Goal: Transaction & Acquisition: Purchase product/service

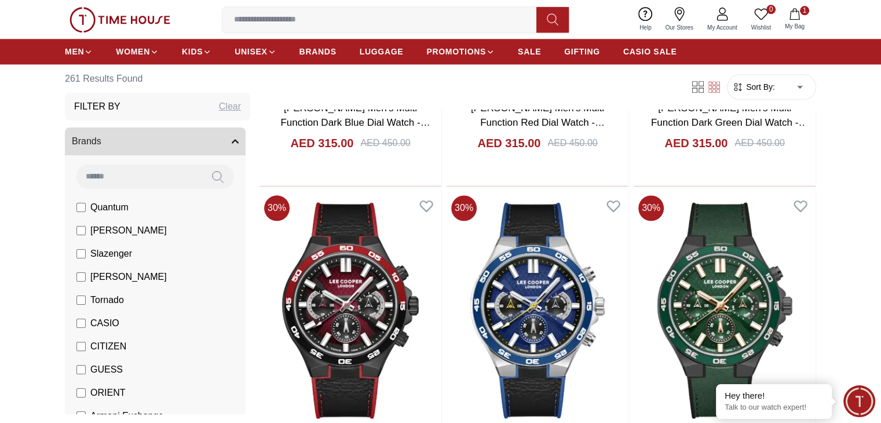
scroll to position [1355, 0]
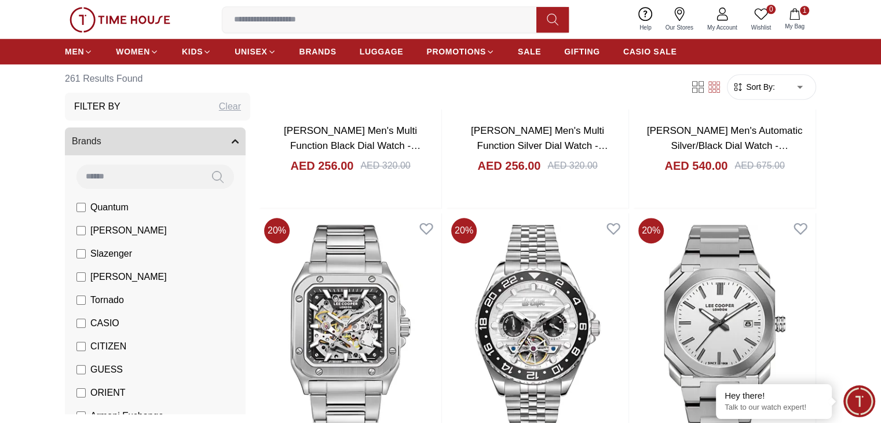
scroll to position [991, 0]
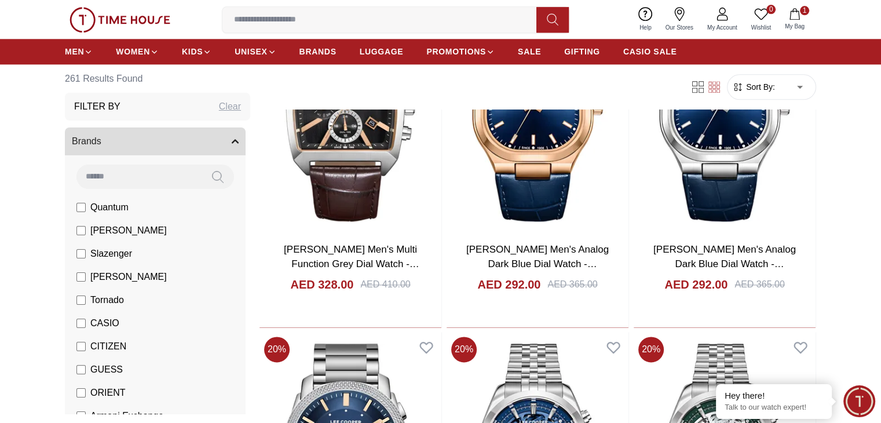
scroll to position [1548, 0]
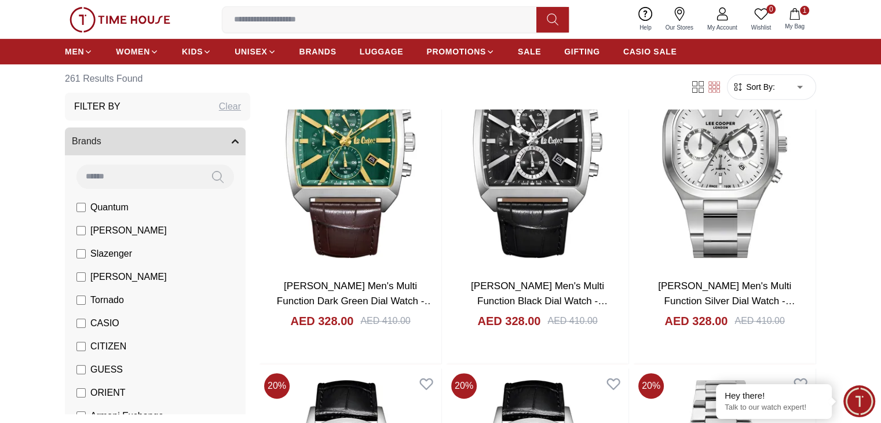
scroll to position [1699, 0]
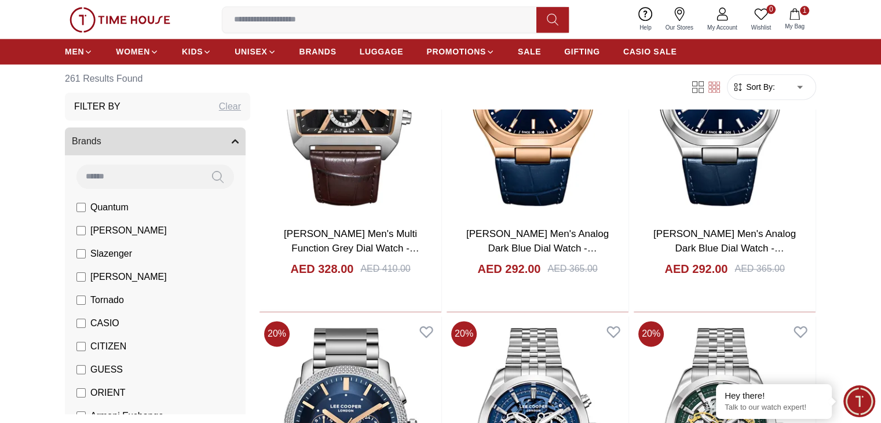
scroll to position [1566, 0]
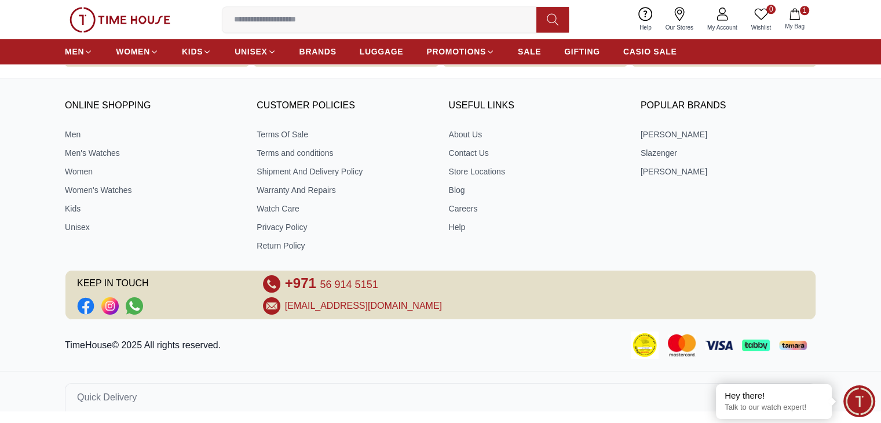
scroll to position [1699, 0]
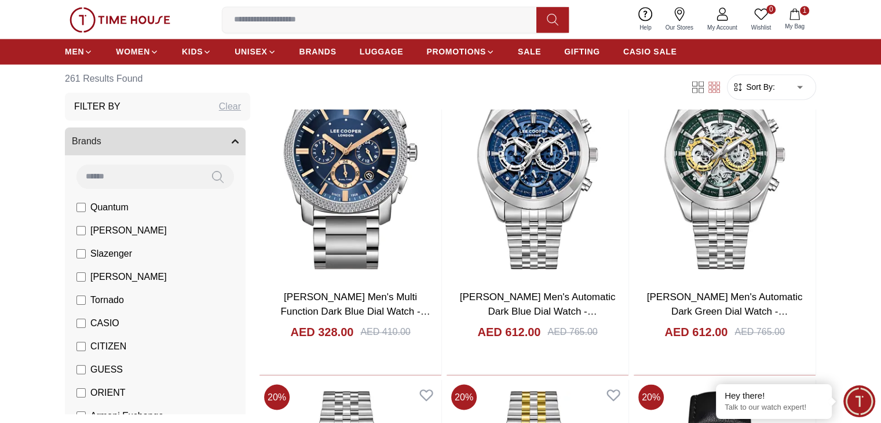
scroll to position [1839, 0]
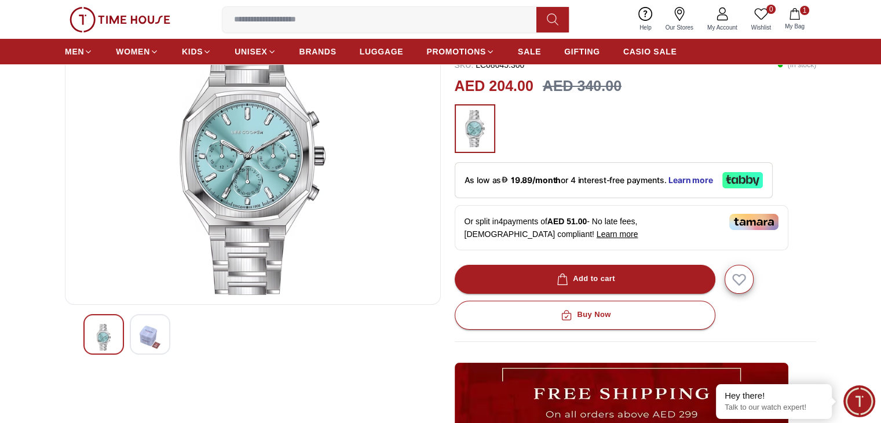
scroll to position [123, 0]
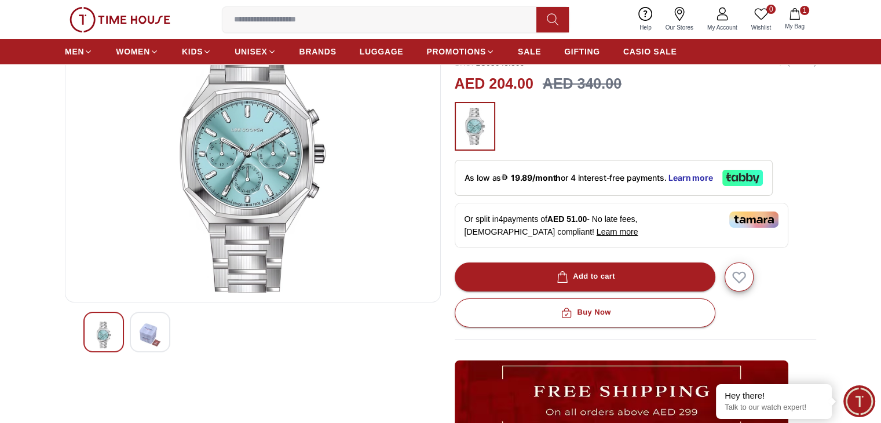
click at [144, 332] on img at bounding box center [150, 334] width 21 height 27
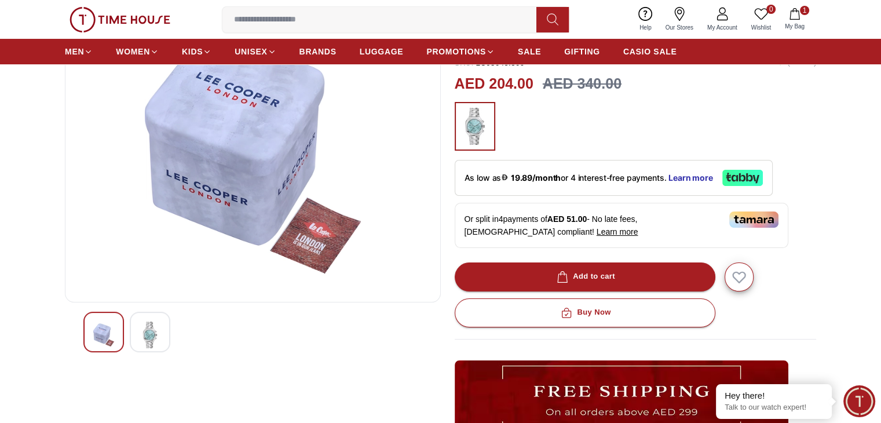
click at [92, 334] on div at bounding box center [103, 331] width 41 height 41
click at [131, 327] on div at bounding box center [150, 331] width 41 height 41
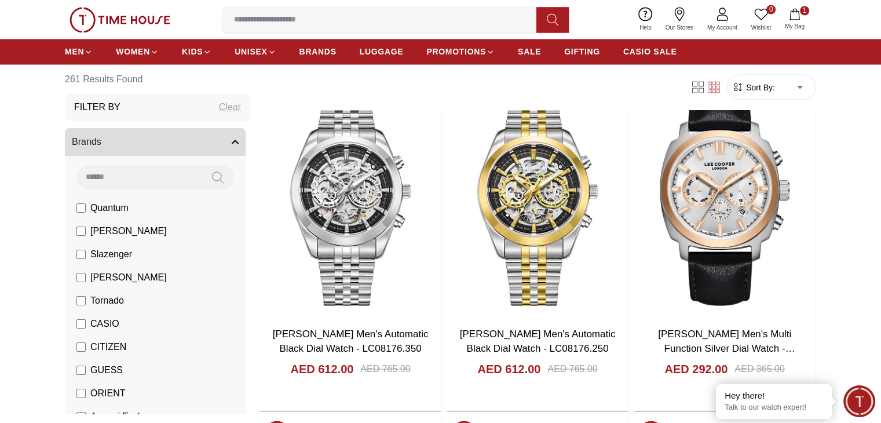
scroll to position [2142, 0]
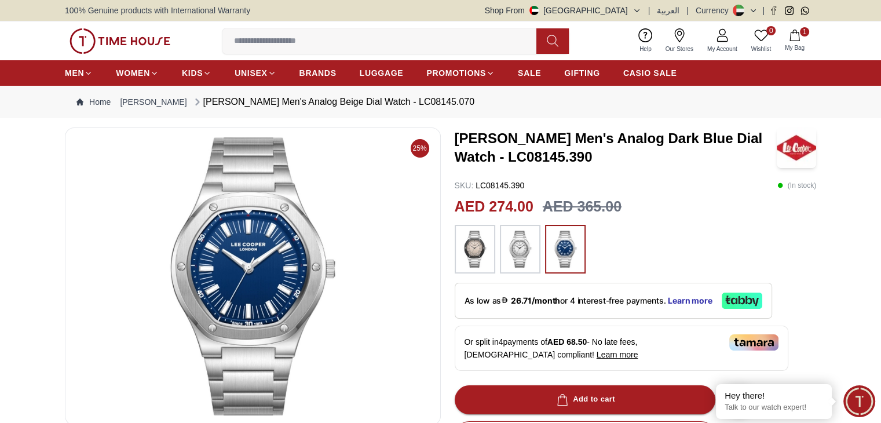
click at [505, 256] on img at bounding box center [519, 248] width 29 height 37
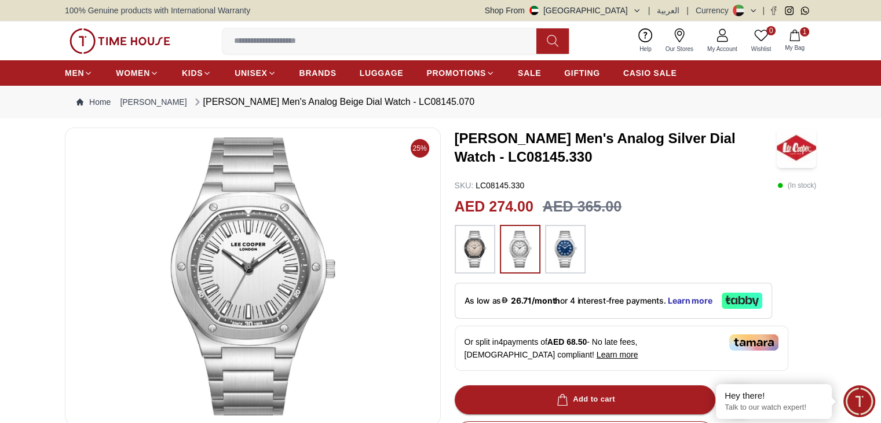
click at [562, 236] on img at bounding box center [565, 248] width 29 height 37
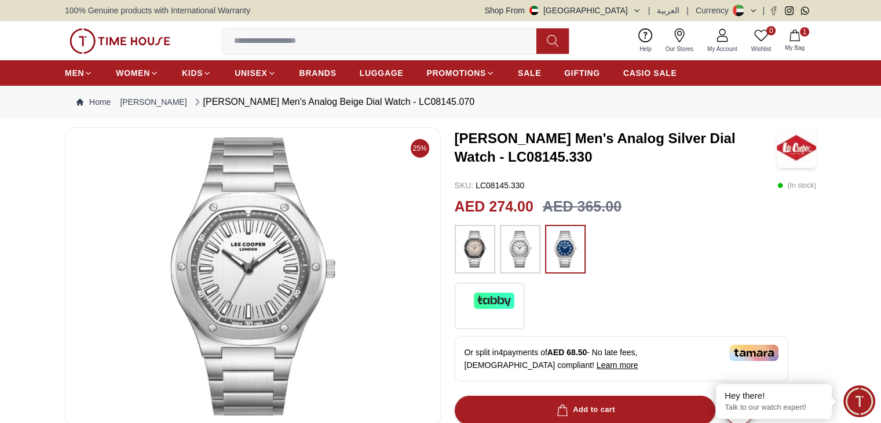
click at [514, 241] on img at bounding box center [519, 248] width 29 height 37
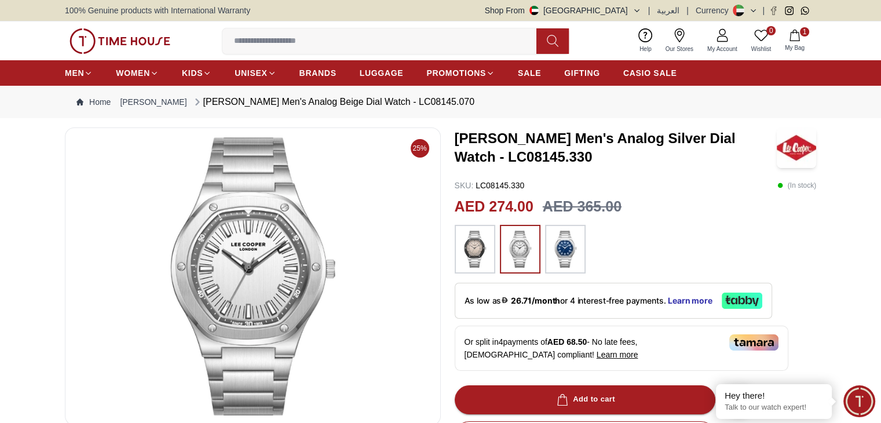
click at [479, 241] on img at bounding box center [474, 248] width 29 height 37
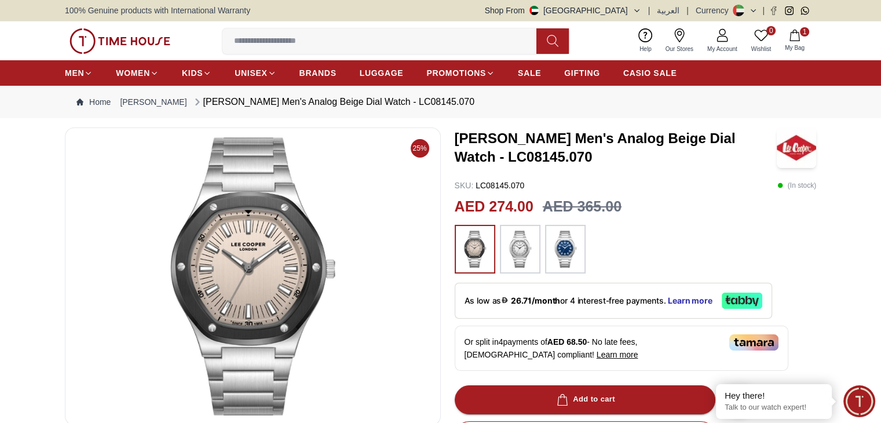
click at [516, 267] on div at bounding box center [520, 249] width 41 height 49
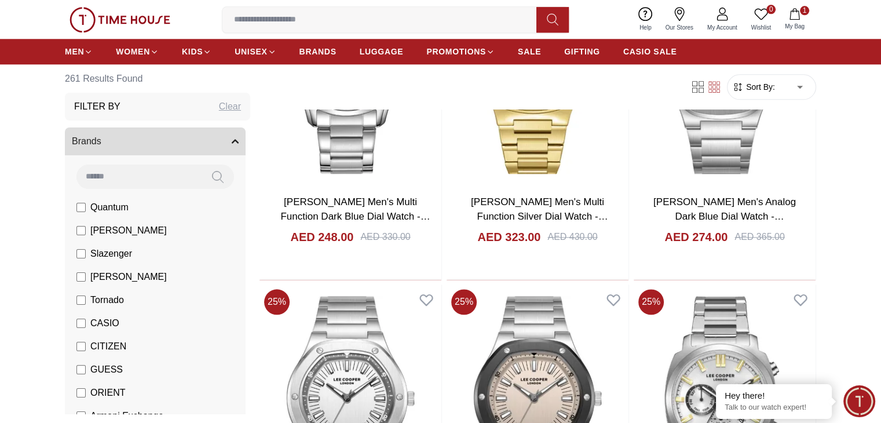
scroll to position [1258, 0]
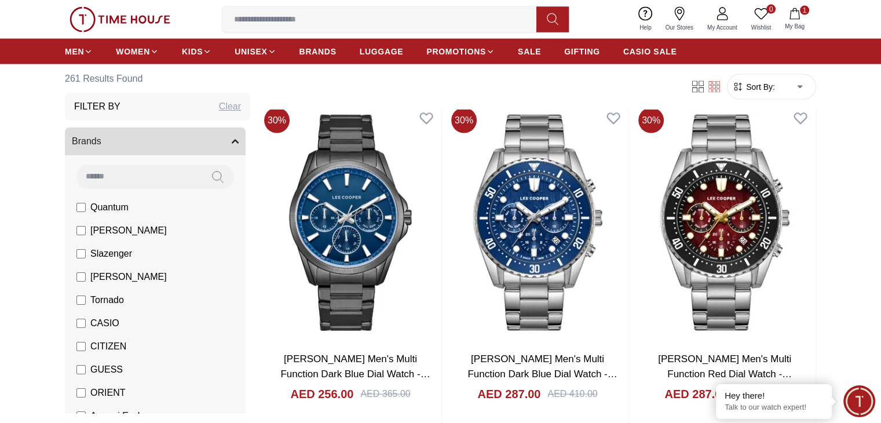
scroll to position [2468, 0]
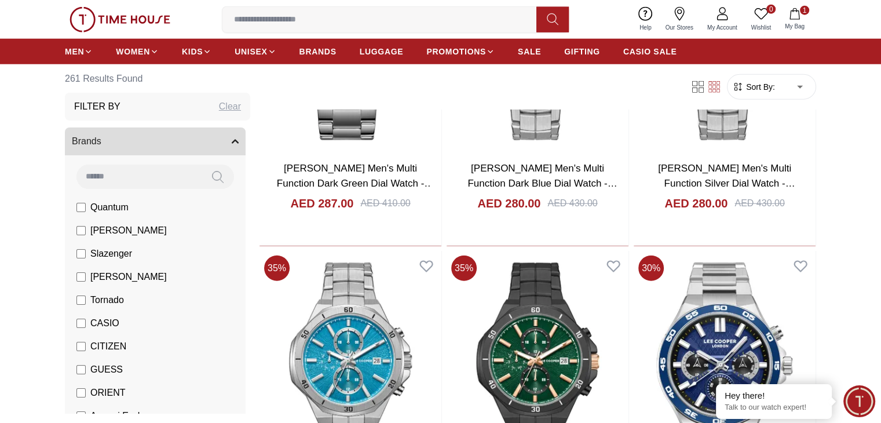
scroll to position [2988, 0]
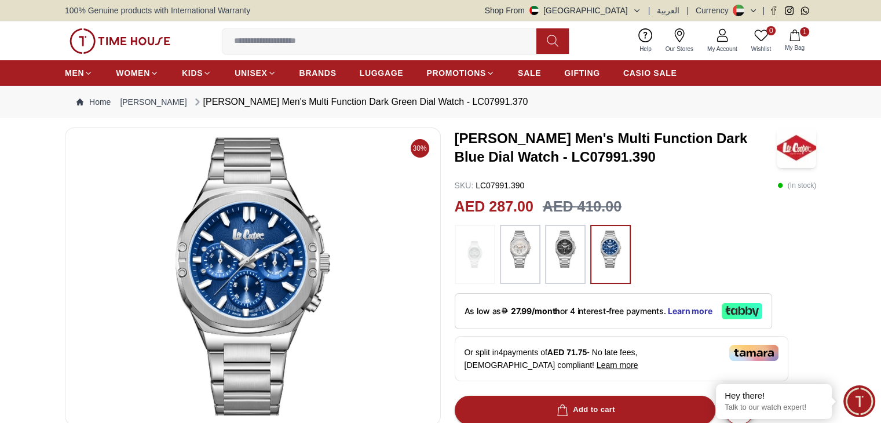
click at [585, 251] on div at bounding box center [635, 254] width 362 height 59
click at [578, 252] on div at bounding box center [565, 254] width 41 height 59
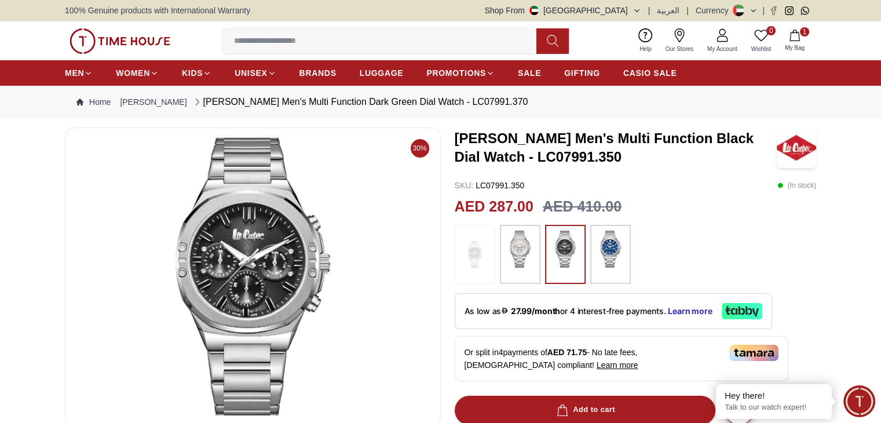
click at [523, 251] on img at bounding box center [519, 248] width 29 height 37
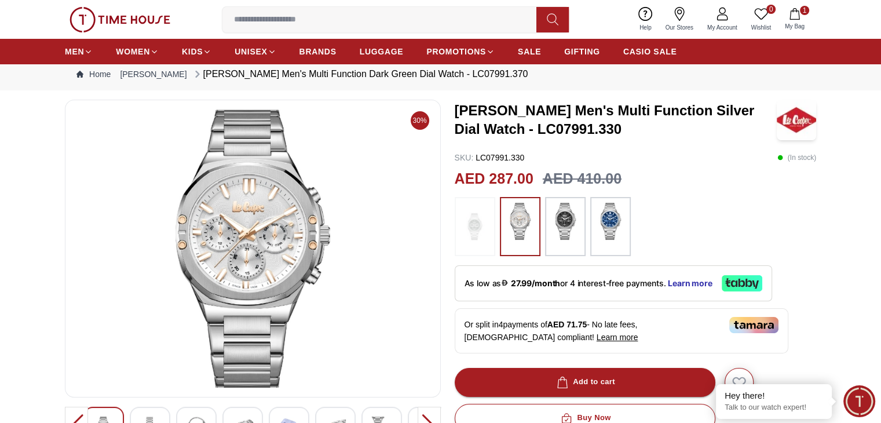
scroll to position [29, 0]
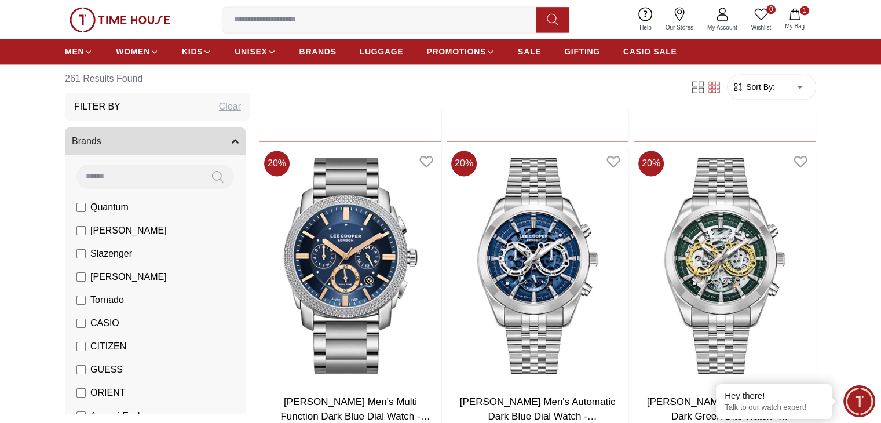
scroll to position [1699, 0]
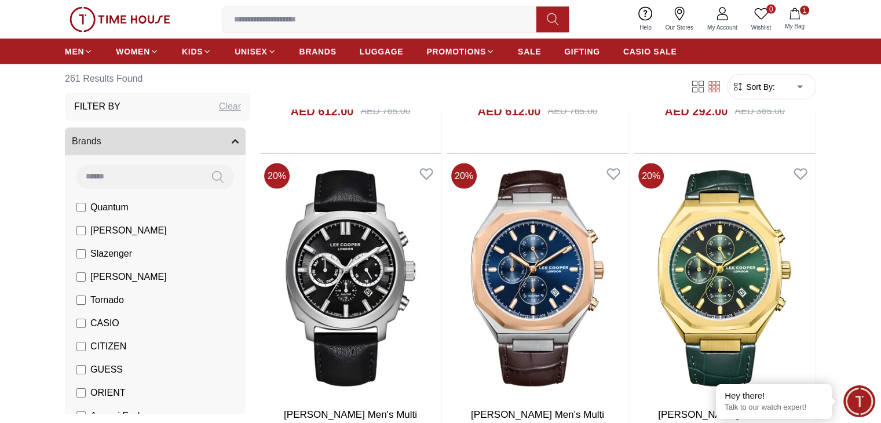
scroll to position [2399, 0]
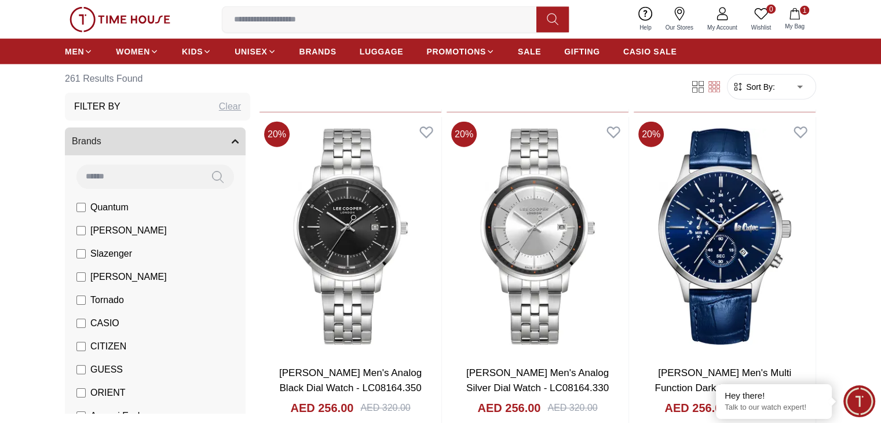
scroll to position [2790, 0]
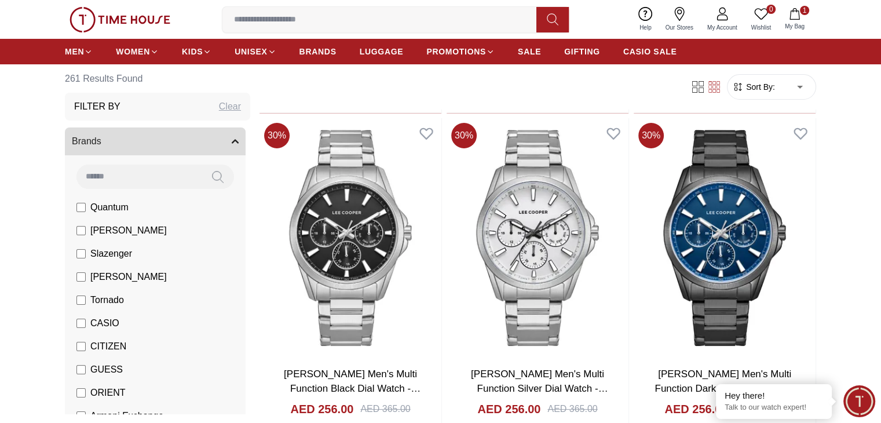
scroll to position [4469, 0]
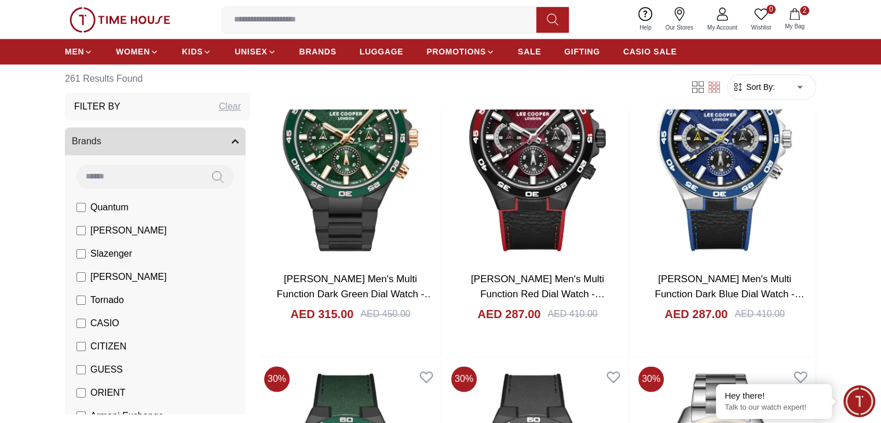
scroll to position [5915, 0]
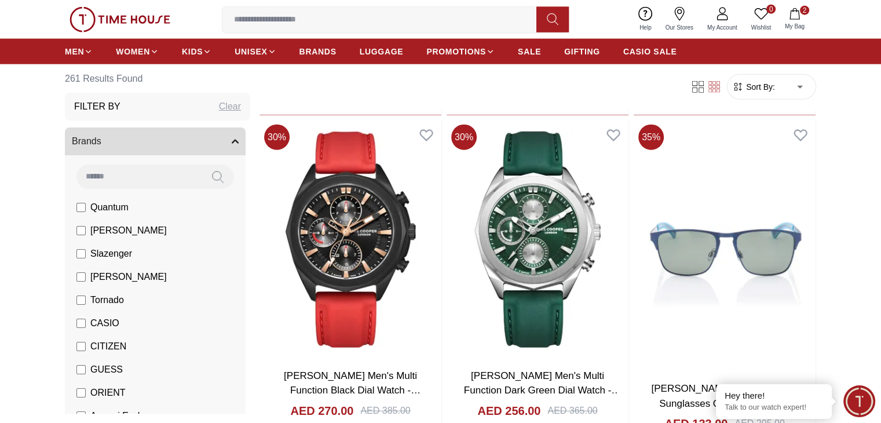
scroll to position [7169, 0]
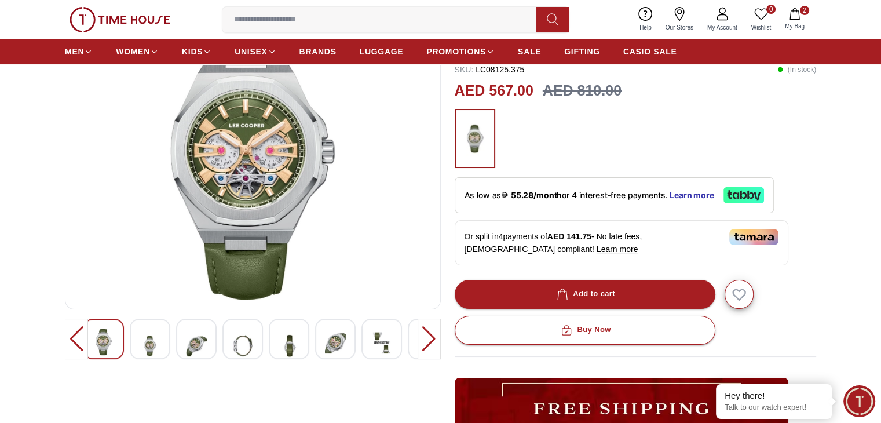
scroll to position [115, 0]
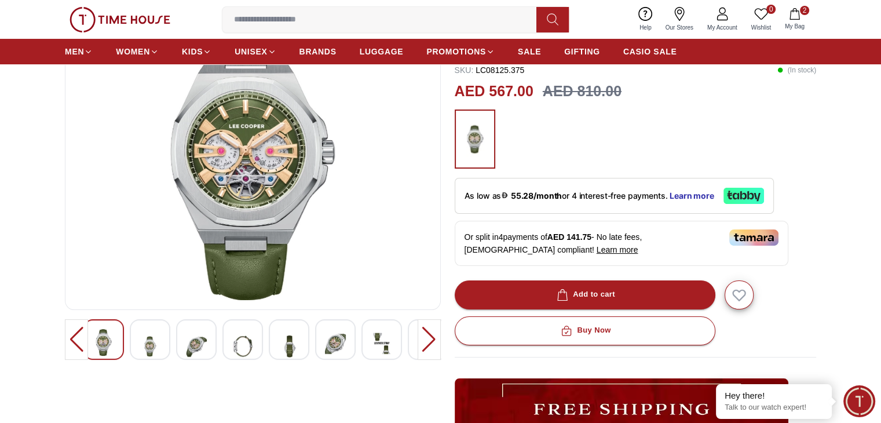
click at [164, 333] on div at bounding box center [150, 339] width 41 height 41
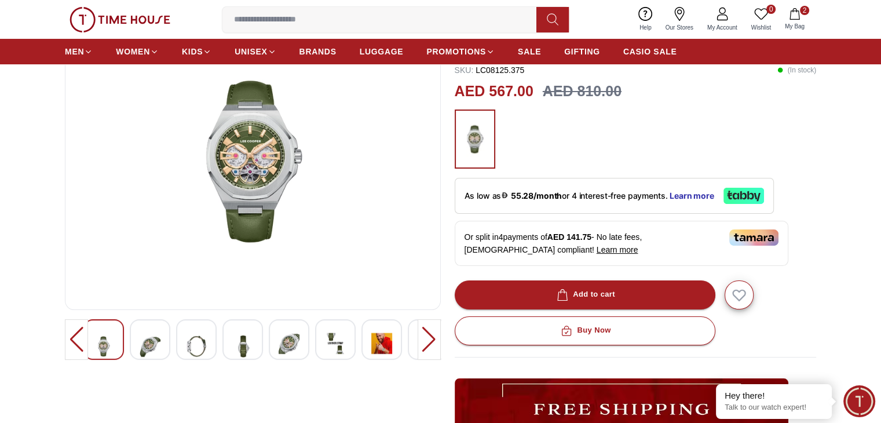
click at [164, 333] on div at bounding box center [150, 339] width 41 height 41
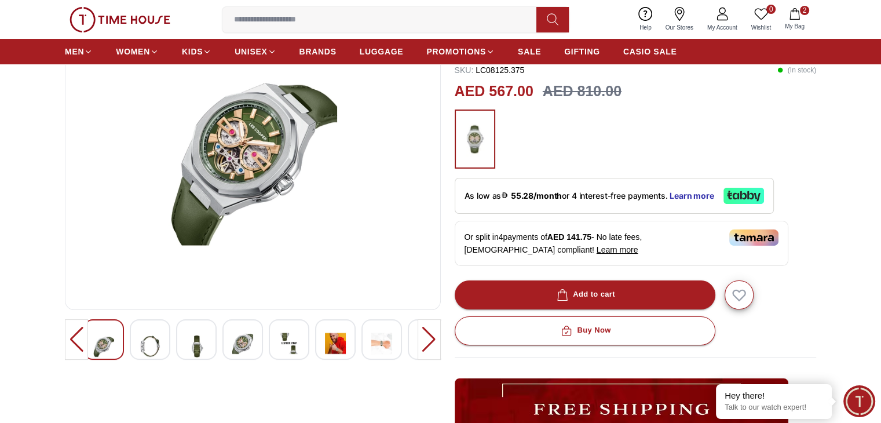
click at [155, 334] on img at bounding box center [150, 346] width 21 height 34
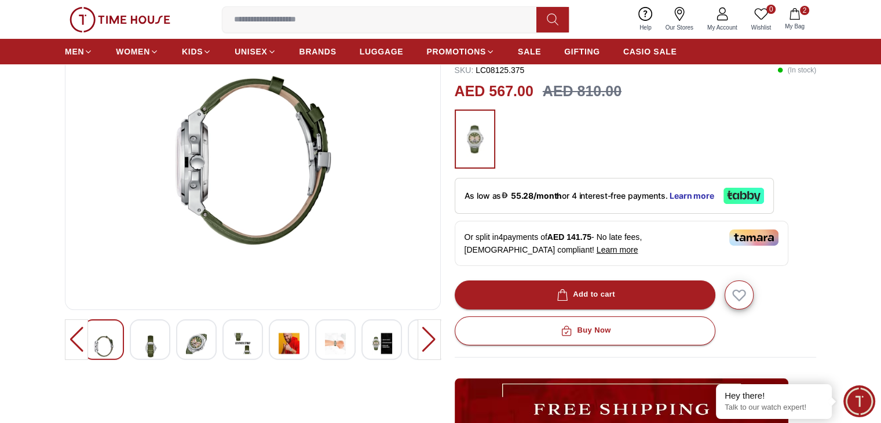
click at [155, 334] on img at bounding box center [150, 346] width 21 height 34
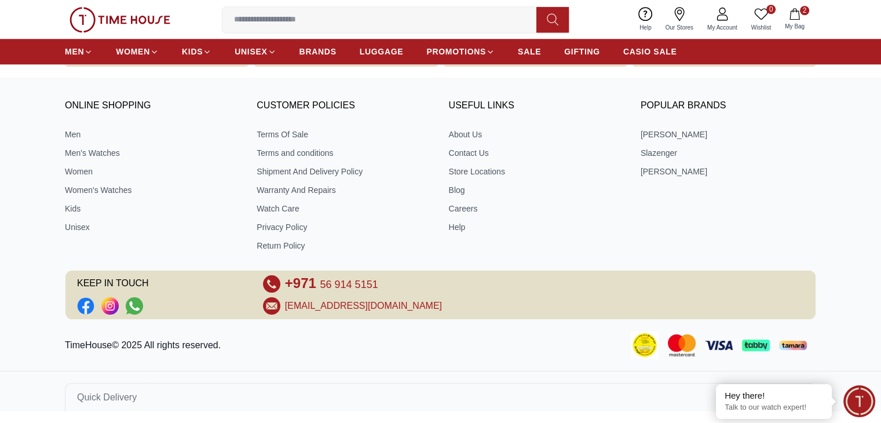
scroll to position [1699, 0]
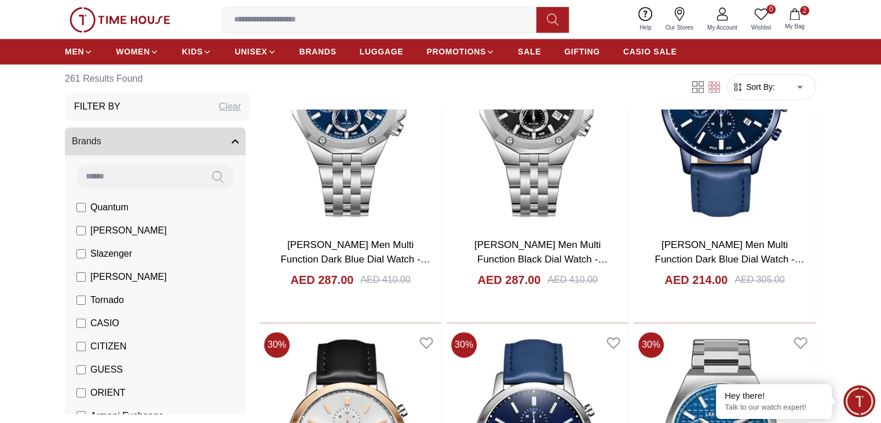
scroll to position [1553, 0]
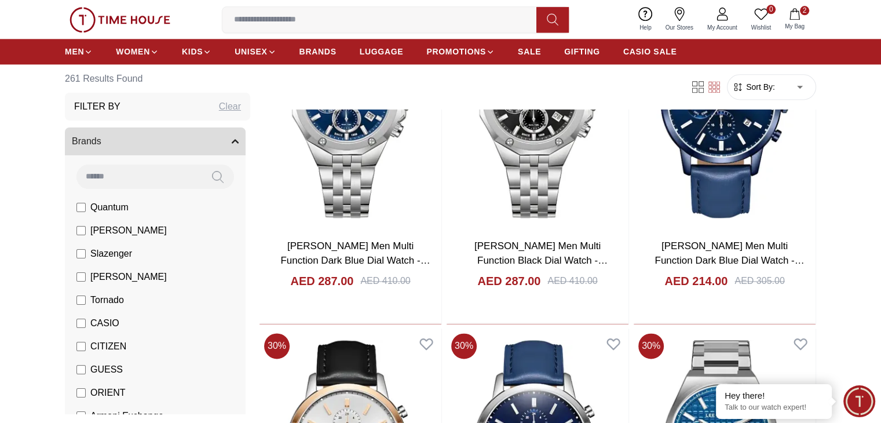
click at [798, 24] on span "My Bag" at bounding box center [794, 26] width 29 height 9
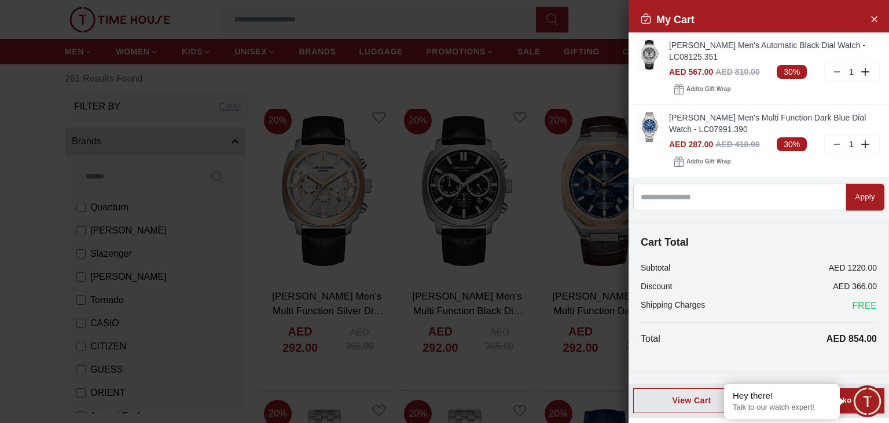
click at [616, 161] on div at bounding box center [444, 211] width 889 height 423
click at [592, 215] on div at bounding box center [444, 211] width 889 height 423
click at [539, 244] on div at bounding box center [444, 211] width 889 height 423
click at [874, 19] on icon "Close Account" at bounding box center [874, 18] width 5 height 5
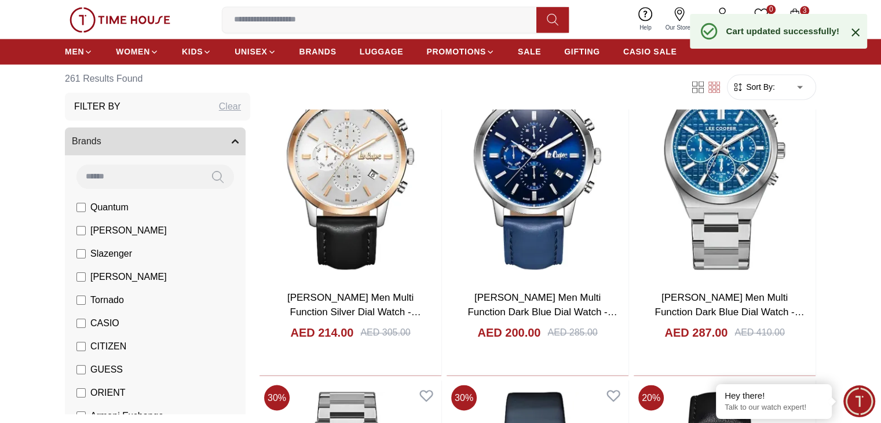
scroll to position [1840, 0]
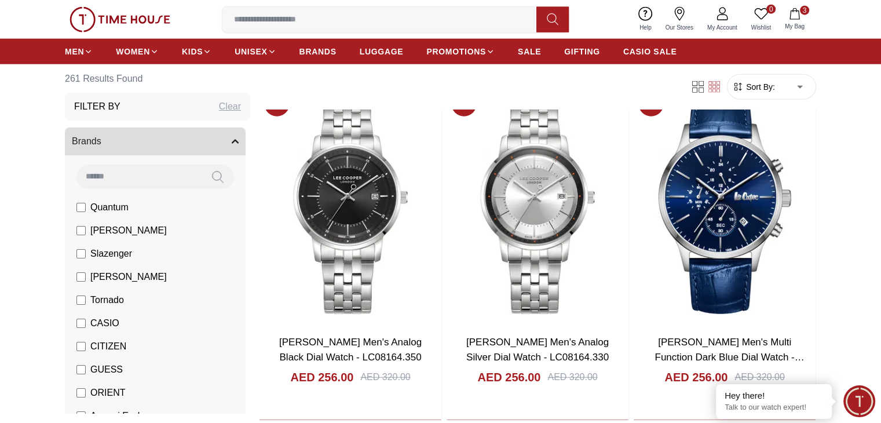
scroll to position [2813, 0]
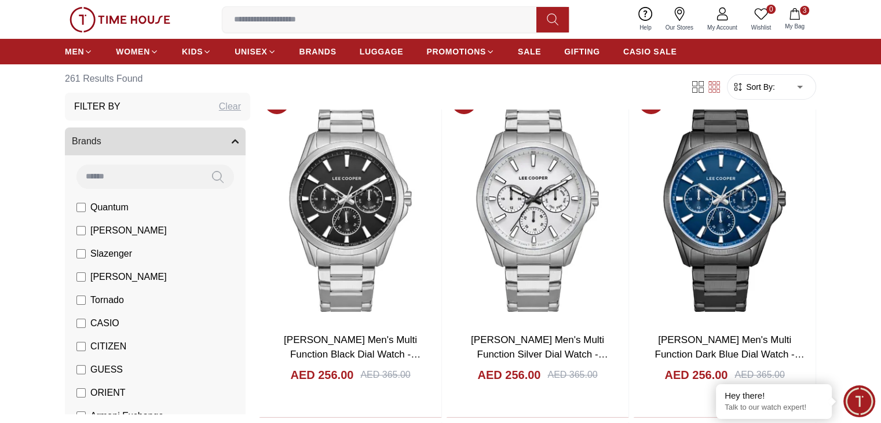
scroll to position [4506, 0]
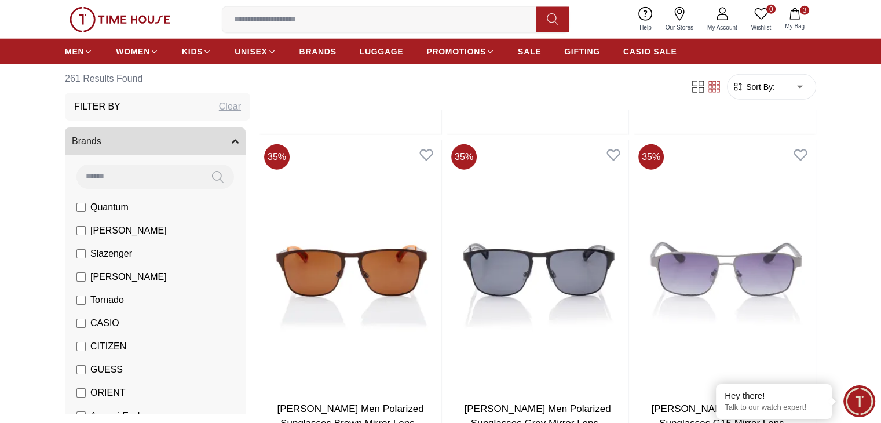
scroll to position [7497, 0]
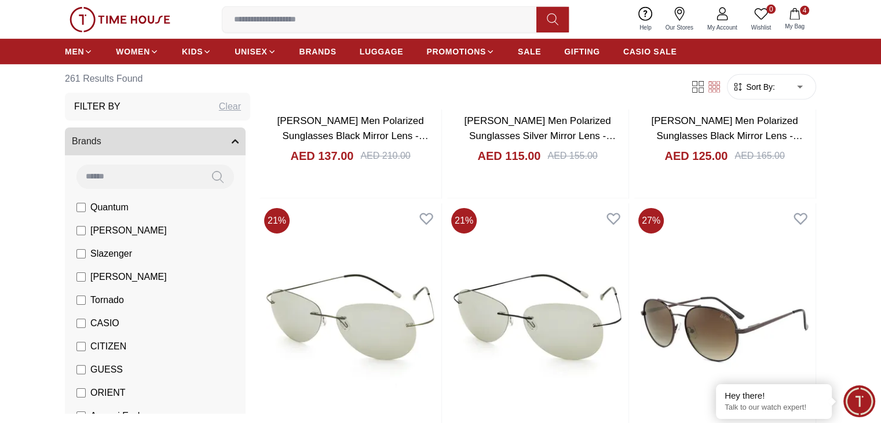
scroll to position [8305, 0]
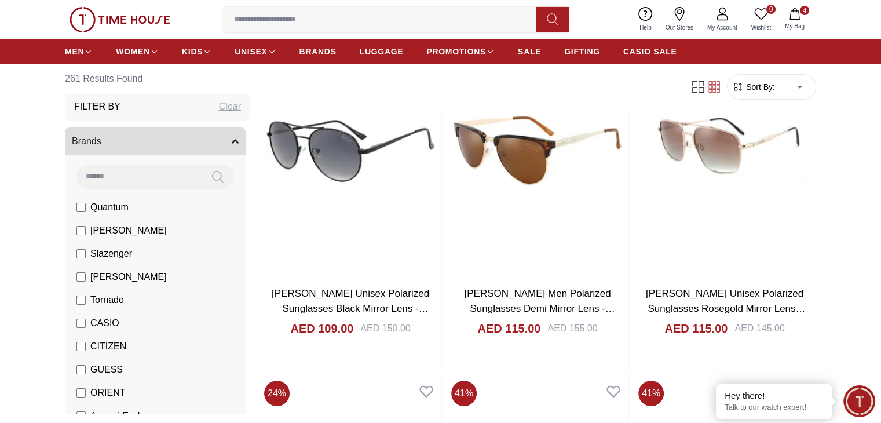
scroll to position [8693, 0]
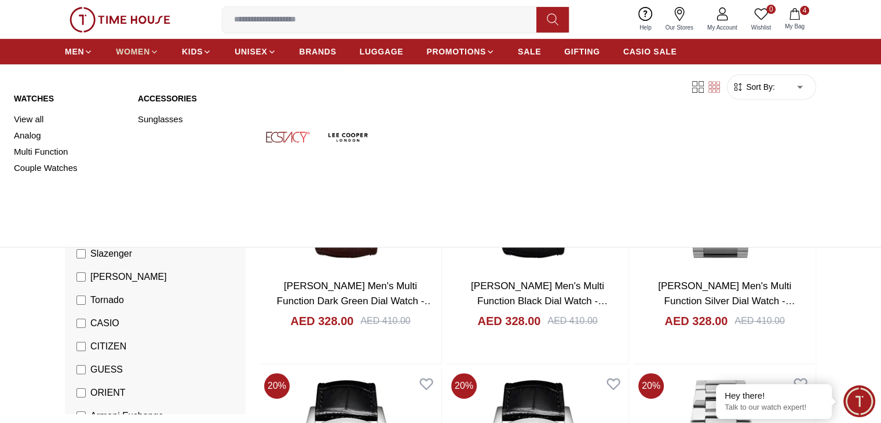
scroll to position [1699, 0]
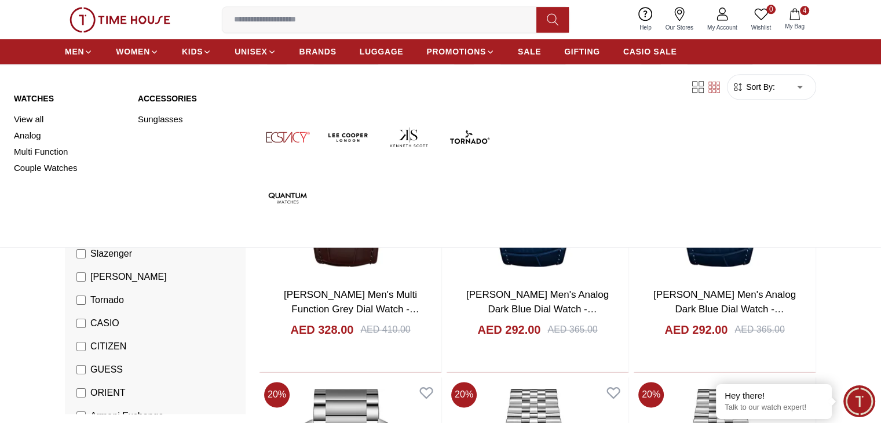
scroll to position [1504, 0]
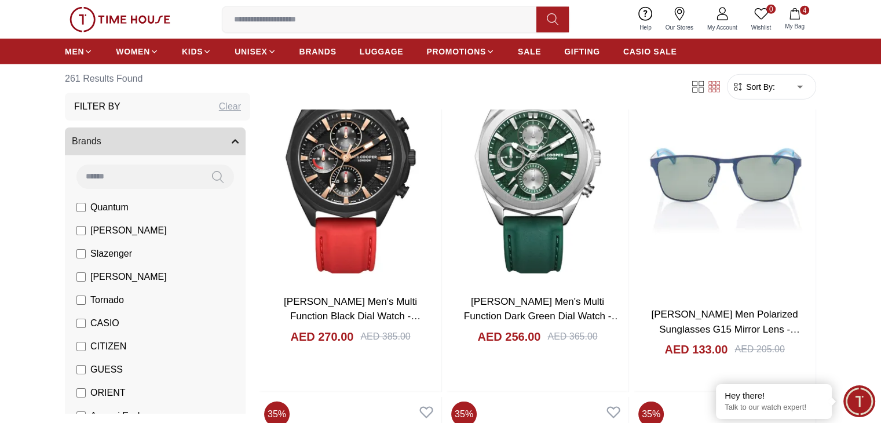
scroll to position [7246, 0]
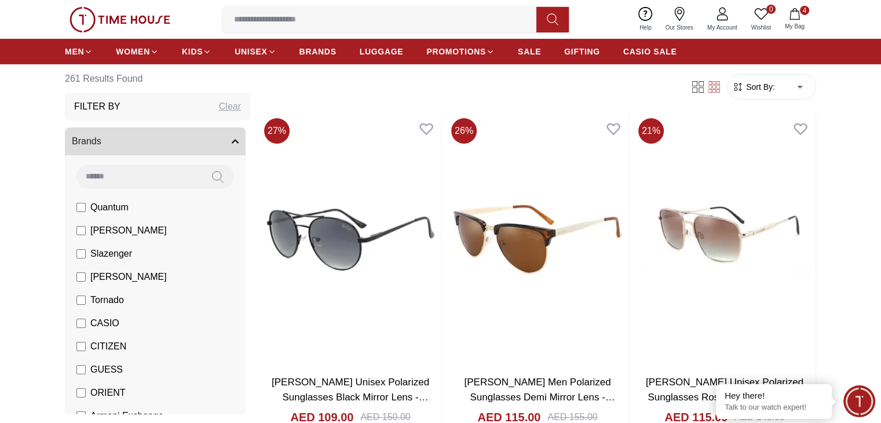
scroll to position [8590, 0]
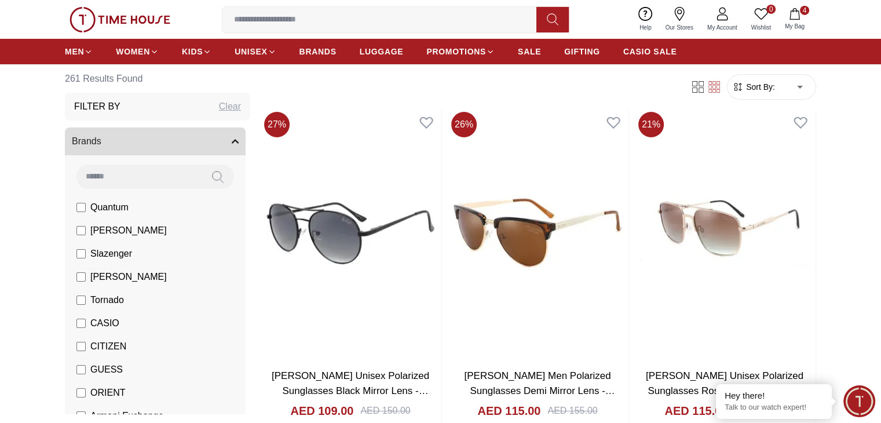
click at [799, 30] on span "My Bag" at bounding box center [794, 26] width 29 height 9
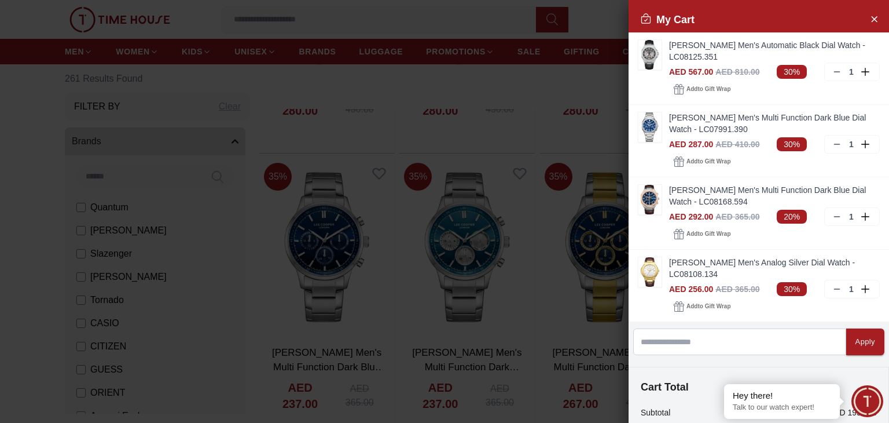
click at [598, 21] on div at bounding box center [444, 211] width 889 height 423
click at [870, 14] on icon "Close Account" at bounding box center [874, 19] width 9 height 14
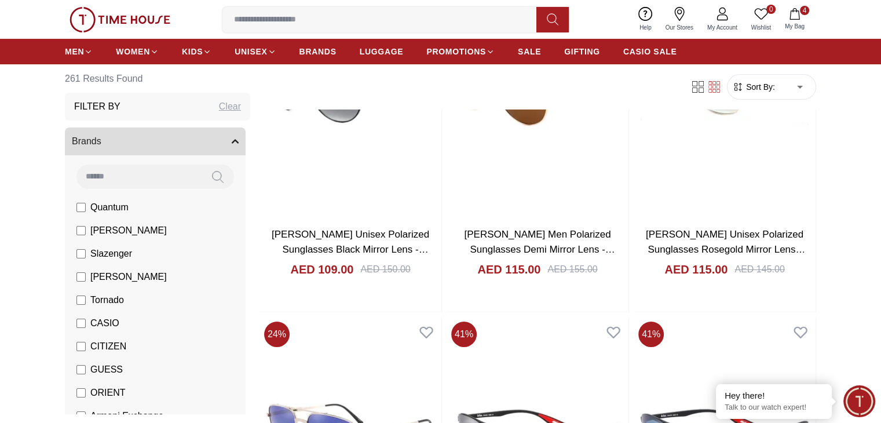
scroll to position [8736, 0]
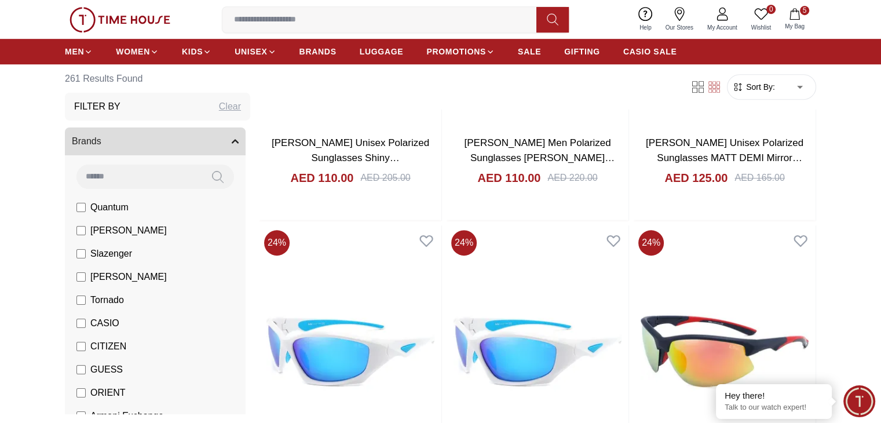
scroll to position [9527, 0]
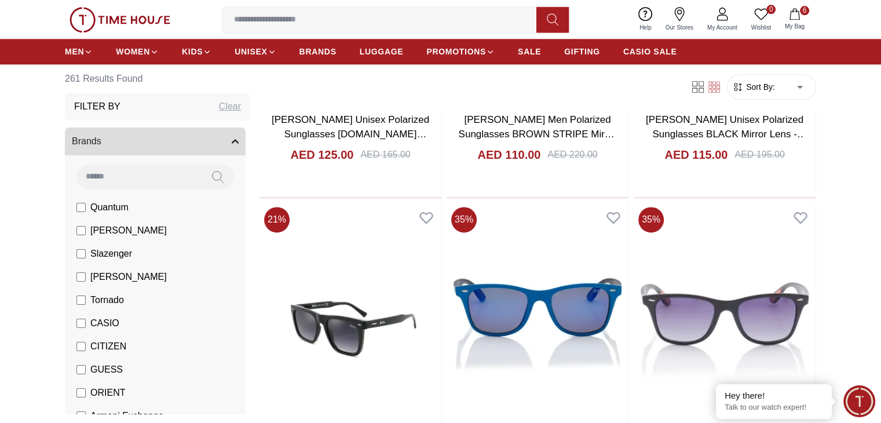
scroll to position [10253, 0]
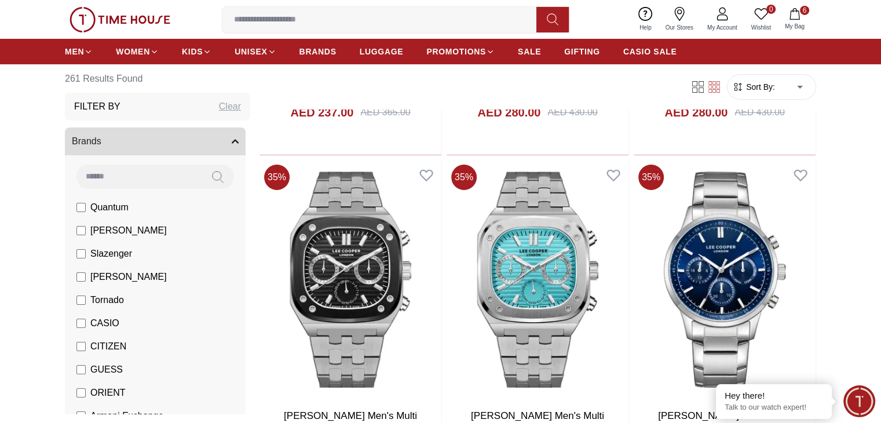
scroll to position [13013, 0]
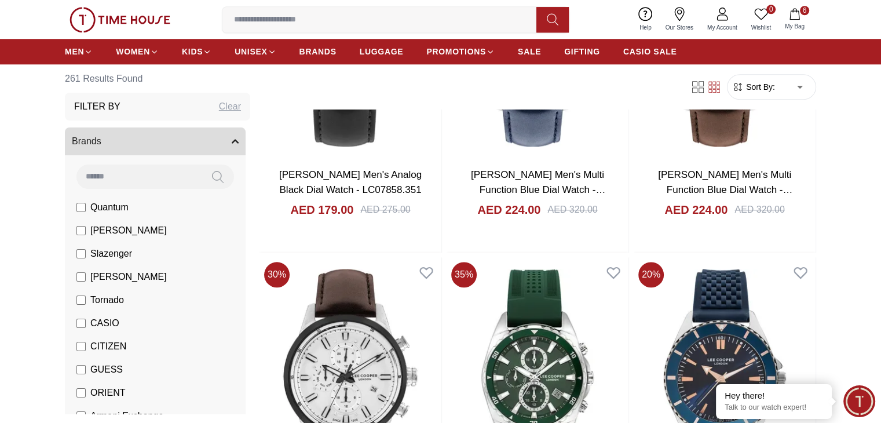
scroll to position [14268, 0]
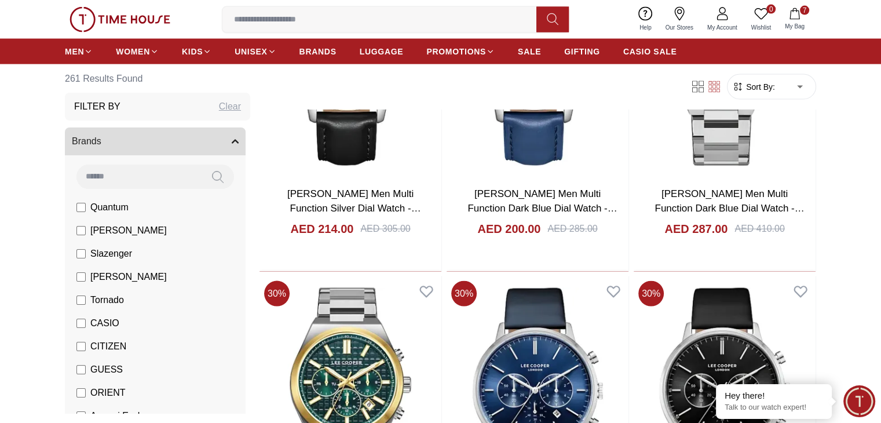
scroll to position [15602, 0]
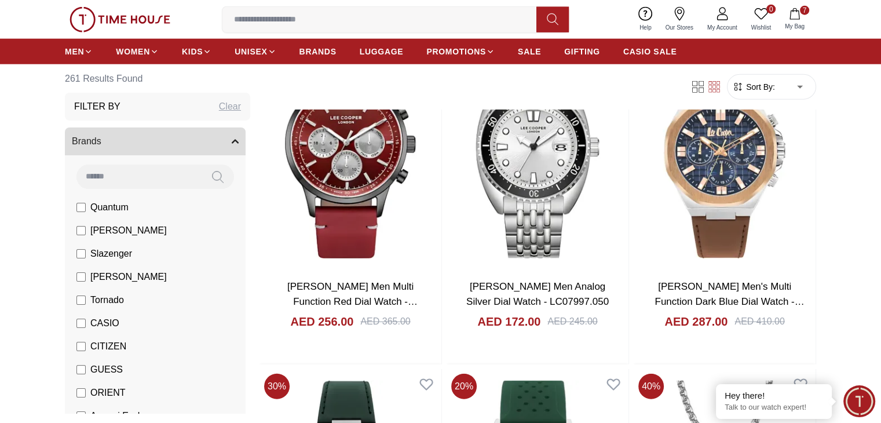
scroll to position [16171, 0]
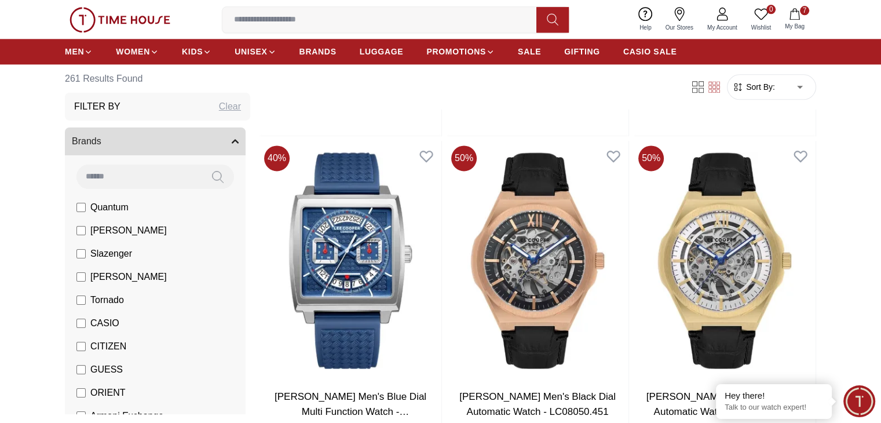
scroll to position [19122, 0]
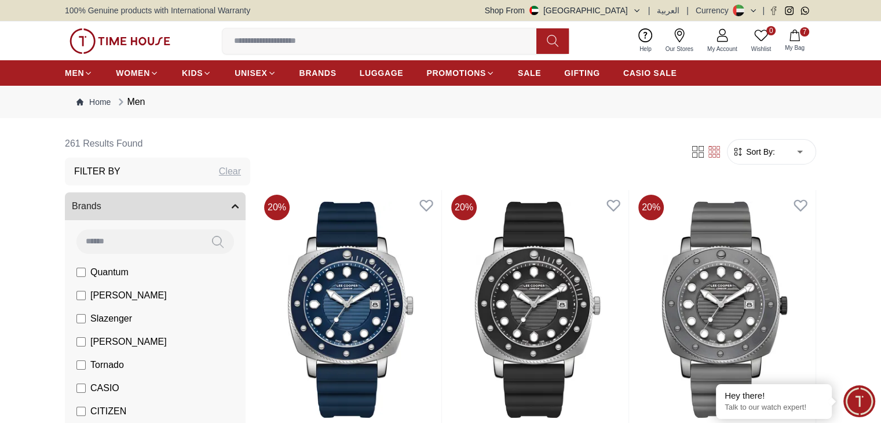
click at [633, 225] on img at bounding box center [724, 309] width 182 height 239
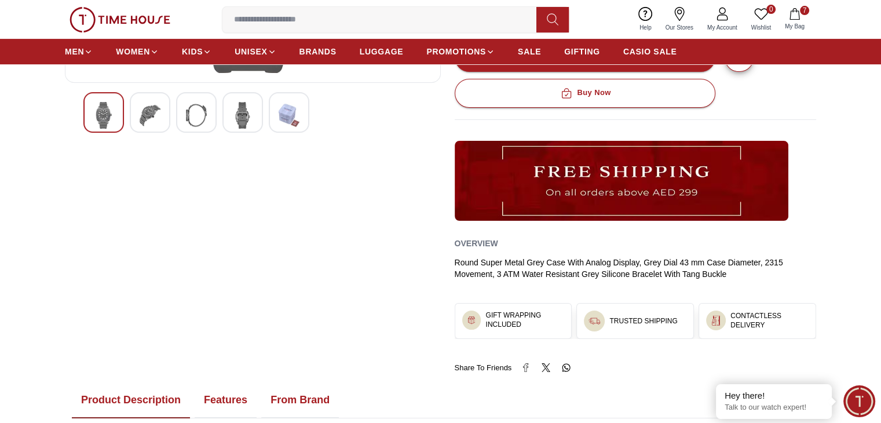
scroll to position [369, 0]
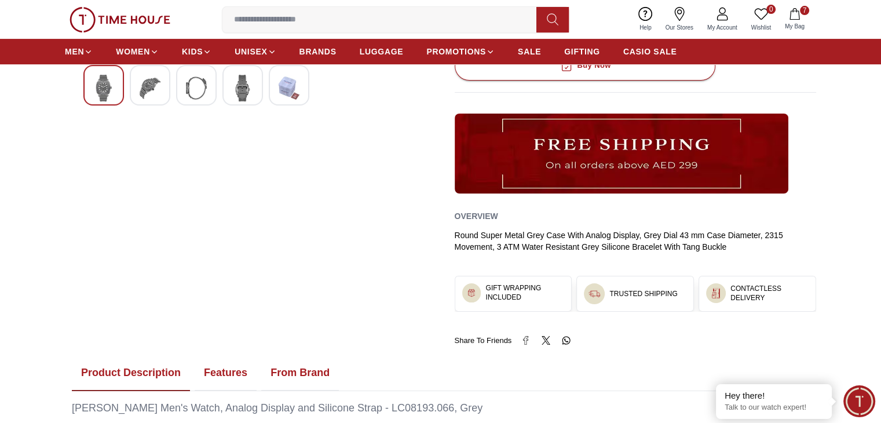
click at [818, 100] on section "20% Lee Cooper Men's Analog Grey Dial Watch - LC08193.066 SKU : LC08193.066 ( I…" at bounding box center [440, 87] width 881 height 658
click at [850, 89] on section "20% Lee Cooper Men's Analog Grey Dial Watch - LC08193.066 SKU : LC08193.066 ( I…" at bounding box center [440, 87] width 881 height 658
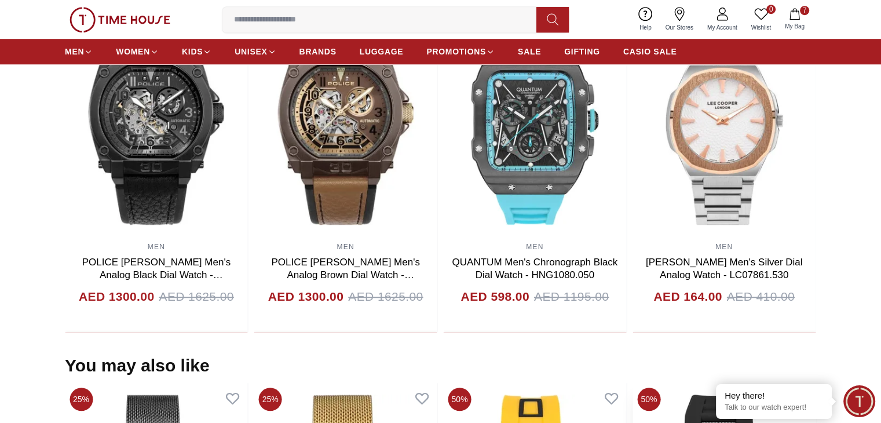
scroll to position [812, 0]
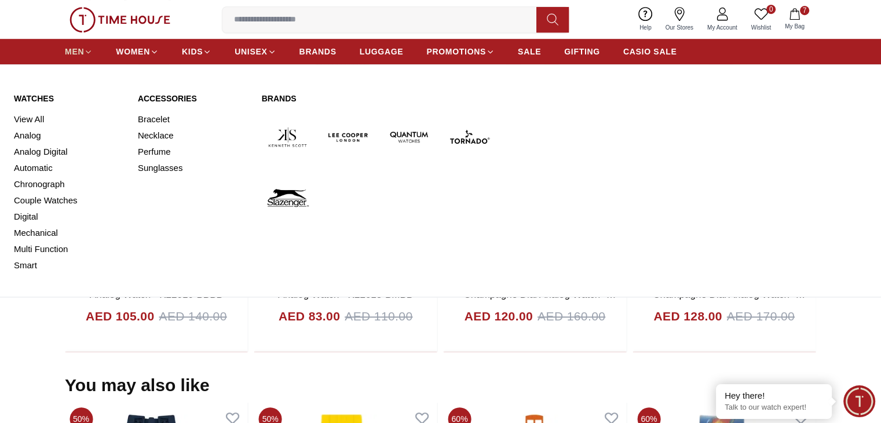
click at [80, 48] on span "MEN" at bounding box center [74, 52] width 19 height 12
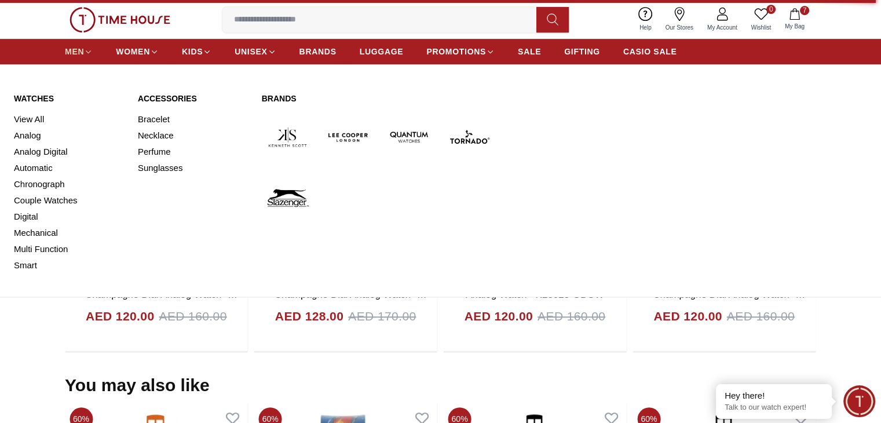
click at [80, 56] on span "MEN" at bounding box center [74, 52] width 19 height 12
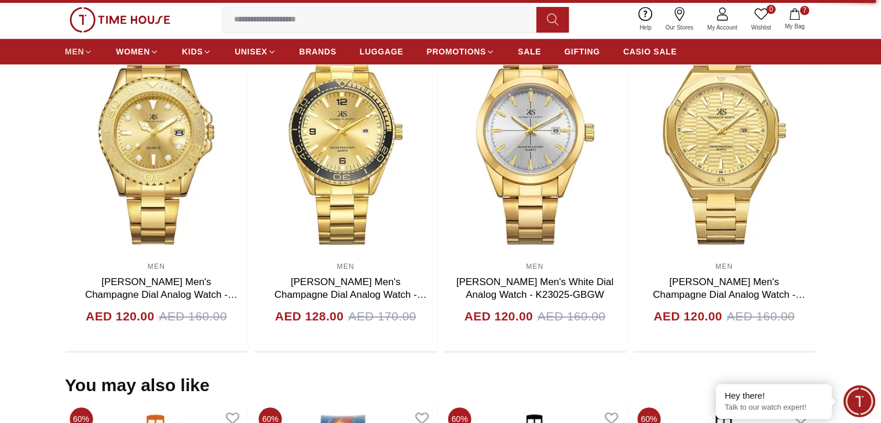
click at [80, 56] on span "MEN" at bounding box center [74, 52] width 19 height 12
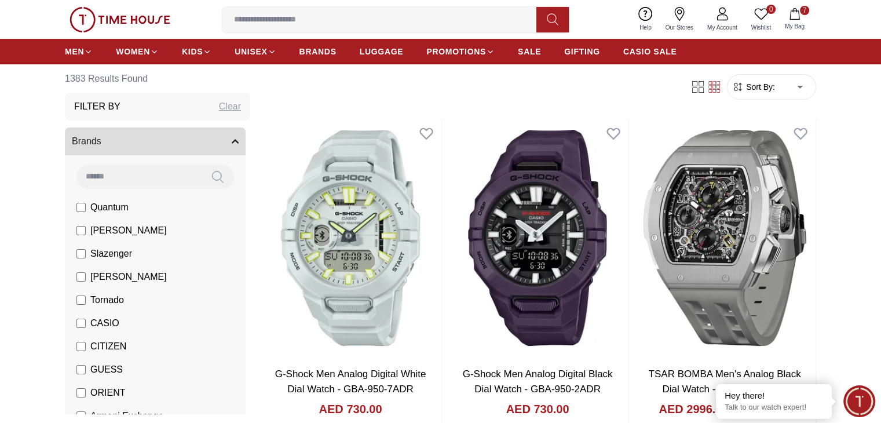
scroll to position [79, 0]
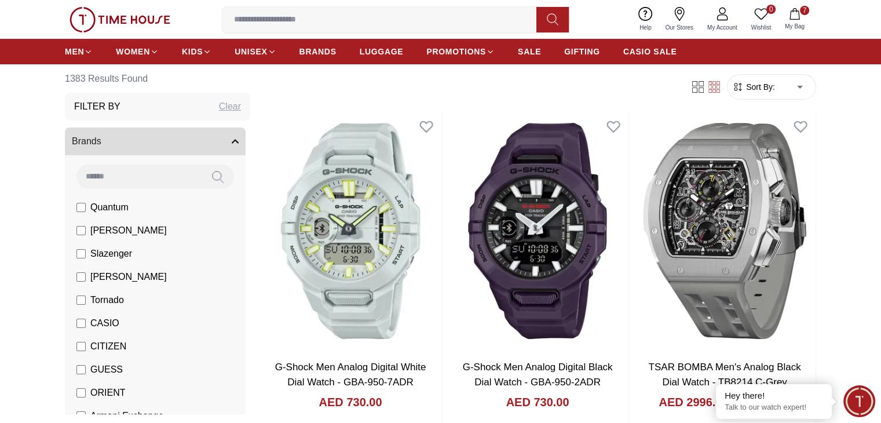
click at [86, 276] on label "[PERSON_NAME]" at bounding box center [121, 277] width 90 height 14
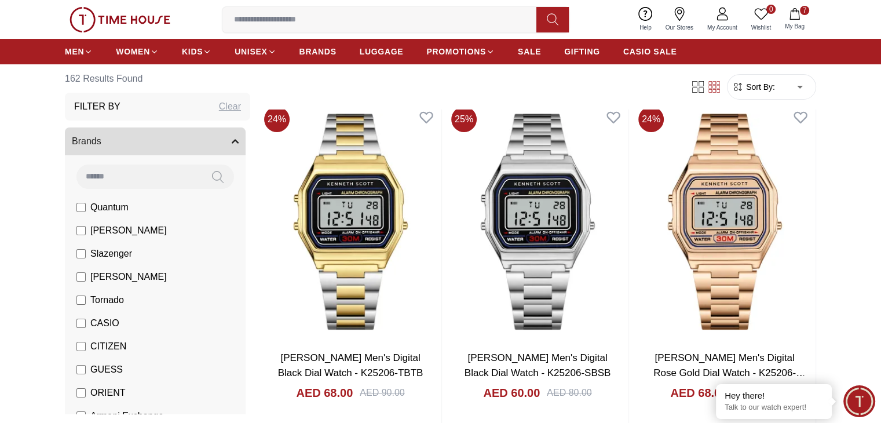
scroll to position [85, 0]
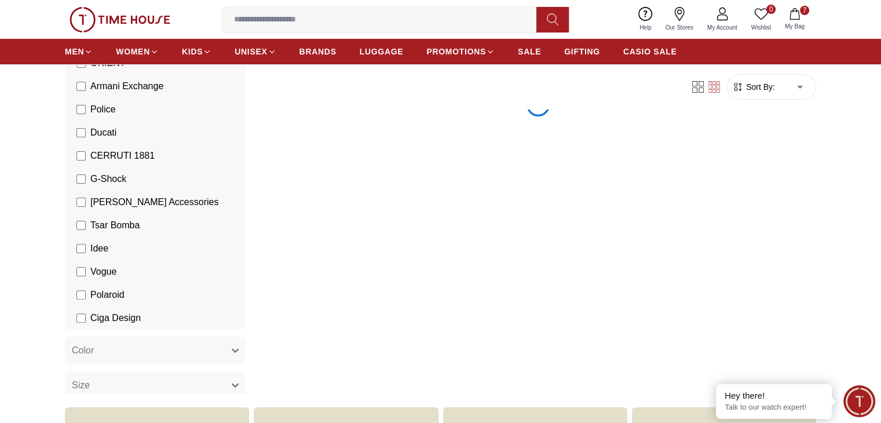
scroll to position [311, 0]
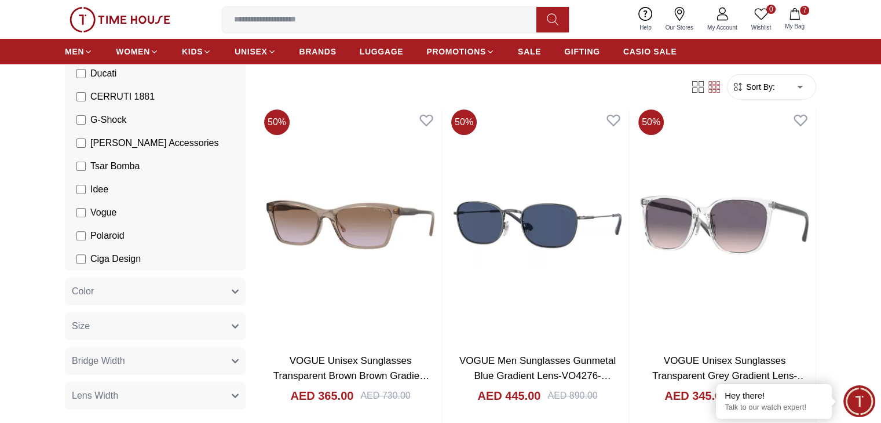
scroll to position [389, 0]
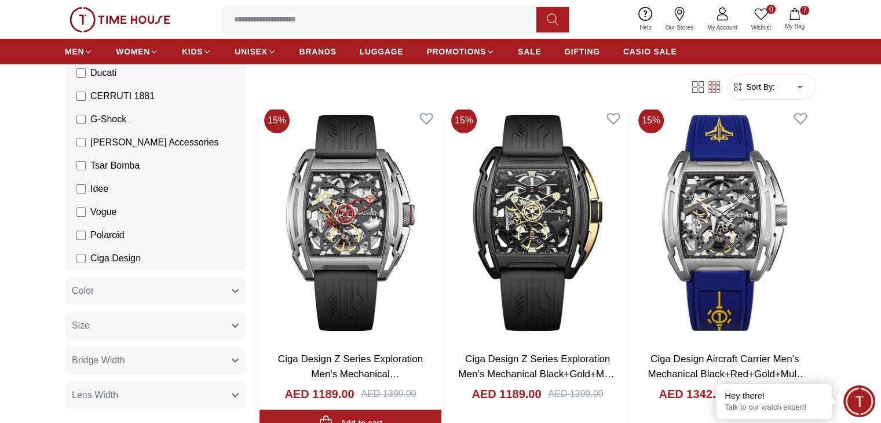
scroll to position [87, 0]
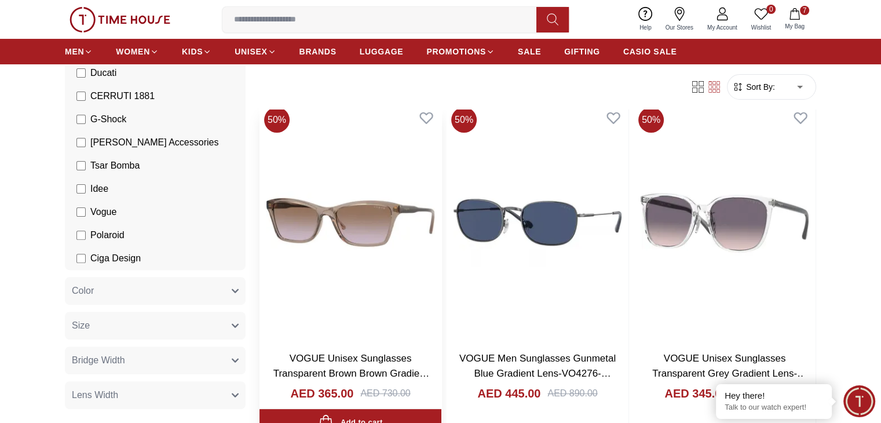
click at [382, 351] on h3 "VOGUE Unisex Sunglasses Transparent Brown Brown Gradient Lens-VO5551-S294068" at bounding box center [350, 366] width 159 height 30
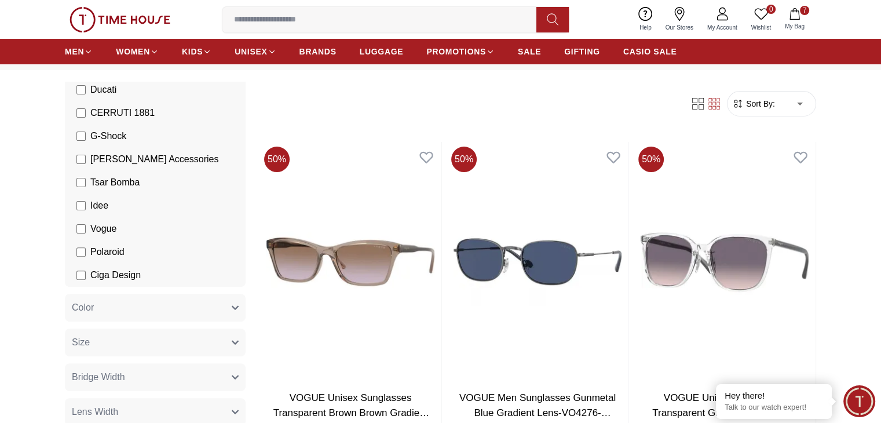
scroll to position [0, 0]
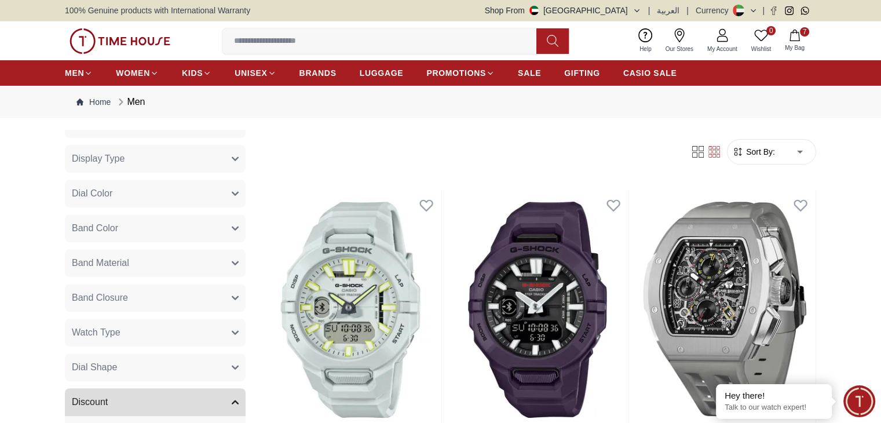
scroll to position [727, 0]
click at [138, 335] on button "Watch Type" at bounding box center [155, 331] width 181 height 28
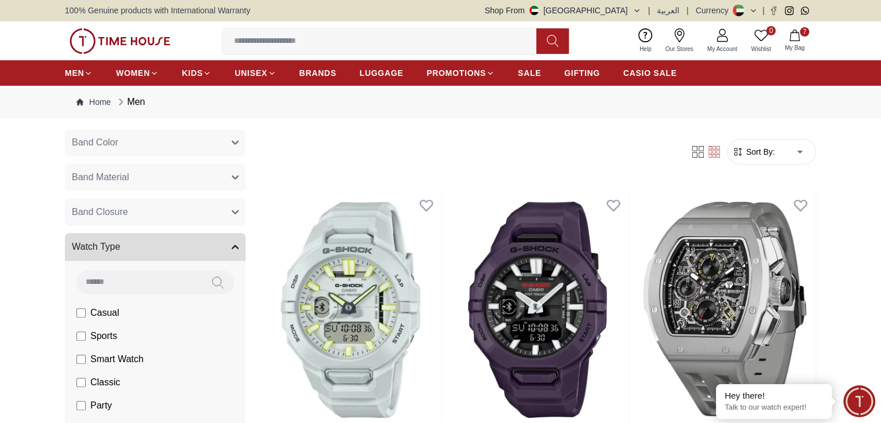
scroll to position [809, 0]
click at [75, 313] on li "Casual" at bounding box center [157, 313] width 176 height 23
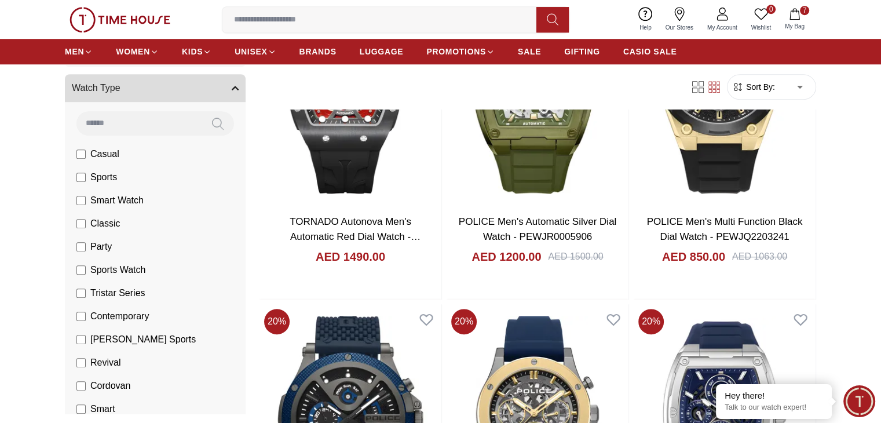
scroll to position [901, 0]
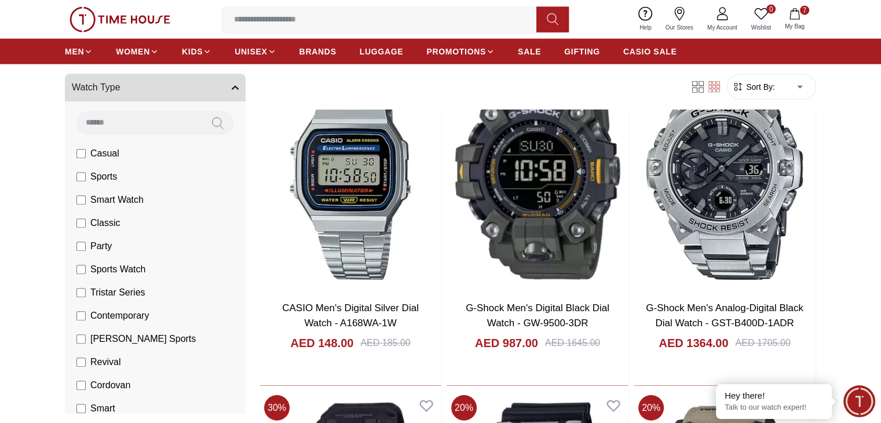
scroll to position [2846, 0]
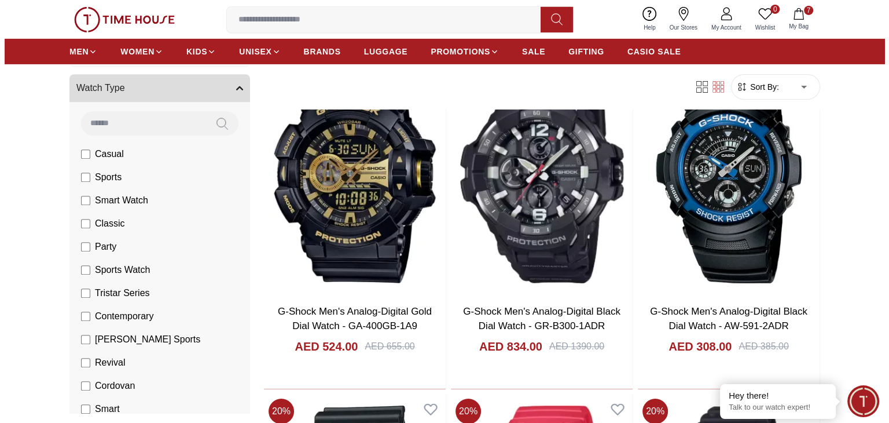
scroll to position [3854, 0]
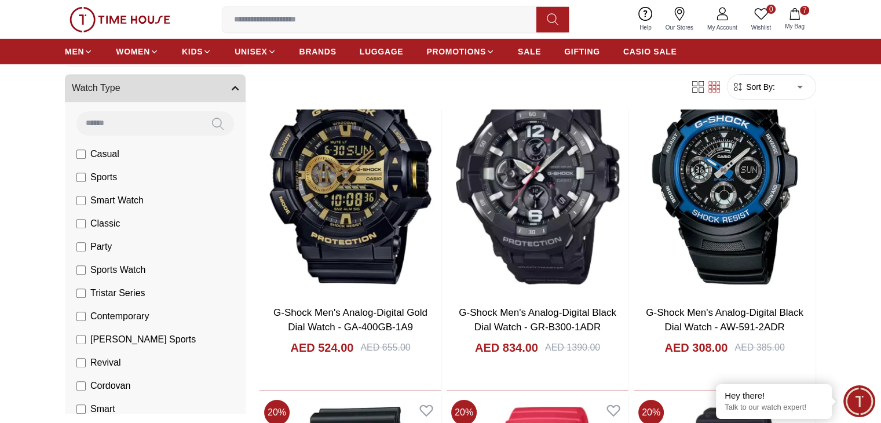
click at [801, 15] on button "7 My Bag" at bounding box center [795, 19] width 34 height 27
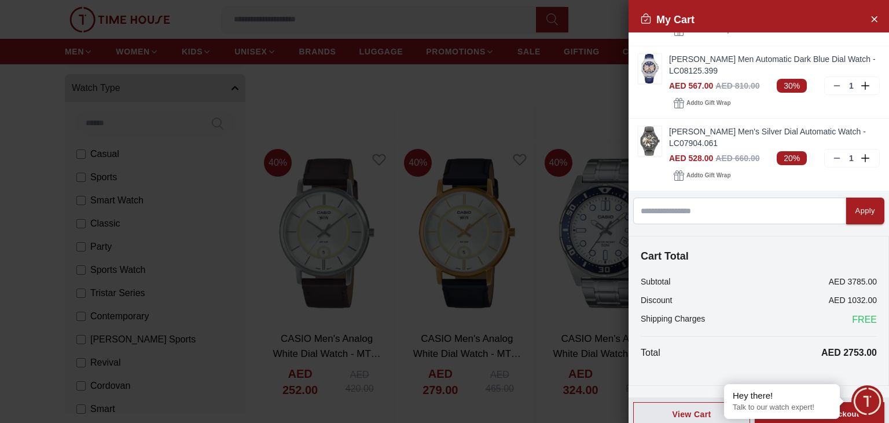
scroll to position [355, 0]
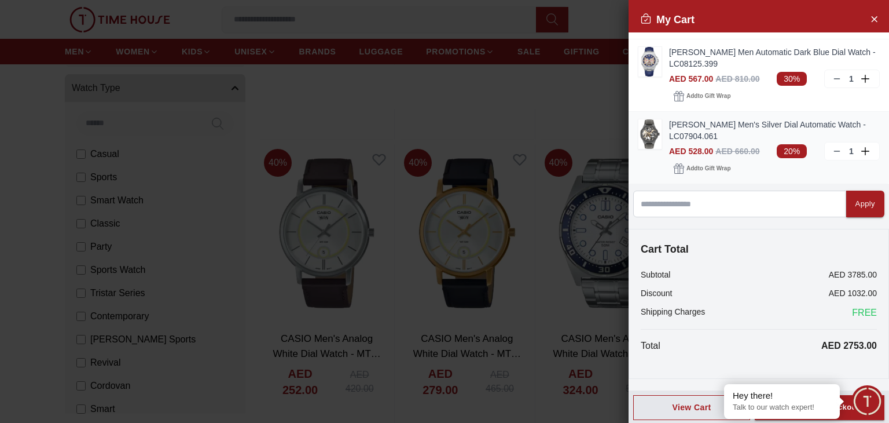
click at [654, 142] on img at bounding box center [650, 134] width 23 height 30
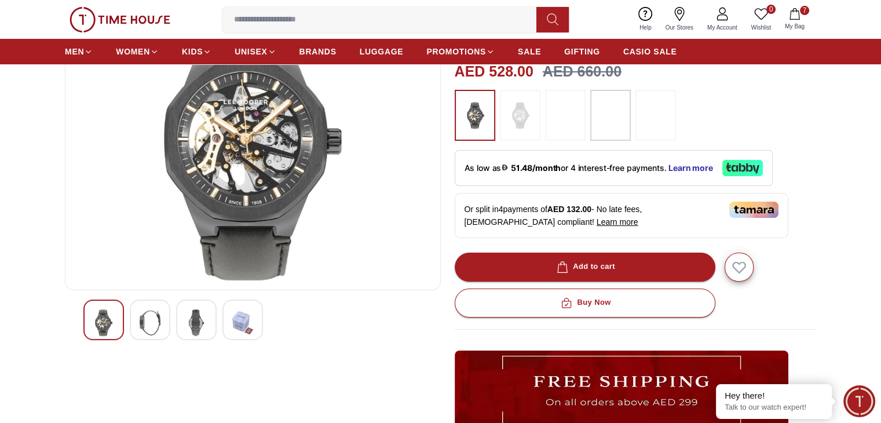
scroll to position [135, 0]
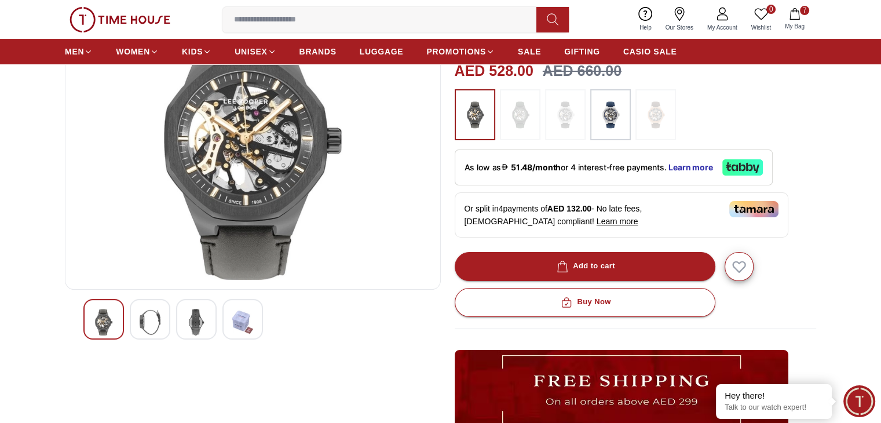
click at [162, 324] on div at bounding box center [150, 319] width 41 height 41
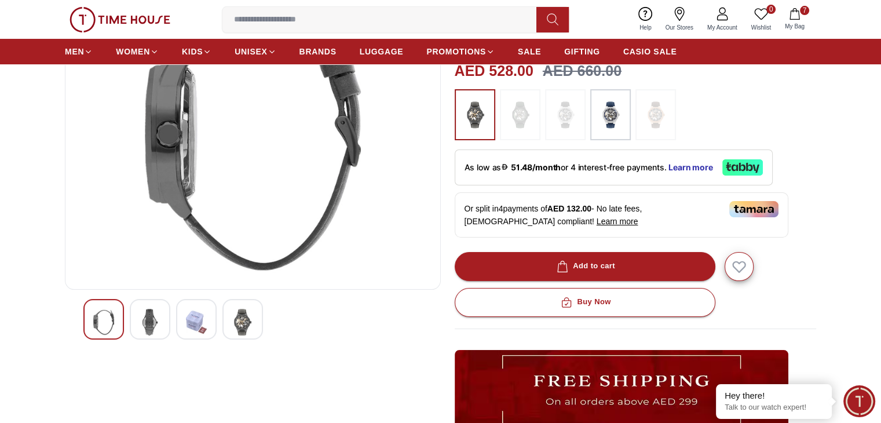
click at [243, 325] on img at bounding box center [242, 322] width 21 height 27
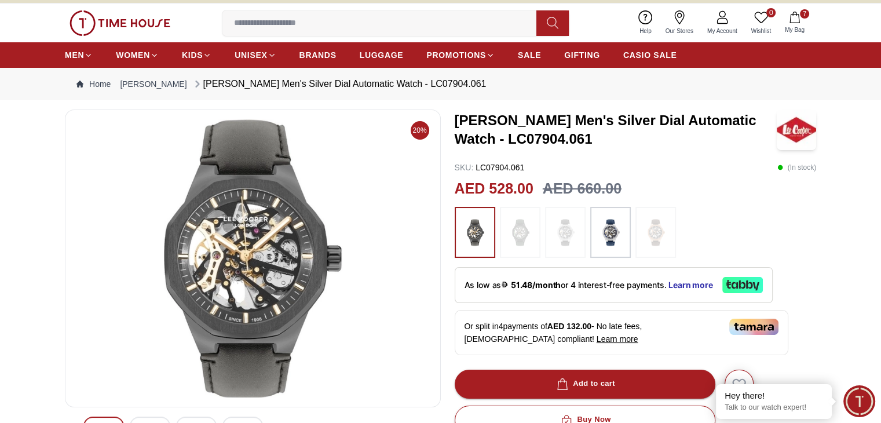
scroll to position [0, 0]
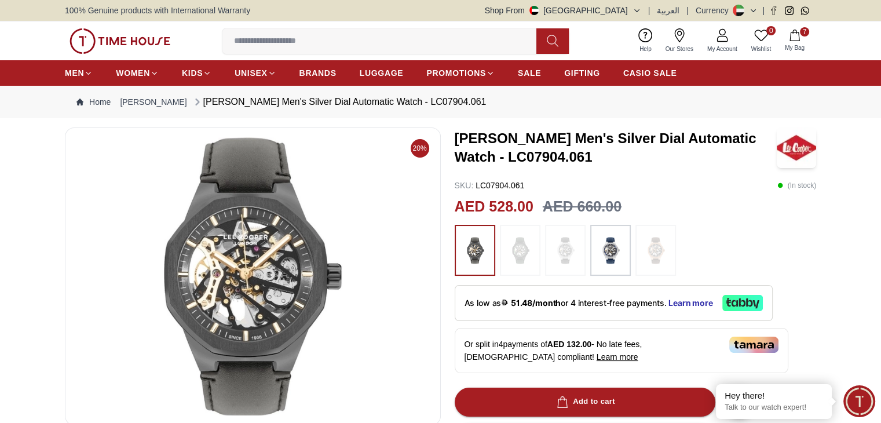
click at [793, 39] on icon "button" at bounding box center [795, 36] width 12 height 12
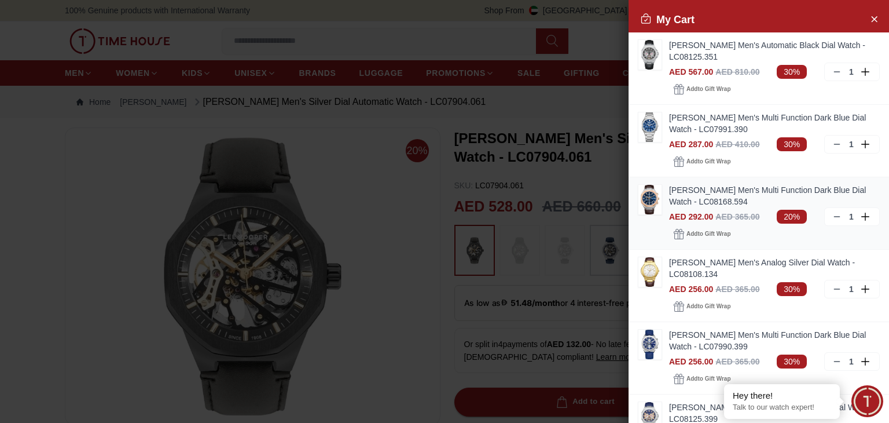
click at [658, 204] on img at bounding box center [650, 200] width 23 height 30
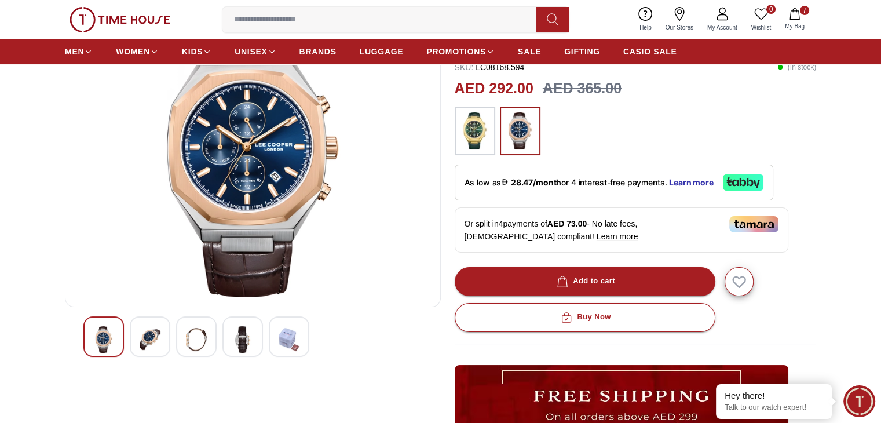
scroll to position [155, 0]
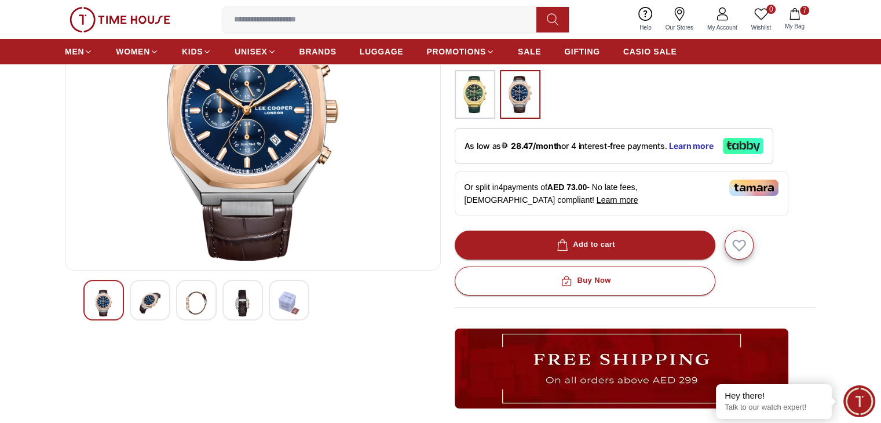
click at [243, 308] on img at bounding box center [242, 302] width 21 height 27
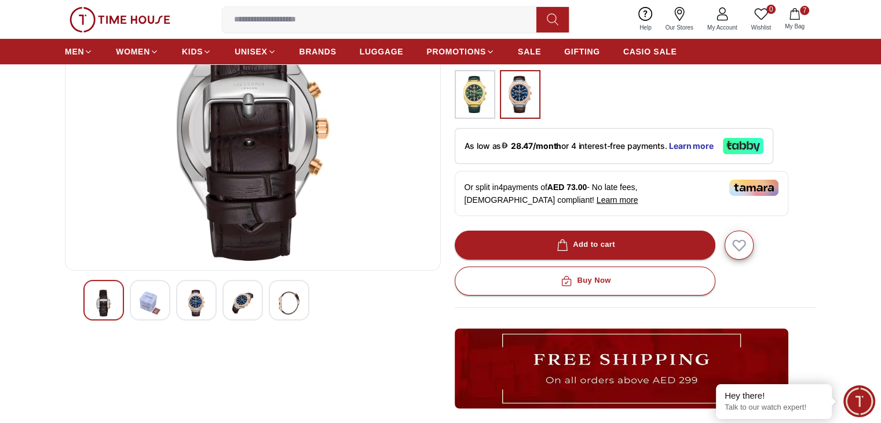
click at [272, 297] on div at bounding box center [289, 300] width 41 height 41
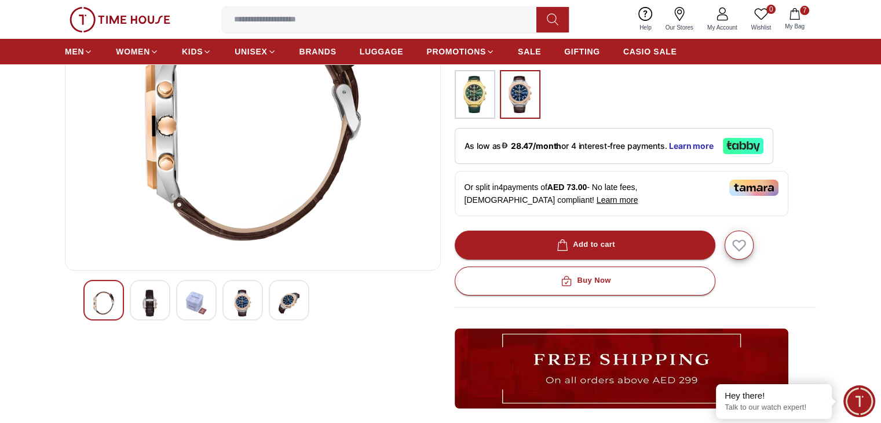
click at [243, 299] on img at bounding box center [242, 302] width 21 height 27
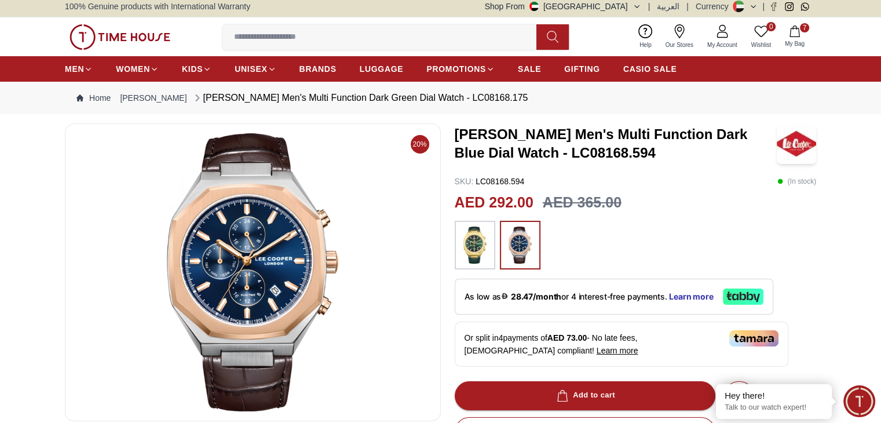
scroll to position [0, 0]
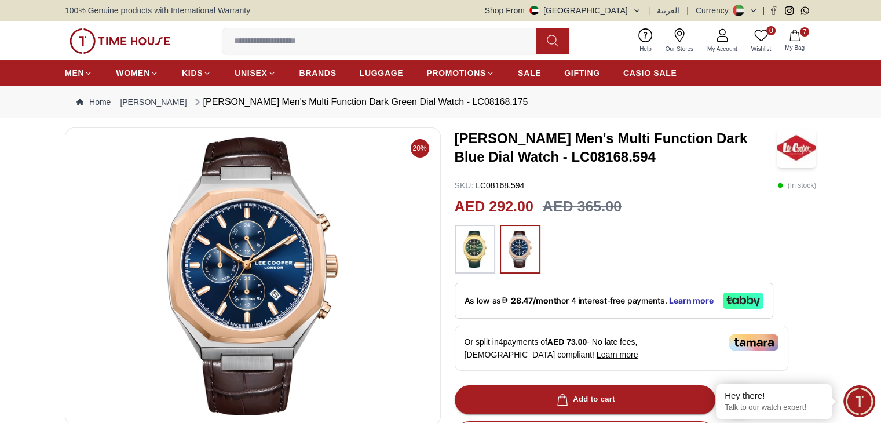
click at [797, 50] on span "My Bag" at bounding box center [794, 47] width 29 height 9
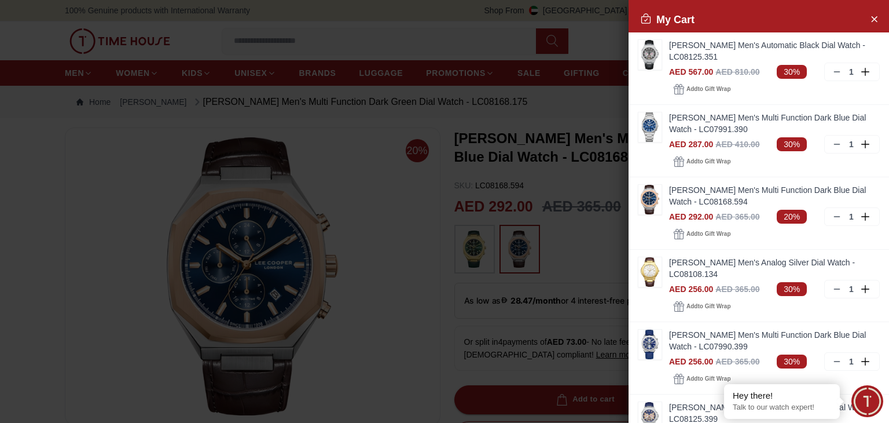
click at [388, 147] on div at bounding box center [444, 211] width 889 height 423
click at [865, 22] on button "Close Account" at bounding box center [874, 18] width 19 height 19
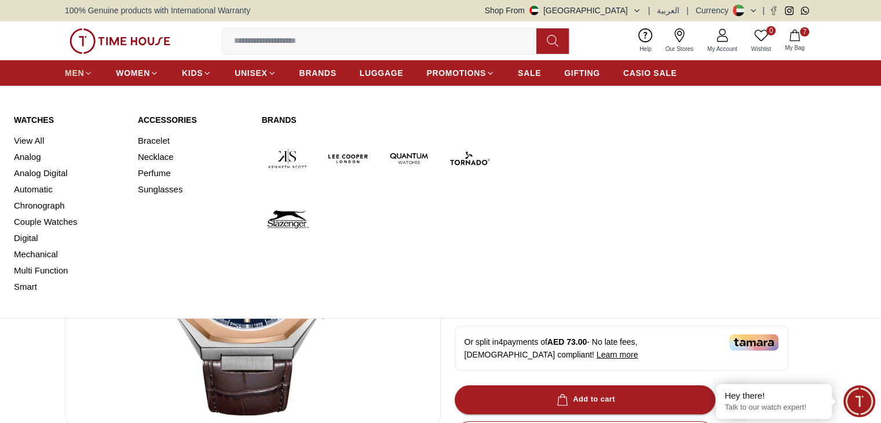
click at [91, 66] on link "MEN" at bounding box center [79, 73] width 28 height 21
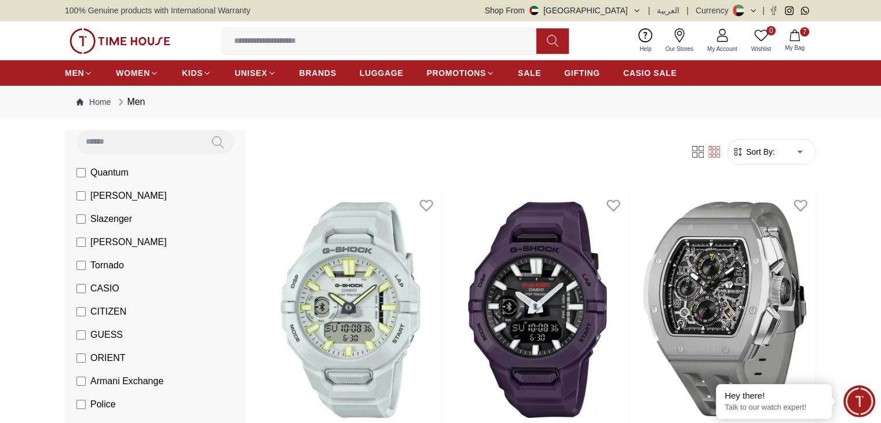
scroll to position [101, 0]
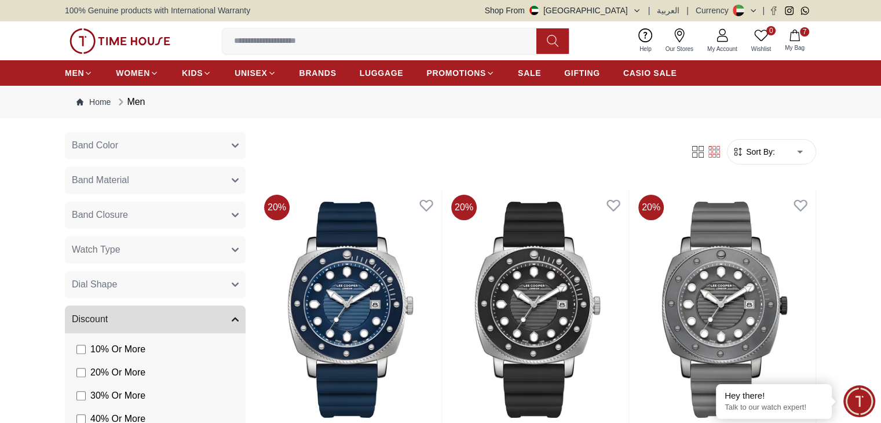
scroll to position [887, 0]
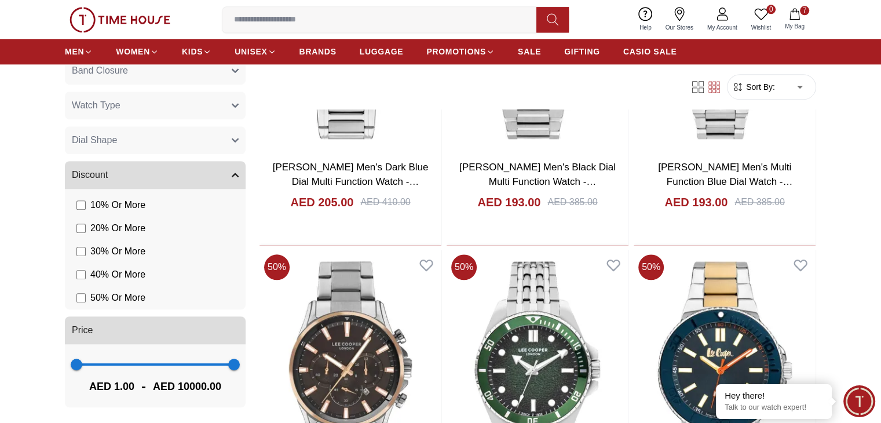
scroll to position [1295, 0]
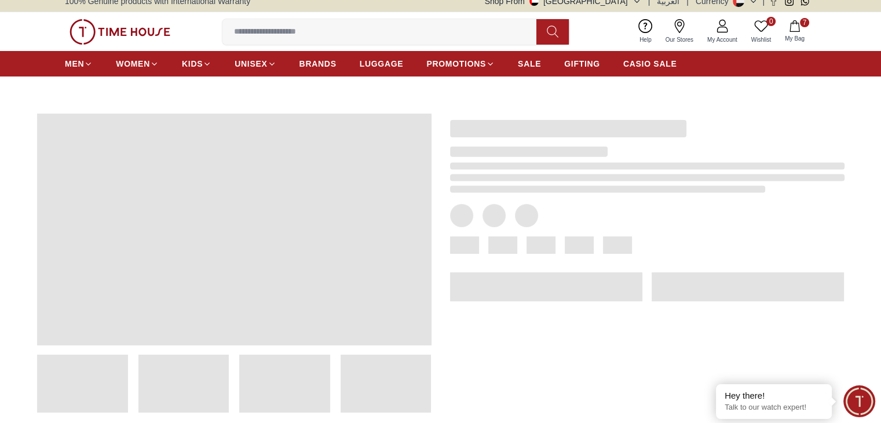
scroll to position [9, 0]
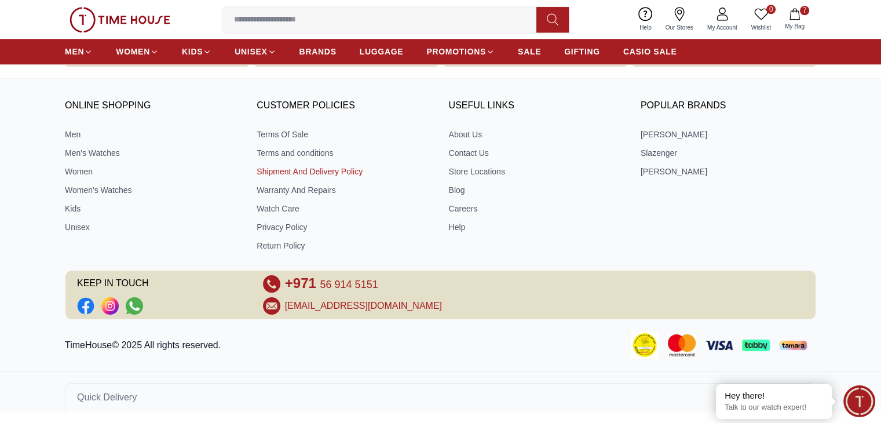
scroll to position [1699, 0]
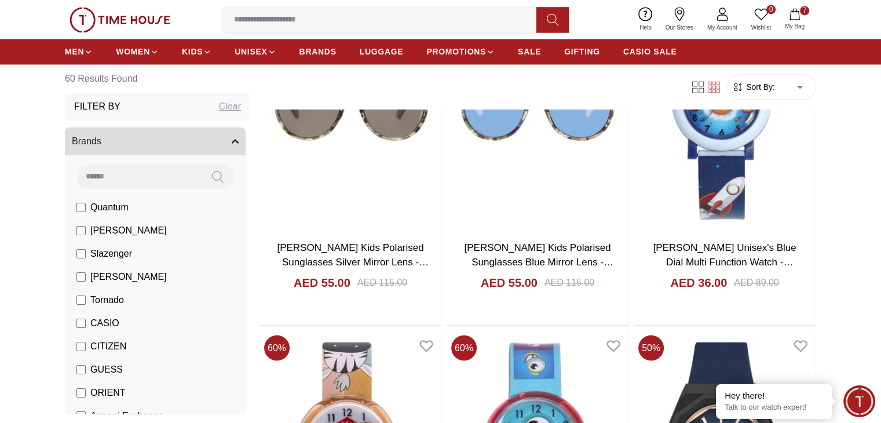
scroll to position [1890, 0]
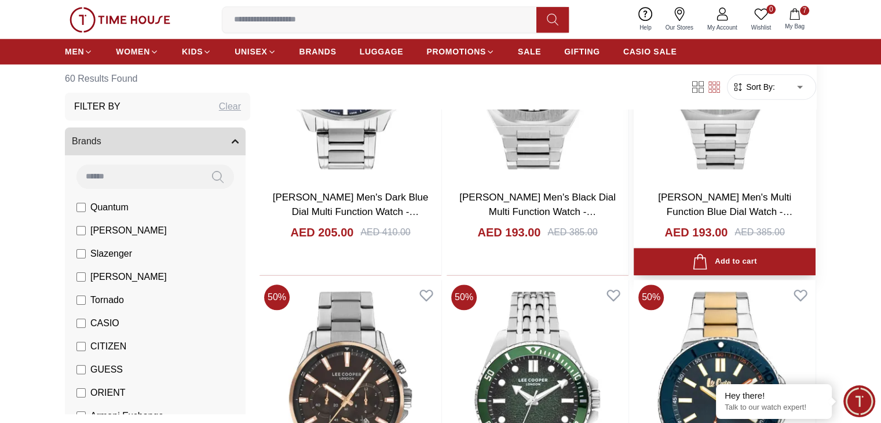
scroll to position [1275, 0]
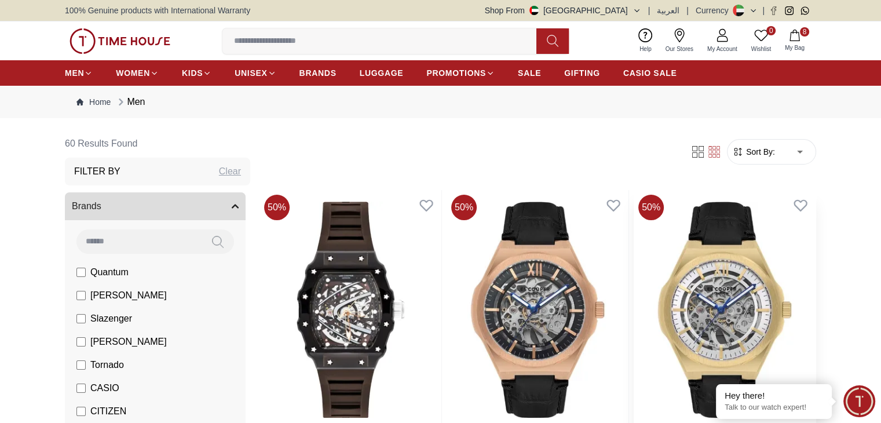
click at [633, 270] on img at bounding box center [724, 309] width 182 height 239
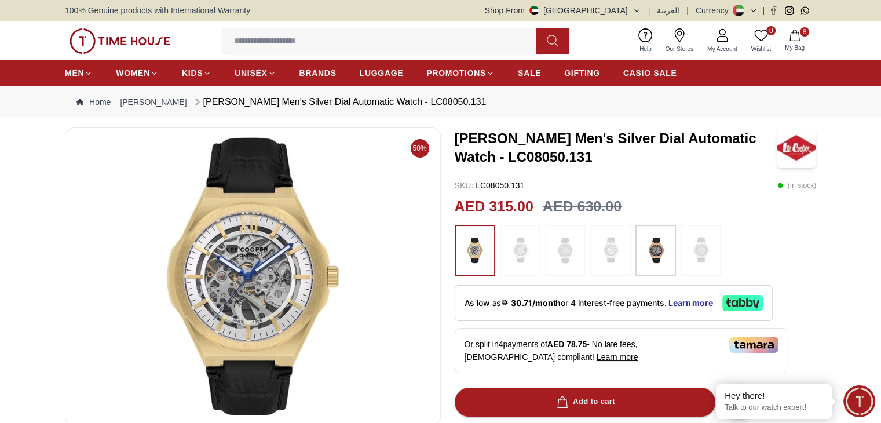
click at [652, 262] on img at bounding box center [655, 249] width 29 height 39
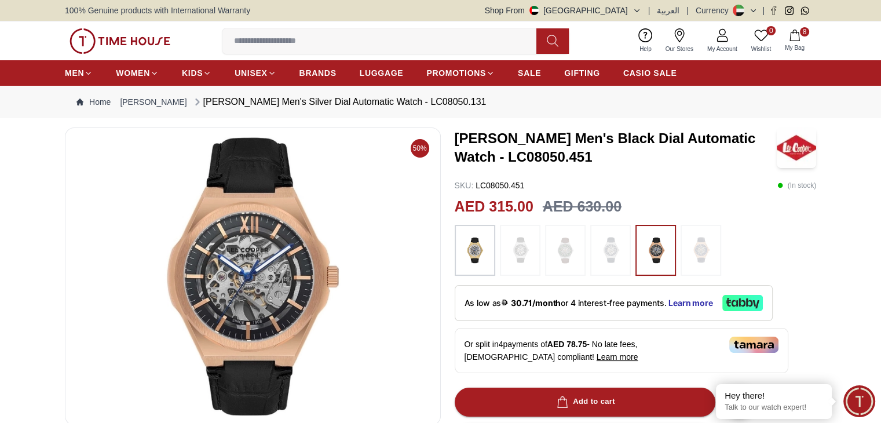
click at [792, 49] on span "My Bag" at bounding box center [794, 47] width 29 height 9
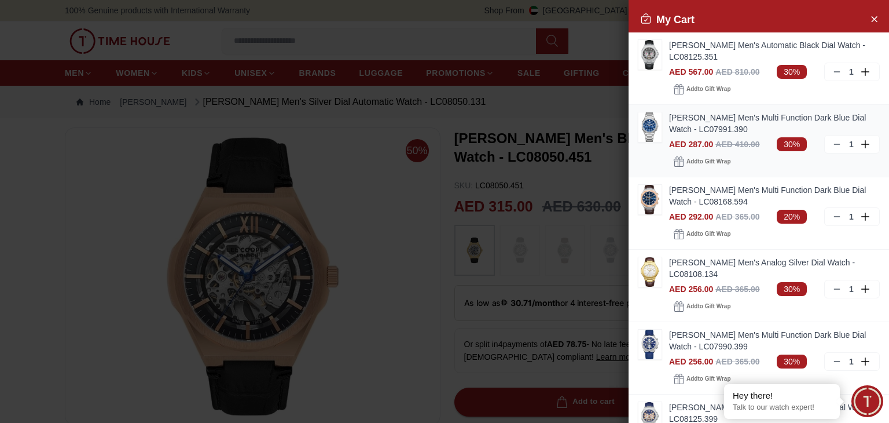
click at [651, 127] on img at bounding box center [650, 127] width 23 height 30
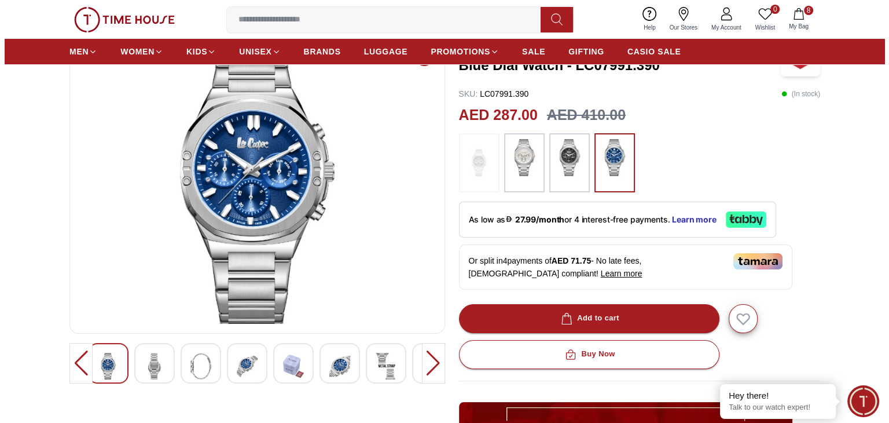
scroll to position [92, 0]
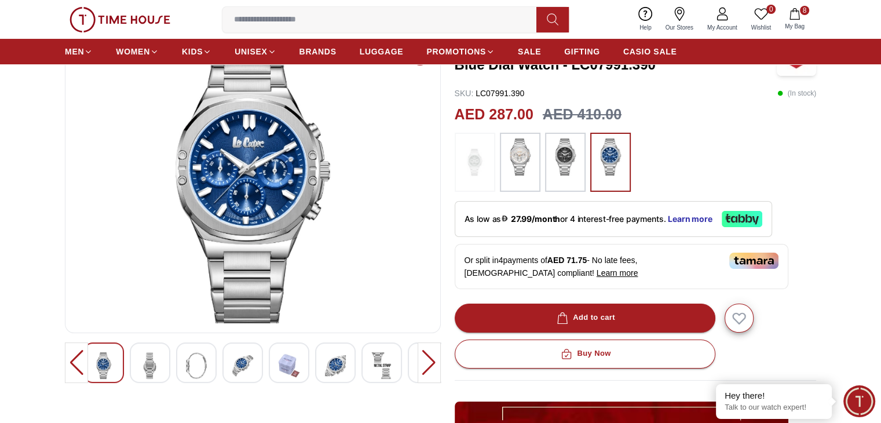
click at [381, 361] on img at bounding box center [381, 365] width 21 height 27
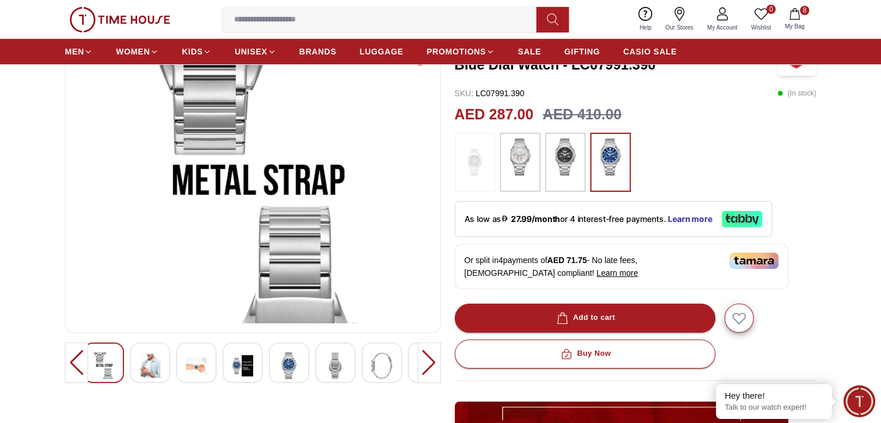
click at [381, 361] on img at bounding box center [381, 365] width 21 height 27
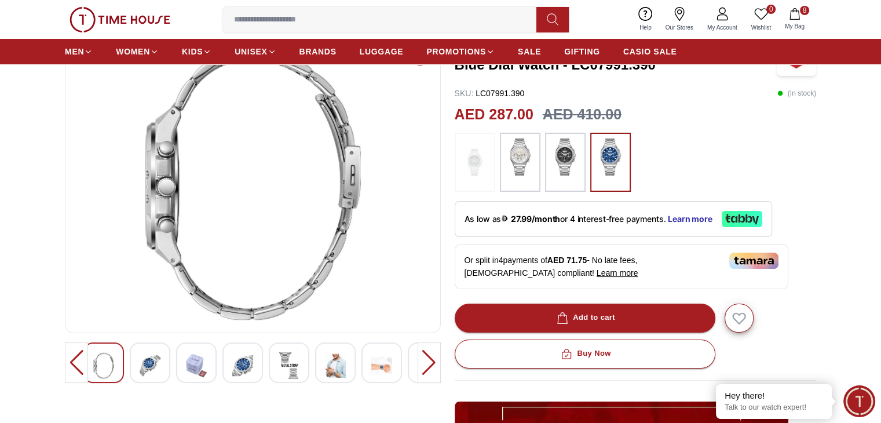
click at [381, 361] on img at bounding box center [381, 365] width 21 height 27
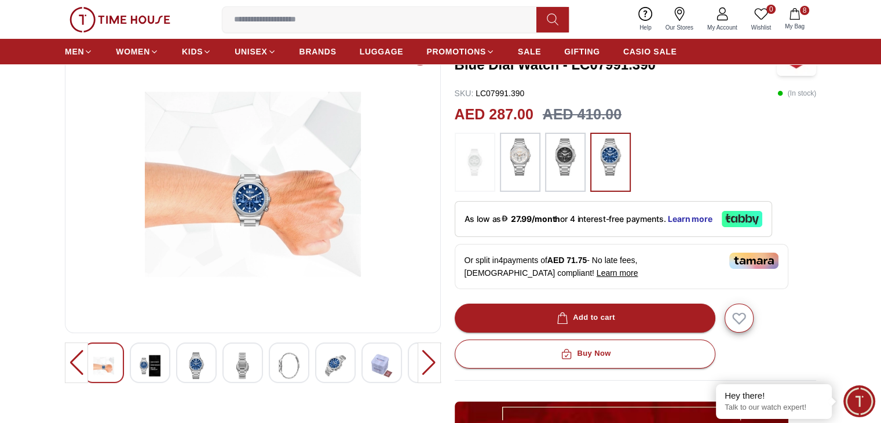
click at [381, 361] on img at bounding box center [381, 365] width 21 height 27
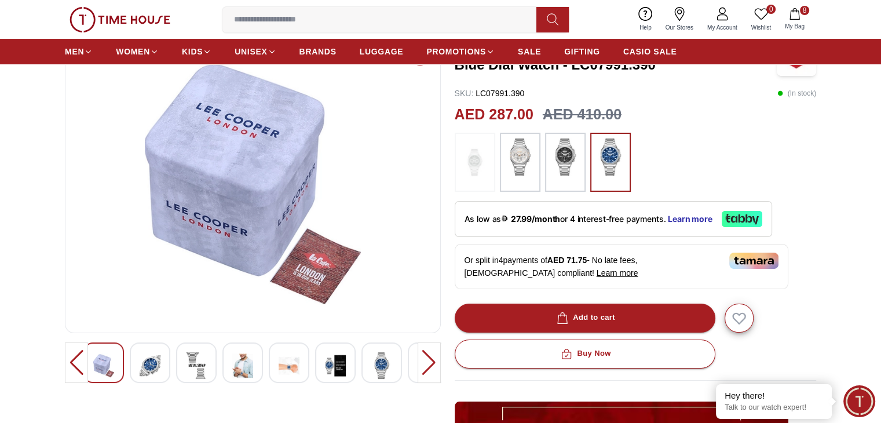
click at [386, 361] on img at bounding box center [381, 365] width 21 height 27
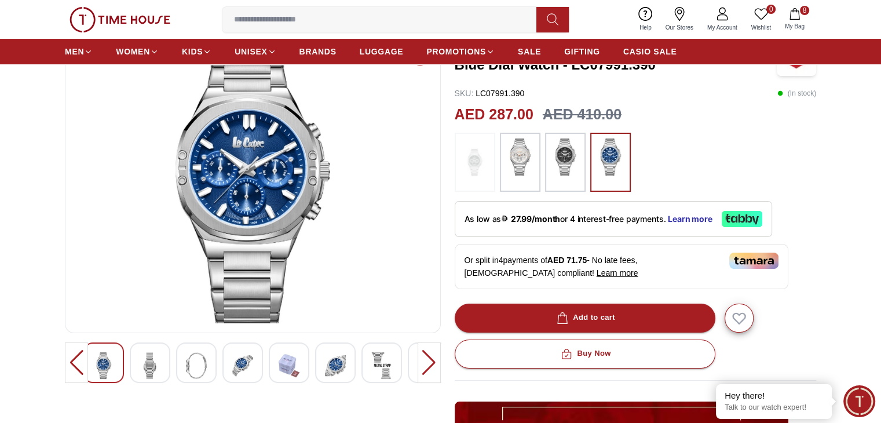
click at [116, 364] on div at bounding box center [103, 362] width 41 height 41
click at [160, 349] on div at bounding box center [150, 362] width 41 height 41
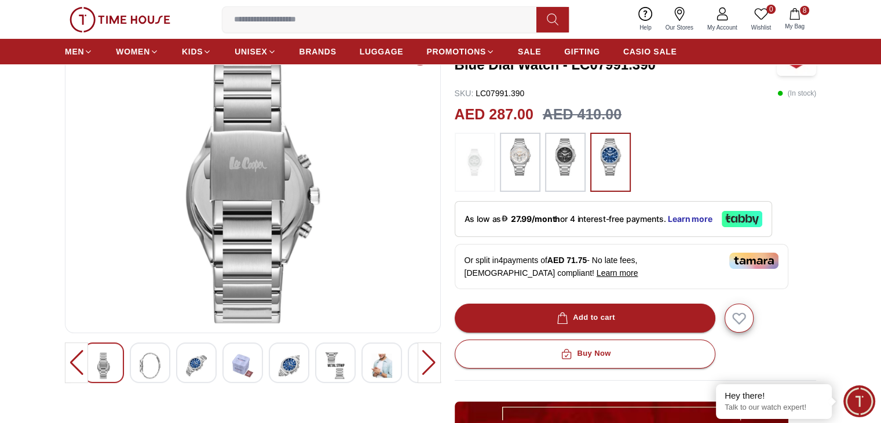
click at [160, 349] on div at bounding box center [150, 362] width 41 height 41
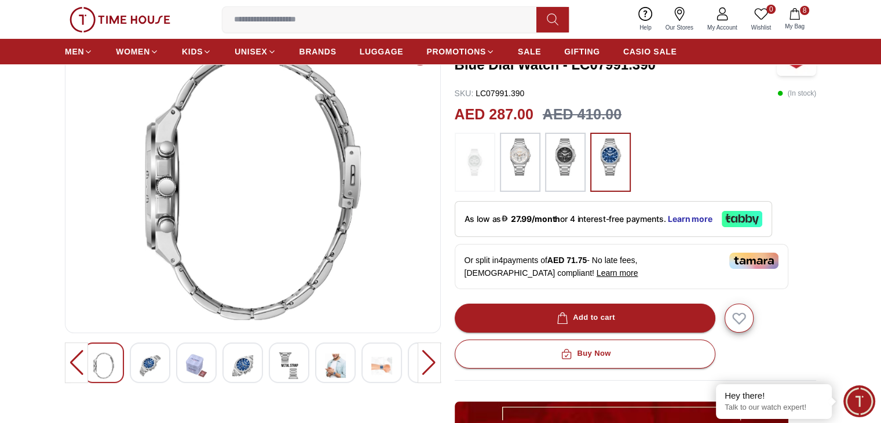
click at [160, 349] on div at bounding box center [150, 362] width 41 height 41
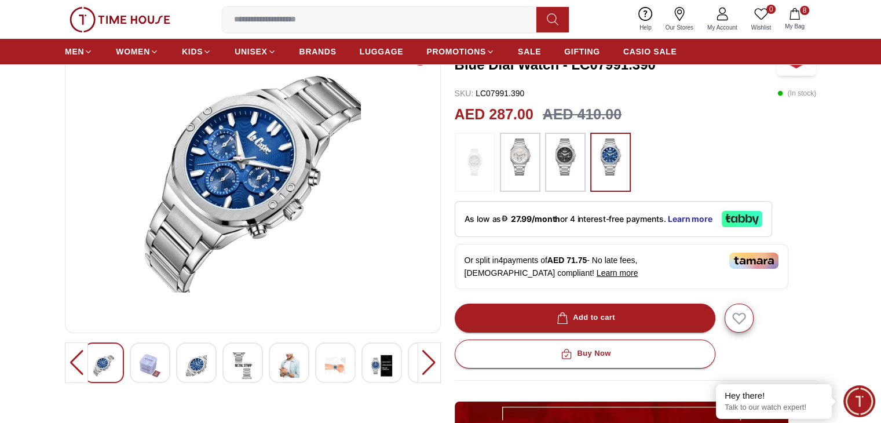
click at [205, 363] on img at bounding box center [196, 365] width 21 height 27
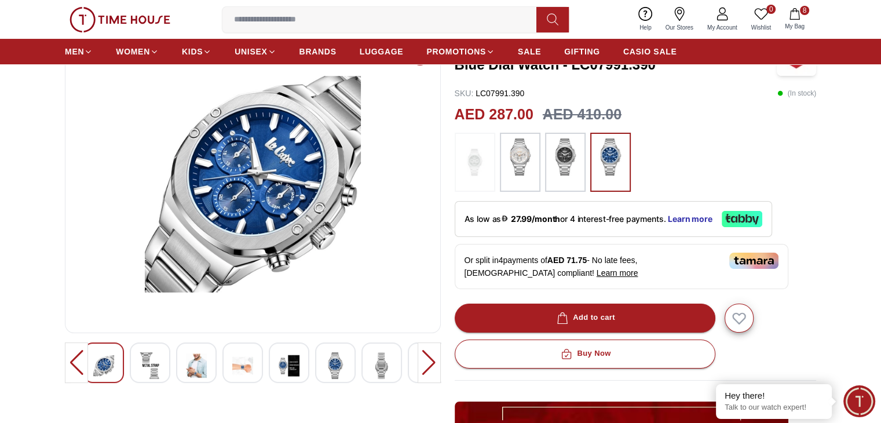
click at [205, 363] on img at bounding box center [196, 365] width 21 height 27
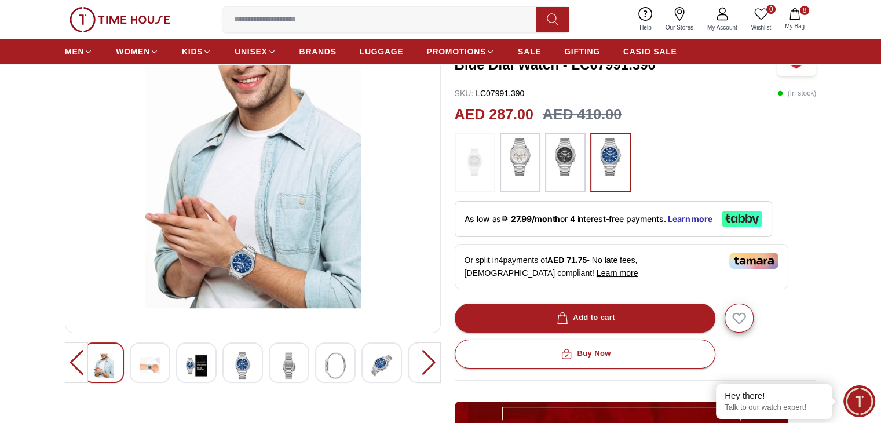
click at [230, 364] on div at bounding box center [242, 362] width 41 height 41
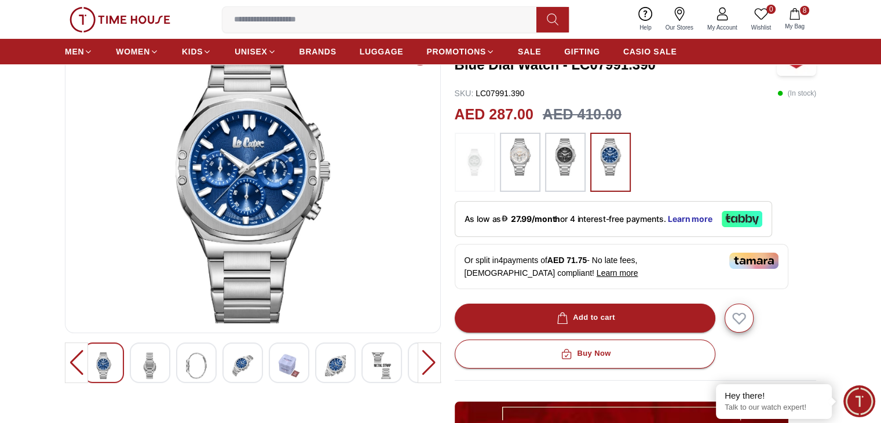
click at [292, 368] on img at bounding box center [288, 365] width 21 height 27
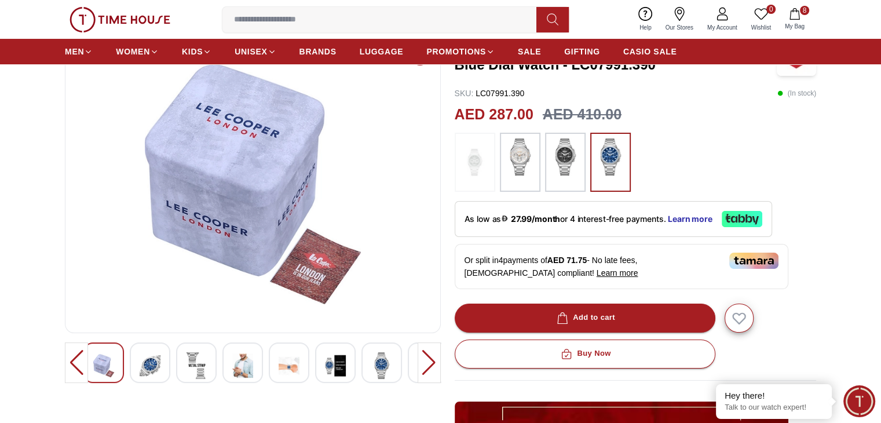
click at [331, 361] on img at bounding box center [335, 365] width 21 height 27
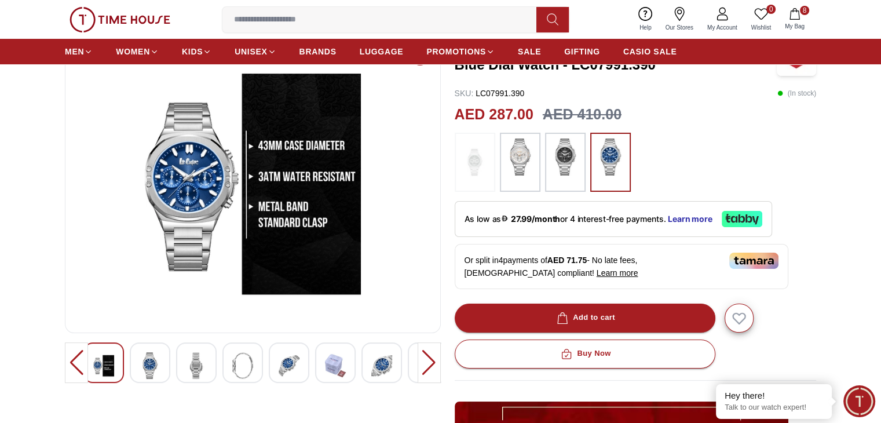
click at [423, 362] on div at bounding box center [428, 362] width 23 height 41
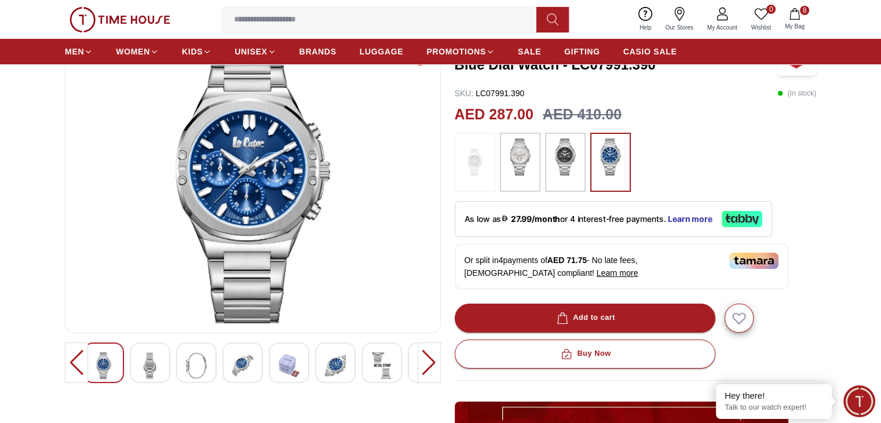
click at [790, 20] on button "8 My Bag" at bounding box center [795, 19] width 34 height 27
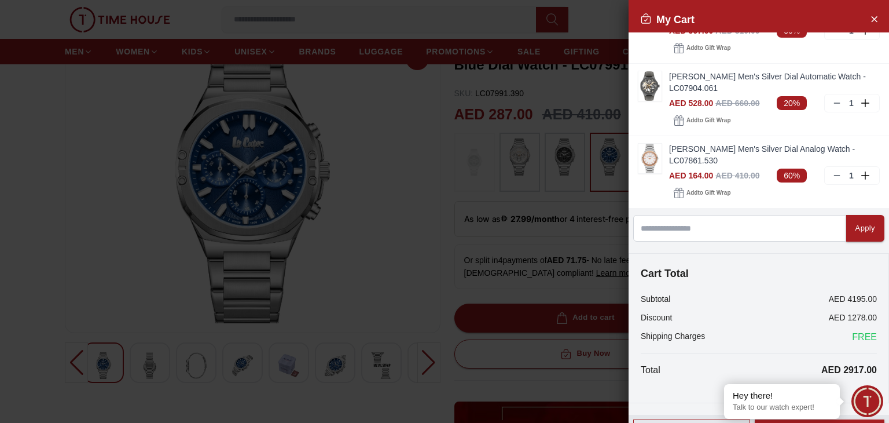
scroll to position [427, 0]
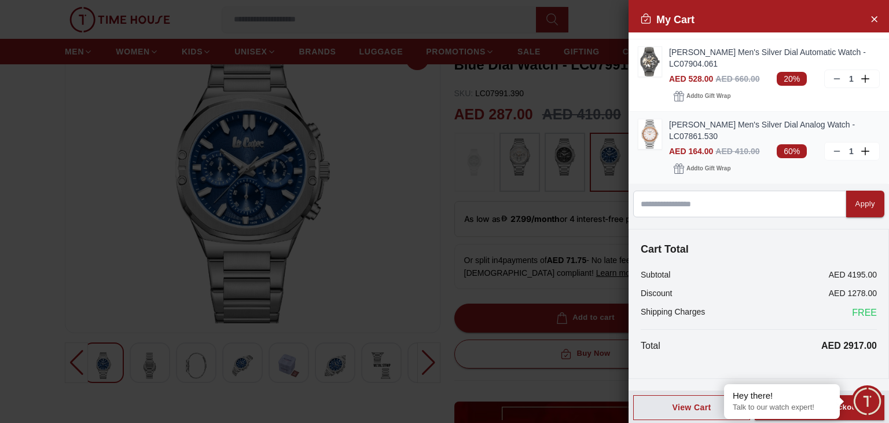
click at [647, 135] on img at bounding box center [650, 134] width 23 height 30
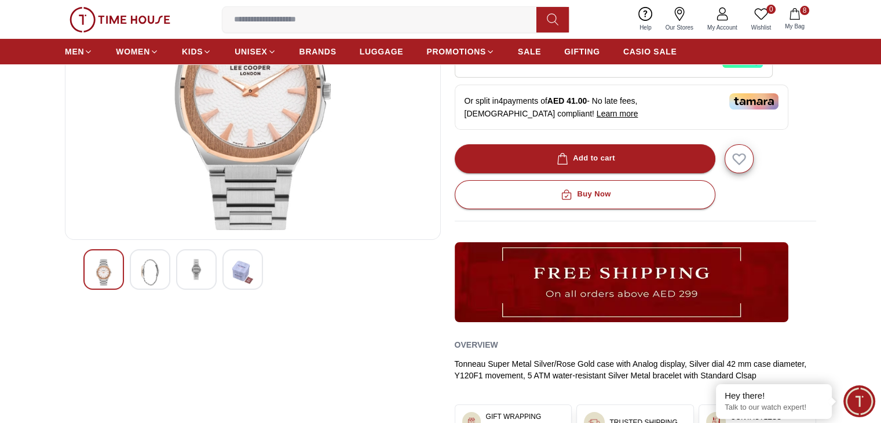
scroll to position [187, 0]
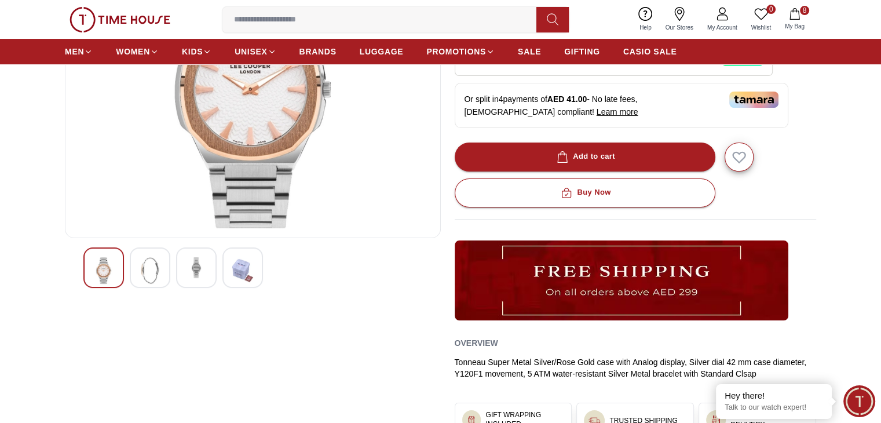
click at [166, 259] on div at bounding box center [150, 267] width 41 height 41
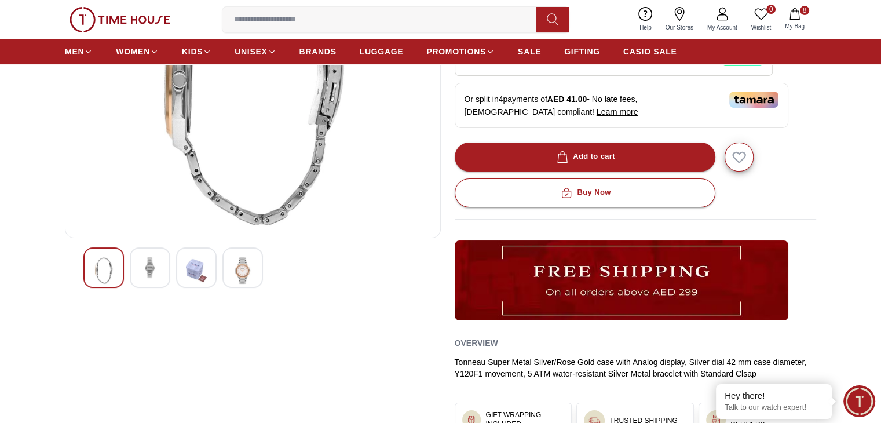
click at [149, 264] on img at bounding box center [150, 267] width 21 height 21
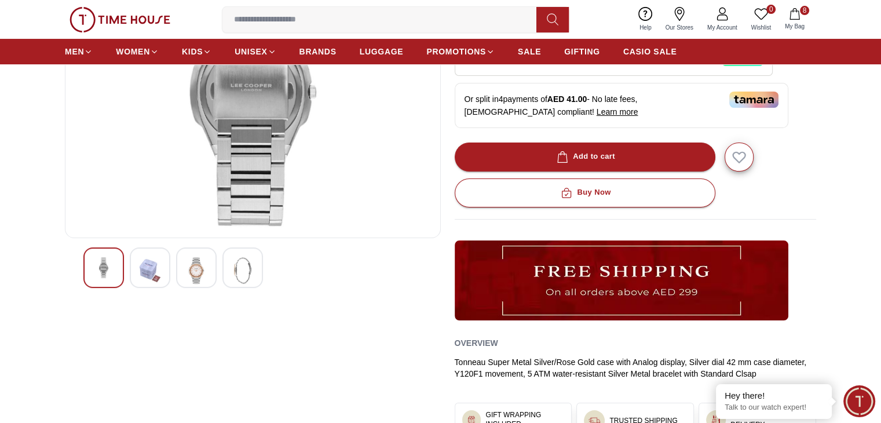
click at [241, 269] on img at bounding box center [242, 270] width 21 height 27
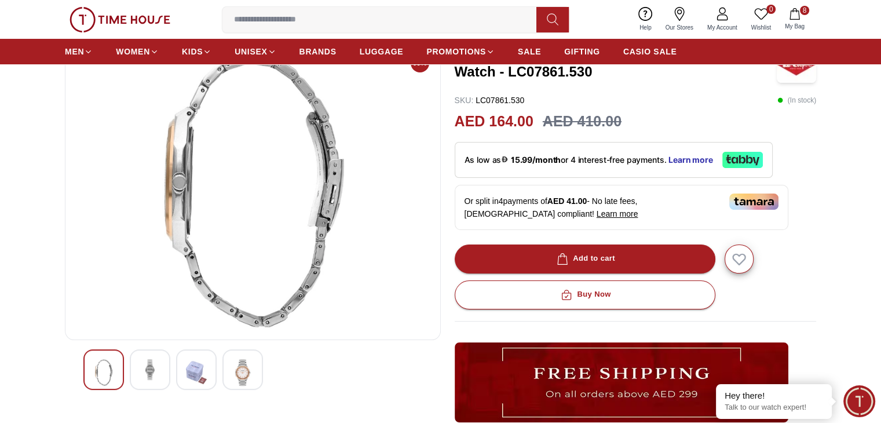
scroll to position [71, 0]
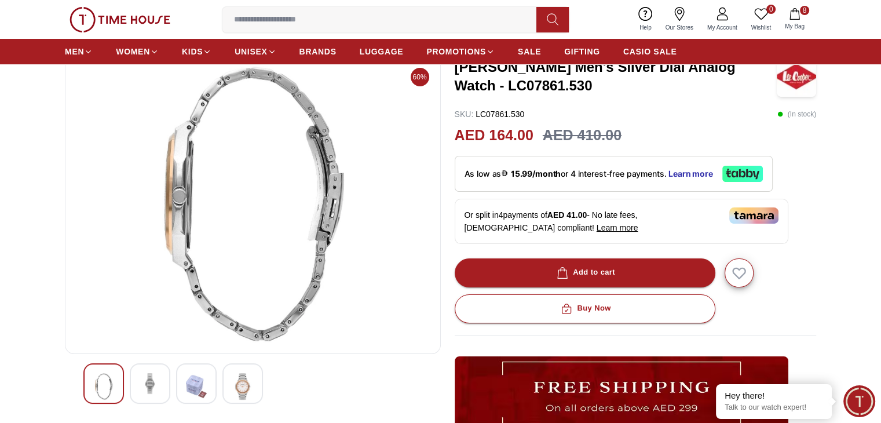
click at [212, 383] on div at bounding box center [196, 383] width 41 height 41
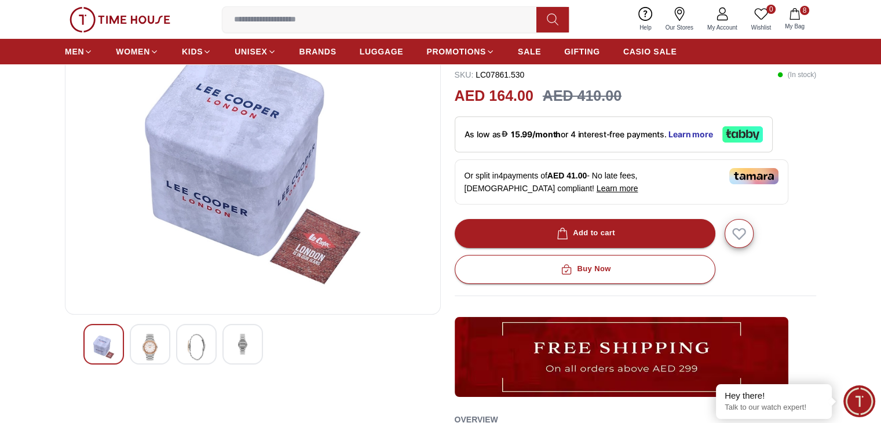
scroll to position [0, 0]
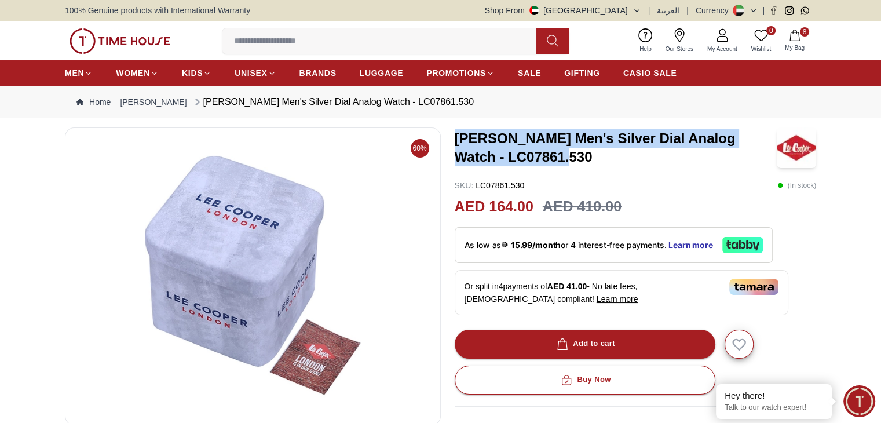
drag, startPoint x: 578, startPoint y: 166, endPoint x: 457, endPoint y: 140, distance: 123.7
click at [457, 140] on h3 "[PERSON_NAME] Men's Silver Dial Analog Watch - LC07861.530" at bounding box center [615, 147] width 322 height 37
copy h3 "[PERSON_NAME] Men's Silver Dial Analog Watch - LC07861.530"
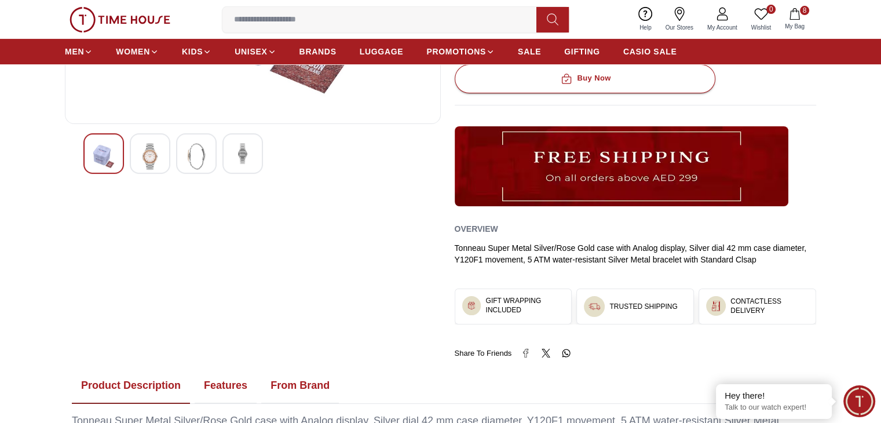
scroll to position [302, 0]
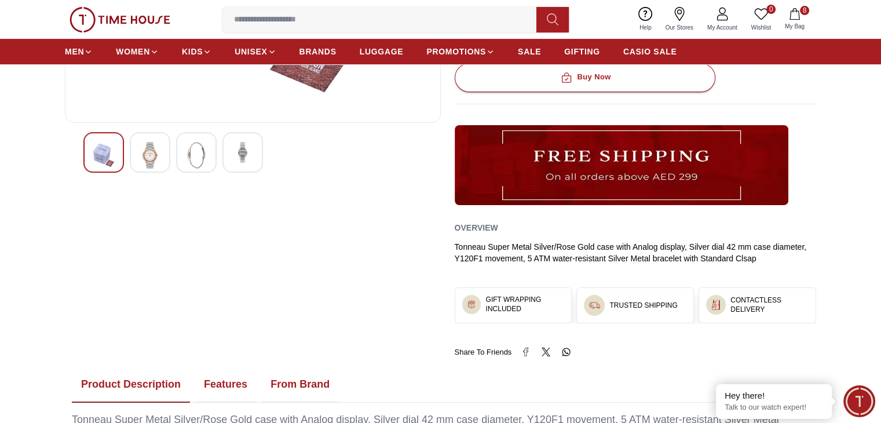
click at [375, 143] on div at bounding box center [252, 152] width 339 height 41
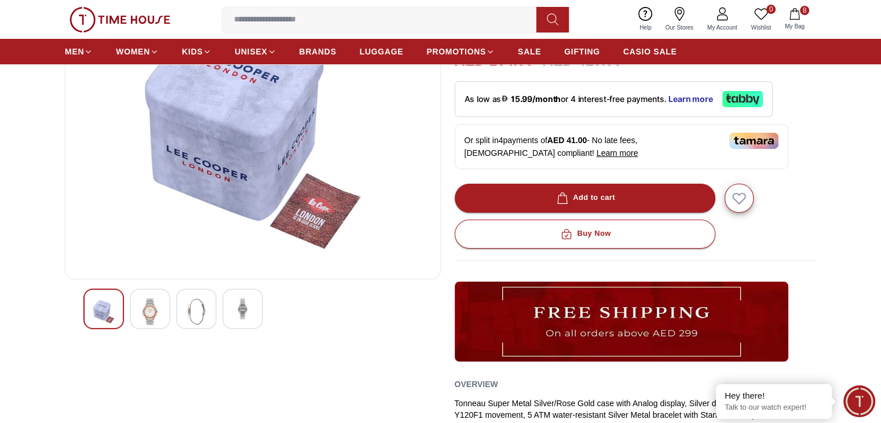
scroll to position [145, 0]
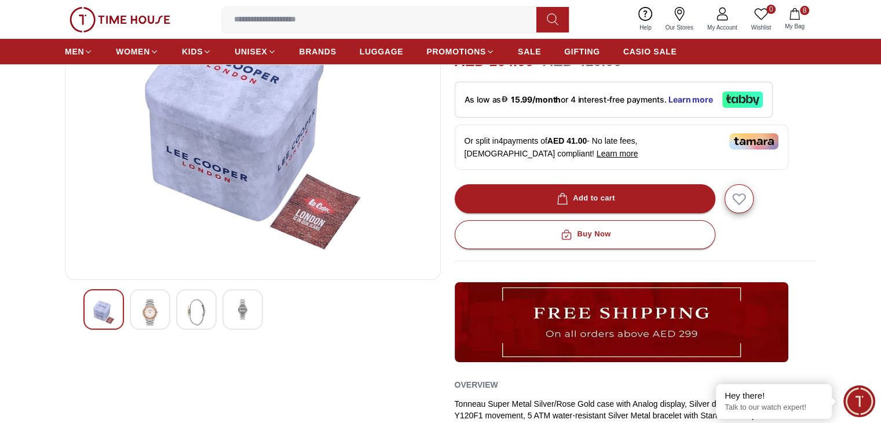
click at [247, 303] on img at bounding box center [242, 309] width 21 height 21
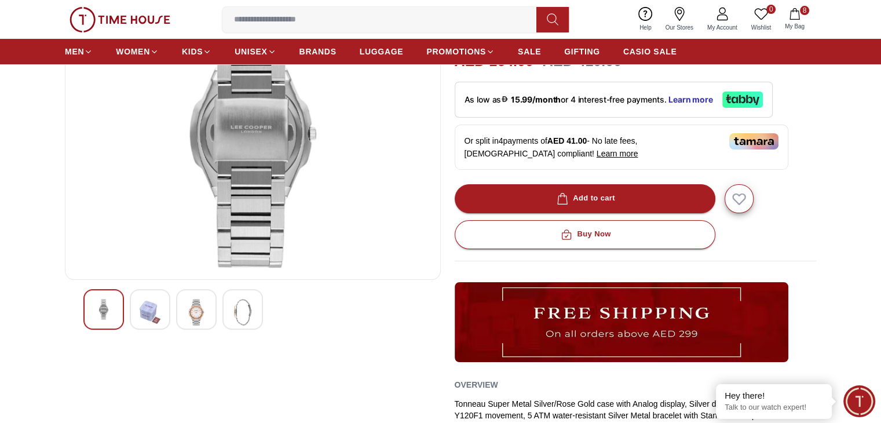
click at [190, 325] on img at bounding box center [196, 312] width 21 height 27
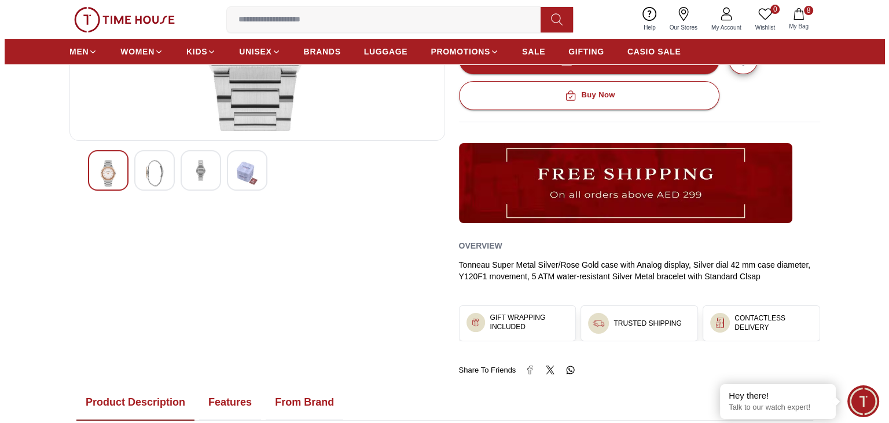
scroll to position [285, 0]
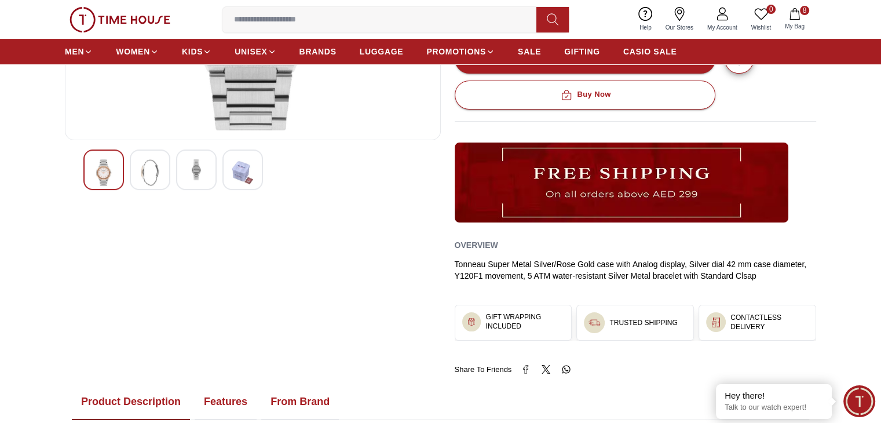
click at [798, 15] on icon "button" at bounding box center [794, 14] width 10 height 12
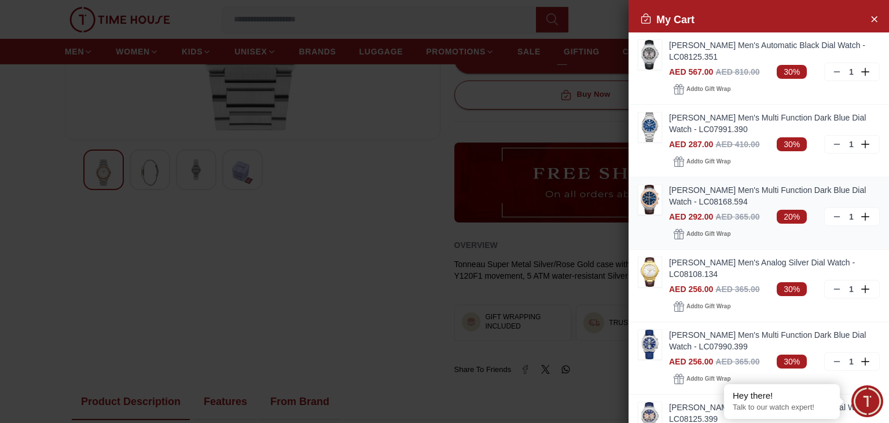
click at [642, 210] on img at bounding box center [650, 200] width 23 height 30
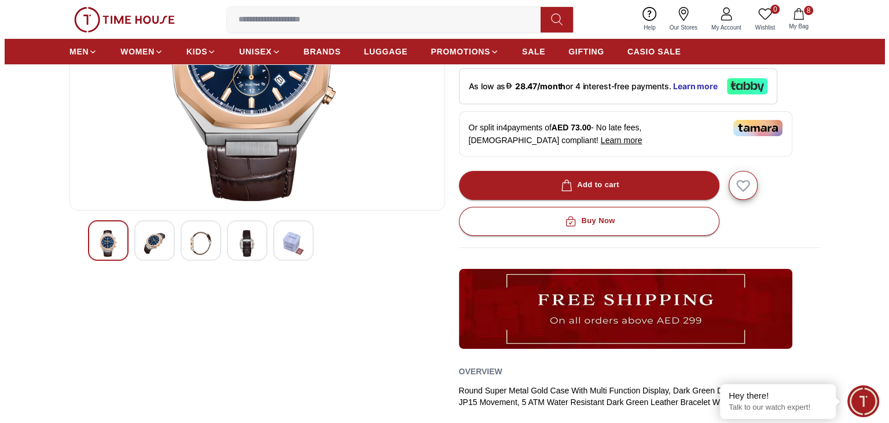
scroll to position [278, 0]
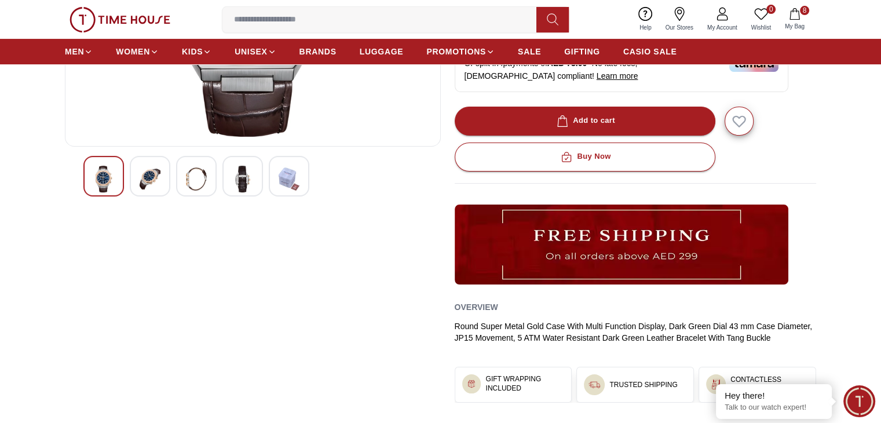
click at [792, 17] on icon "button" at bounding box center [795, 14] width 12 height 12
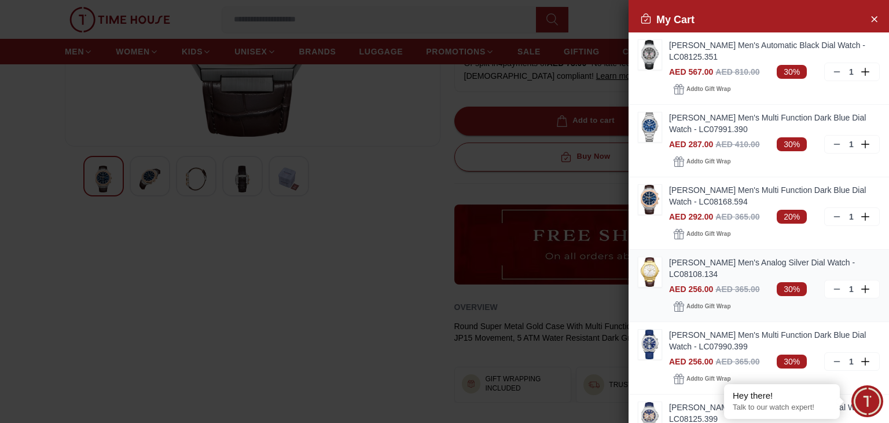
click at [652, 278] on img at bounding box center [650, 272] width 23 height 30
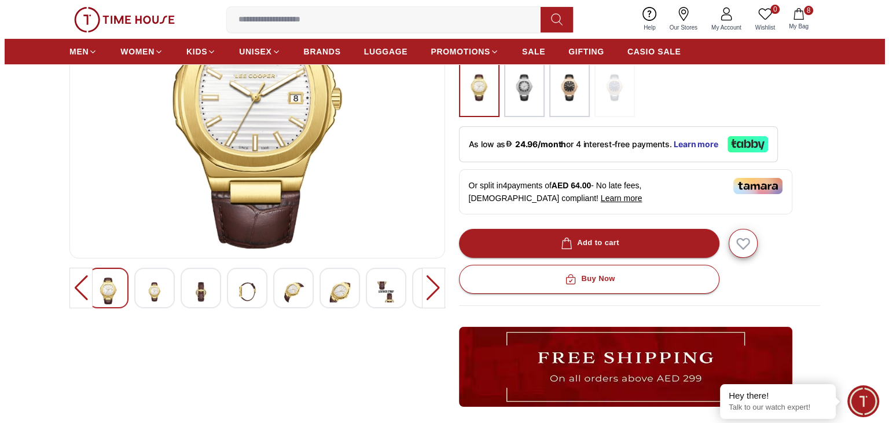
scroll to position [167, 0]
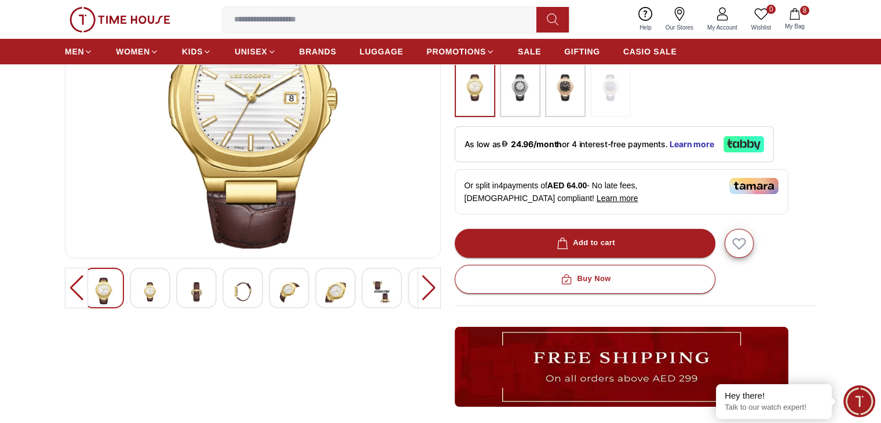
click at [384, 293] on img at bounding box center [381, 291] width 21 height 28
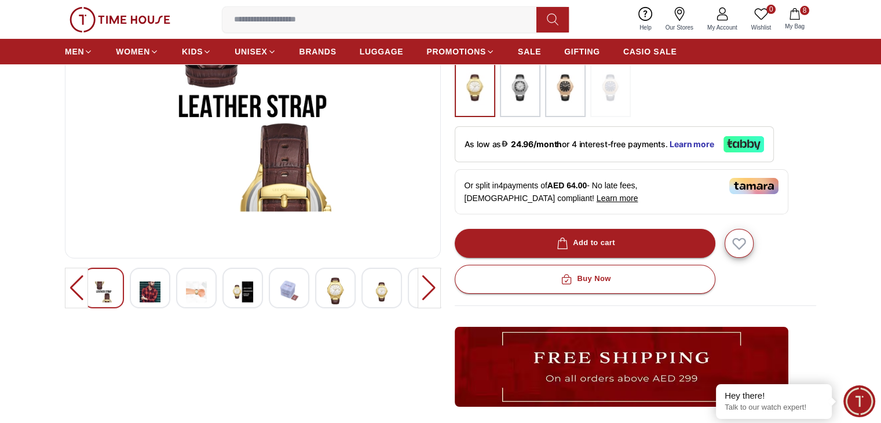
click at [786, 14] on button "8 My Bag" at bounding box center [795, 19] width 34 height 27
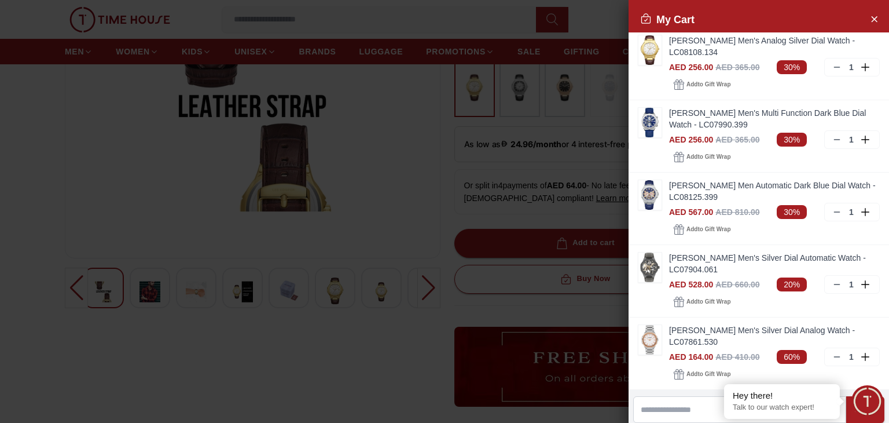
scroll to position [223, 0]
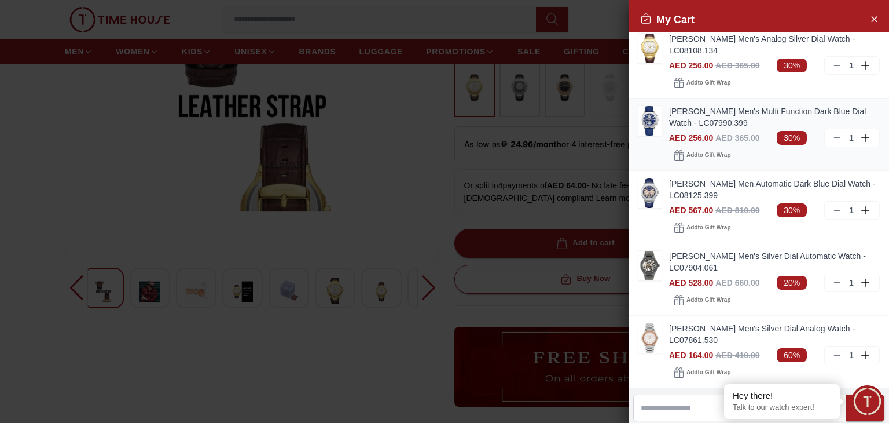
click at [652, 129] on img at bounding box center [650, 121] width 23 height 30
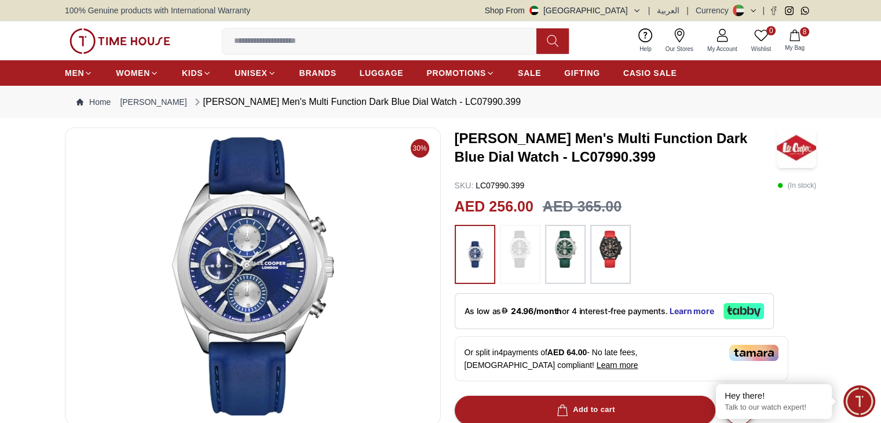
click at [790, 43] on span "My Bag" at bounding box center [794, 47] width 29 height 9
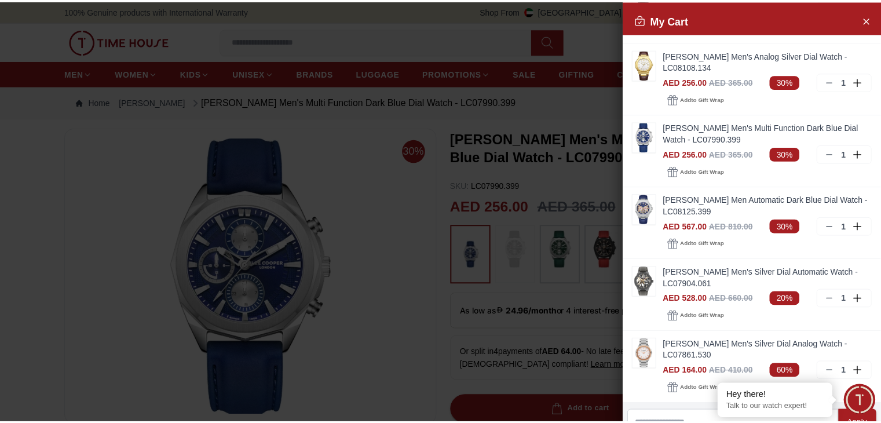
scroll to position [207, 0]
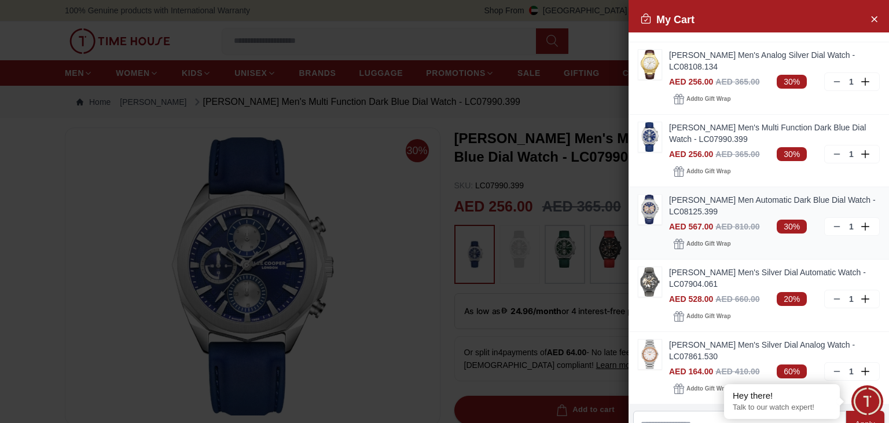
click at [658, 216] on img at bounding box center [650, 210] width 23 height 30
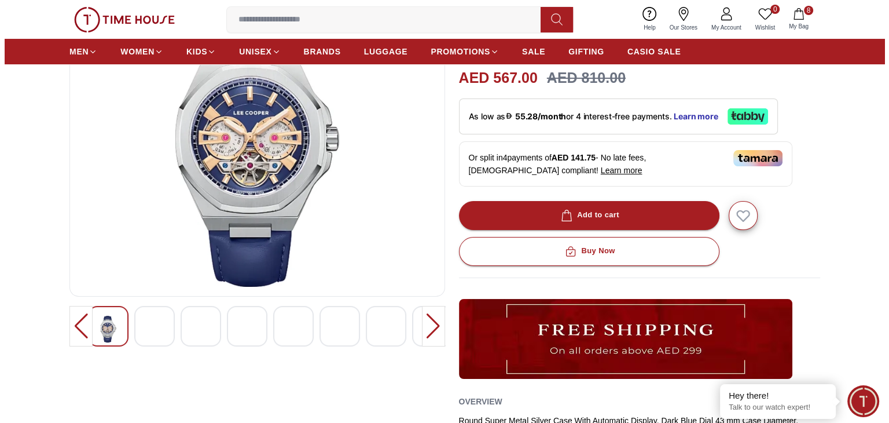
scroll to position [123, 0]
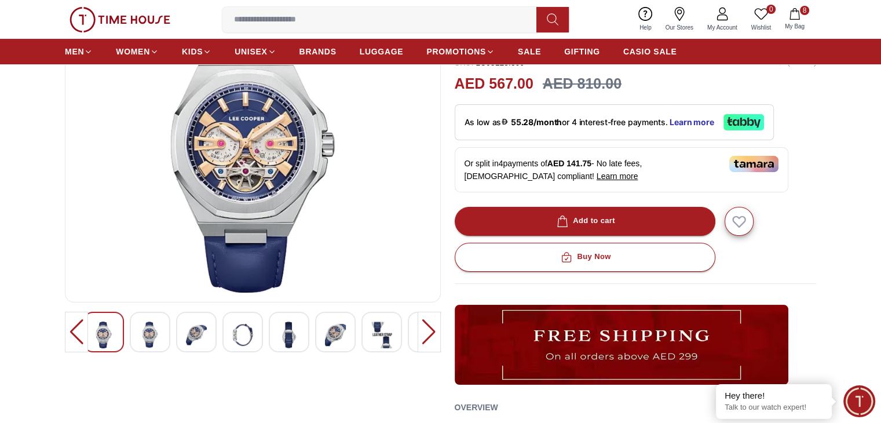
click at [371, 347] on img at bounding box center [381, 334] width 21 height 27
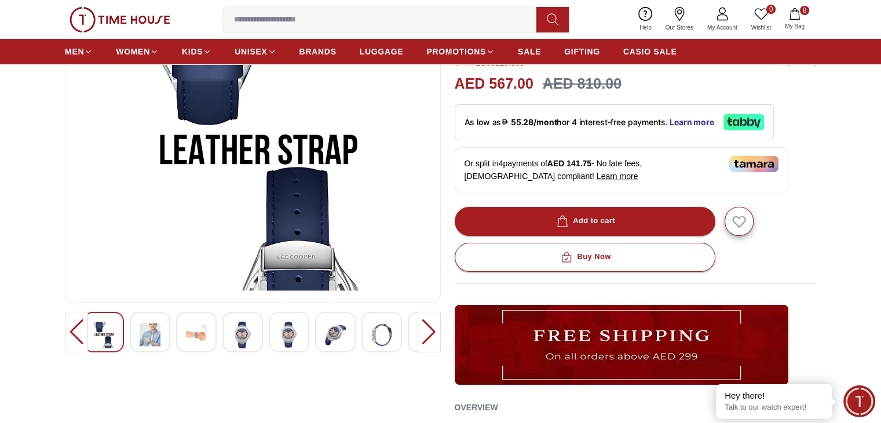
click at [371, 347] on img at bounding box center [381, 334] width 21 height 27
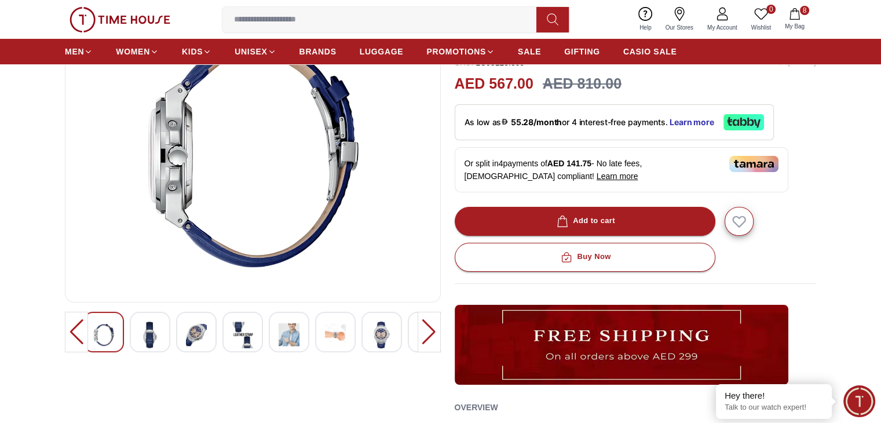
click at [371, 347] on img at bounding box center [381, 334] width 21 height 27
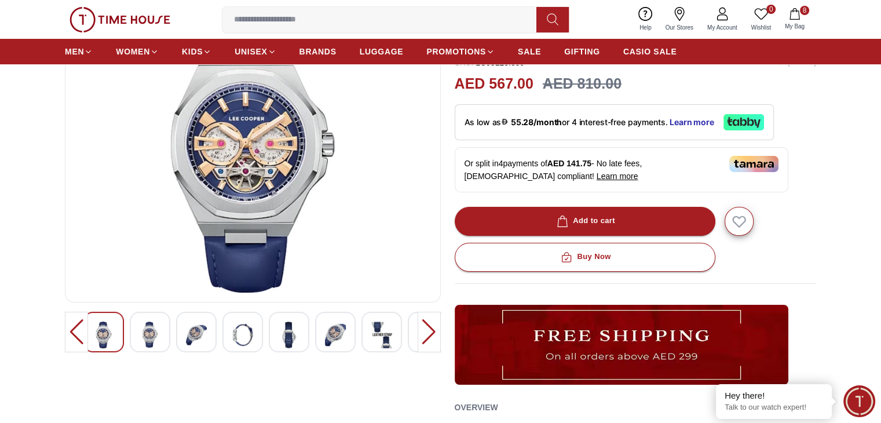
click at [294, 333] on img at bounding box center [288, 334] width 21 height 27
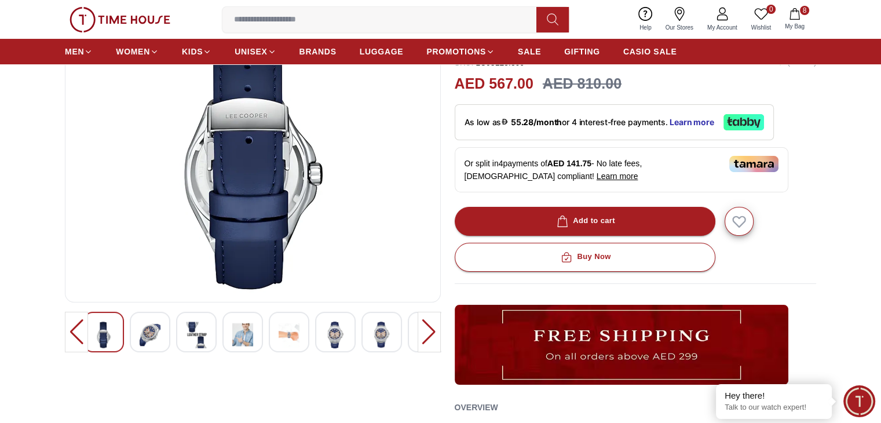
click at [294, 333] on img at bounding box center [288, 334] width 21 height 27
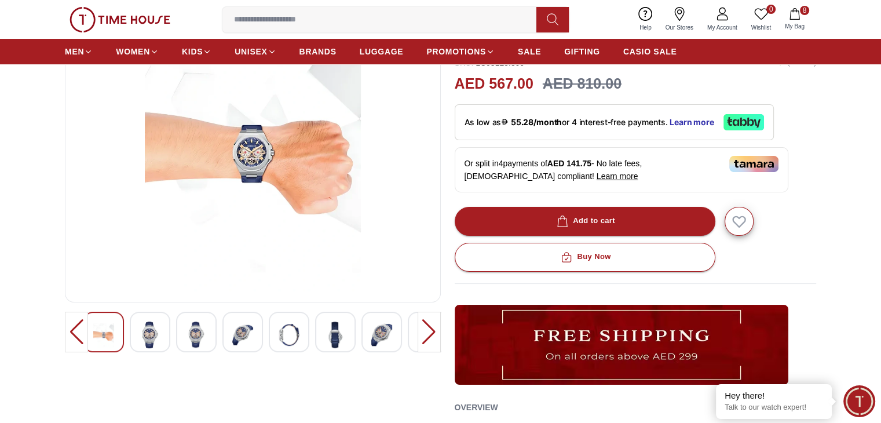
click at [790, 14] on icon "button" at bounding box center [795, 14] width 12 height 12
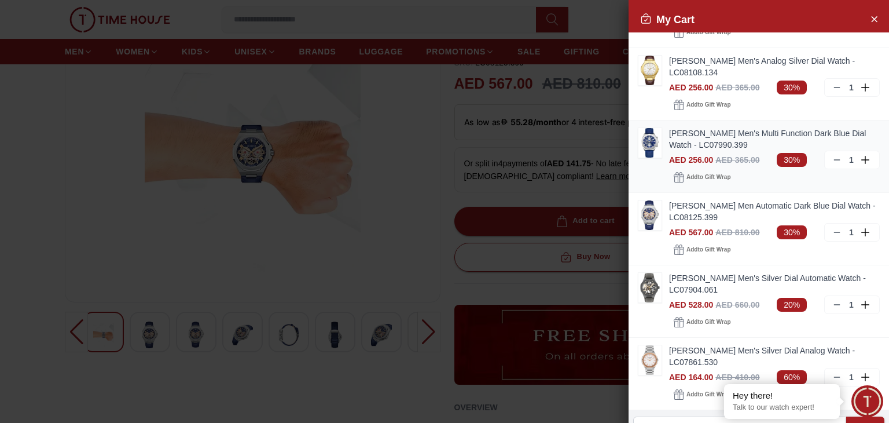
scroll to position [217, 0]
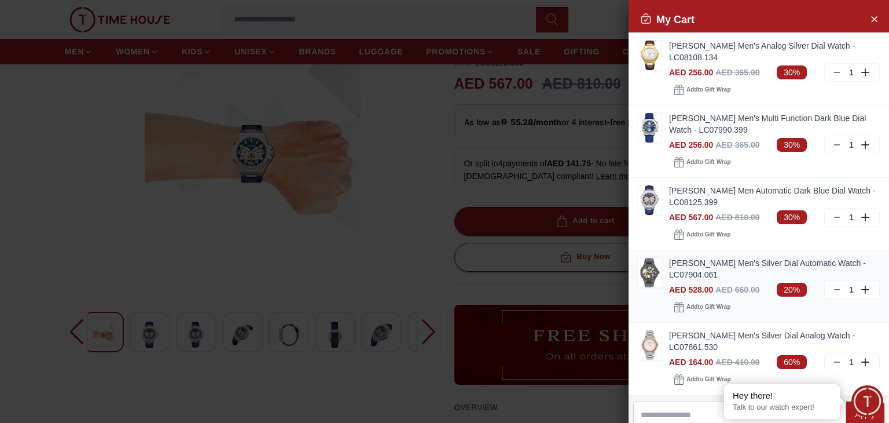
click at [651, 271] on img at bounding box center [650, 273] width 23 height 30
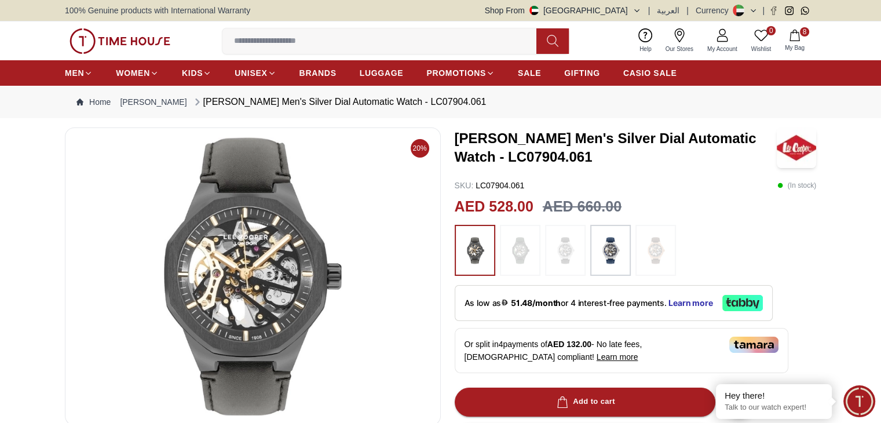
click at [607, 263] on img at bounding box center [610, 249] width 29 height 39
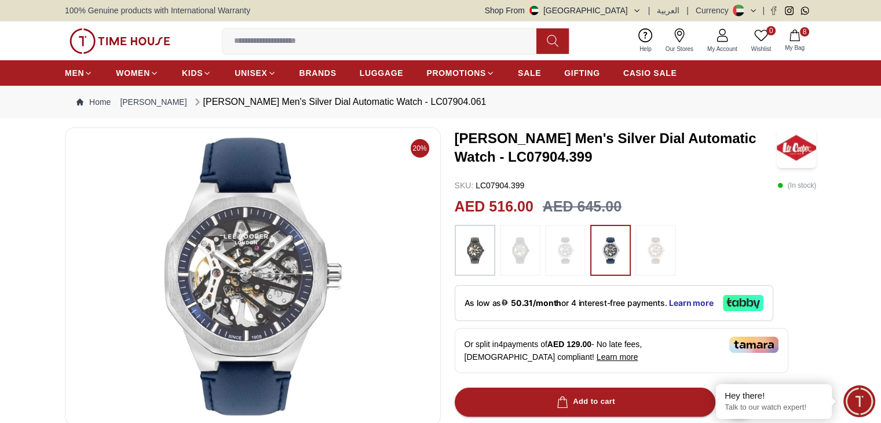
click at [780, 45] on span "My Bag" at bounding box center [794, 47] width 29 height 9
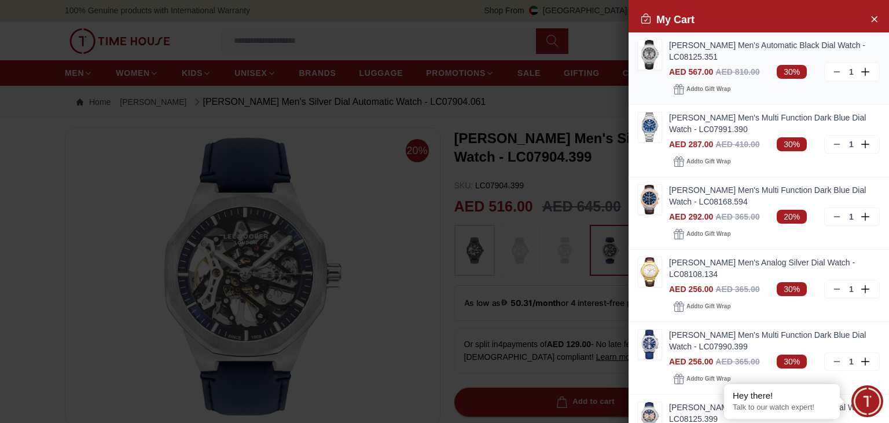
click at [657, 58] on img at bounding box center [650, 55] width 23 height 30
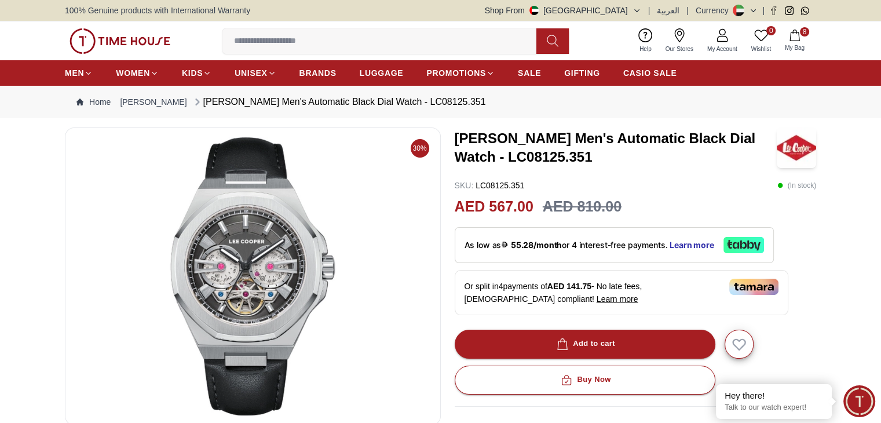
click at [797, 50] on span "My Bag" at bounding box center [794, 47] width 29 height 9
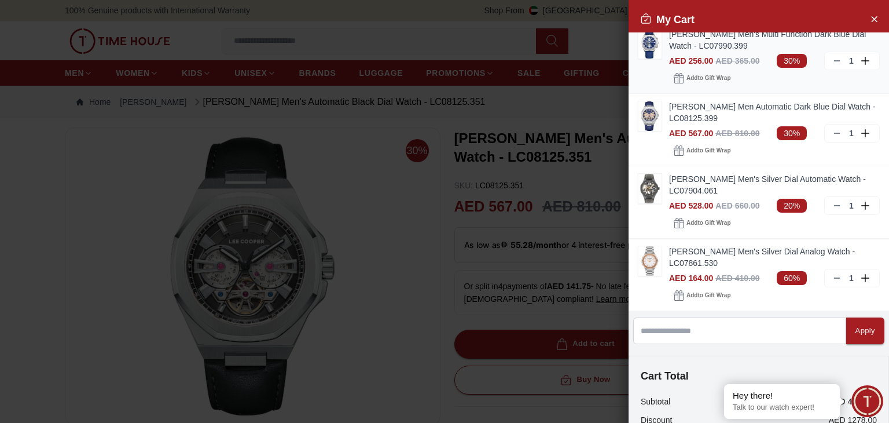
scroll to position [265, 0]
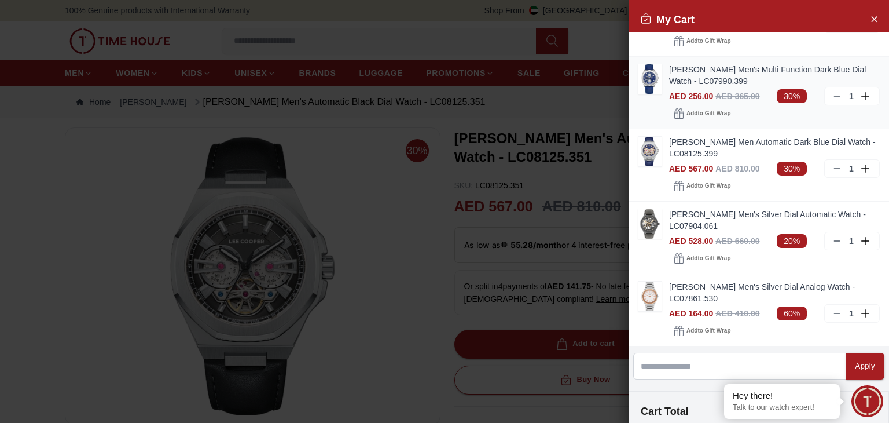
click at [648, 67] on img at bounding box center [650, 79] width 23 height 30
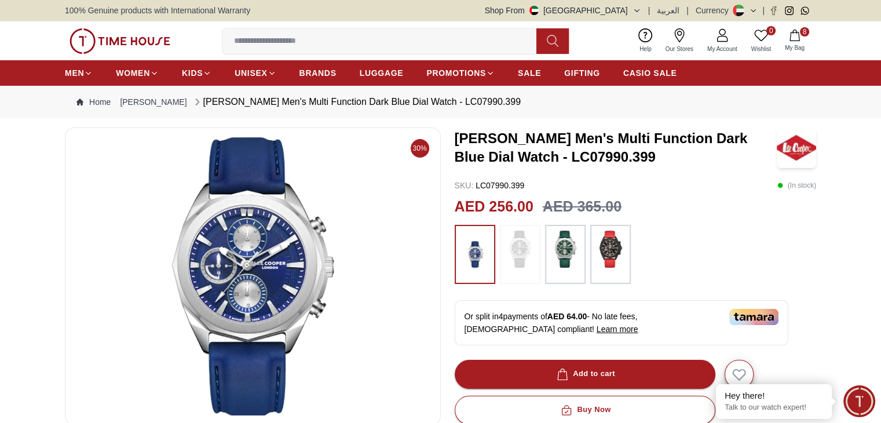
click at [790, 41] on icon "button" at bounding box center [794, 36] width 10 height 12
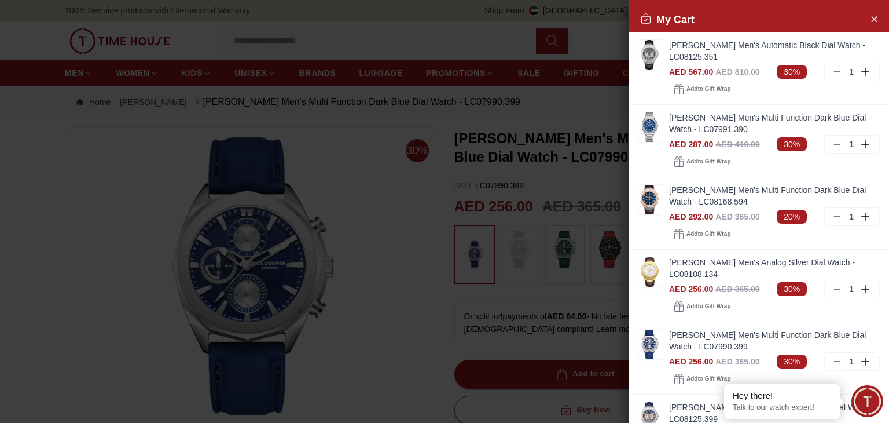
click at [562, 174] on div at bounding box center [444, 211] width 889 height 423
click at [649, 189] on img at bounding box center [650, 200] width 23 height 30
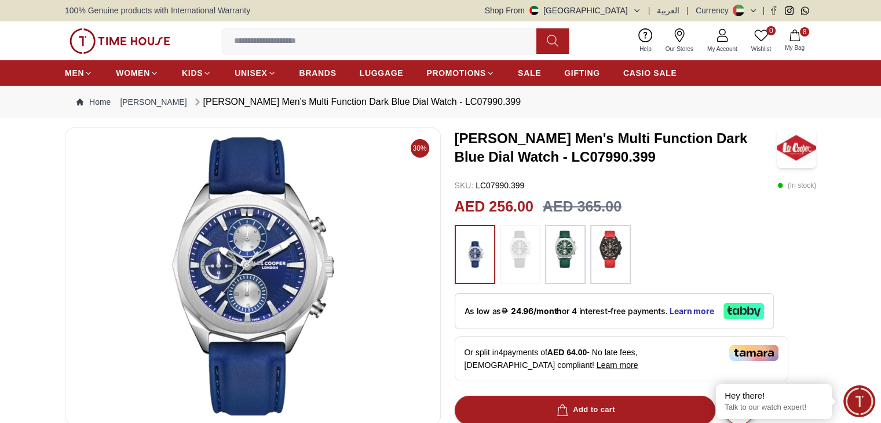
click at [800, 32] on span "8" at bounding box center [804, 31] width 9 height 9
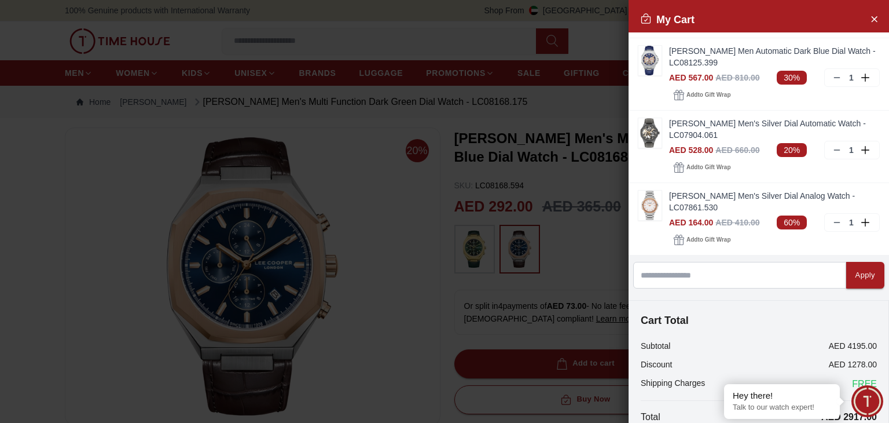
scroll to position [355, 0]
click at [659, 56] on img at bounding box center [650, 61] width 23 height 30
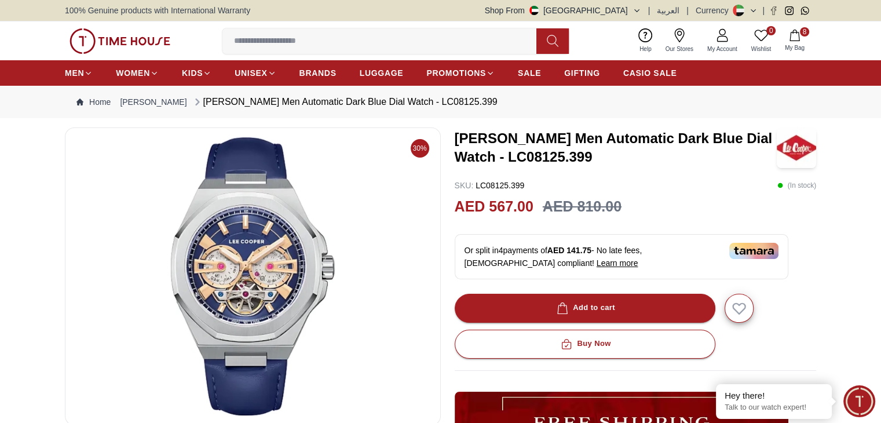
click at [798, 41] on button "8 My Bag" at bounding box center [795, 40] width 34 height 27
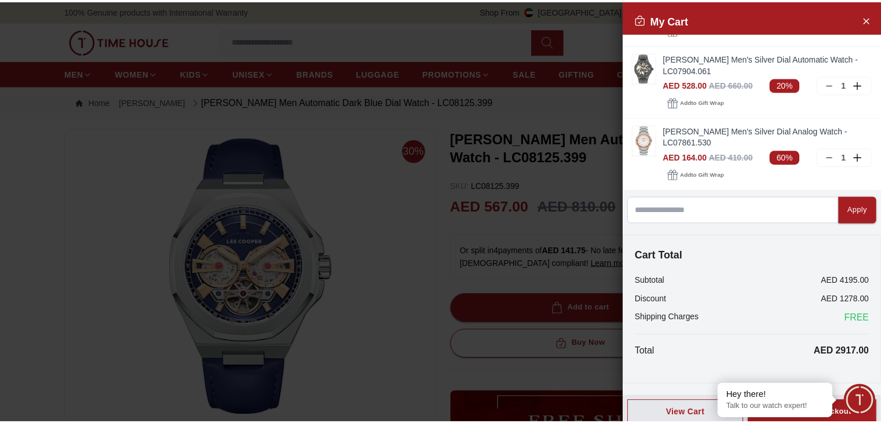
scroll to position [427, 0]
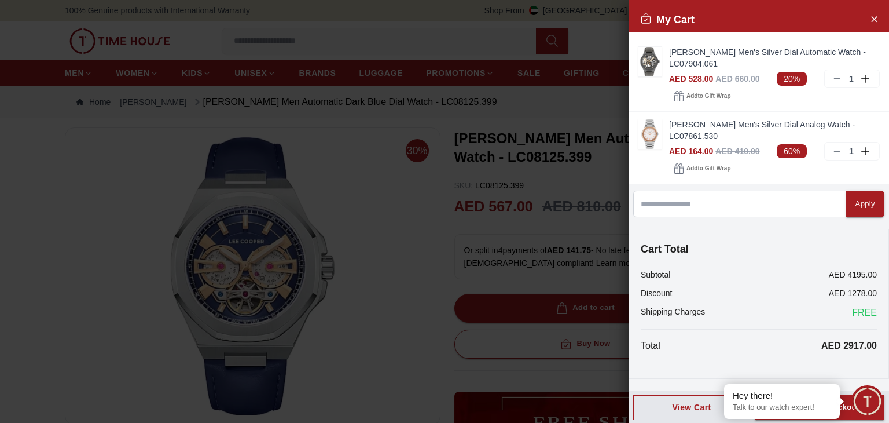
click at [452, 172] on div at bounding box center [444, 211] width 889 height 423
click at [371, 200] on div at bounding box center [444, 211] width 889 height 423
click at [870, 21] on icon "Close Account" at bounding box center [874, 19] width 9 height 14
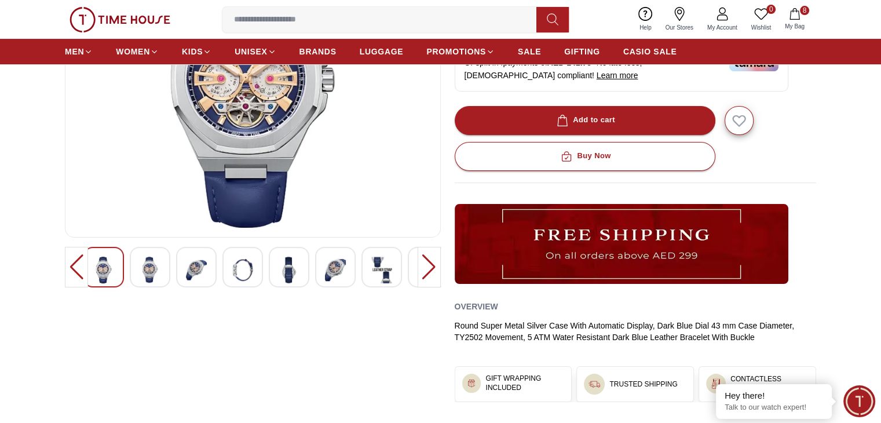
scroll to position [193, 0]
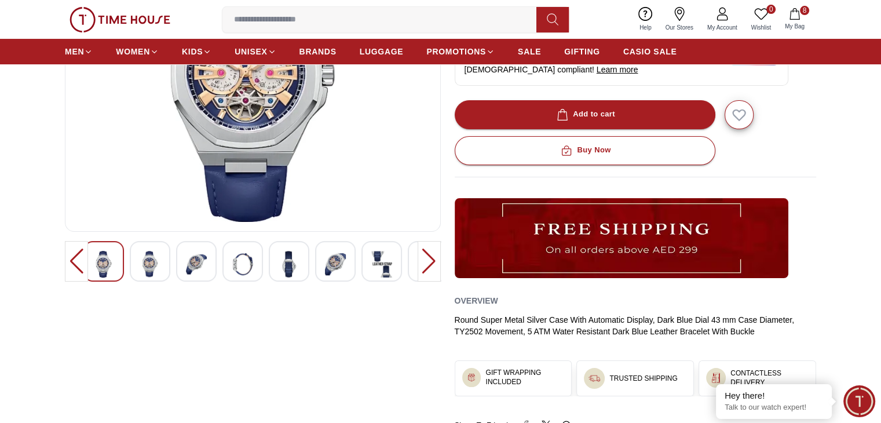
click at [292, 263] on img at bounding box center [288, 264] width 21 height 27
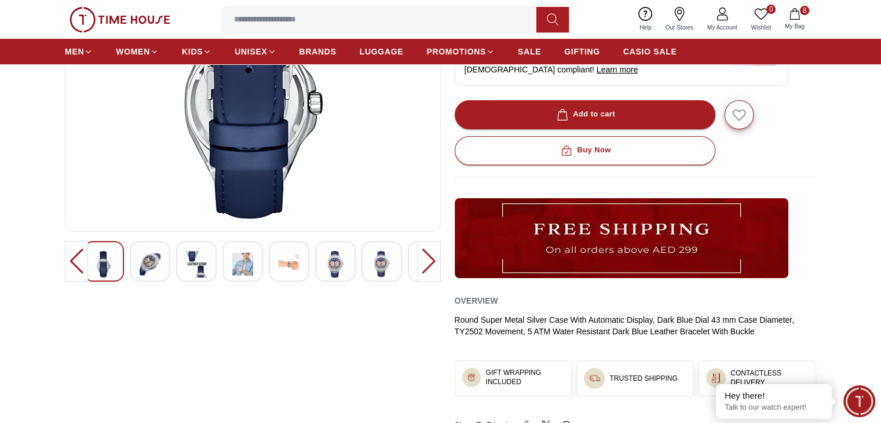
click at [302, 262] on div at bounding box center [289, 261] width 41 height 41
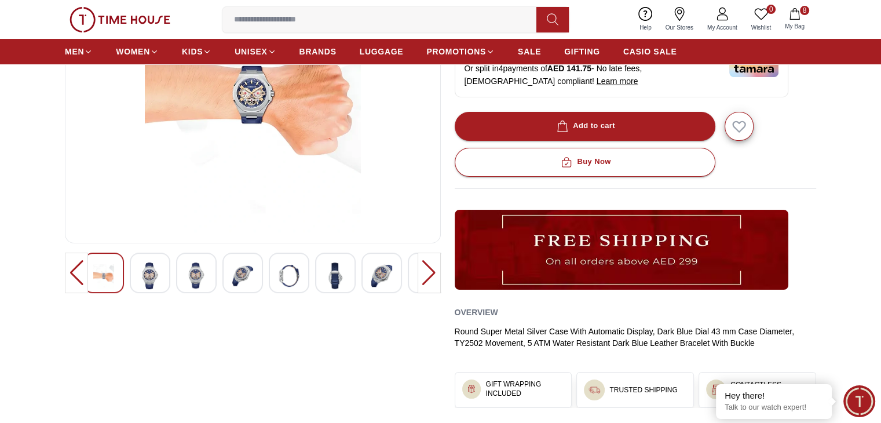
scroll to position [181, 0]
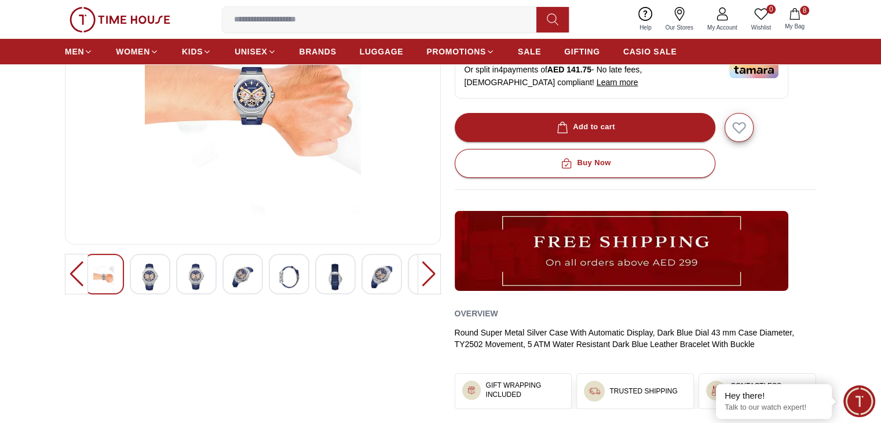
click at [302, 262] on div at bounding box center [289, 274] width 41 height 41
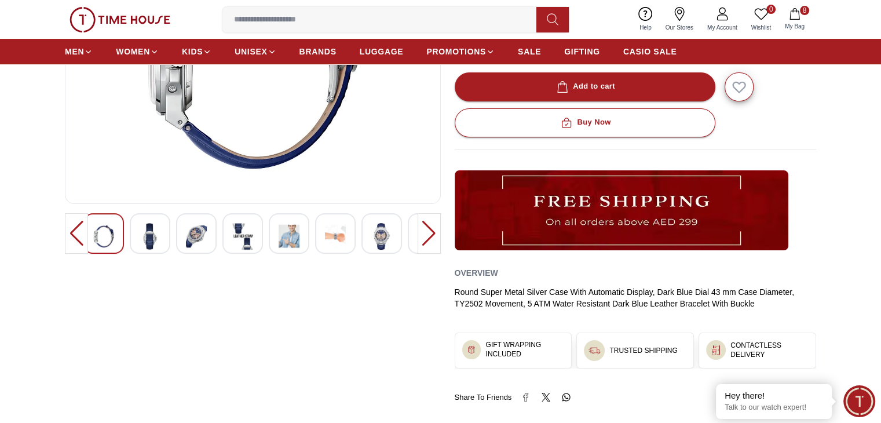
scroll to position [225, 0]
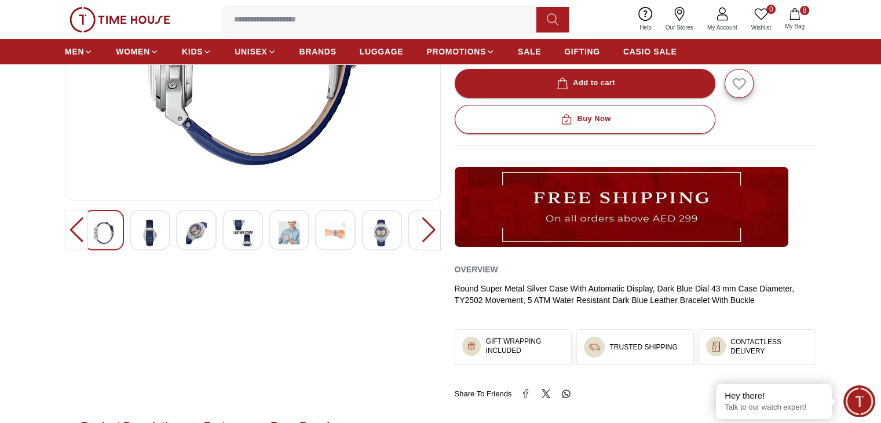
click at [393, 243] on div at bounding box center [381, 230] width 41 height 41
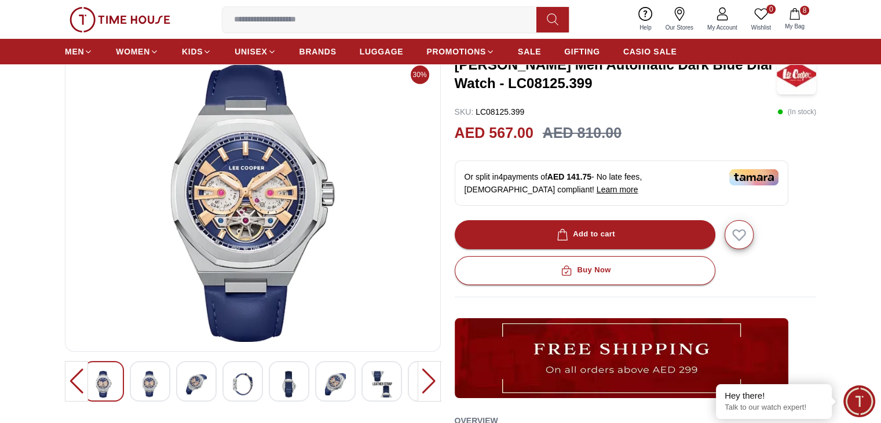
scroll to position [73, 0]
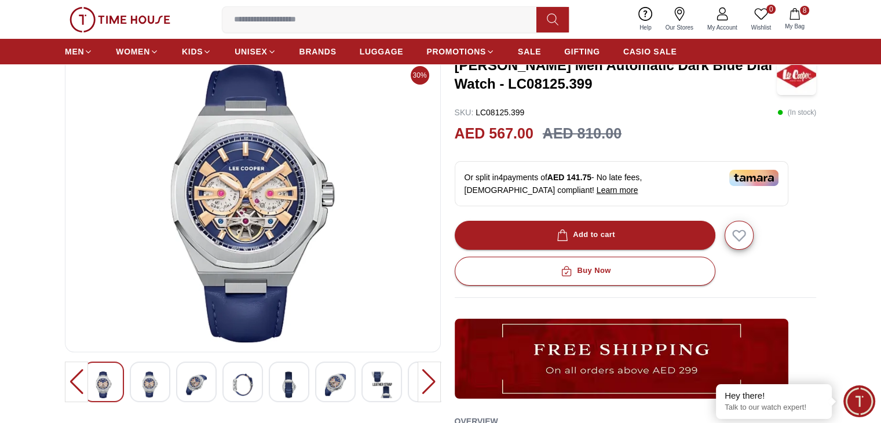
click at [279, 386] on img at bounding box center [288, 384] width 21 height 27
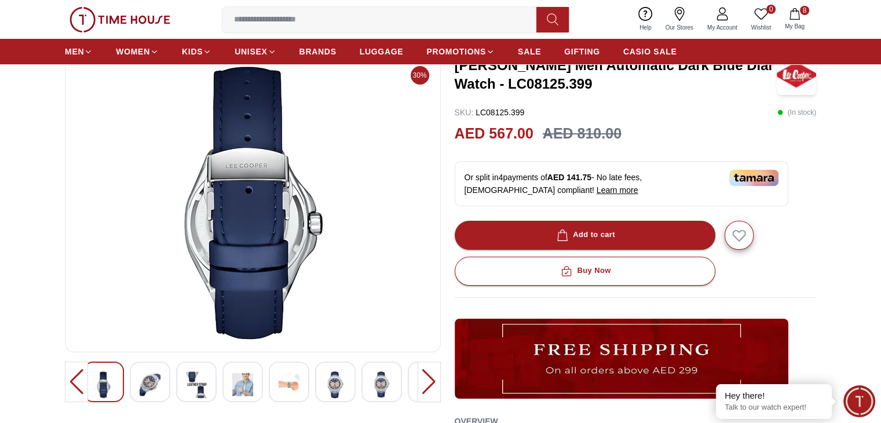
click at [279, 386] on img at bounding box center [288, 384] width 21 height 27
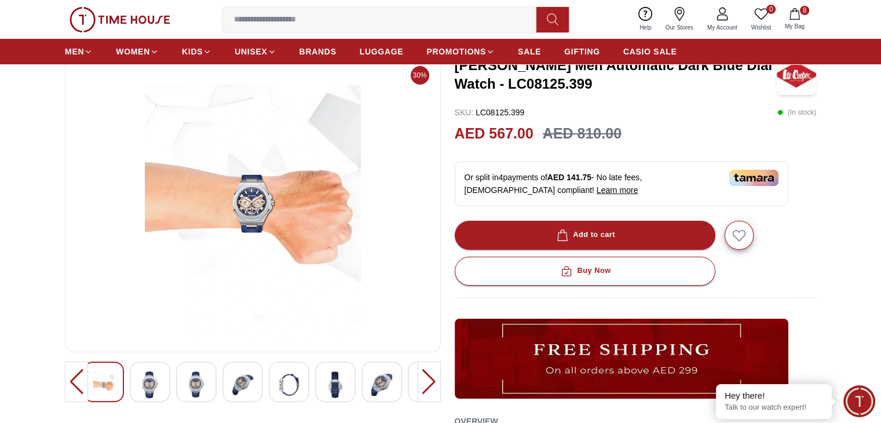
click at [279, 386] on img at bounding box center [288, 384] width 21 height 27
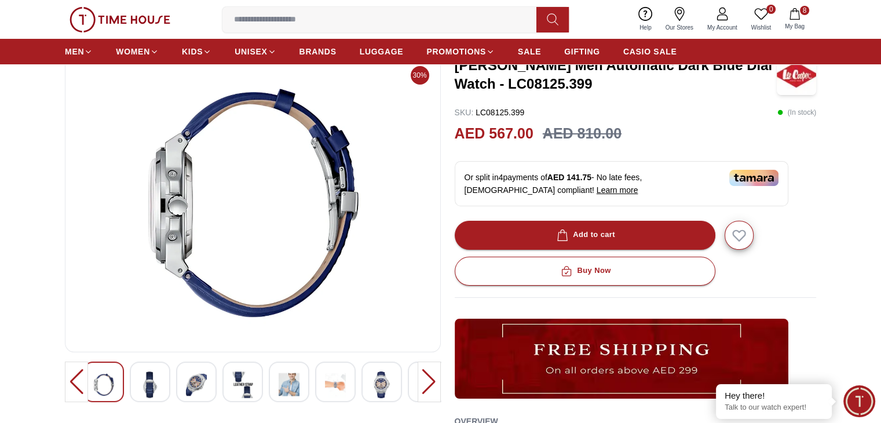
click at [794, 19] on icon "button" at bounding box center [794, 14] width 10 height 12
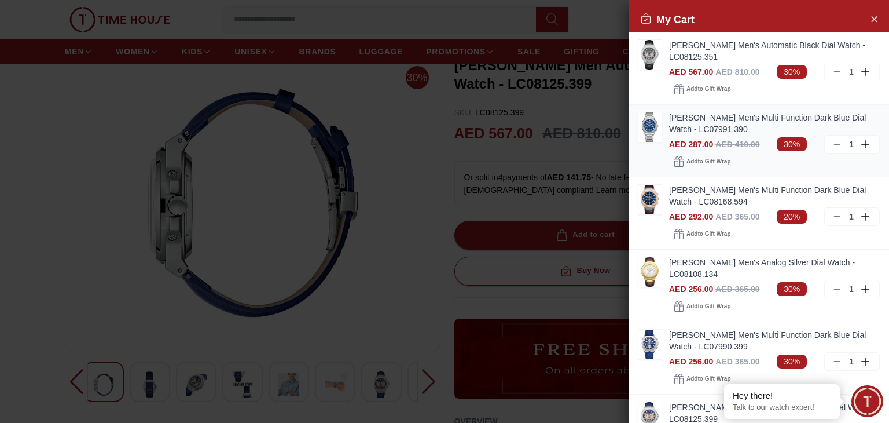
click at [651, 134] on img at bounding box center [650, 127] width 23 height 30
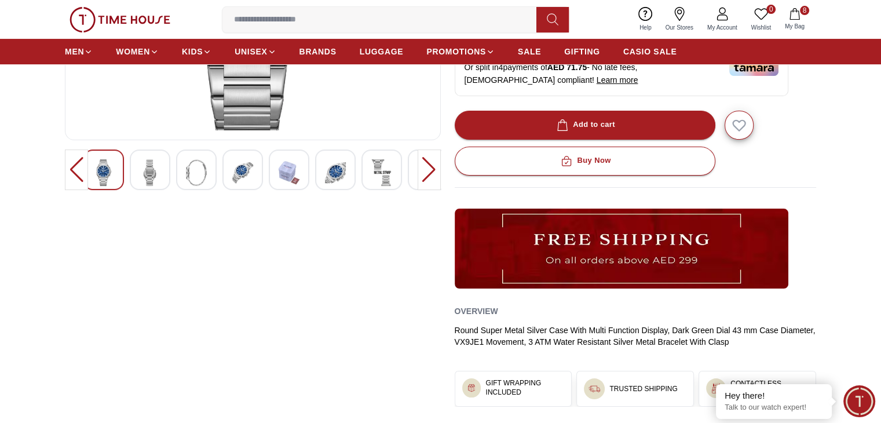
scroll to position [286, 0]
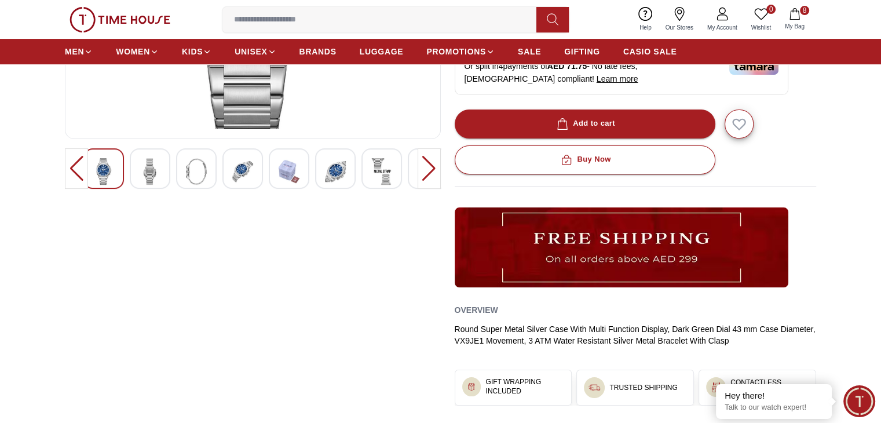
click at [199, 156] on div at bounding box center [196, 168] width 41 height 41
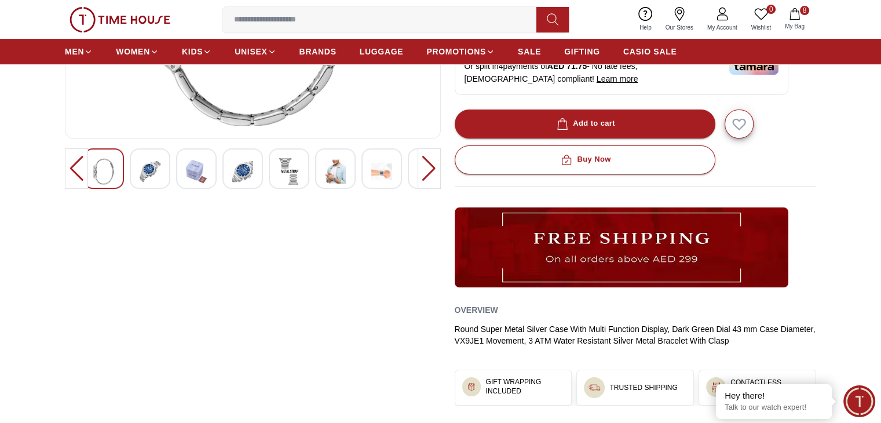
click at [300, 163] on div at bounding box center [289, 168] width 41 height 41
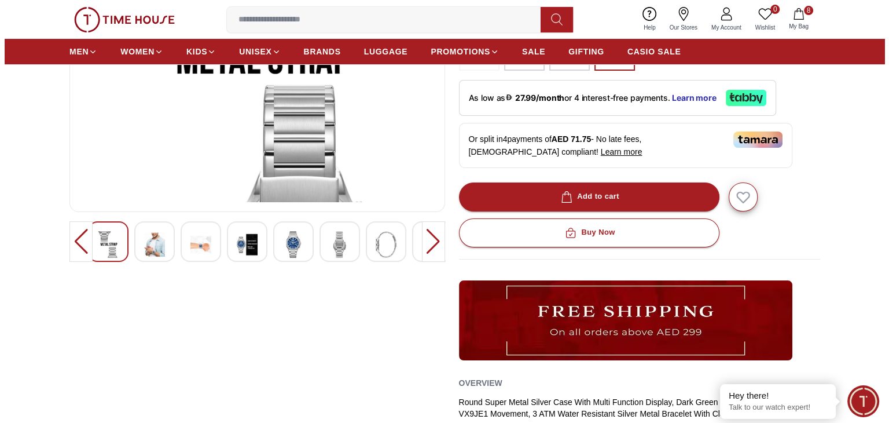
scroll to position [201, 0]
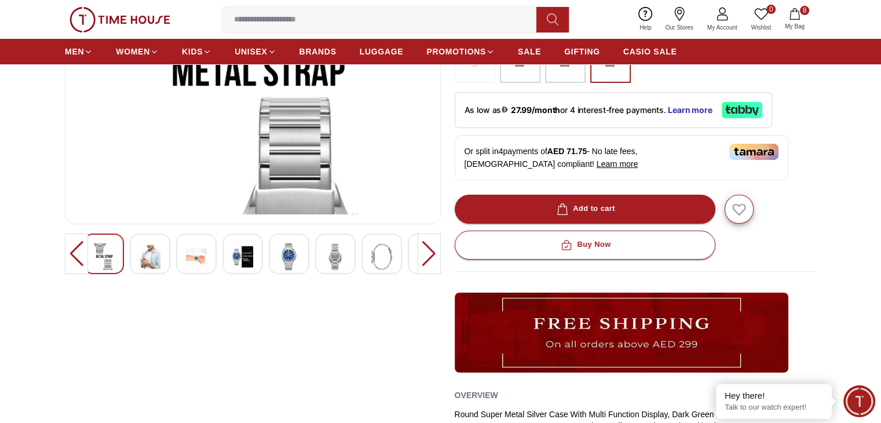
click at [783, 22] on span "My Bag" at bounding box center [794, 26] width 29 height 9
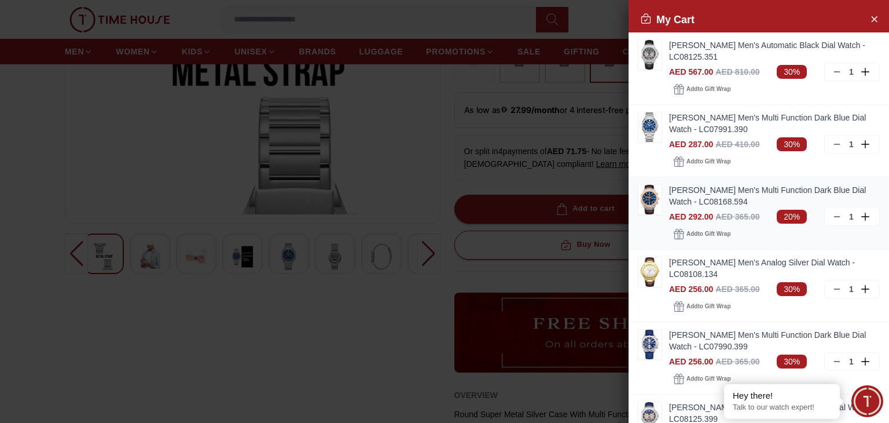
click at [657, 210] on img at bounding box center [650, 200] width 23 height 30
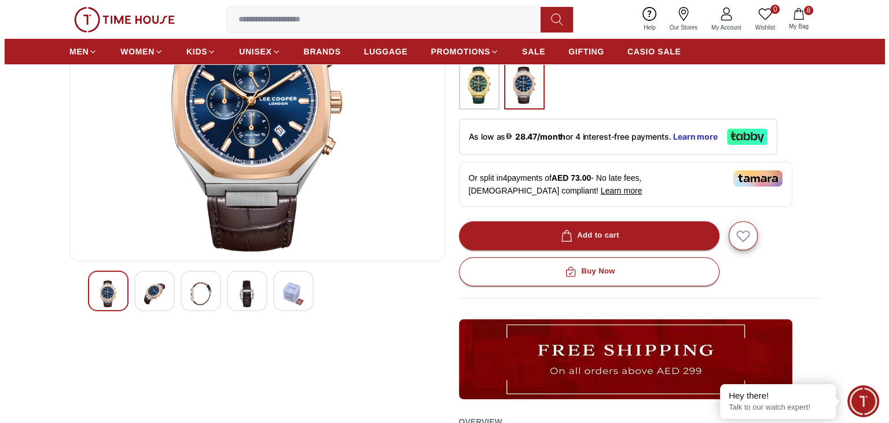
scroll to position [162, 0]
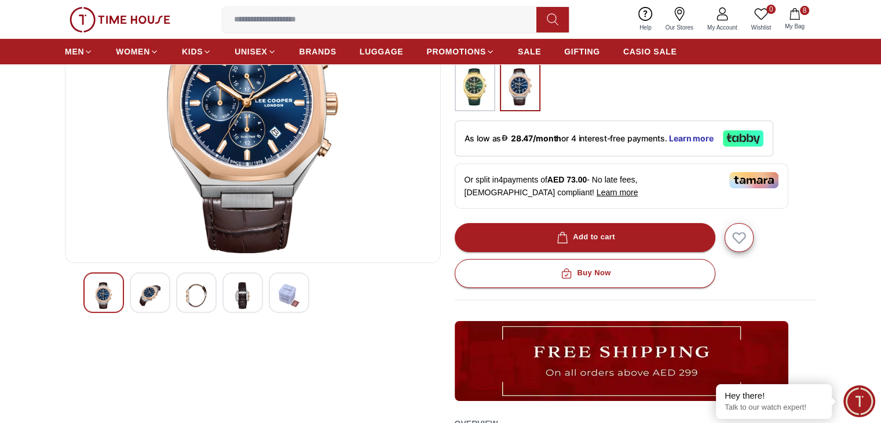
click at [789, 21] on button "8 My Bag" at bounding box center [795, 19] width 34 height 27
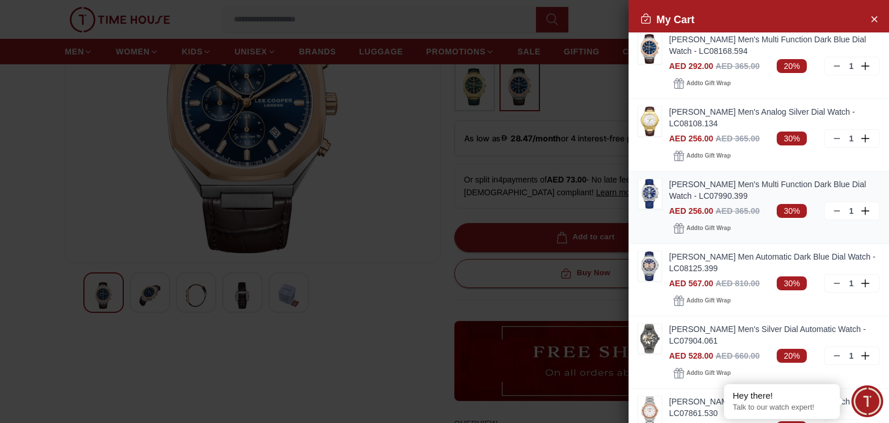
scroll to position [156, 0]
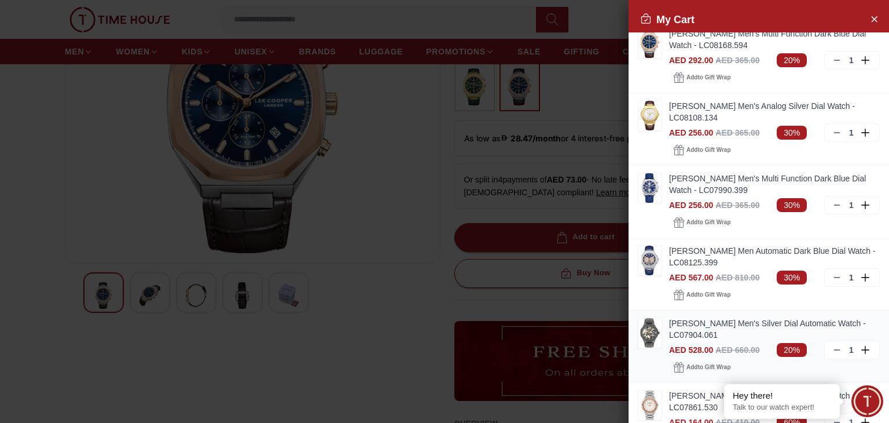
click at [658, 339] on img at bounding box center [650, 333] width 23 height 30
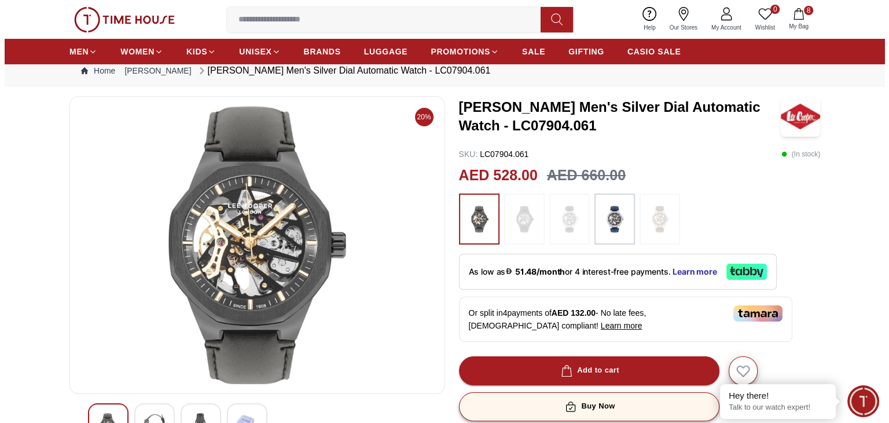
scroll to position [30, 0]
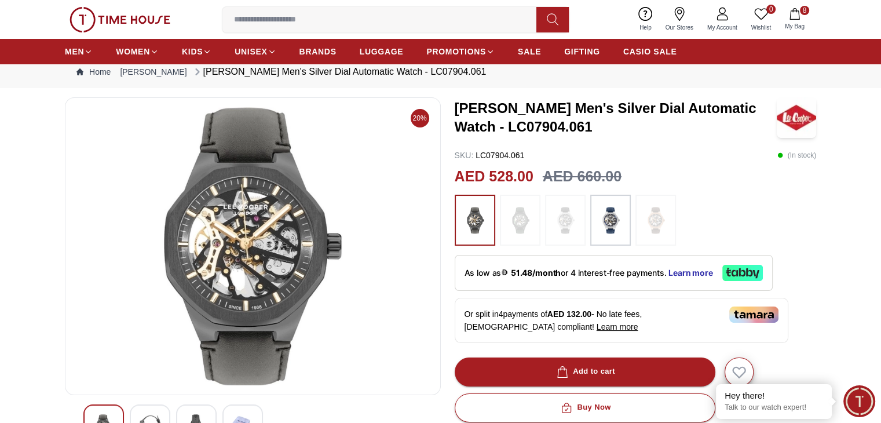
click at [801, 12] on span "8" at bounding box center [804, 10] width 9 height 9
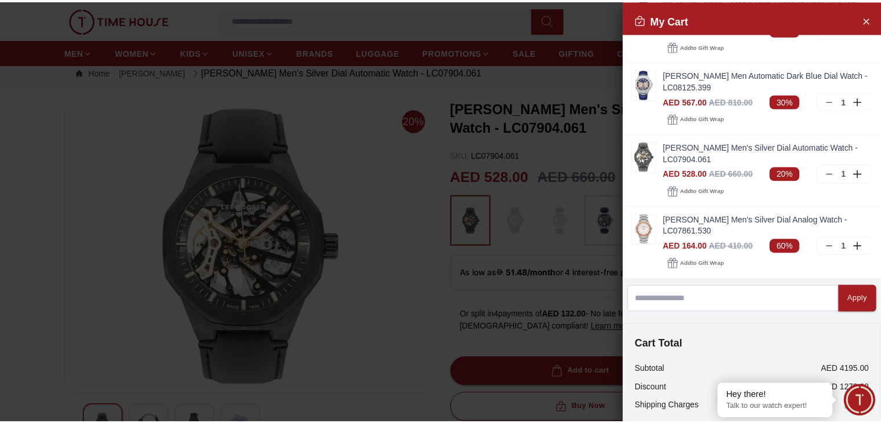
scroll to position [335, 0]
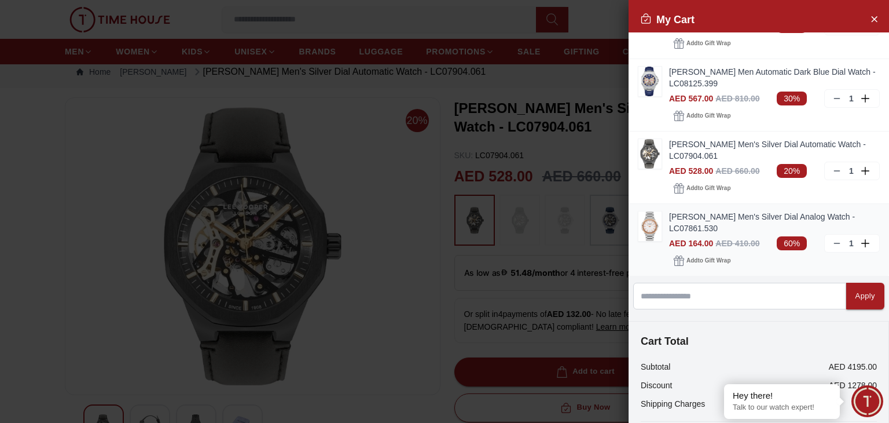
click at [639, 225] on img at bounding box center [650, 226] width 23 height 30
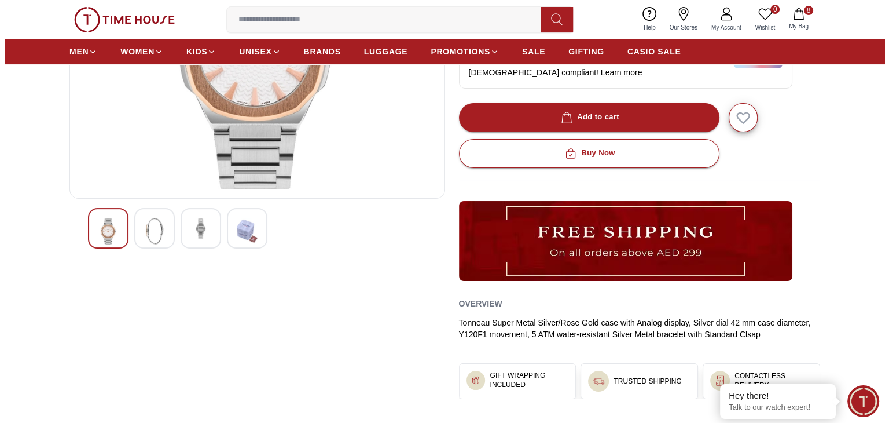
scroll to position [227, 0]
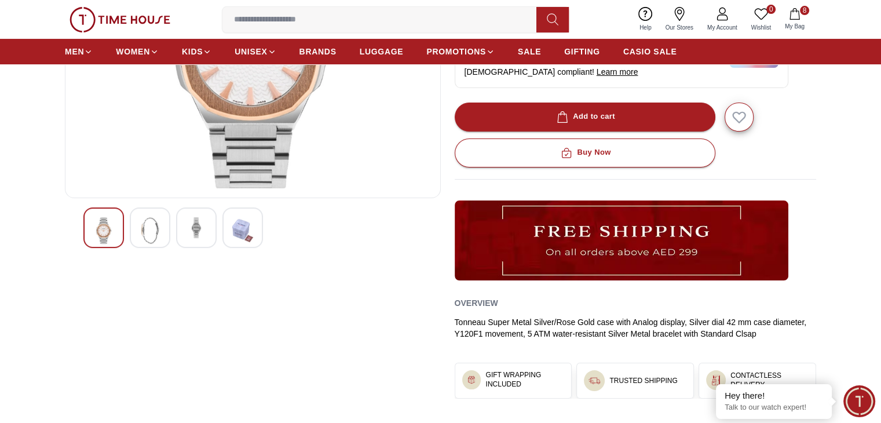
click at [790, 14] on icon "button" at bounding box center [794, 14] width 10 height 12
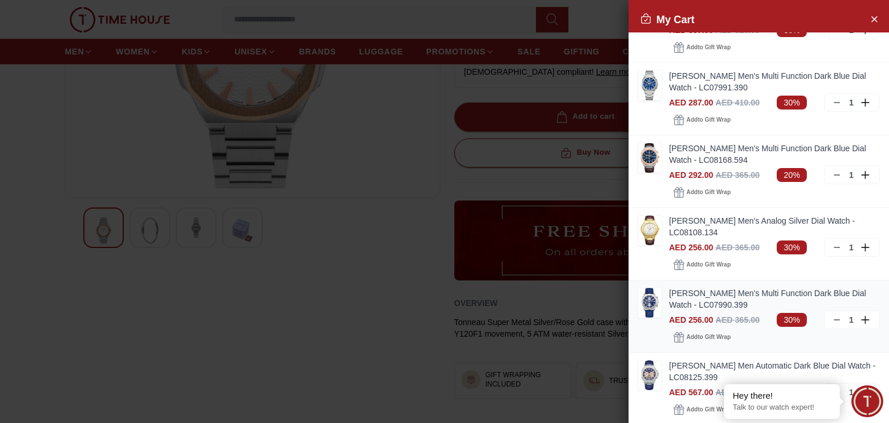
scroll to position [69, 0]
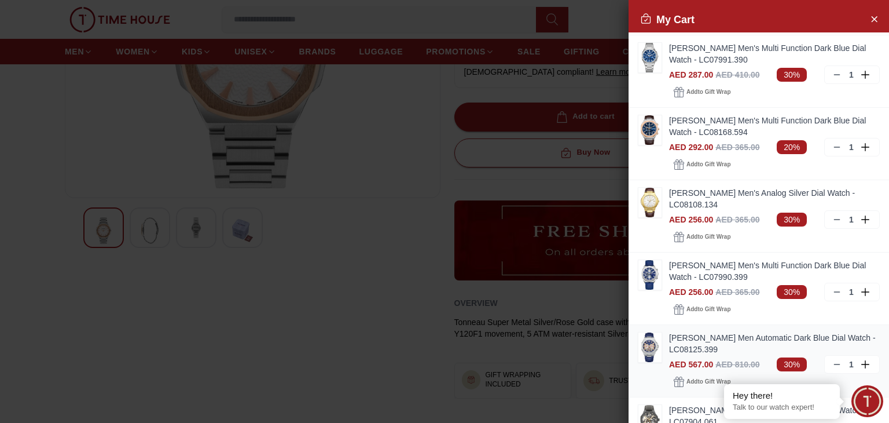
click at [657, 341] on img at bounding box center [650, 347] width 23 height 30
click at [675, 360] on span "AED 567.00" at bounding box center [691, 364] width 44 height 9
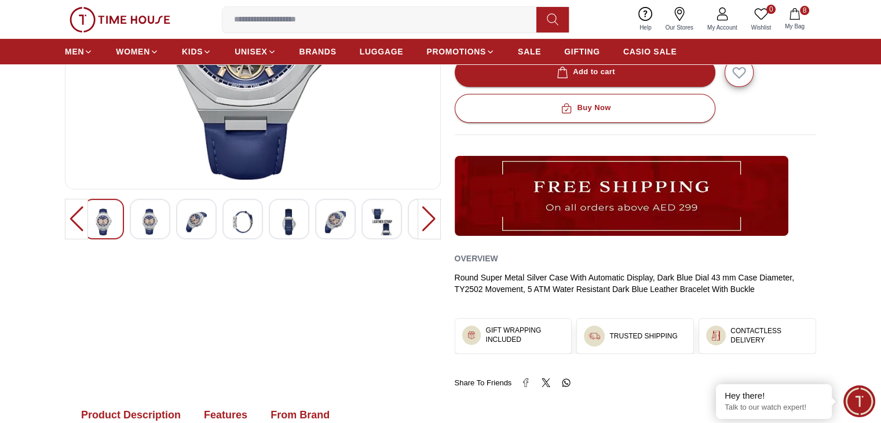
scroll to position [236, 0]
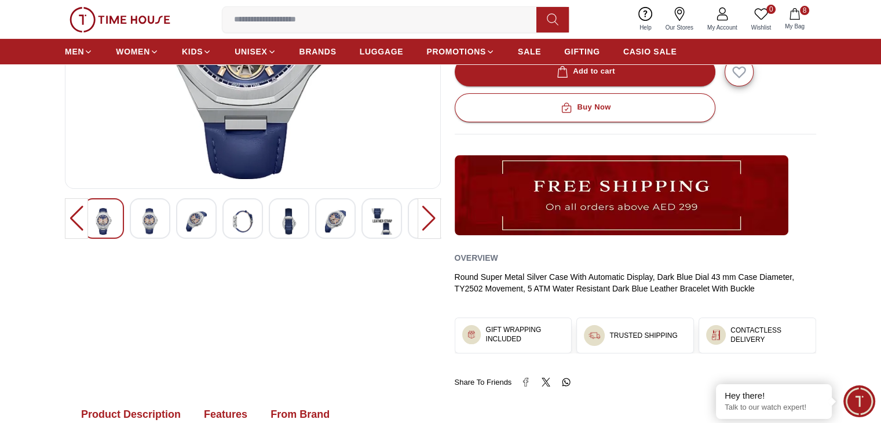
click at [317, 226] on div at bounding box center [335, 218] width 41 height 41
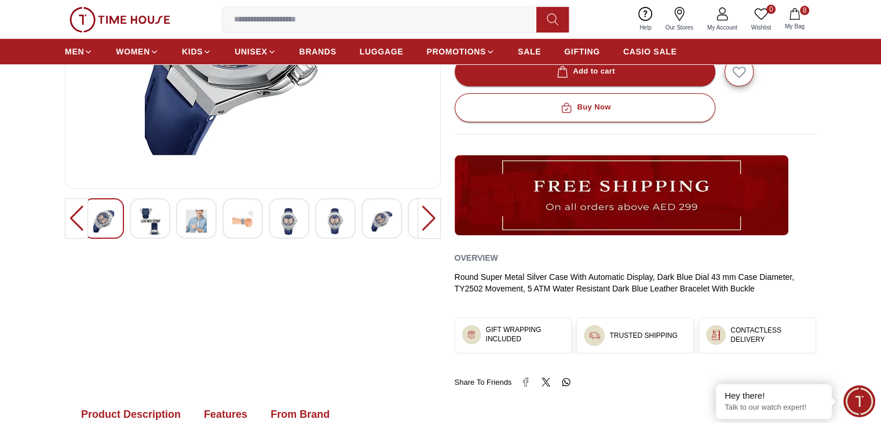
click at [382, 221] on img at bounding box center [381, 221] width 21 height 27
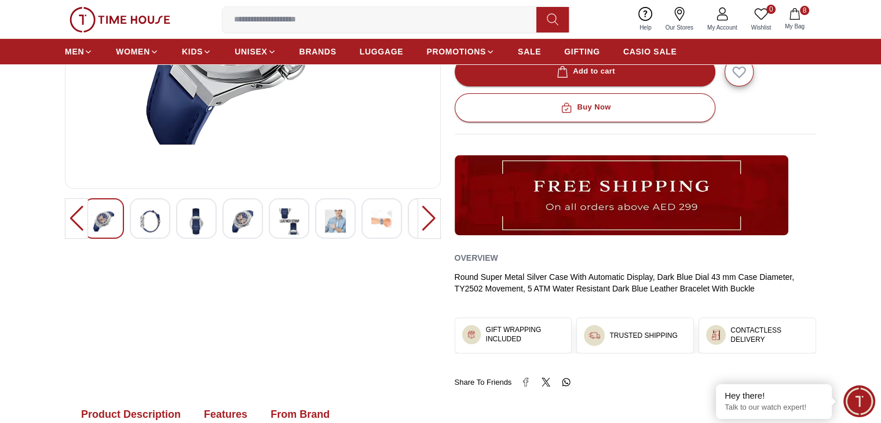
click at [132, 206] on div at bounding box center [150, 218] width 41 height 41
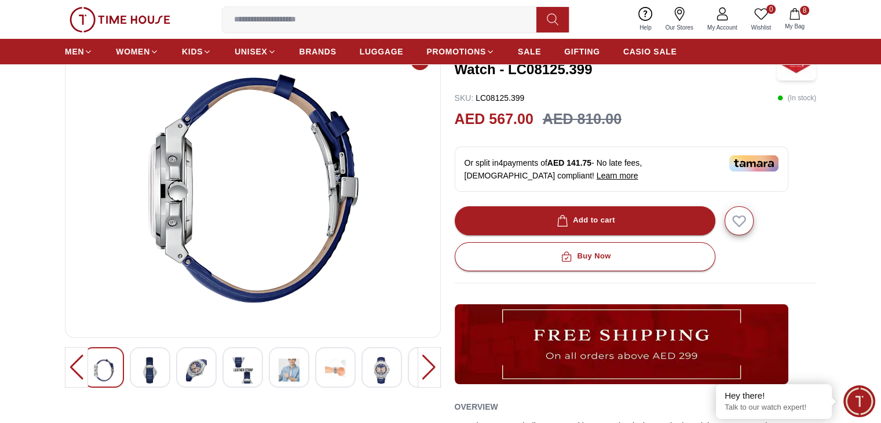
scroll to position [82, 0]
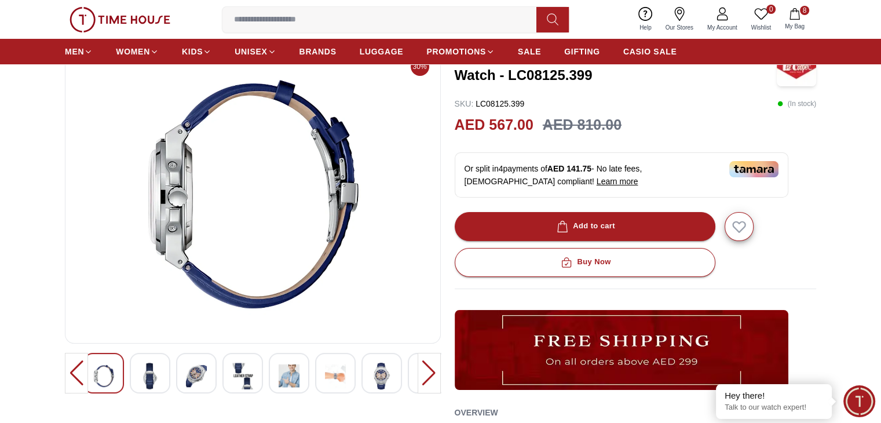
click at [325, 363] on img at bounding box center [335, 375] width 21 height 27
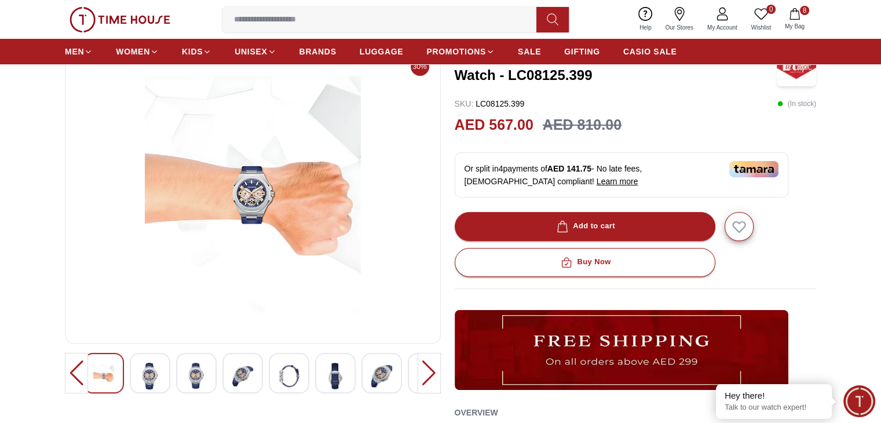
click at [382, 365] on img at bounding box center [381, 375] width 21 height 27
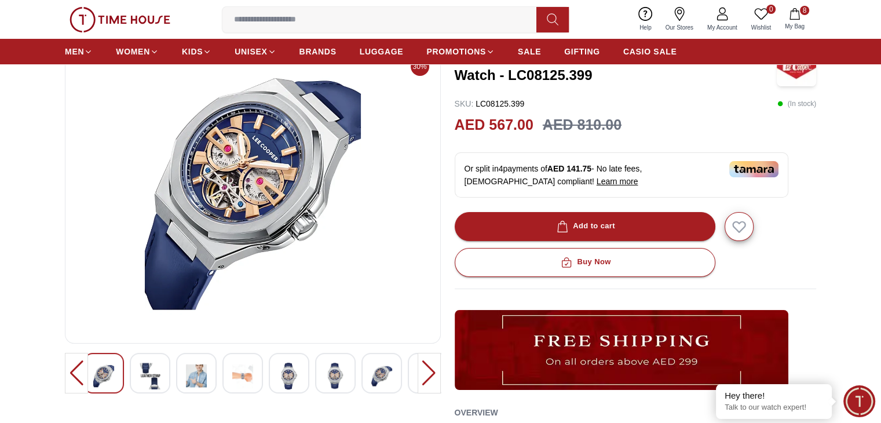
click at [349, 366] on div at bounding box center [335, 373] width 41 height 41
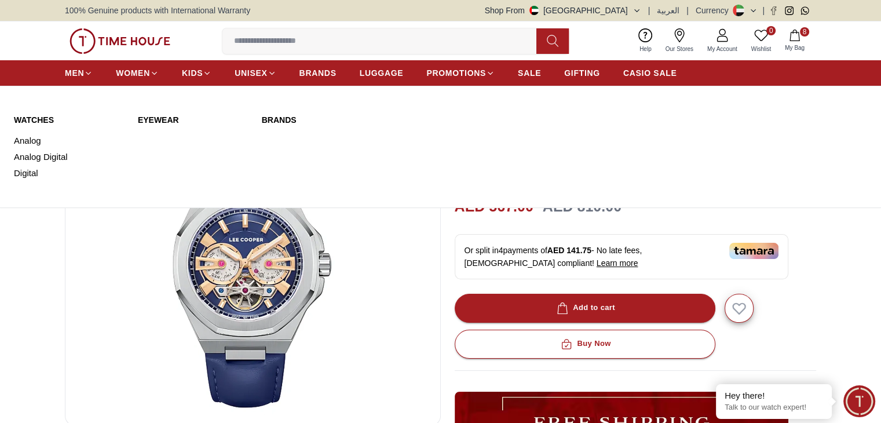
scroll to position [0, 0]
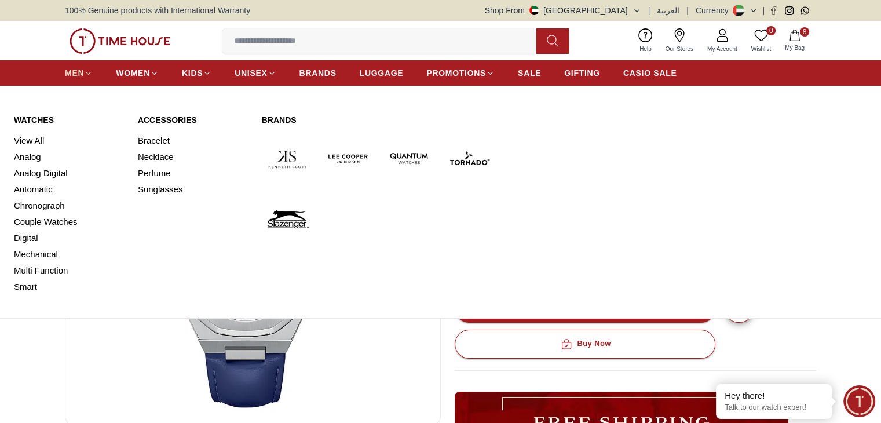
click at [88, 75] on icon at bounding box center [88, 73] width 9 height 9
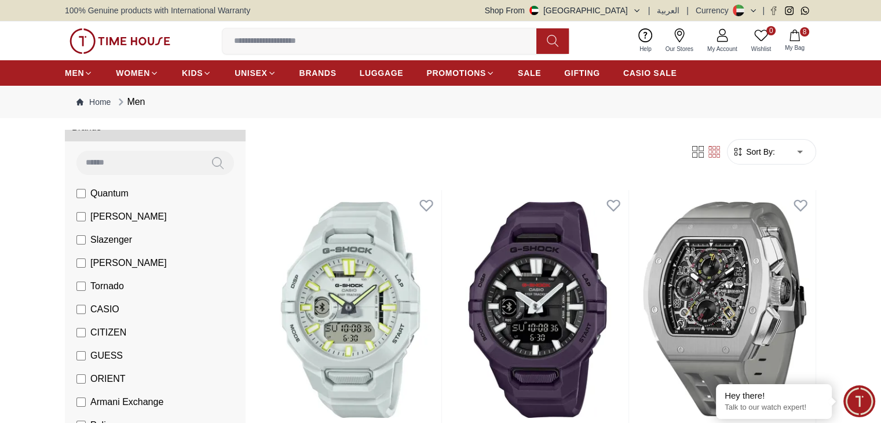
scroll to position [78, 0]
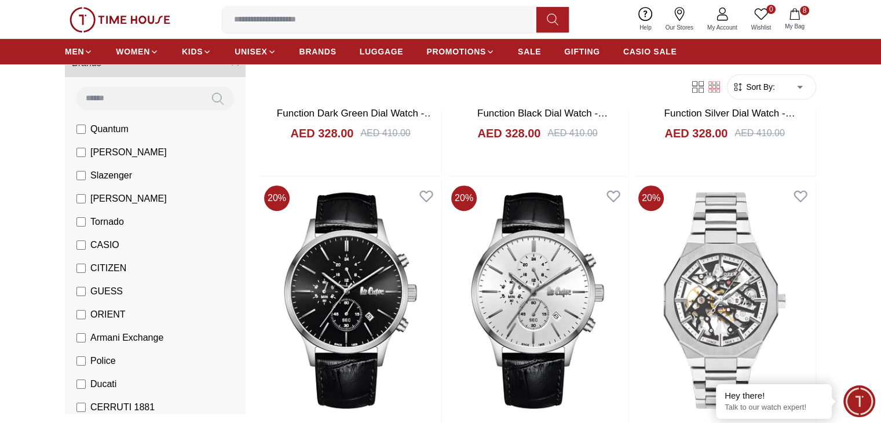
scroll to position [686, 0]
click at [633, 203] on img at bounding box center [724, 300] width 182 height 239
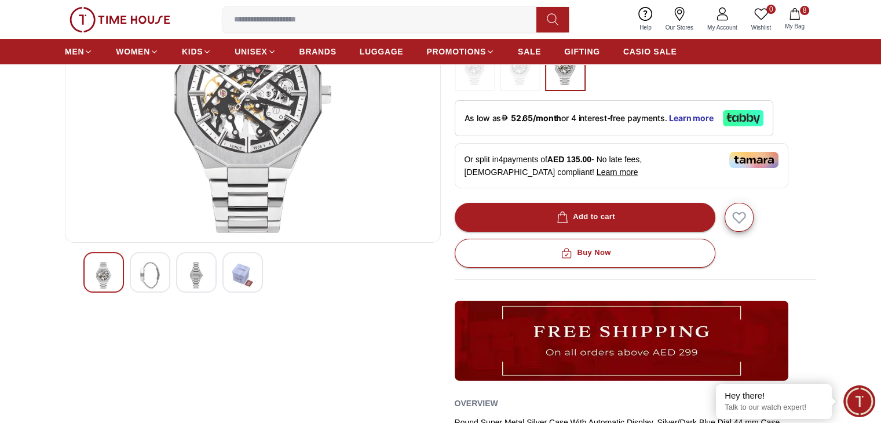
scroll to position [181, 0]
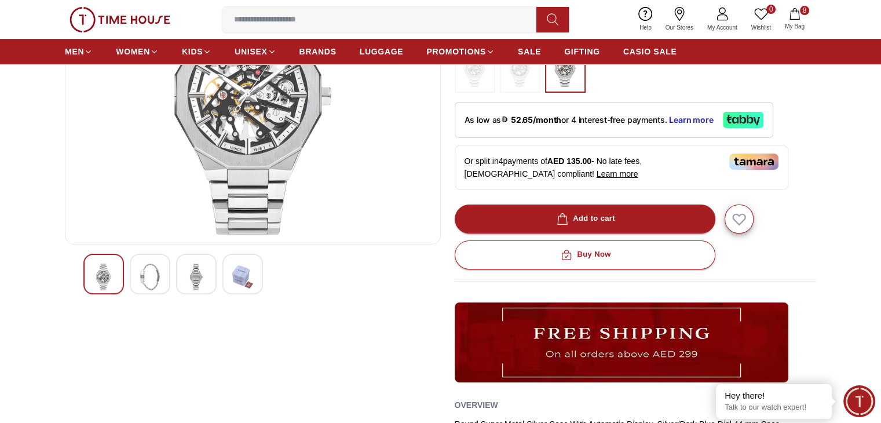
click at [187, 276] on img at bounding box center [196, 276] width 21 height 27
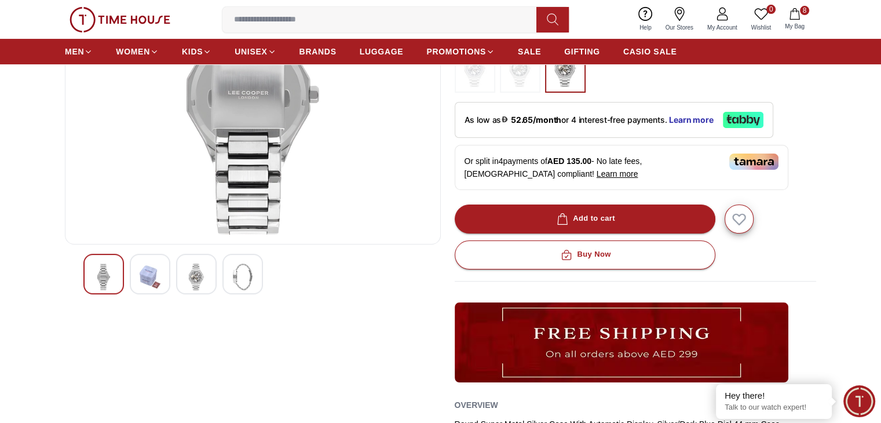
click at [180, 272] on div at bounding box center [196, 274] width 41 height 41
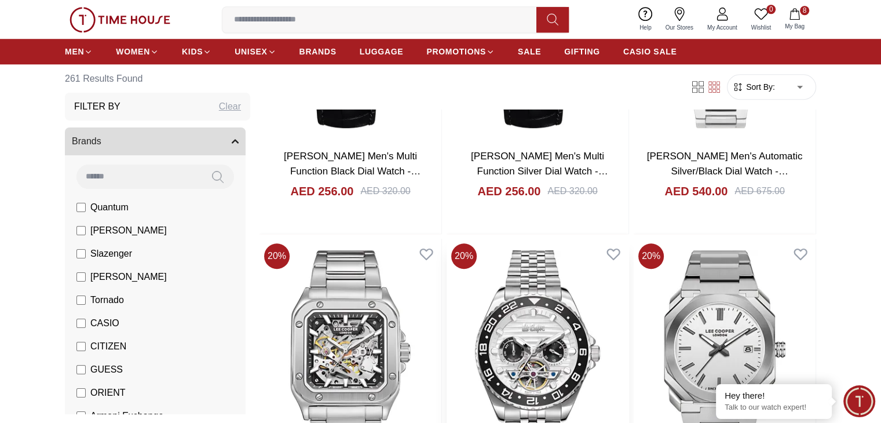
scroll to position [970, 0]
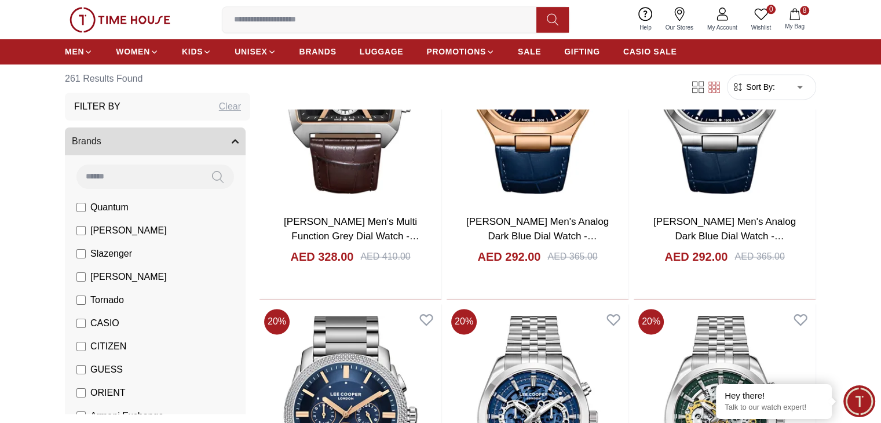
scroll to position [1563, 0]
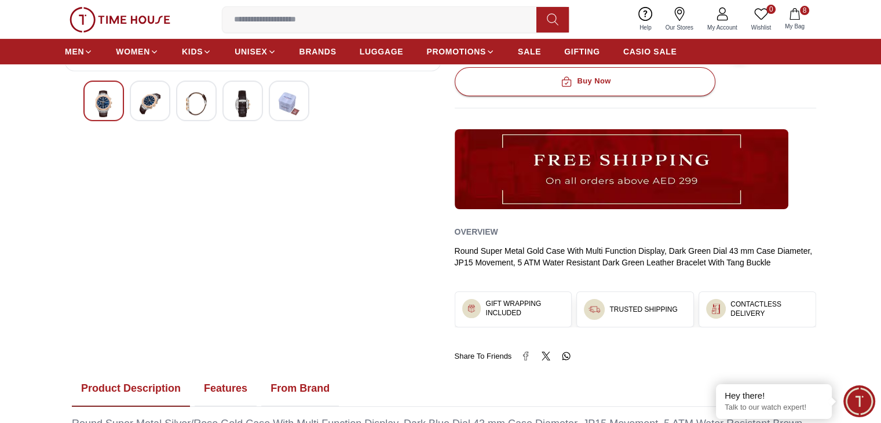
scroll to position [364, 0]
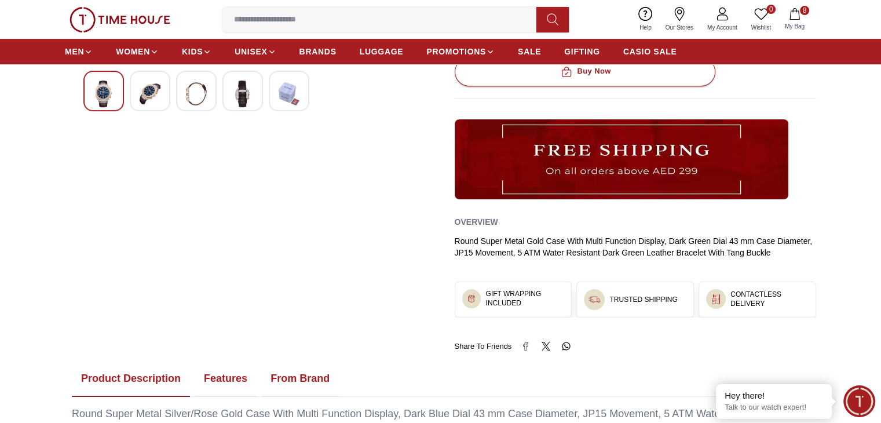
click at [193, 83] on img at bounding box center [196, 93] width 21 height 27
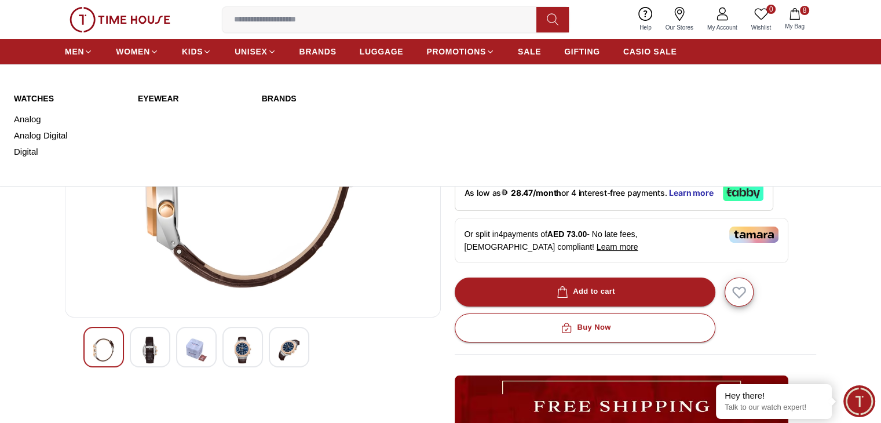
scroll to position [109, 0]
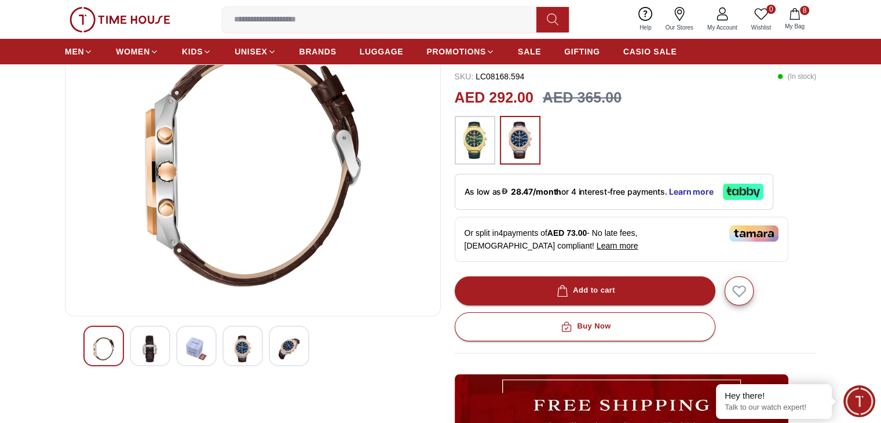
click at [247, 329] on div at bounding box center [242, 345] width 41 height 41
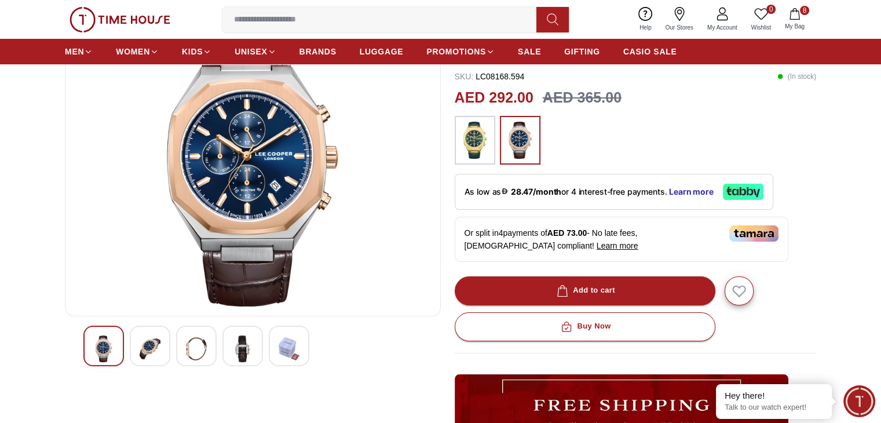
click at [150, 361] on img at bounding box center [150, 348] width 21 height 27
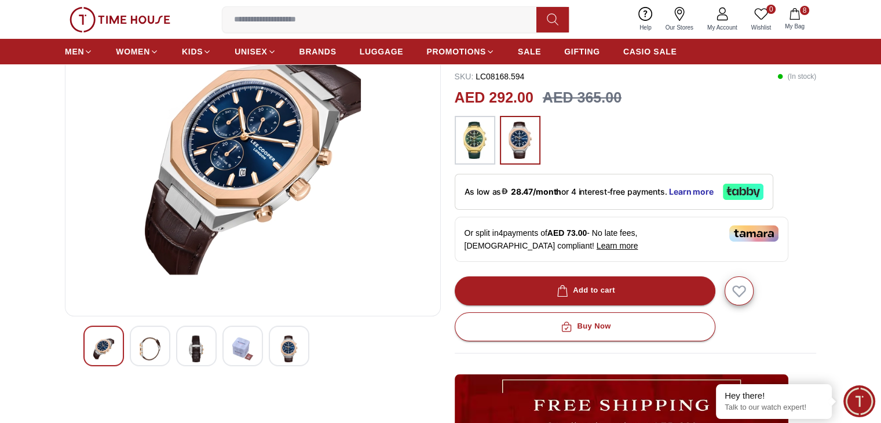
click at [195, 353] on img at bounding box center [196, 348] width 21 height 27
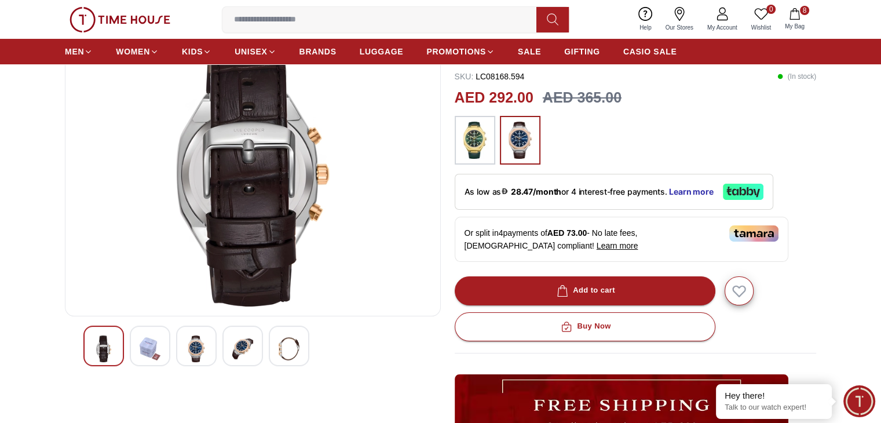
click at [233, 357] on img at bounding box center [242, 348] width 21 height 27
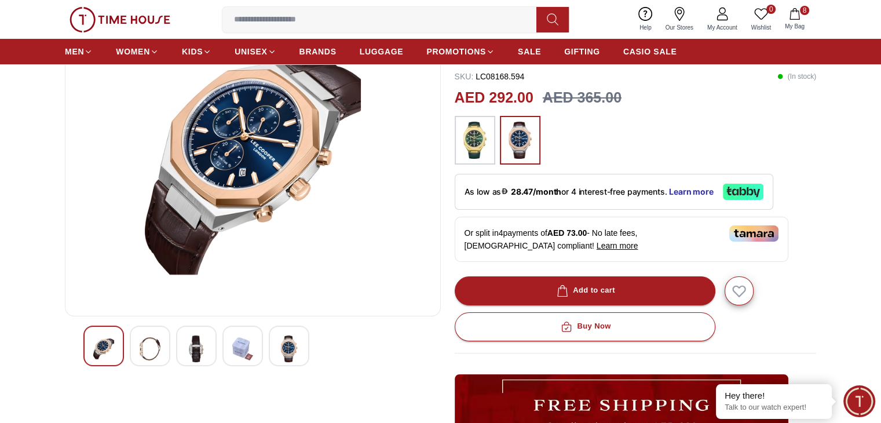
click at [149, 356] on img at bounding box center [150, 348] width 21 height 27
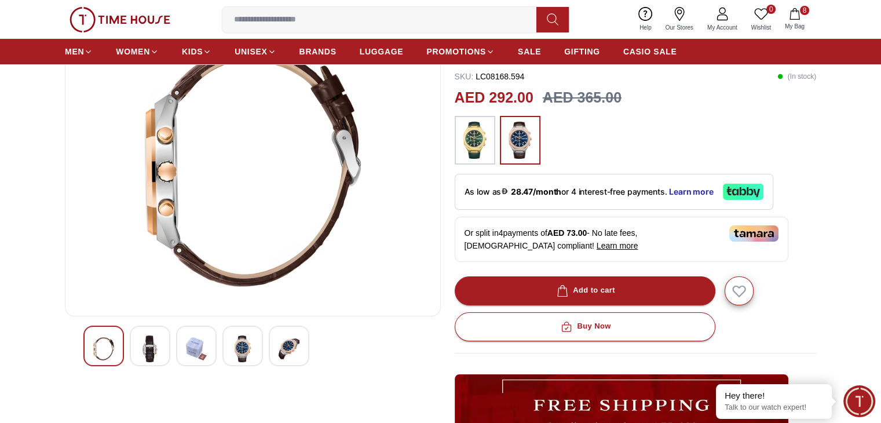
click at [239, 348] on img at bounding box center [242, 348] width 21 height 27
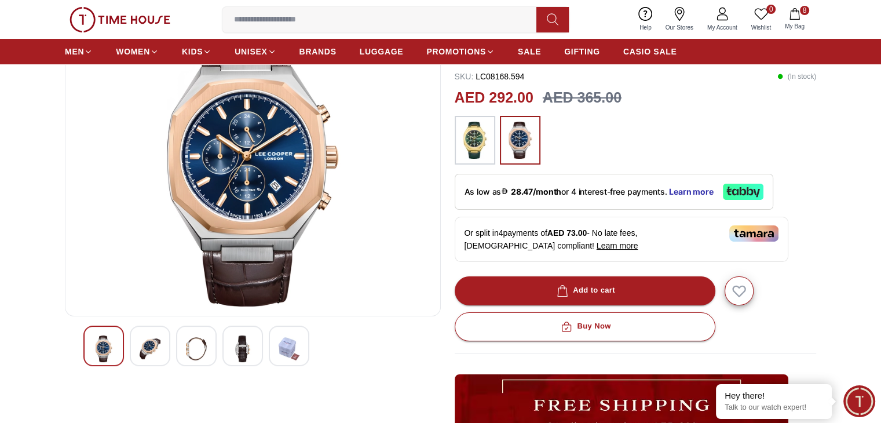
click at [167, 348] on div at bounding box center [150, 345] width 41 height 41
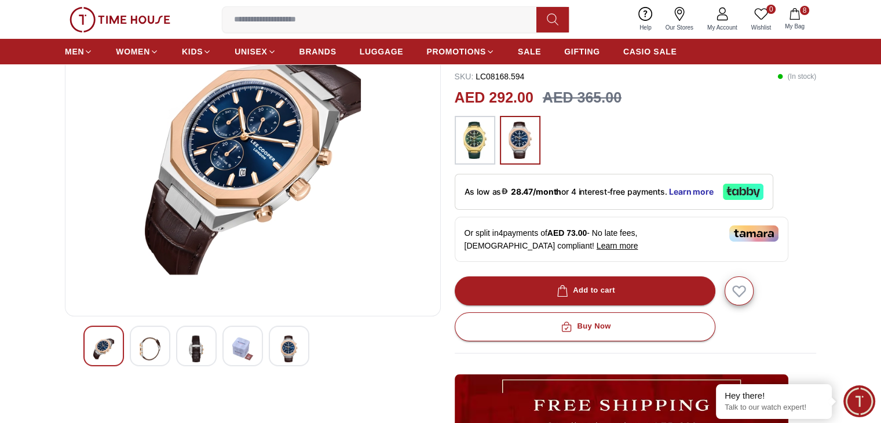
click at [182, 350] on div at bounding box center [196, 345] width 41 height 41
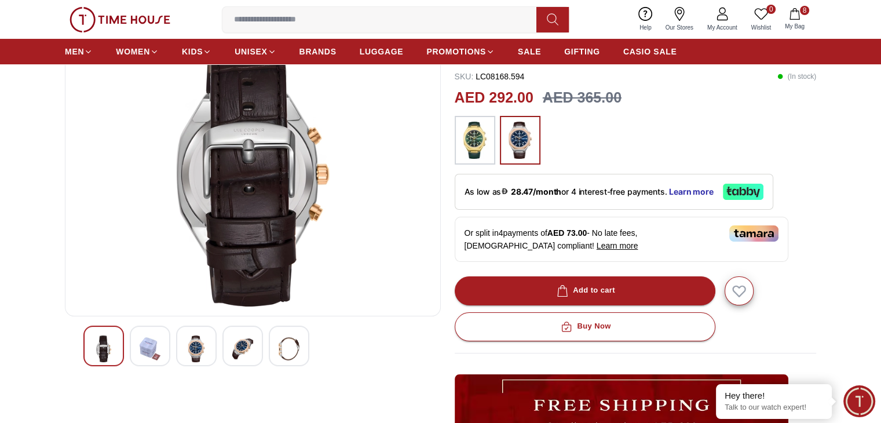
click at [148, 347] on img at bounding box center [150, 348] width 21 height 27
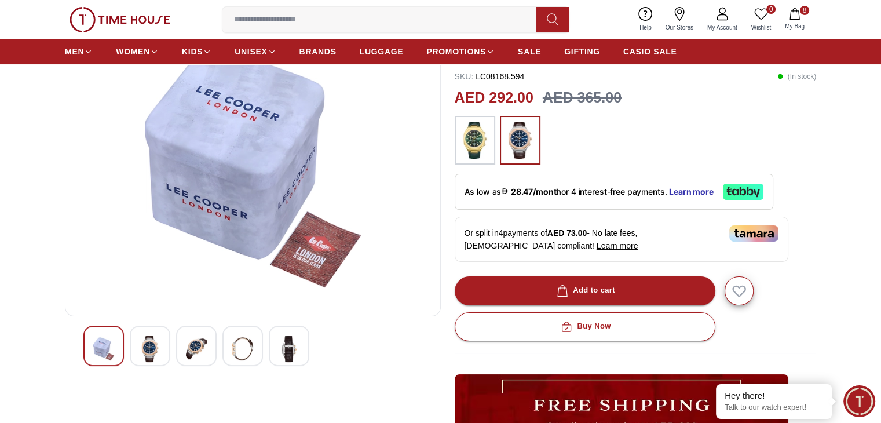
click at [297, 349] on img at bounding box center [288, 348] width 21 height 27
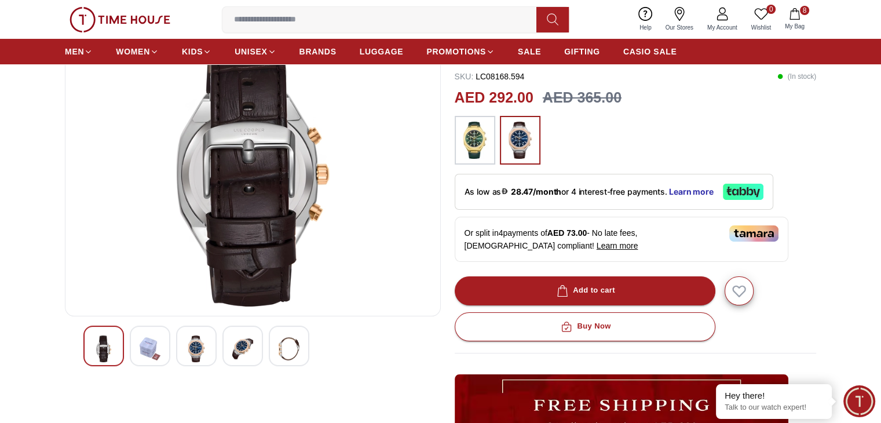
click at [267, 347] on div at bounding box center [252, 345] width 339 height 41
click at [247, 347] on img at bounding box center [242, 348] width 21 height 27
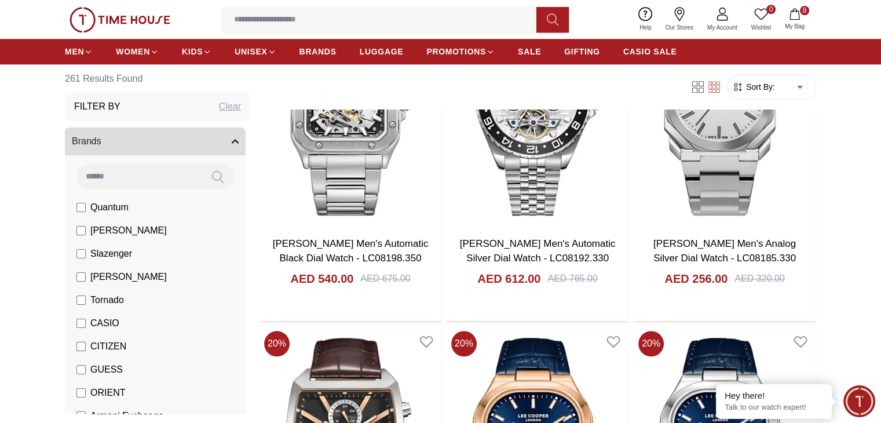
scroll to position [1699, 0]
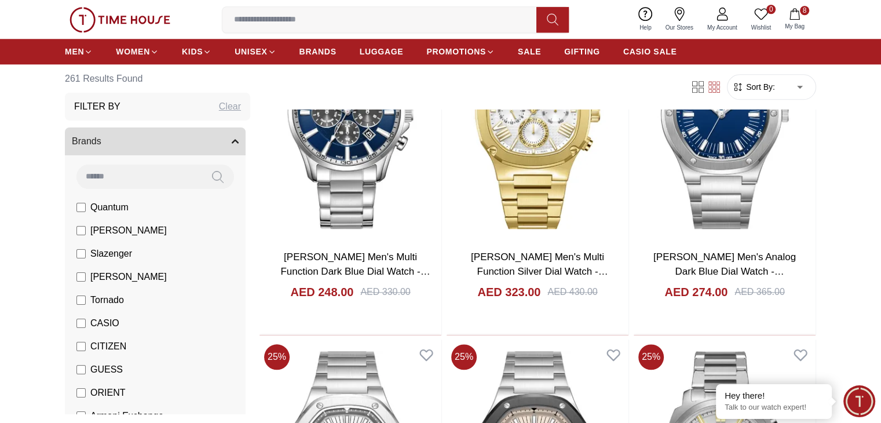
scroll to position [1204, 0]
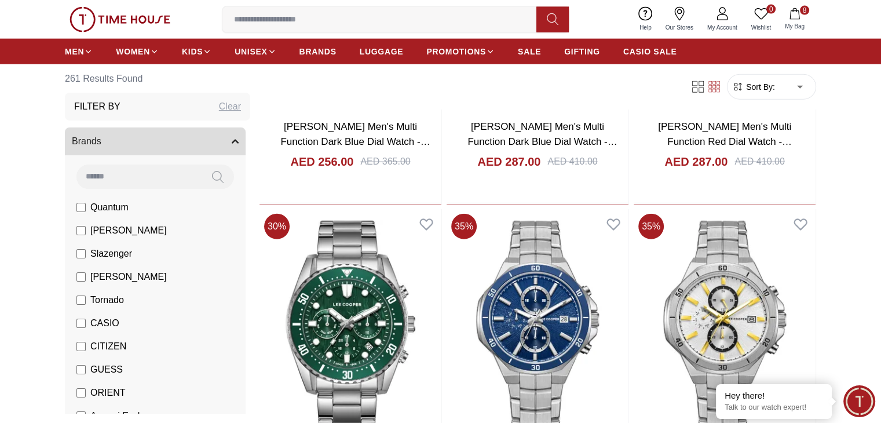
scroll to position [2690, 0]
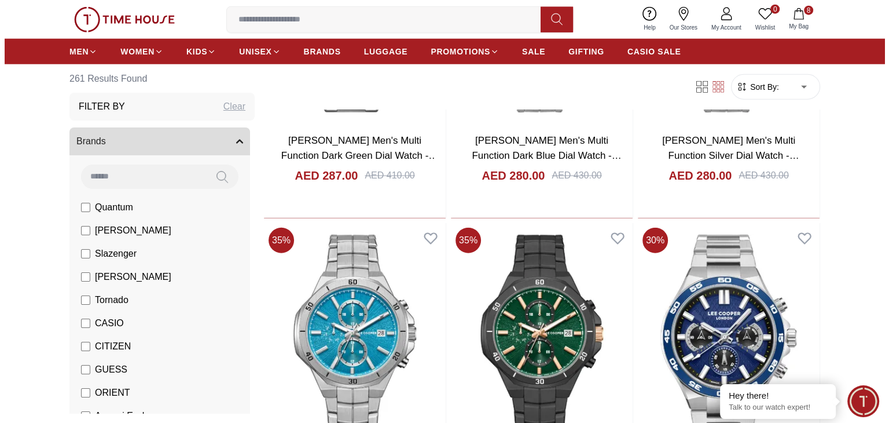
scroll to position [3031, 0]
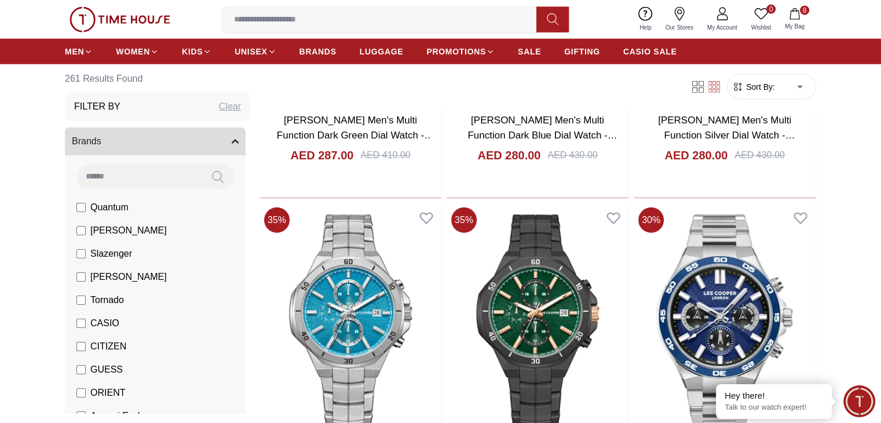
click at [809, 20] on button "8 My Bag" at bounding box center [795, 19] width 34 height 27
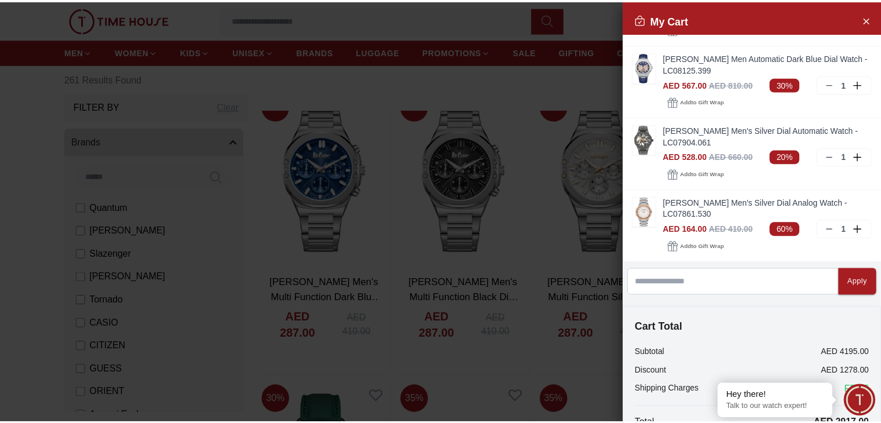
scroll to position [351, 0]
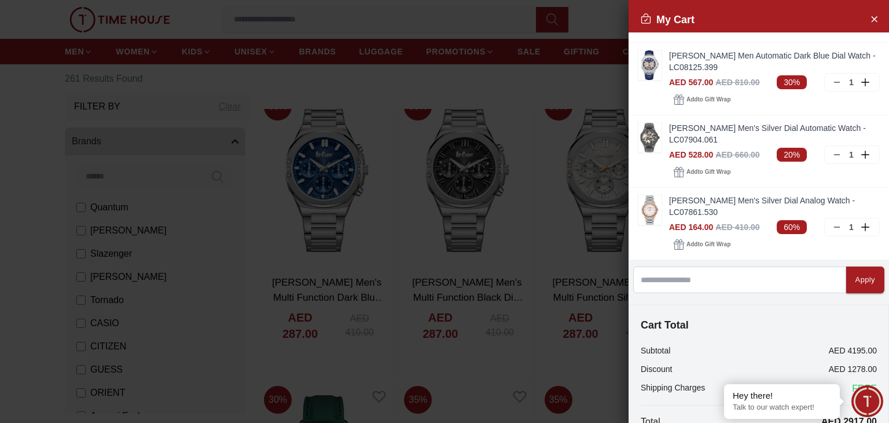
click at [547, 237] on div at bounding box center [444, 211] width 889 height 423
click at [870, 18] on icon "Close Account" at bounding box center [874, 19] width 9 height 14
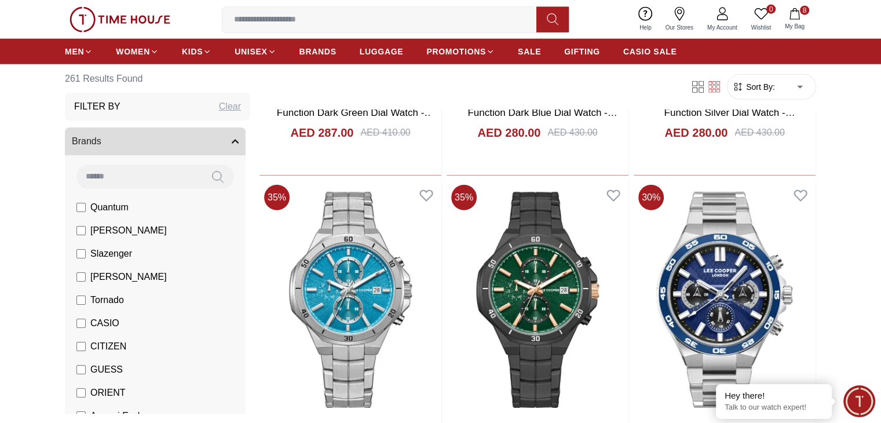
scroll to position [3053, 0]
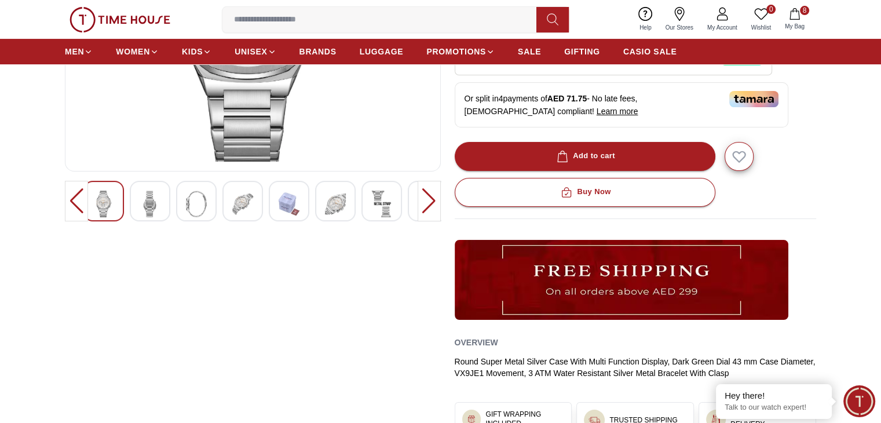
scroll to position [259, 0]
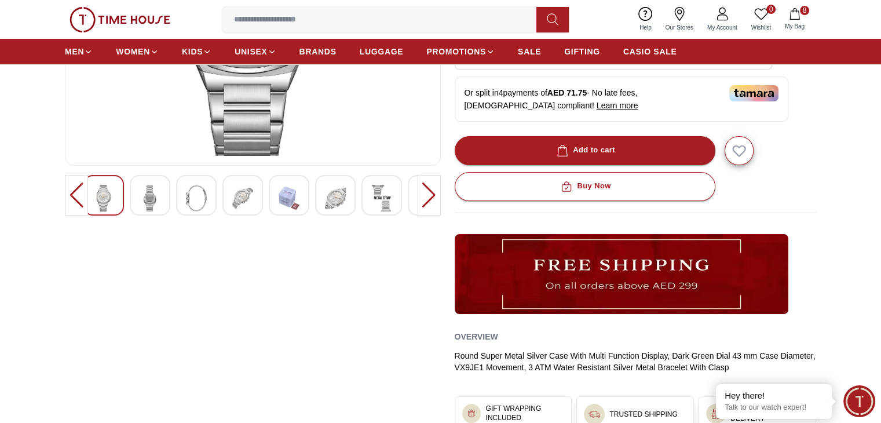
click at [152, 204] on img at bounding box center [150, 198] width 21 height 27
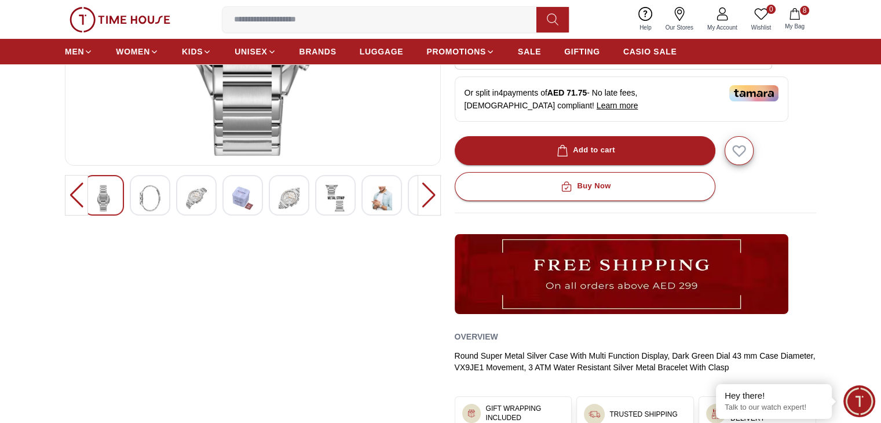
click at [152, 204] on img at bounding box center [150, 198] width 21 height 27
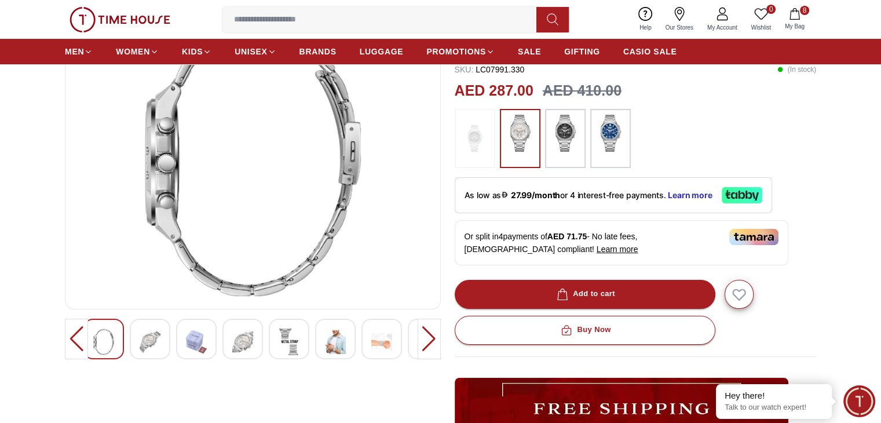
scroll to position [115, 0]
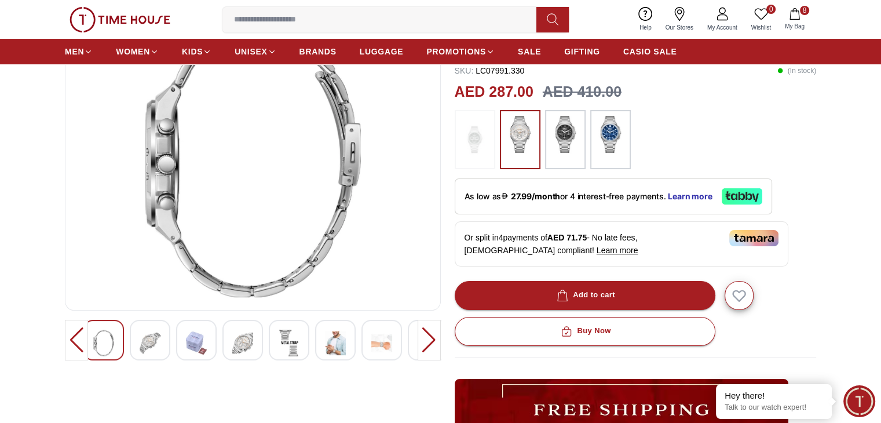
click at [161, 342] on div at bounding box center [150, 340] width 41 height 41
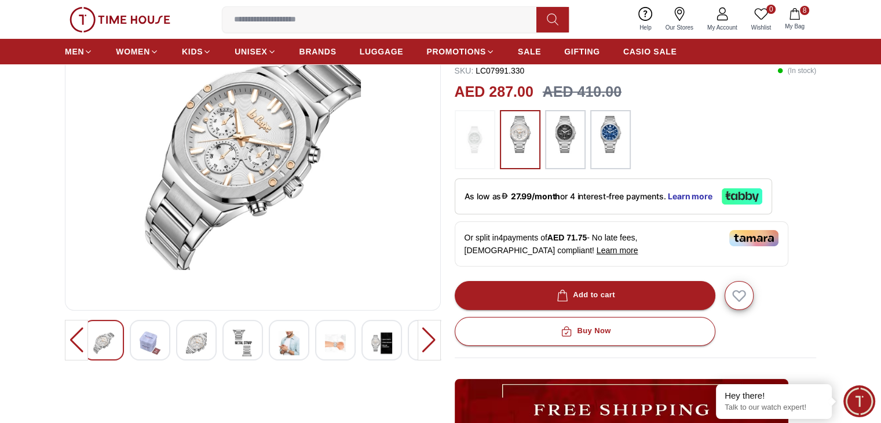
click at [277, 344] on div at bounding box center [289, 340] width 41 height 41
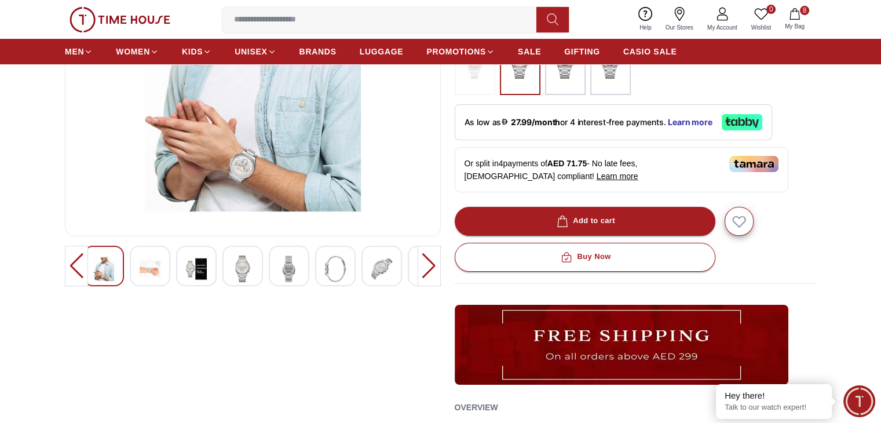
scroll to position [178, 0]
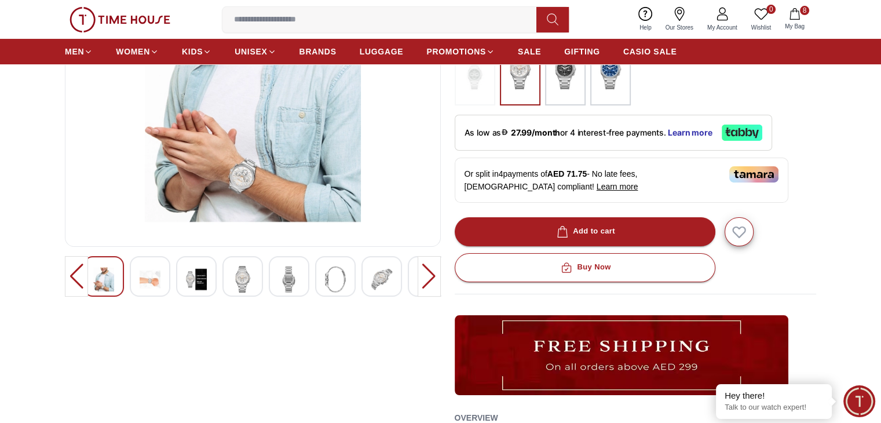
click at [398, 271] on div at bounding box center [381, 276] width 41 height 41
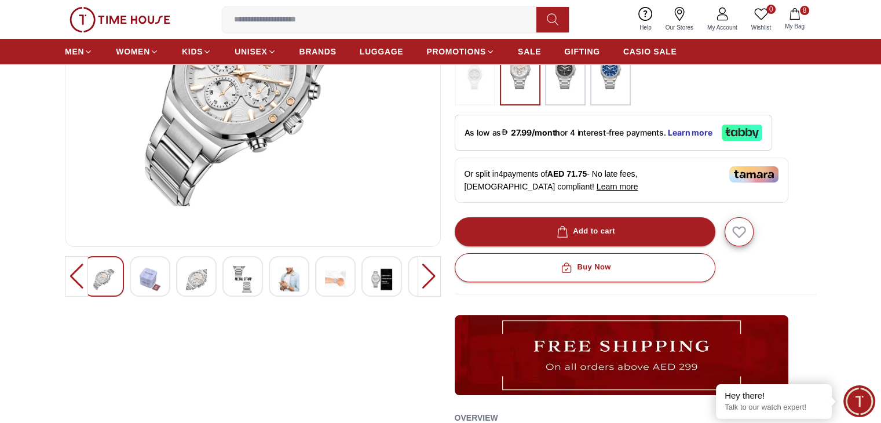
click at [287, 290] on img at bounding box center [288, 279] width 21 height 27
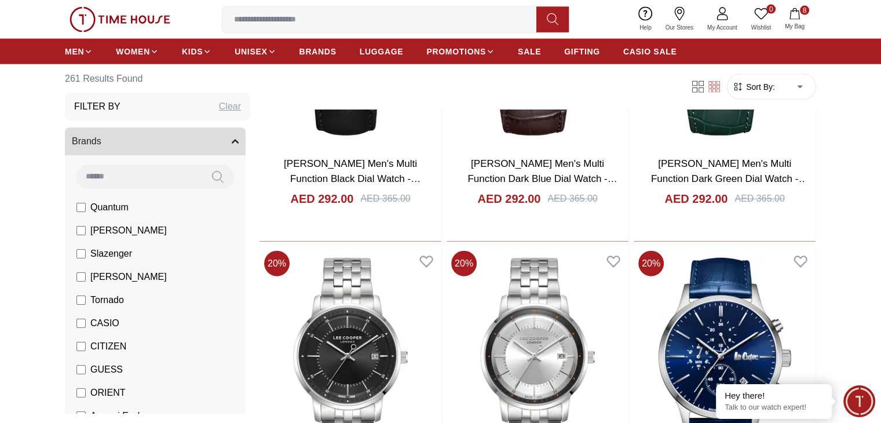
scroll to position [2650, 0]
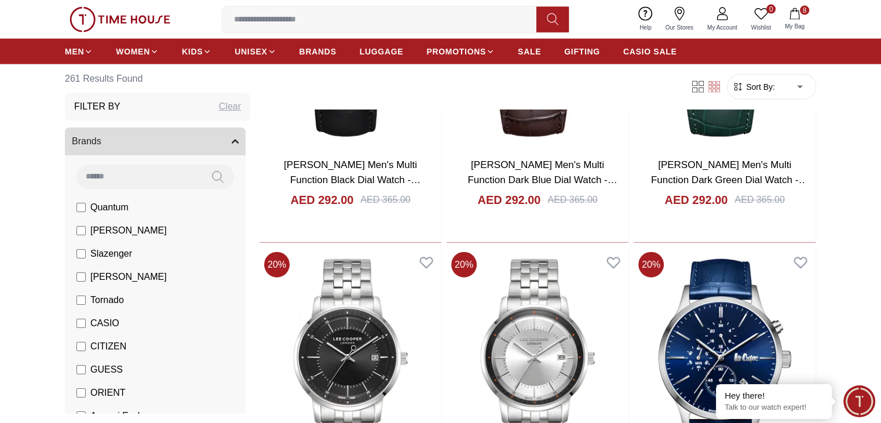
scroll to position [2648, 0]
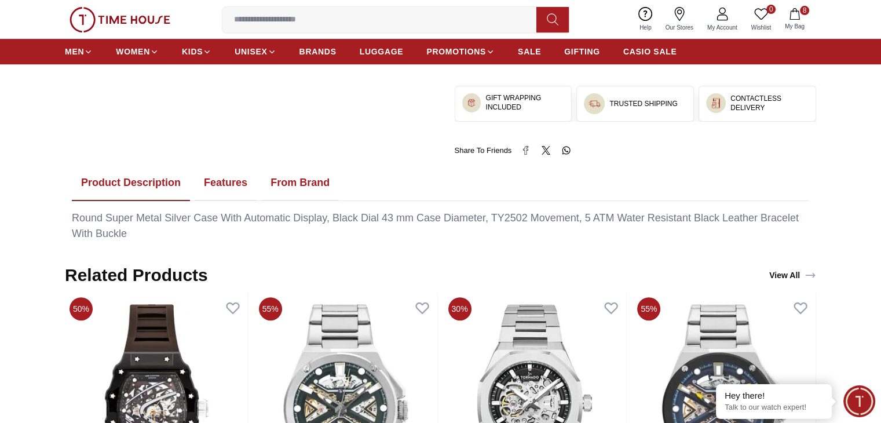
scroll to position [507, 0]
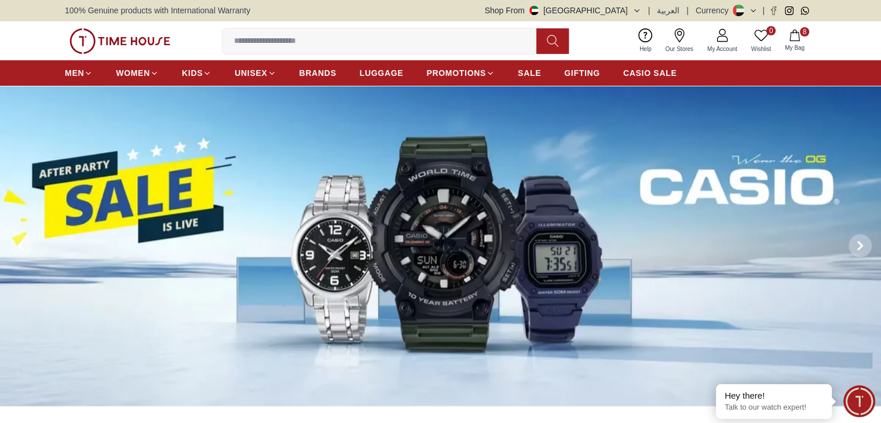
click at [647, 11] on div "Shop From [GEOGRAPHIC_DATA] | العربية | Currency |" at bounding box center [650, 11] width 331 height 12
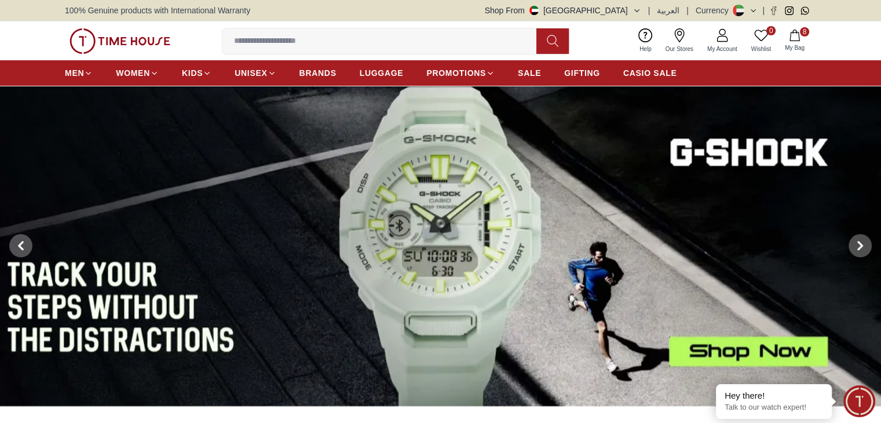
click at [641, 12] on icon "button" at bounding box center [636, 10] width 9 height 9
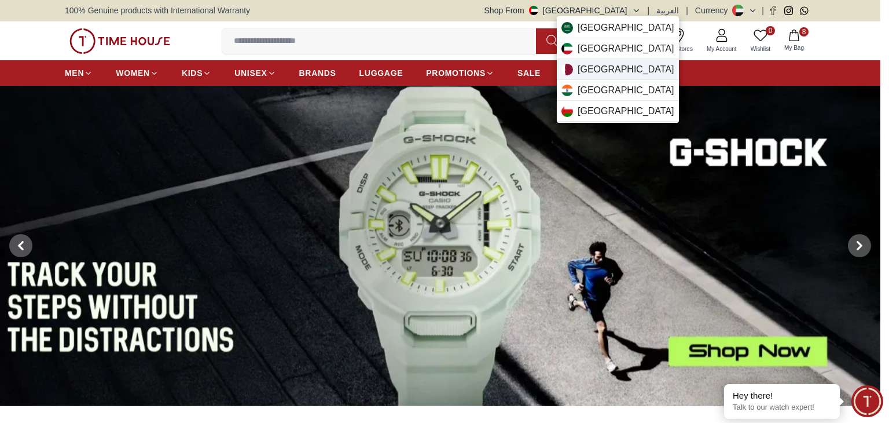
click at [621, 66] on div "[GEOGRAPHIC_DATA]" at bounding box center [618, 69] width 122 height 21
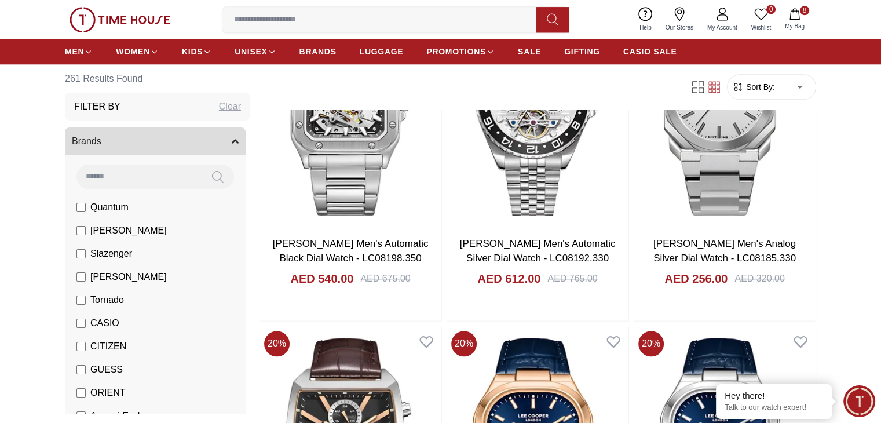
scroll to position [1699, 0]
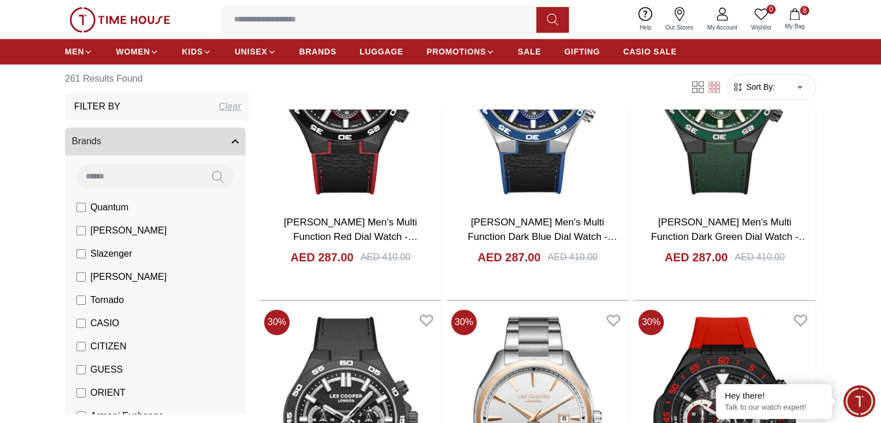
scroll to position [1577, 0]
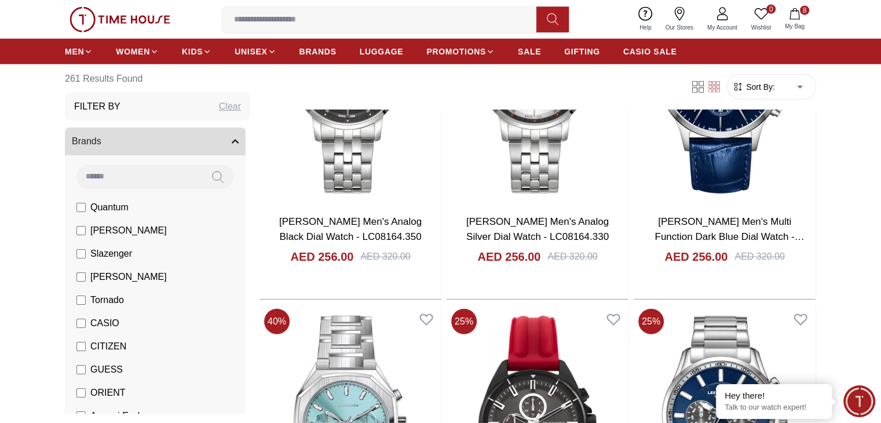
scroll to position [2931, 0]
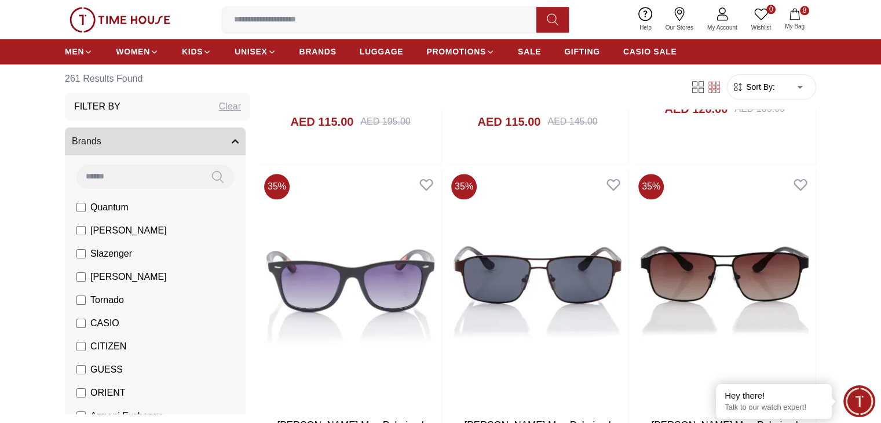
scroll to position [1425, 0]
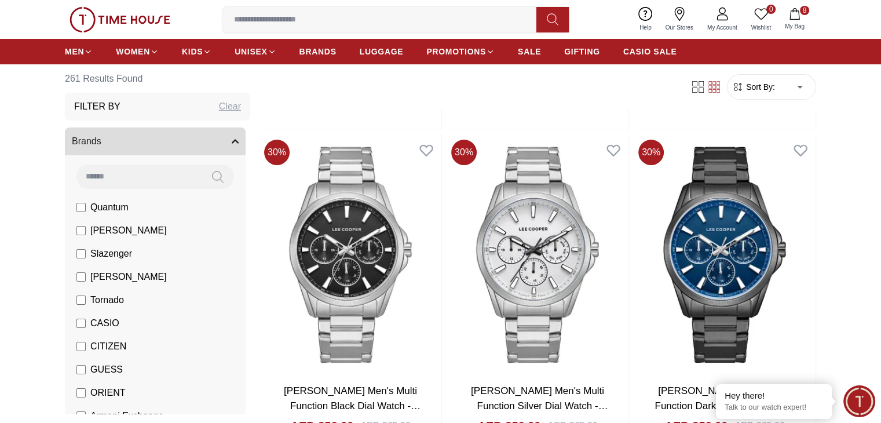
scroll to position [4532, 0]
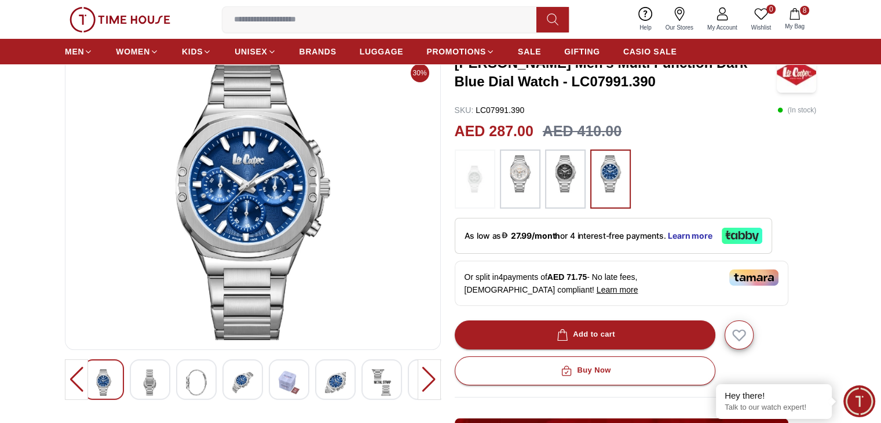
scroll to position [54, 0]
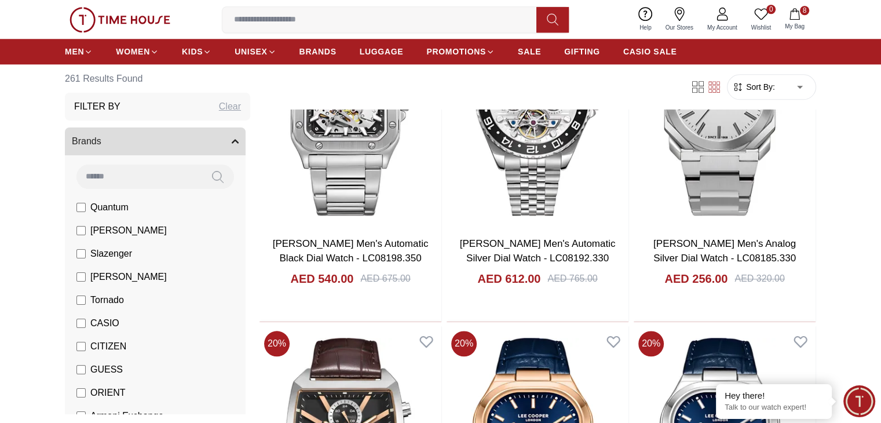
scroll to position [1699, 0]
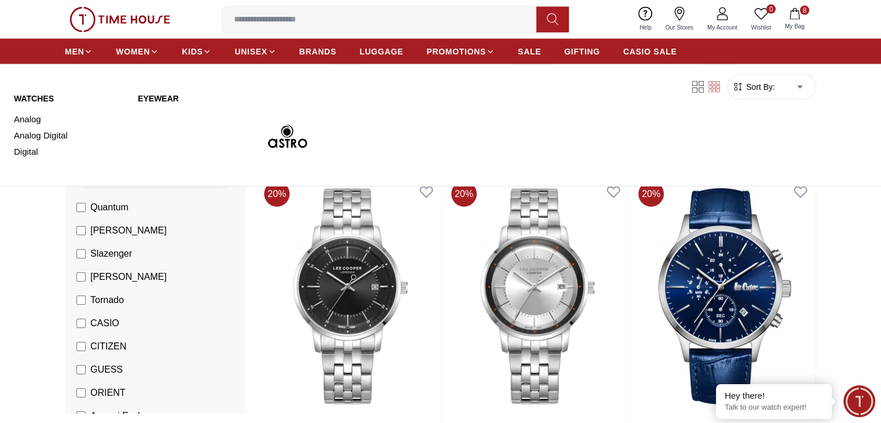
scroll to position [2724, 0]
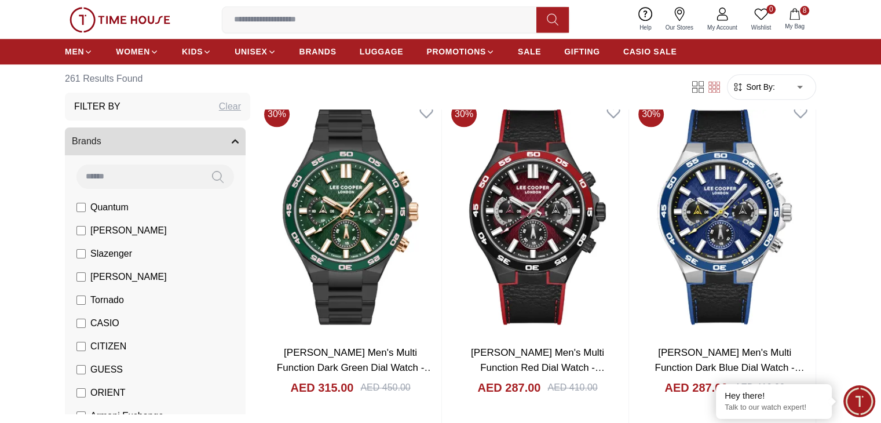
scroll to position [5841, 0]
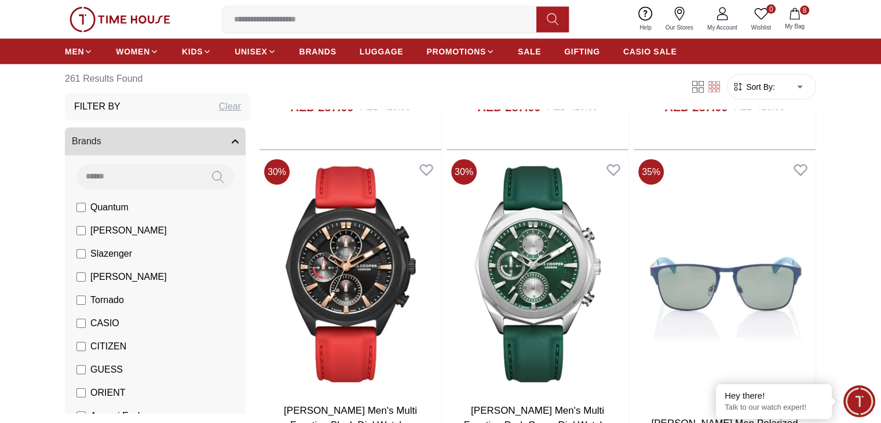
scroll to position [7145, 0]
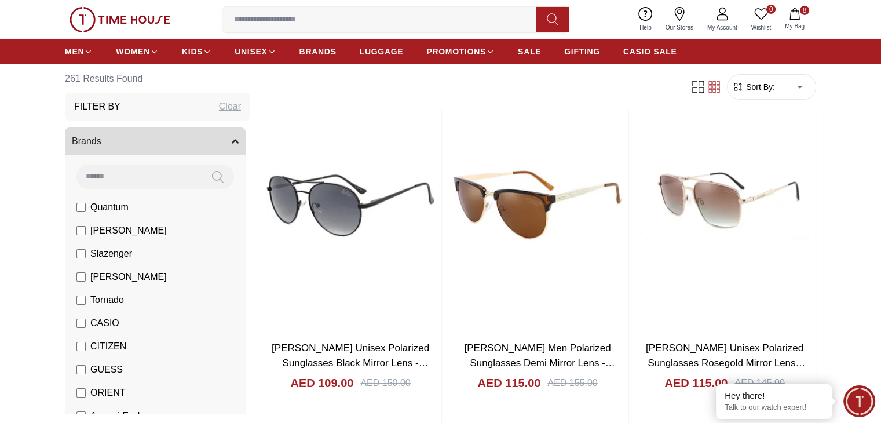
scroll to position [8643, 0]
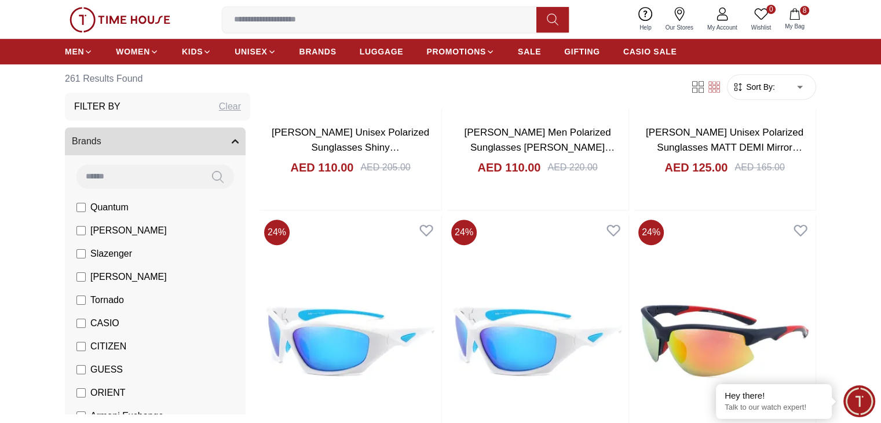
scroll to position [9537, 0]
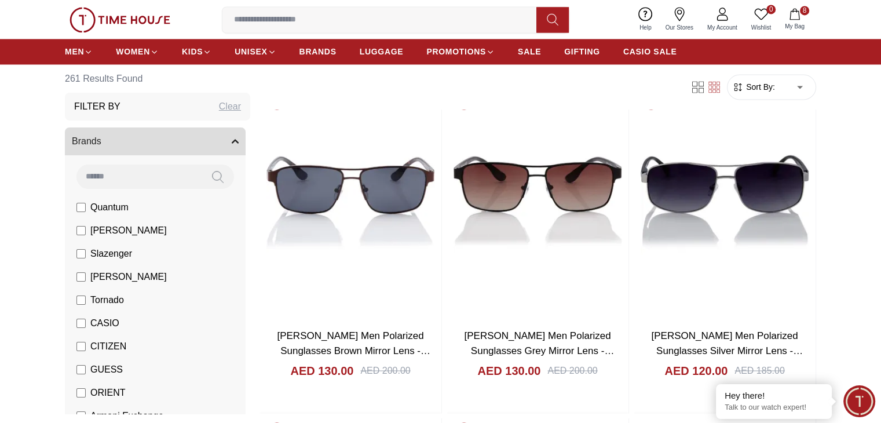
scroll to position [10725, 0]
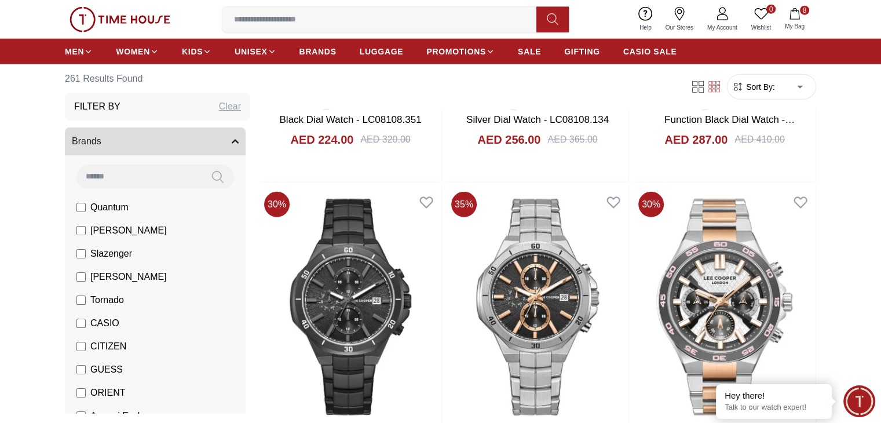
scroll to position [11685, 0]
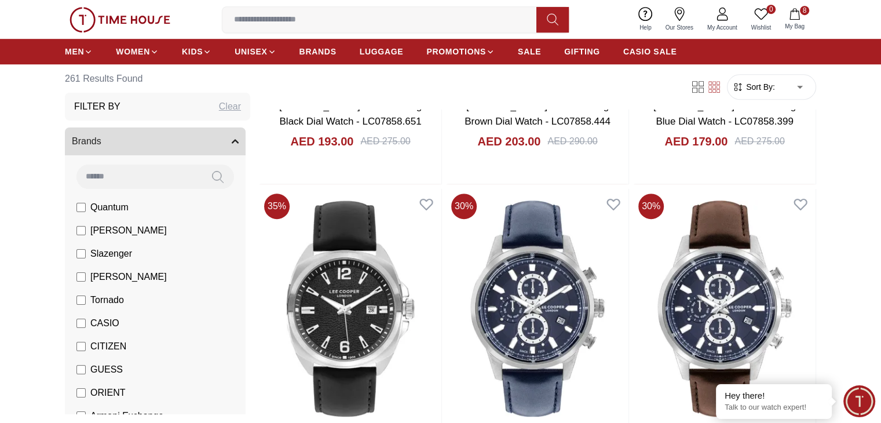
scroll to position [13995, 0]
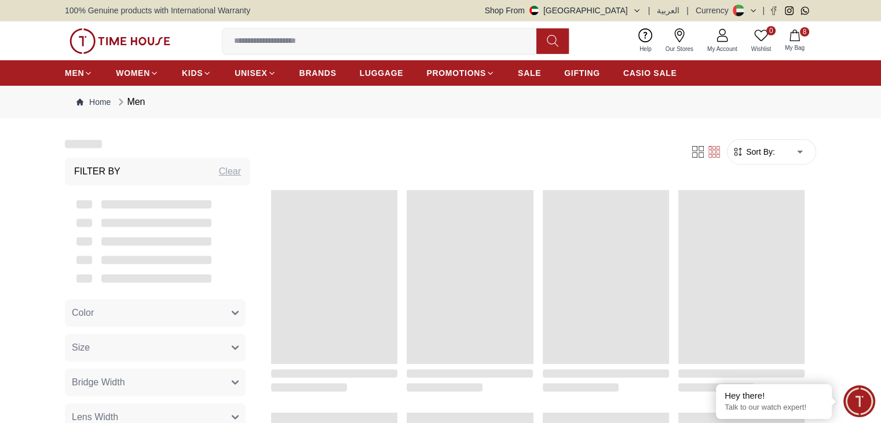
scroll to position [1217, 0]
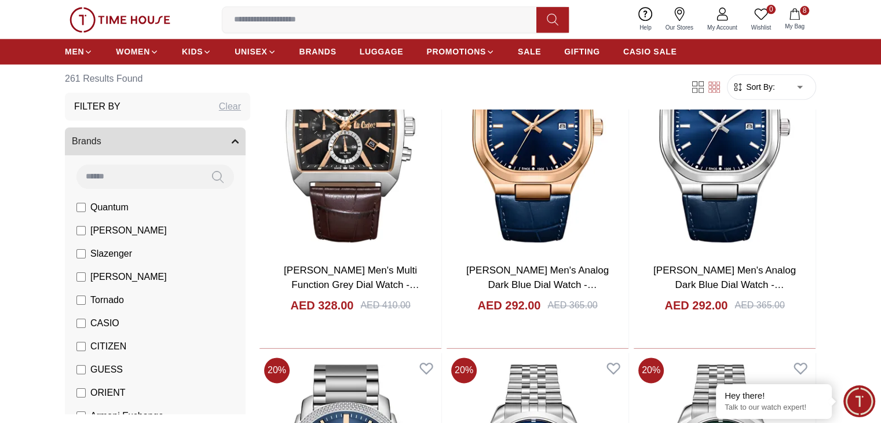
scroll to position [1537, 0]
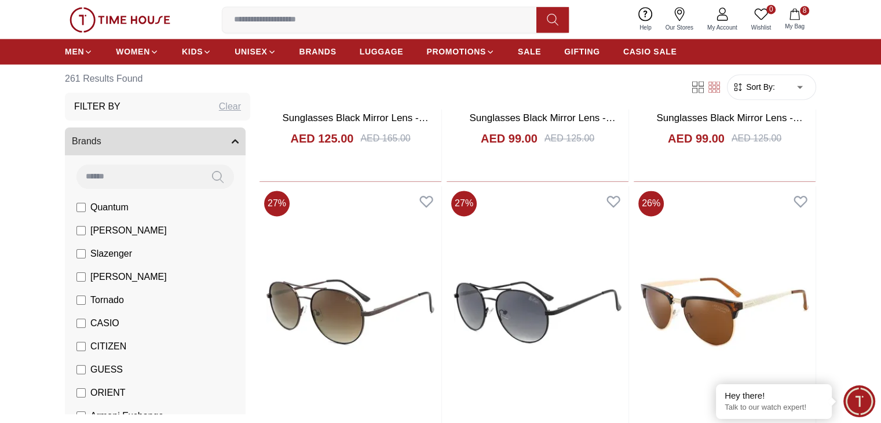
scroll to position [7623, 0]
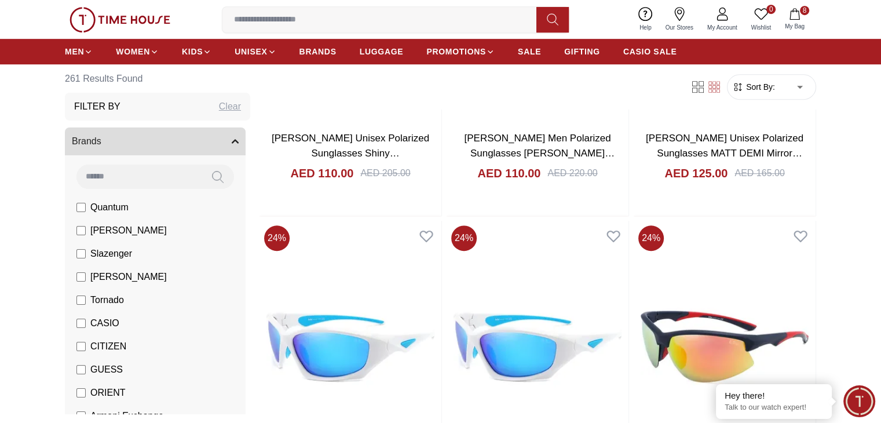
scroll to position [9531, 0]
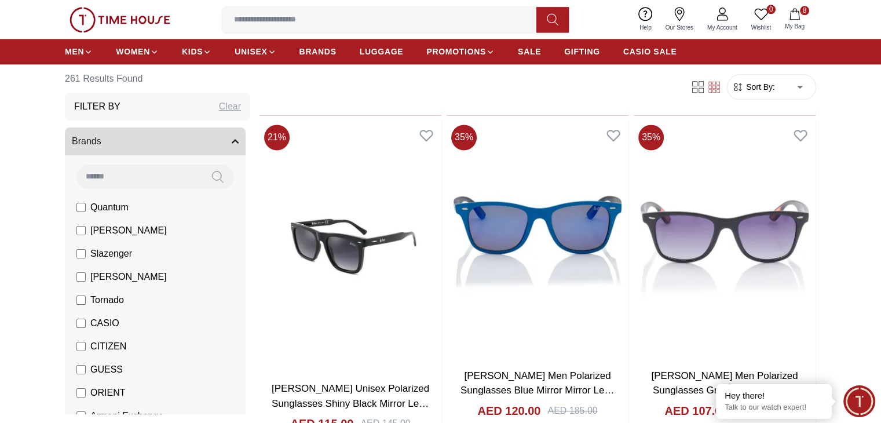
scroll to position [10337, 0]
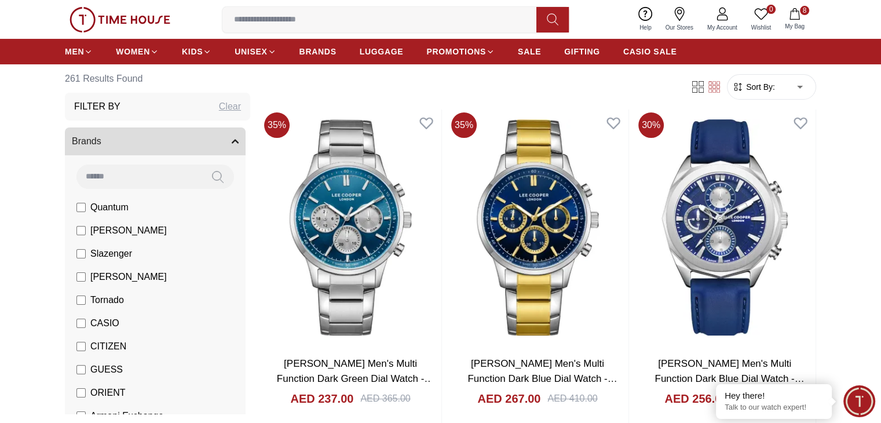
scroll to position [13481, 0]
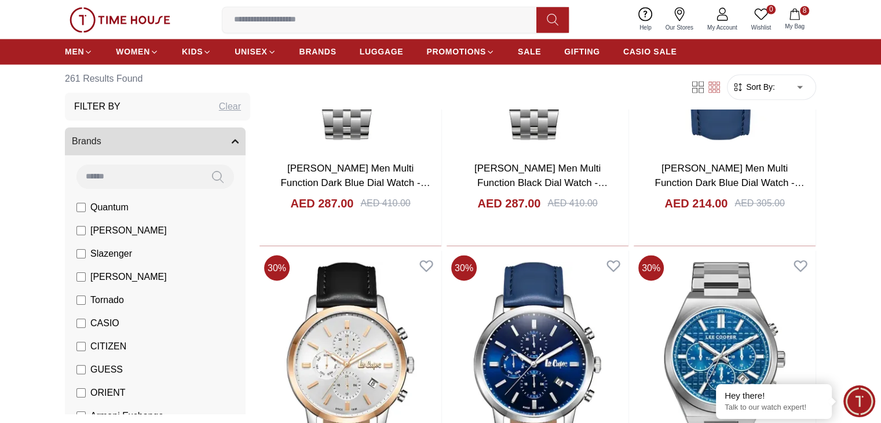
scroll to position [15290, 0]
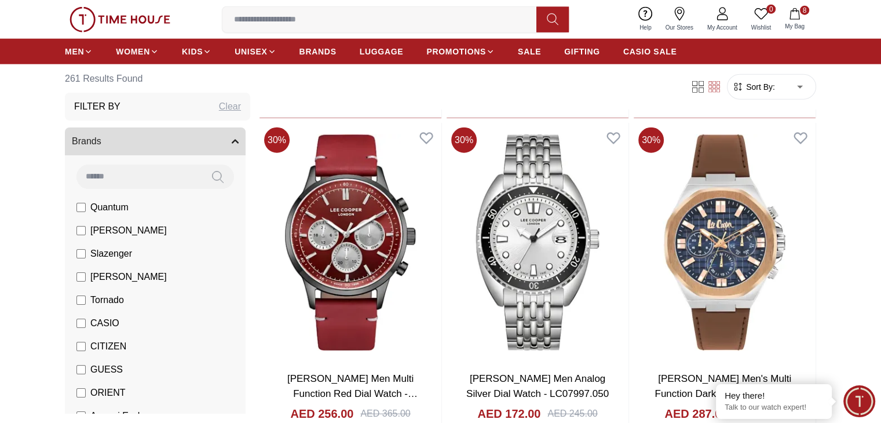
scroll to position [16093, 0]
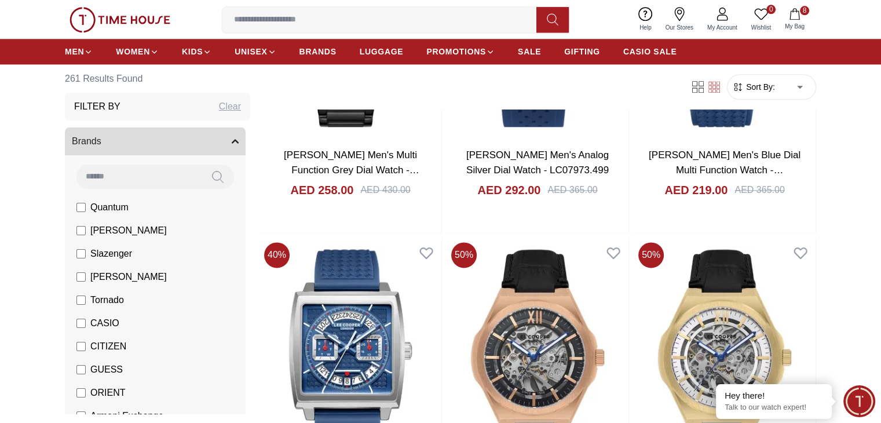
scroll to position [19022, 0]
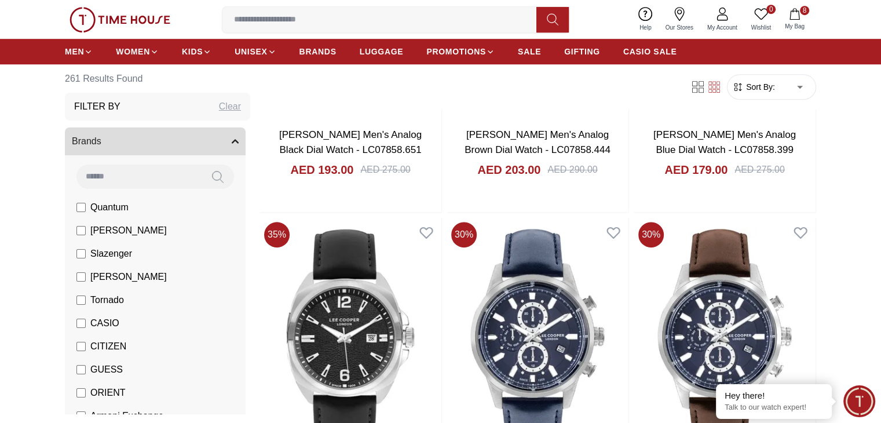
scroll to position [13967, 0]
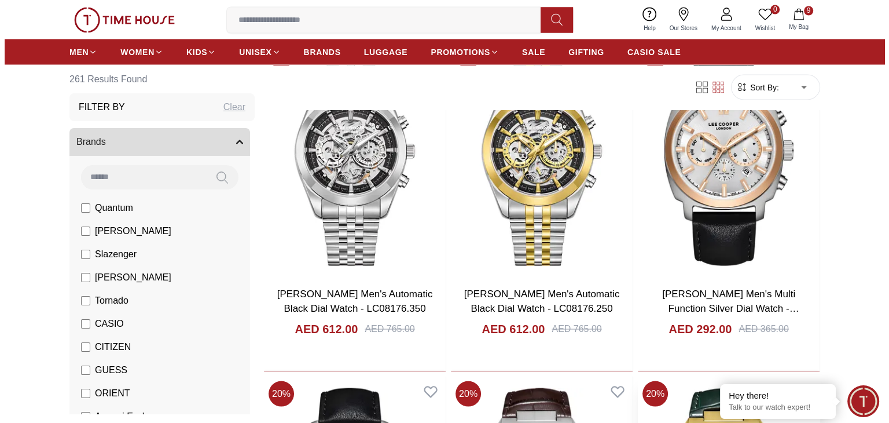
scroll to position [2182, 0]
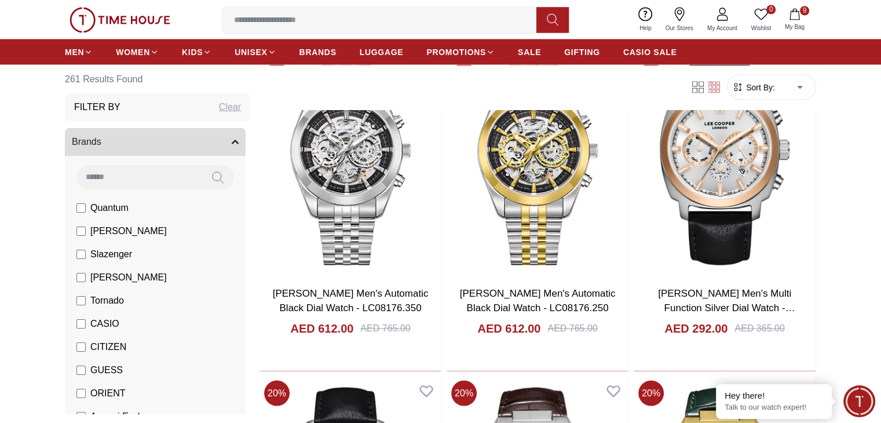
click at [801, 28] on span "My Bag" at bounding box center [794, 26] width 29 height 9
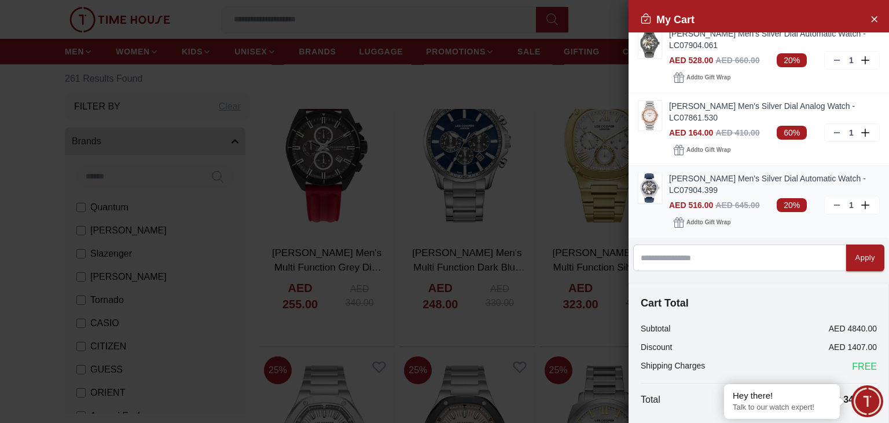
scroll to position [472, 0]
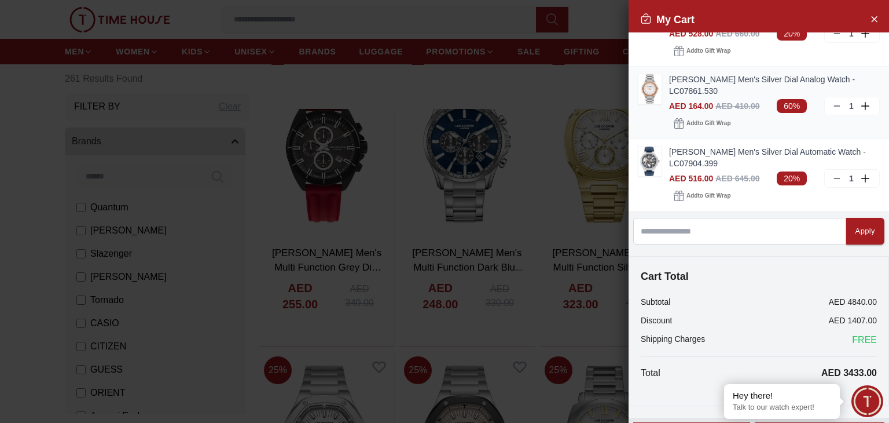
click at [653, 98] on img at bounding box center [650, 89] width 23 height 30
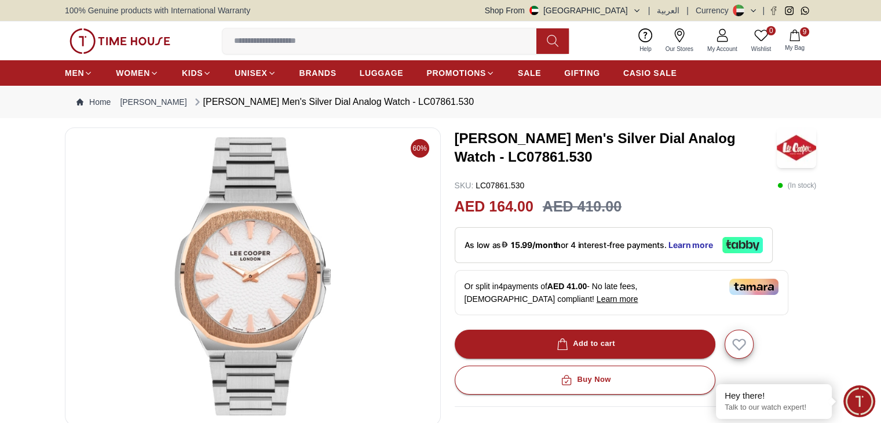
click at [799, 51] on span "My Bag" at bounding box center [794, 47] width 29 height 9
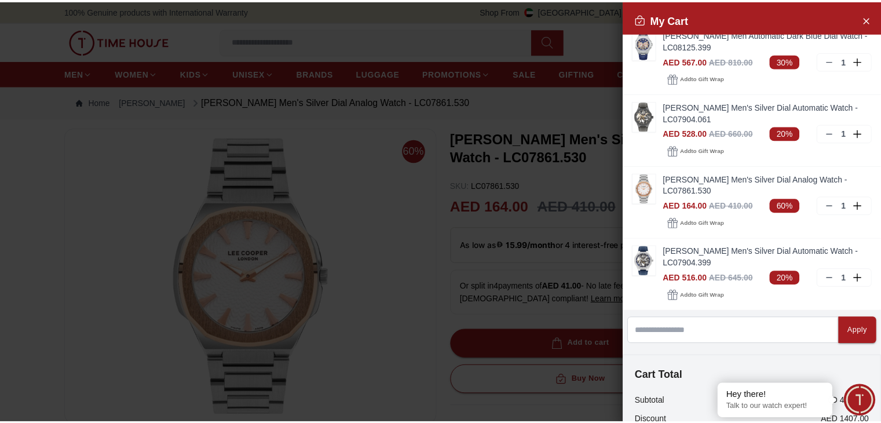
scroll to position [375, 0]
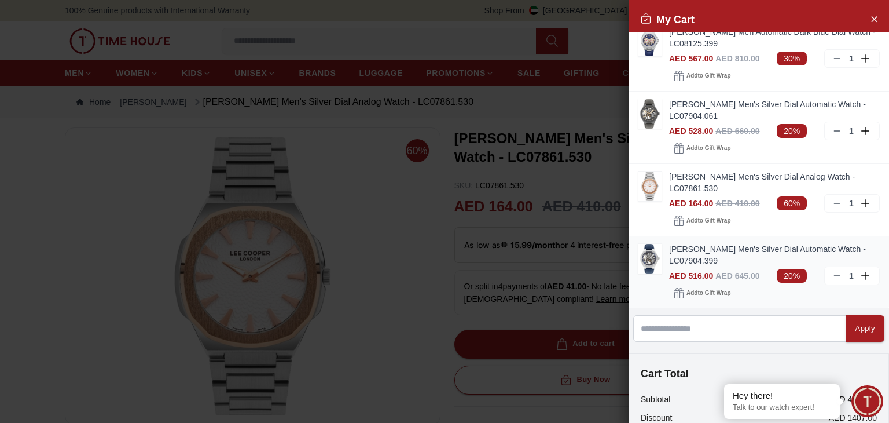
click at [646, 256] on img at bounding box center [650, 259] width 23 height 30
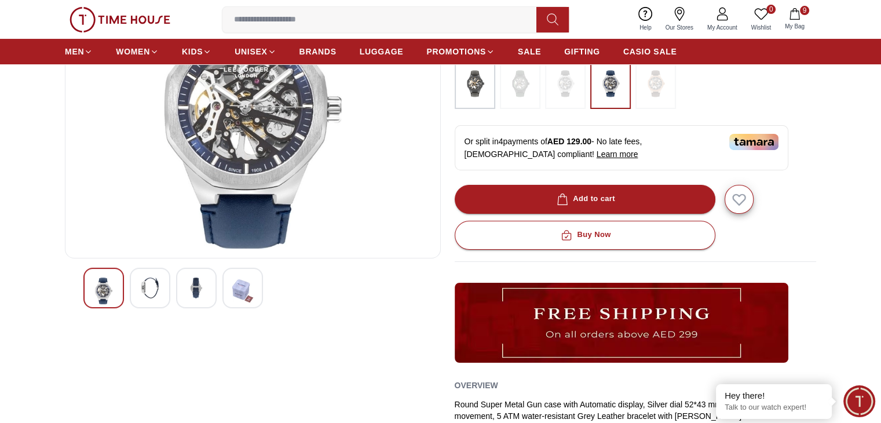
scroll to position [167, 0]
click at [145, 292] on img at bounding box center [150, 287] width 21 height 21
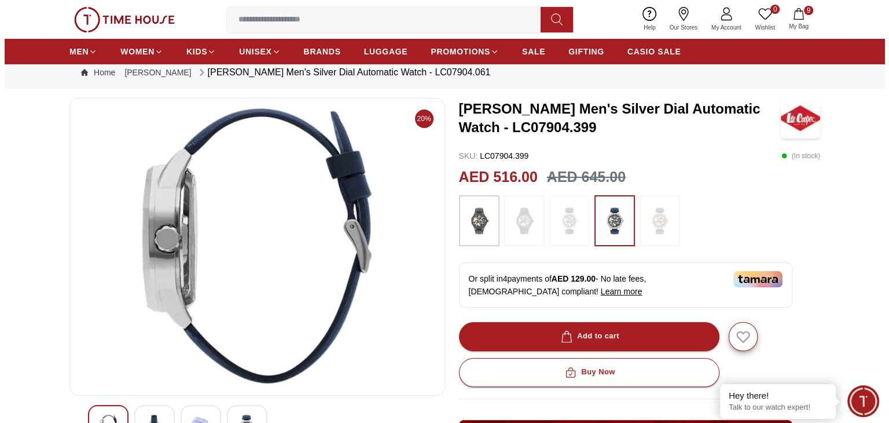
scroll to position [0, 0]
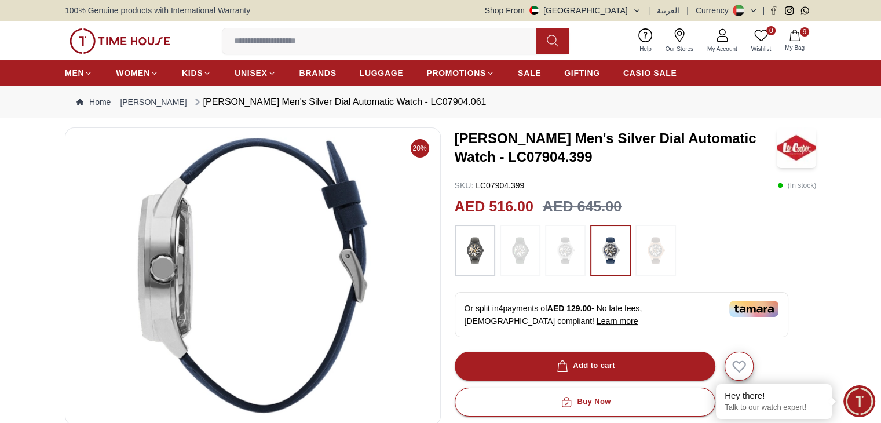
click at [791, 33] on icon "button" at bounding box center [795, 36] width 12 height 12
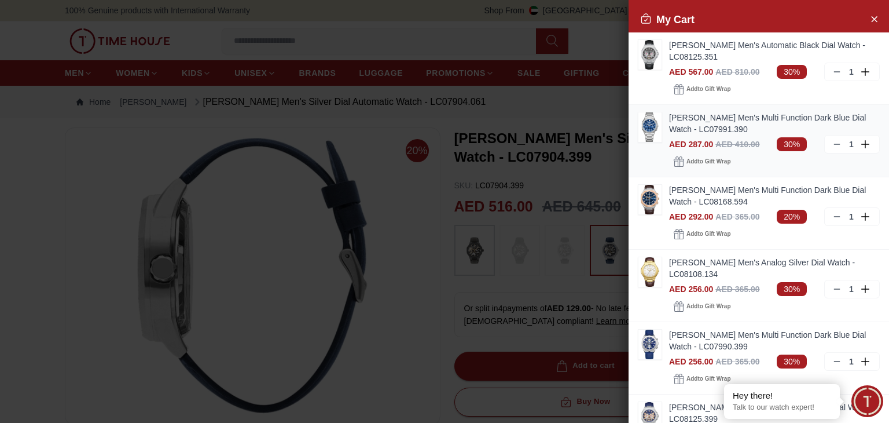
click at [654, 126] on img at bounding box center [650, 127] width 23 height 30
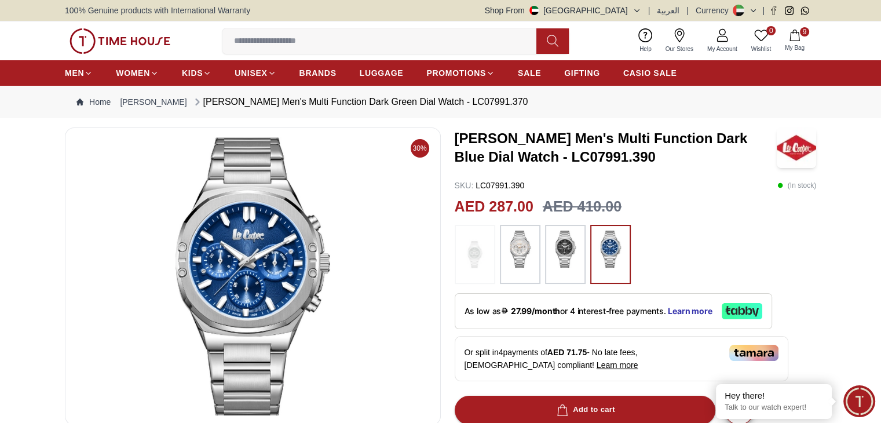
click at [512, 250] on img at bounding box center [519, 248] width 29 height 37
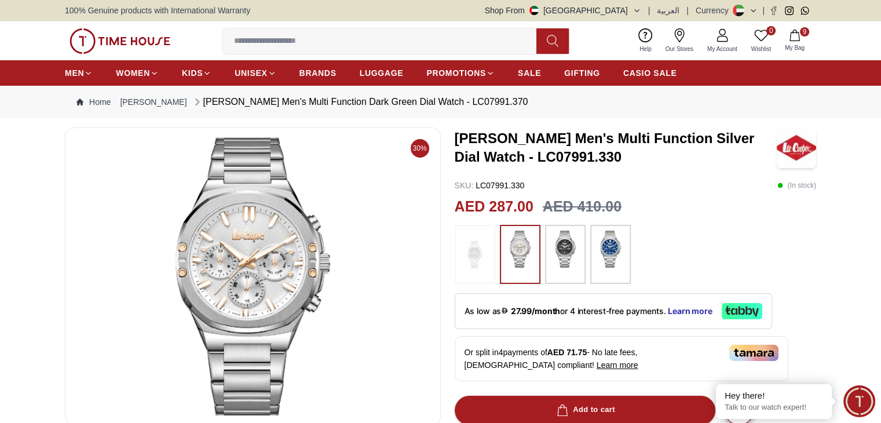
click at [806, 31] on span "9" at bounding box center [804, 31] width 9 height 9
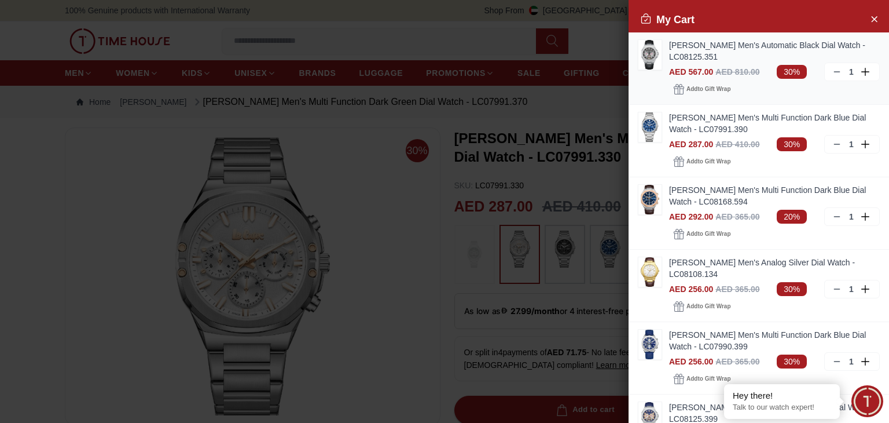
click at [655, 40] on img at bounding box center [650, 55] width 23 height 30
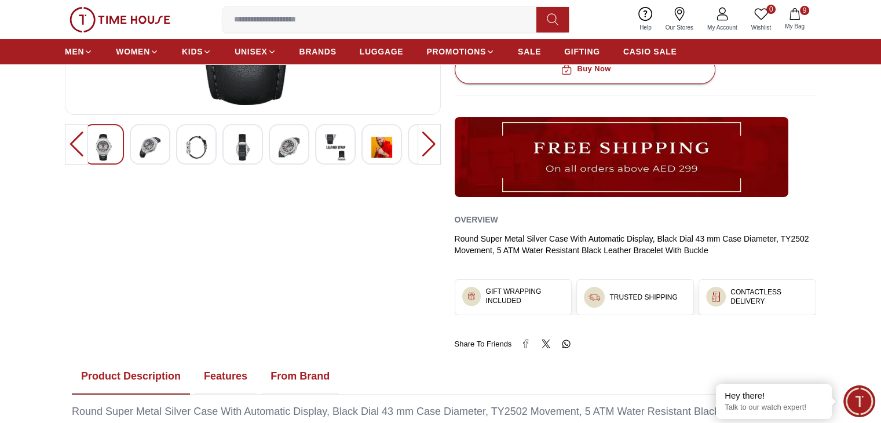
scroll to position [305, 0]
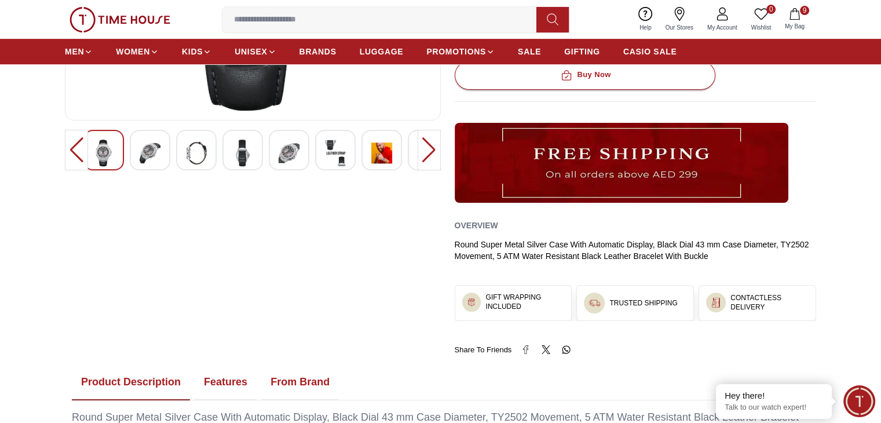
click at [376, 155] on img at bounding box center [381, 153] width 21 height 27
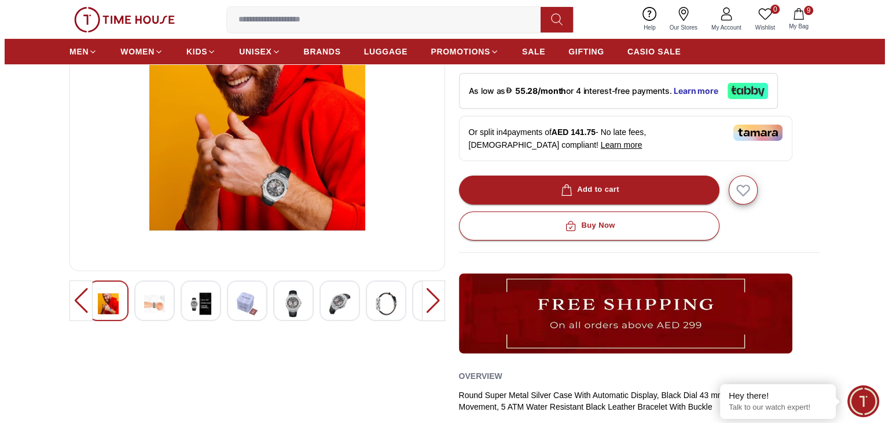
scroll to position [153, 0]
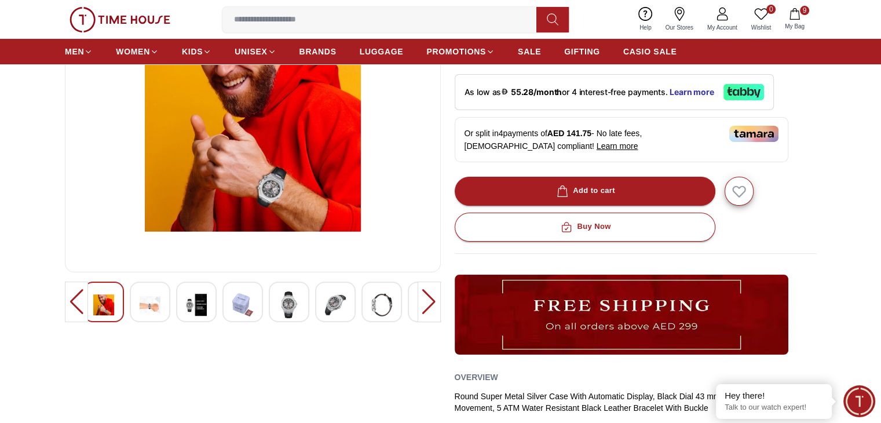
click at [791, 8] on icon "button" at bounding box center [795, 14] width 12 height 12
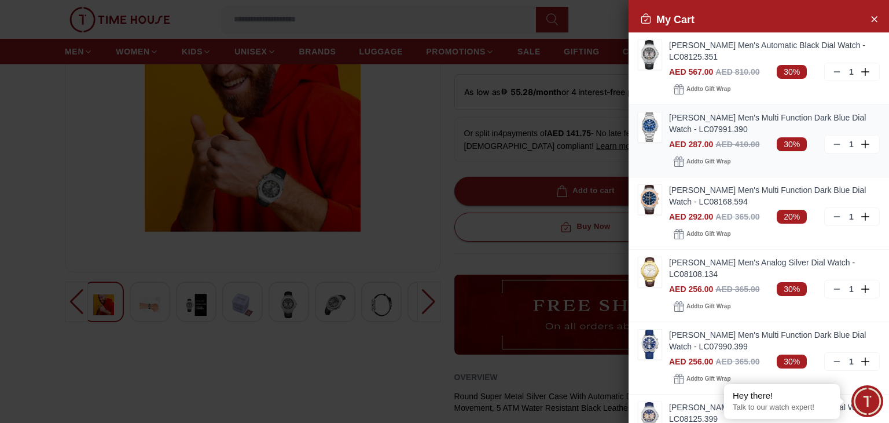
click at [655, 123] on img at bounding box center [650, 127] width 23 height 30
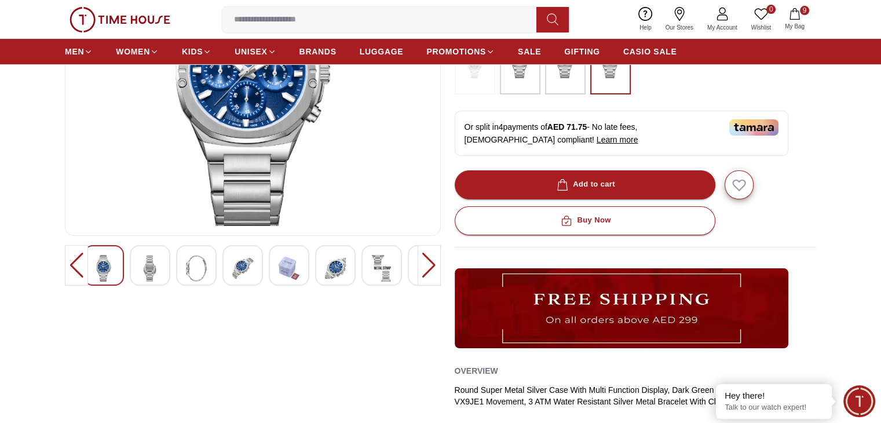
scroll to position [189, 0]
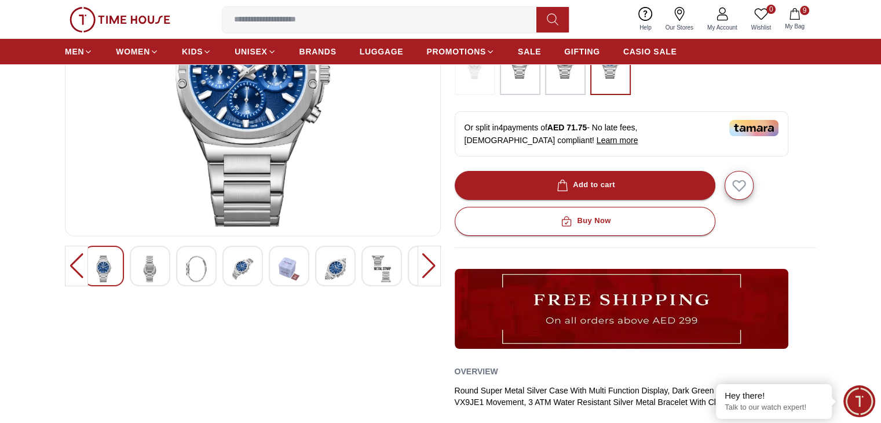
click at [201, 267] on img at bounding box center [196, 268] width 21 height 27
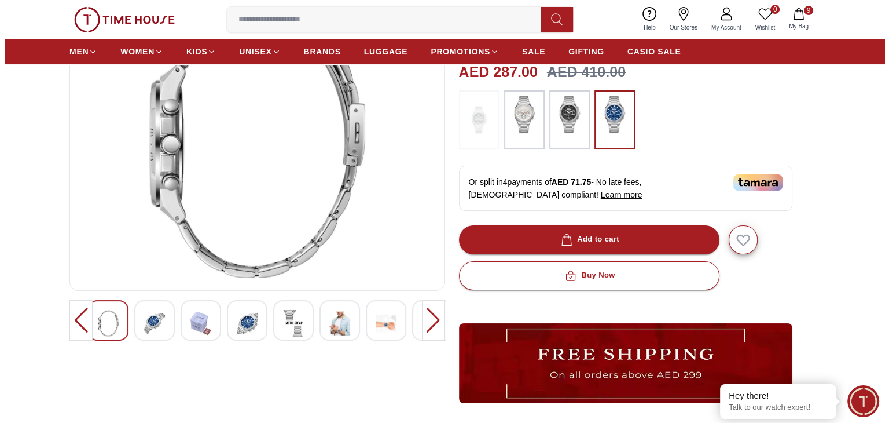
scroll to position [131, 0]
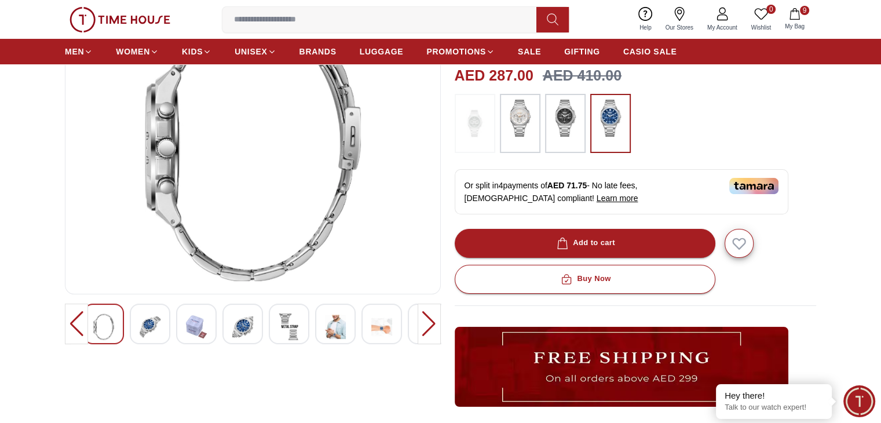
click at [506, 134] on img at bounding box center [519, 118] width 29 height 37
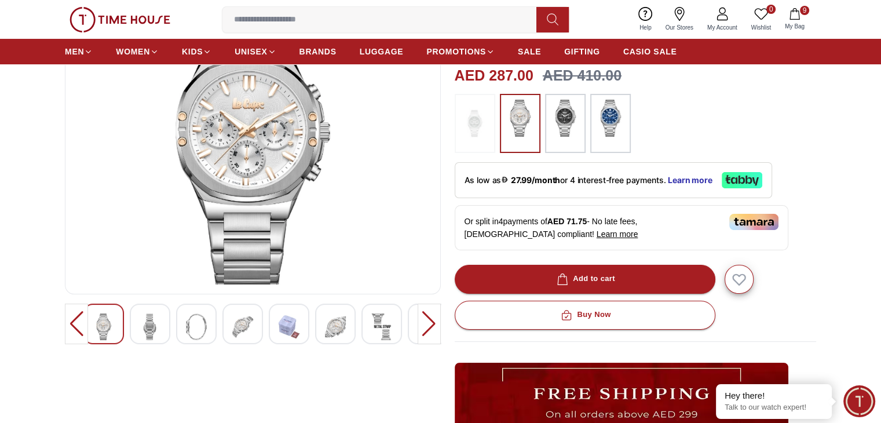
click at [156, 320] on img at bounding box center [150, 326] width 21 height 27
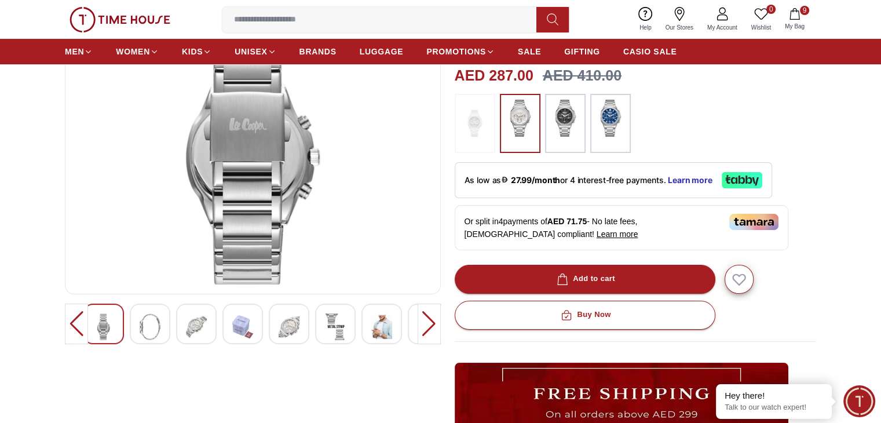
click at [163, 320] on div at bounding box center [150, 323] width 41 height 41
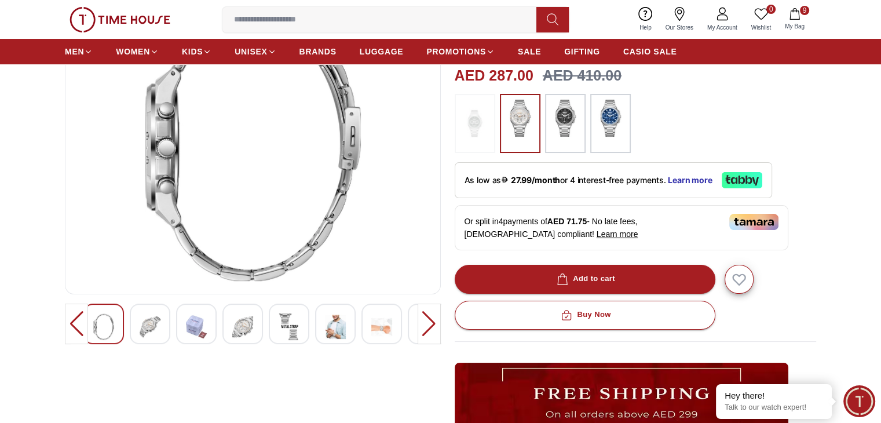
click at [148, 326] on img at bounding box center [150, 326] width 21 height 27
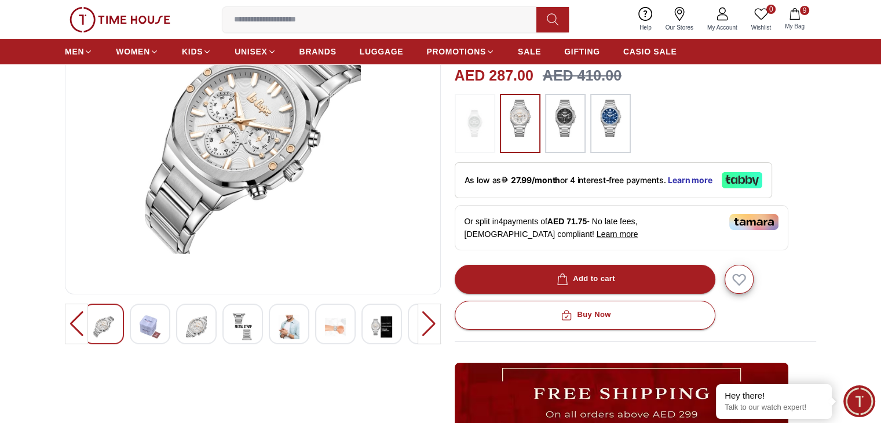
click at [148, 326] on img at bounding box center [150, 326] width 21 height 27
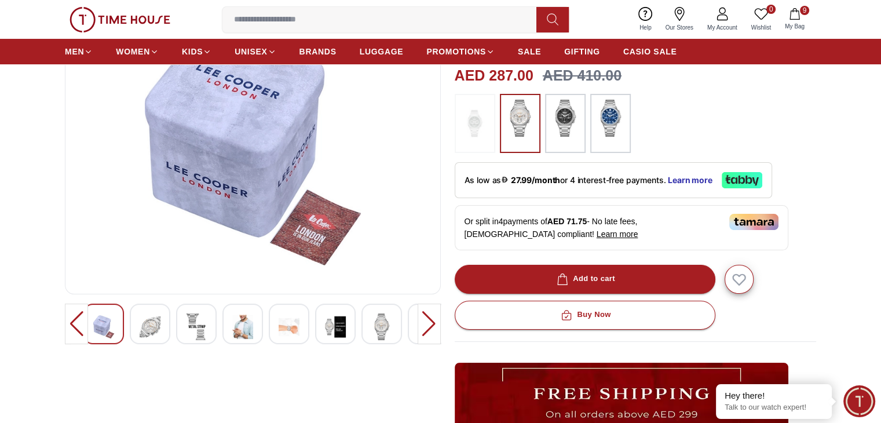
click at [148, 326] on img at bounding box center [150, 326] width 21 height 27
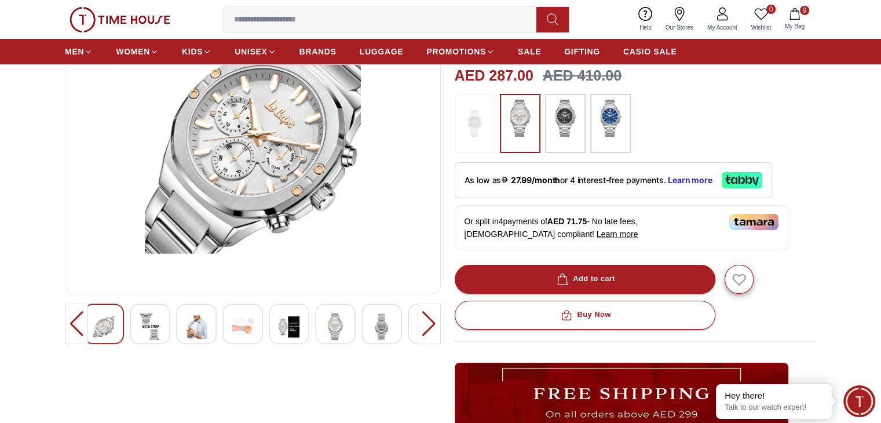
click at [160, 325] on div at bounding box center [150, 323] width 41 height 41
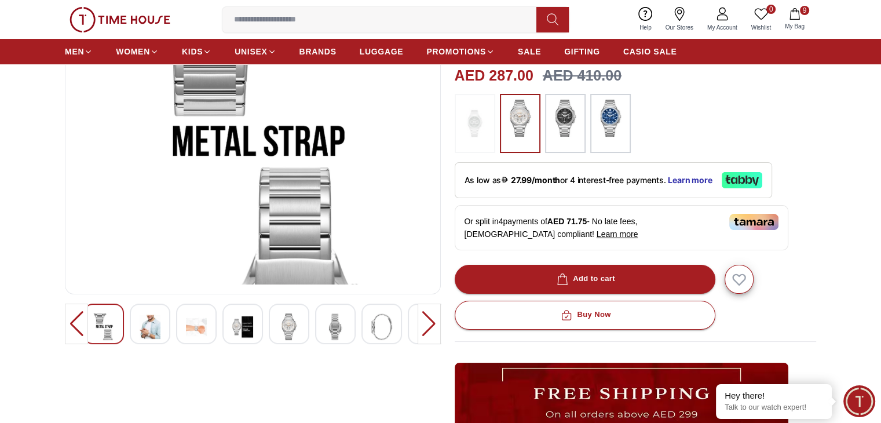
click at [171, 322] on div at bounding box center [252, 323] width 339 height 41
click at [142, 321] on img at bounding box center [150, 326] width 21 height 27
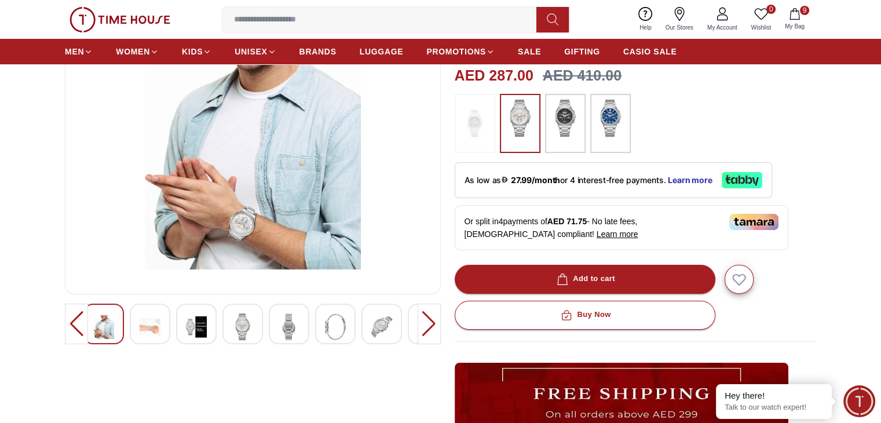
click at [797, 8] on icon "button" at bounding box center [795, 14] width 12 height 12
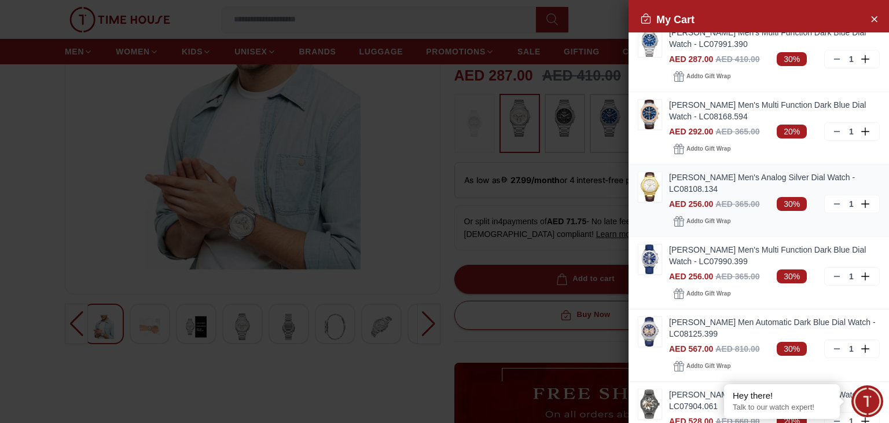
scroll to position [86, 0]
click at [648, 329] on img at bounding box center [650, 331] width 23 height 30
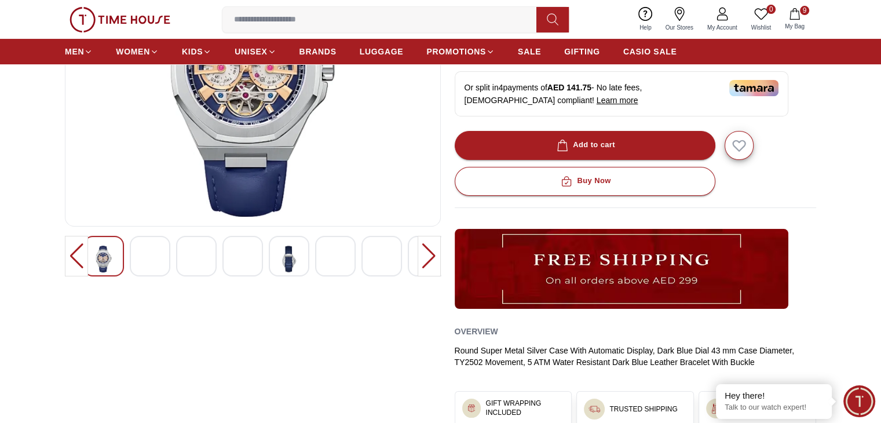
scroll to position [199, 0]
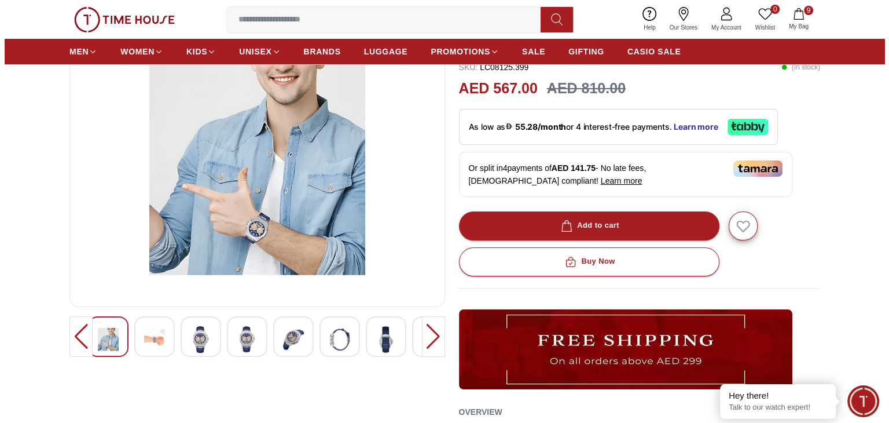
scroll to position [90, 0]
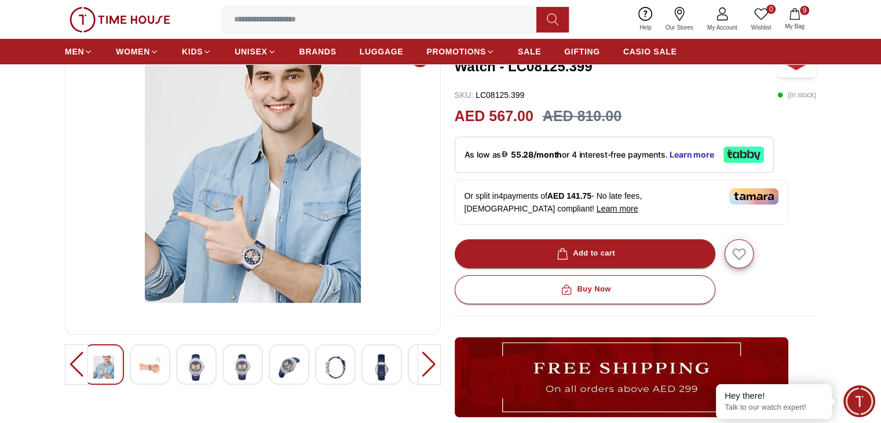
click at [196, 370] on img at bounding box center [196, 367] width 21 height 27
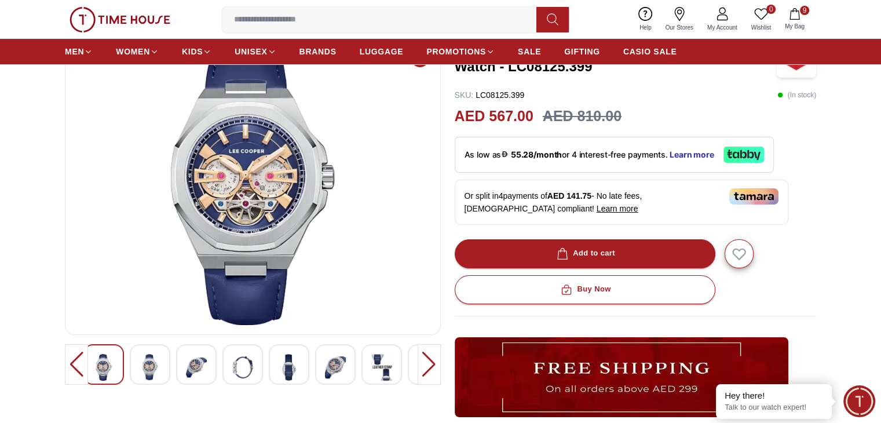
click at [218, 375] on div at bounding box center [252, 364] width 339 height 41
click at [243, 380] on img at bounding box center [242, 367] width 21 height 27
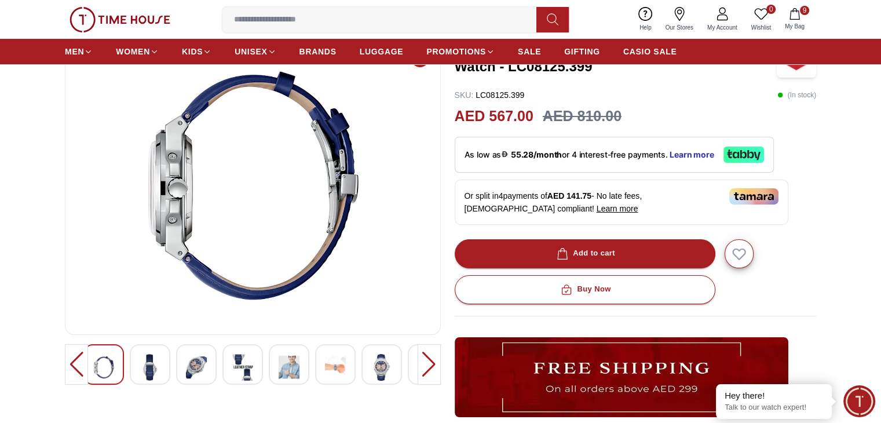
click at [244, 360] on img at bounding box center [242, 367] width 21 height 27
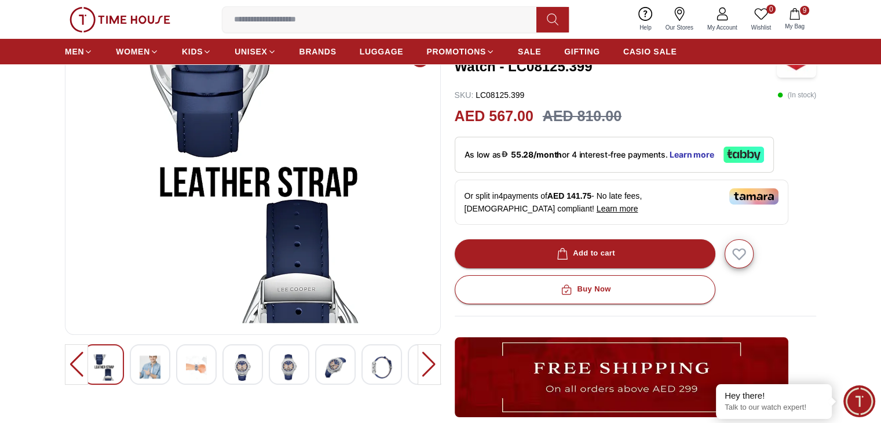
click at [804, 14] on span "9" at bounding box center [804, 10] width 9 height 9
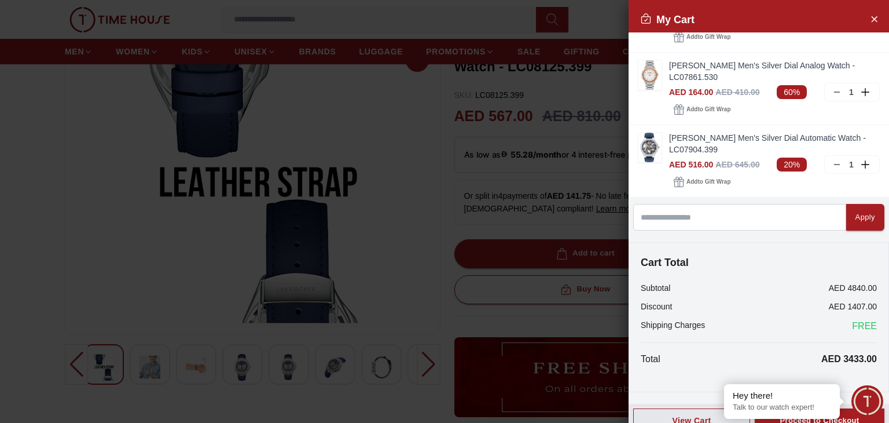
scroll to position [500, 0]
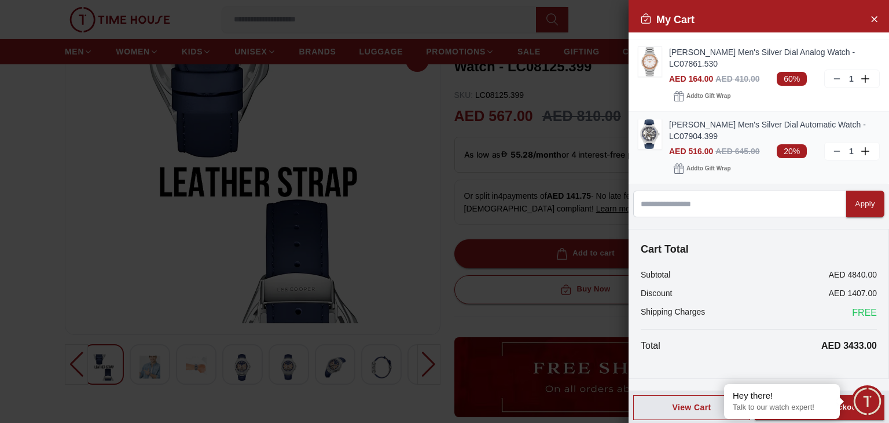
click at [650, 146] on img at bounding box center [650, 134] width 23 height 30
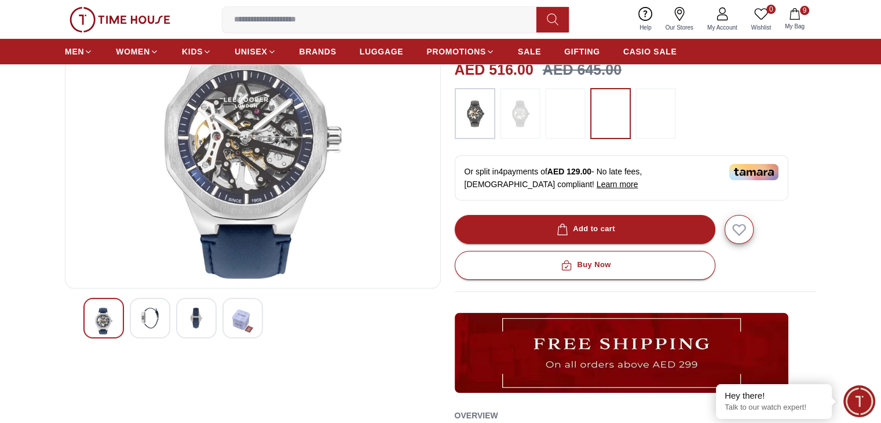
scroll to position [138, 0]
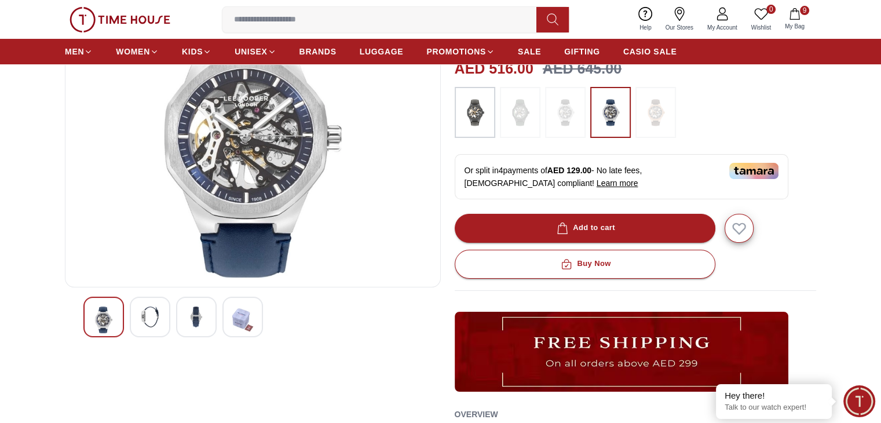
click at [205, 314] on img at bounding box center [196, 316] width 21 height 21
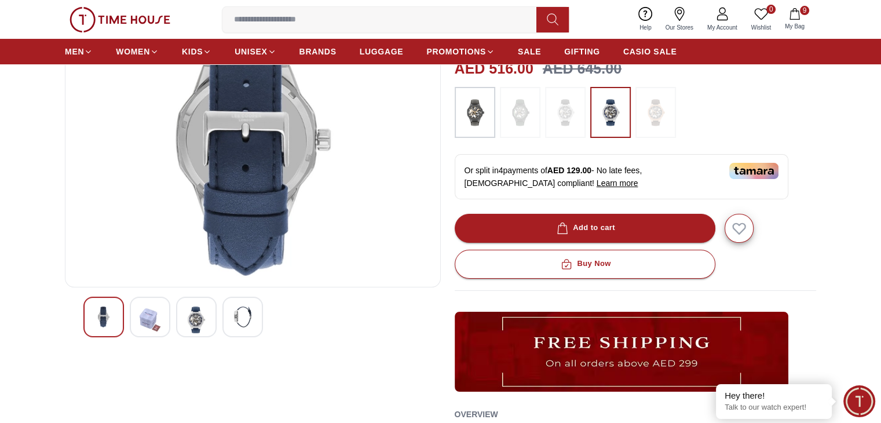
click at [158, 318] on img at bounding box center [150, 319] width 21 height 27
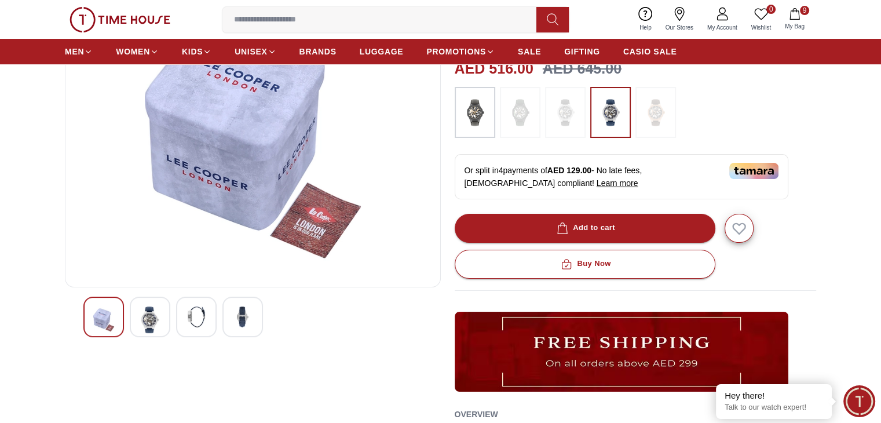
click at [195, 316] on img at bounding box center [196, 316] width 21 height 21
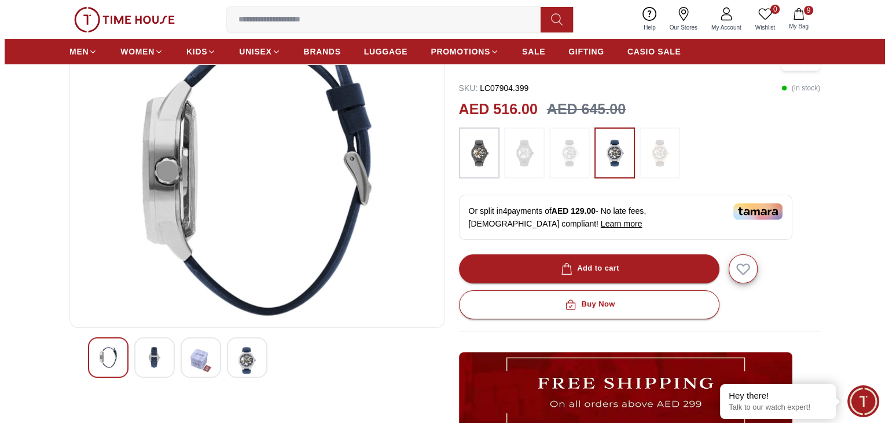
scroll to position [97, 0]
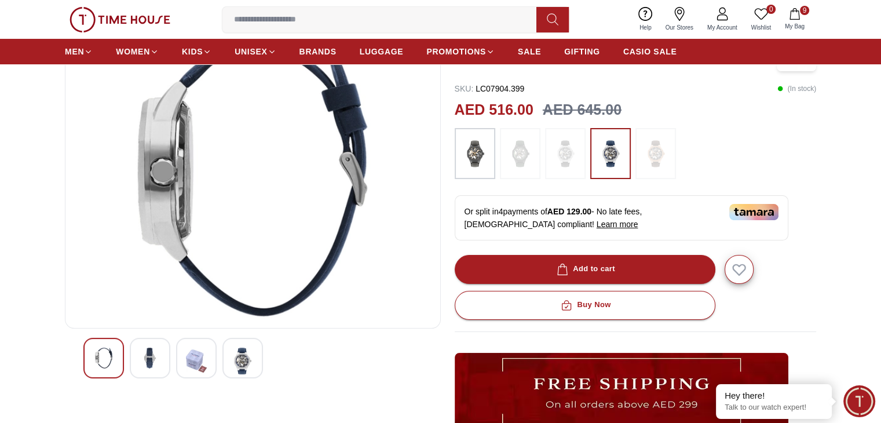
click at [792, 12] on icon "button" at bounding box center [795, 14] width 12 height 12
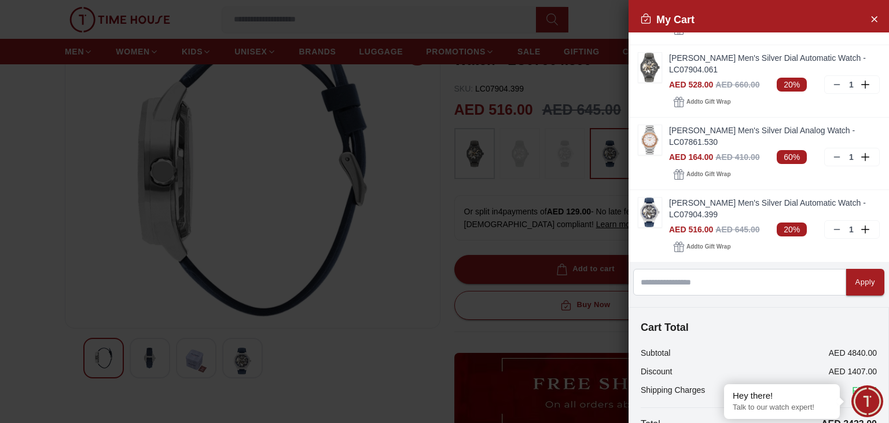
scroll to position [423, 0]
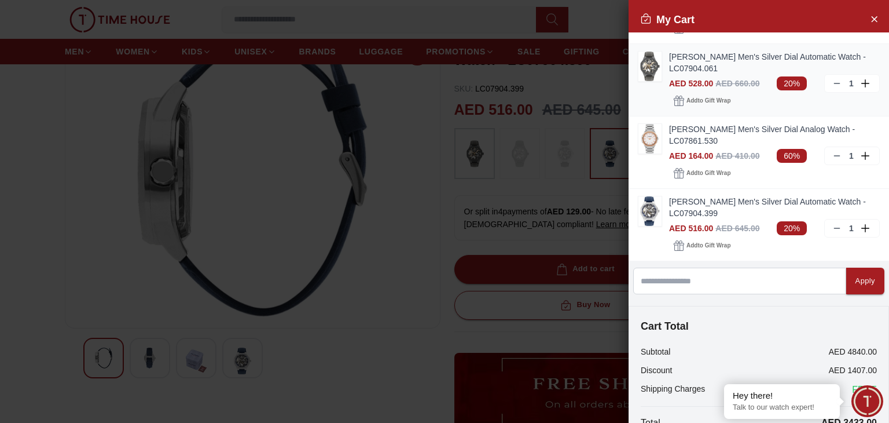
click at [654, 78] on img at bounding box center [650, 67] width 23 height 30
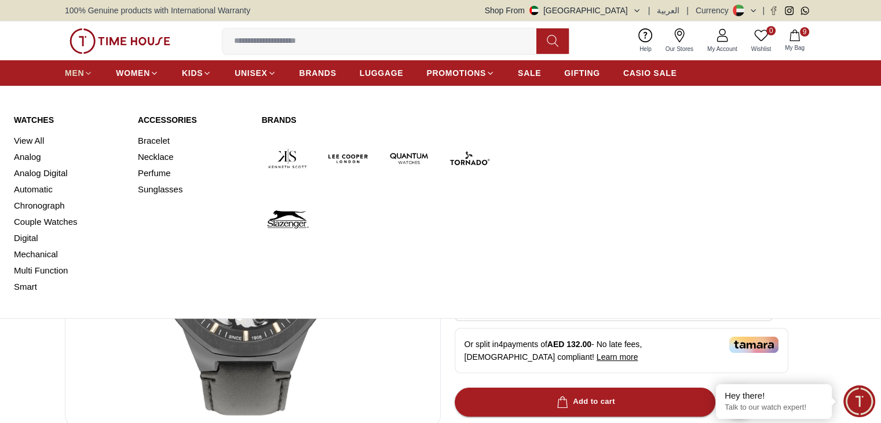
click at [65, 69] on span "MEN" at bounding box center [74, 73] width 19 height 12
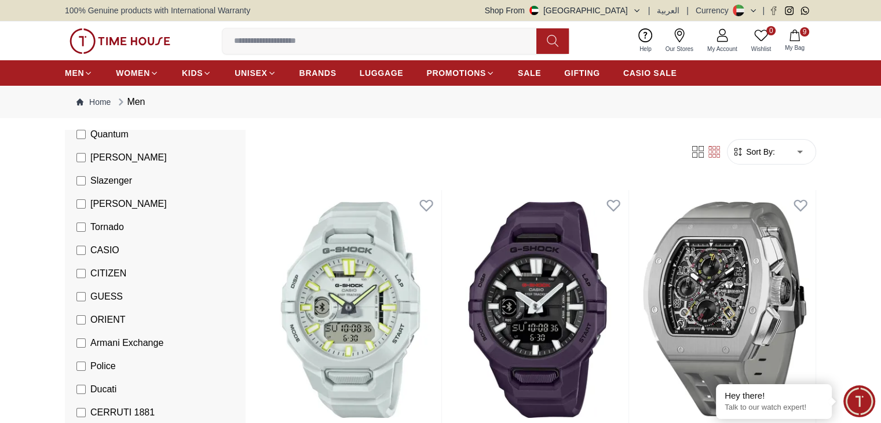
scroll to position [138, 0]
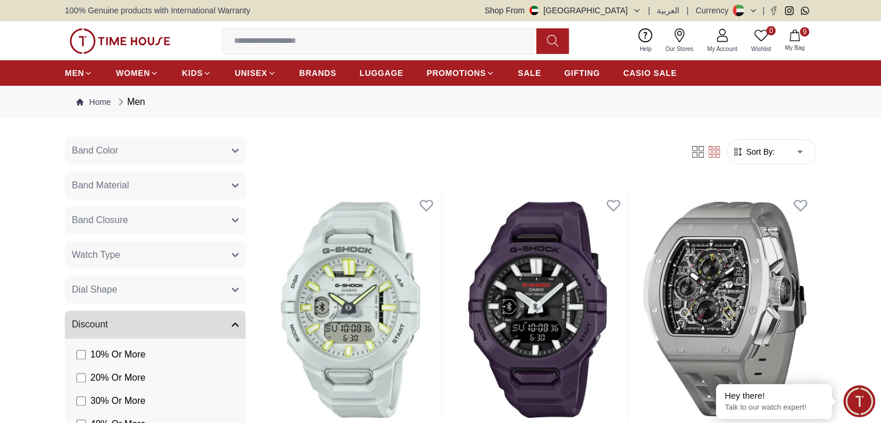
scroll to position [805, 0]
click at [220, 257] on button "Watch Type" at bounding box center [155, 252] width 181 height 28
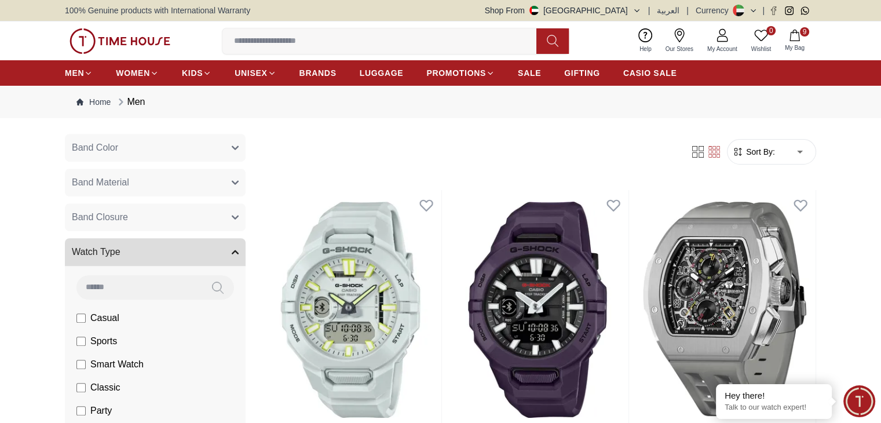
click at [220, 257] on button "Watch Type" at bounding box center [155, 252] width 181 height 28
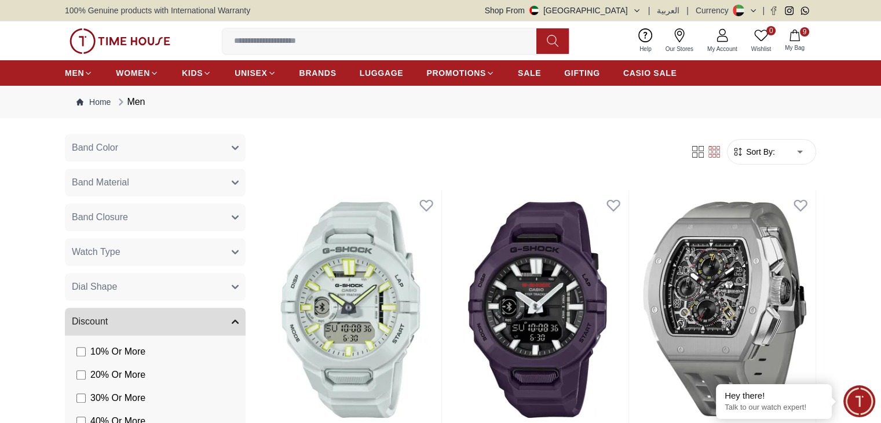
click at [229, 281] on button "Dial Shape" at bounding box center [155, 287] width 181 height 28
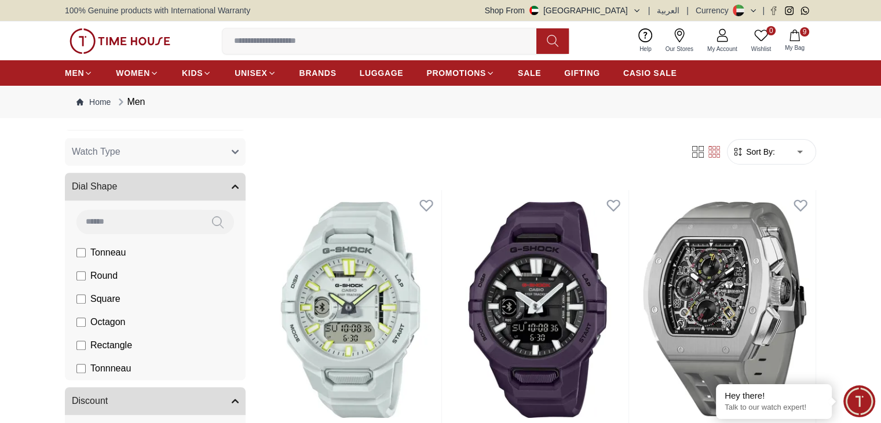
scroll to position [908, 0]
click at [229, 192] on button "Dial Shape" at bounding box center [155, 184] width 181 height 28
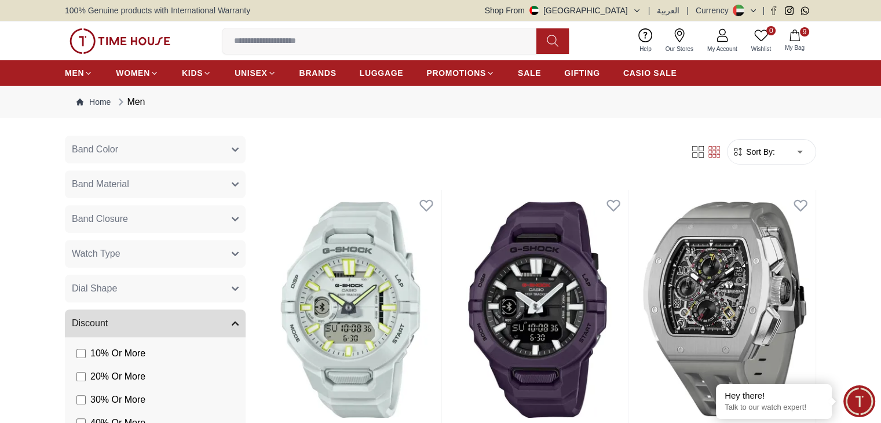
scroll to position [801, 0]
click at [222, 192] on button "Band Material" at bounding box center [155, 187] width 181 height 28
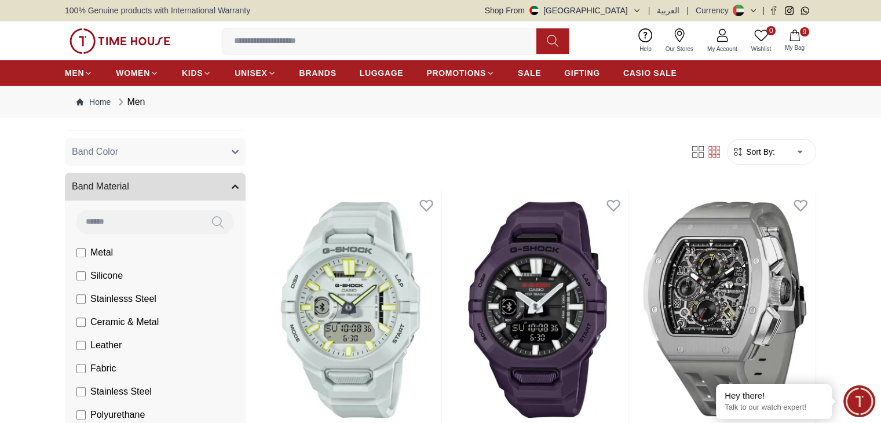
click at [222, 192] on button "Band Material" at bounding box center [155, 187] width 181 height 28
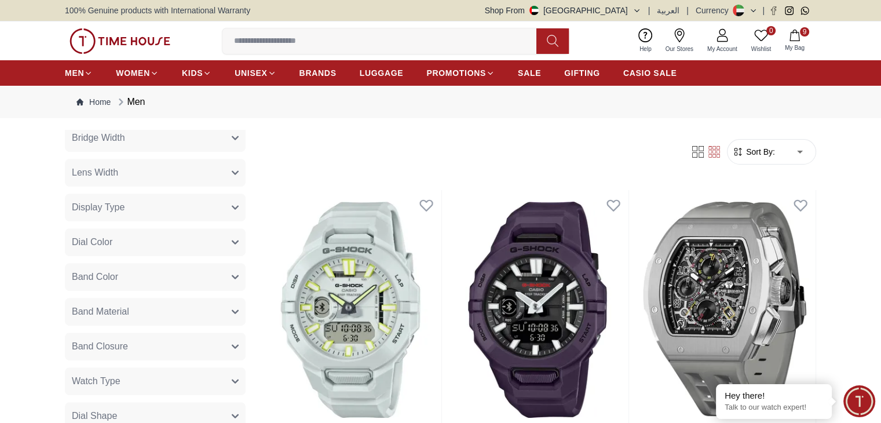
scroll to position [676, 0]
click at [232, 208] on icon "button" at bounding box center [235, 207] width 7 height 7
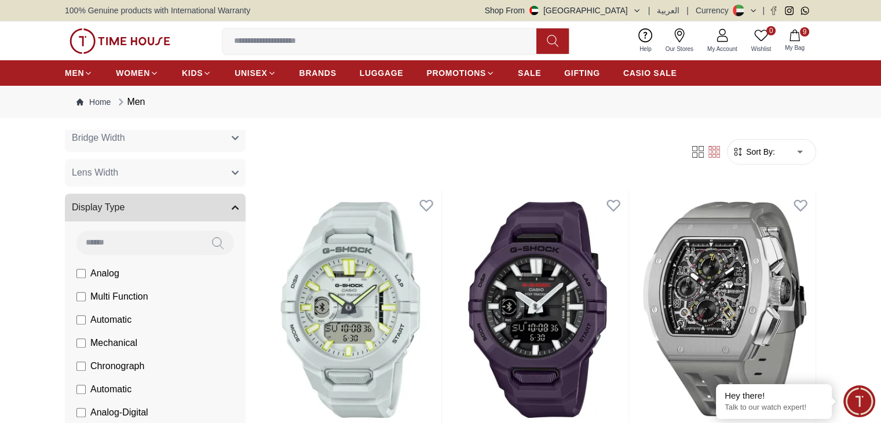
click at [232, 208] on icon "button" at bounding box center [235, 207] width 7 height 7
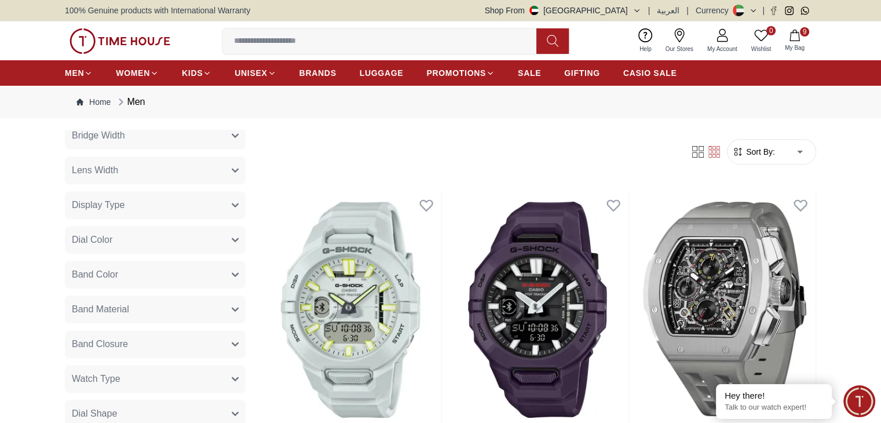
scroll to position [684, 0]
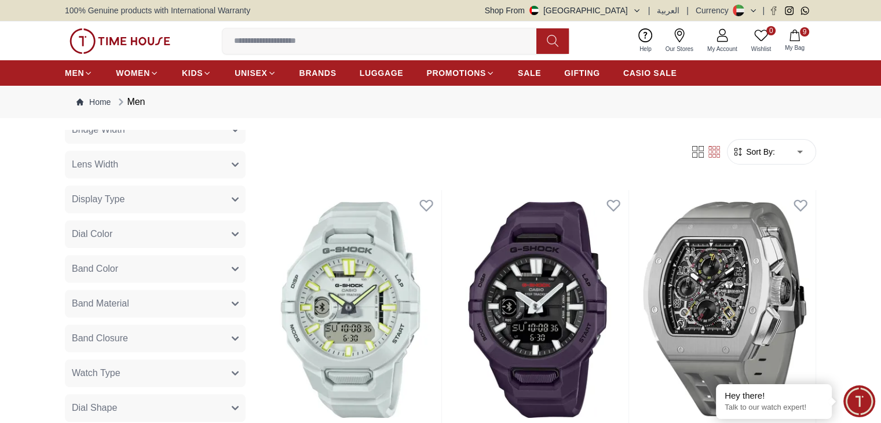
click at [232, 235] on icon "button" at bounding box center [235, 233] width 7 height 7
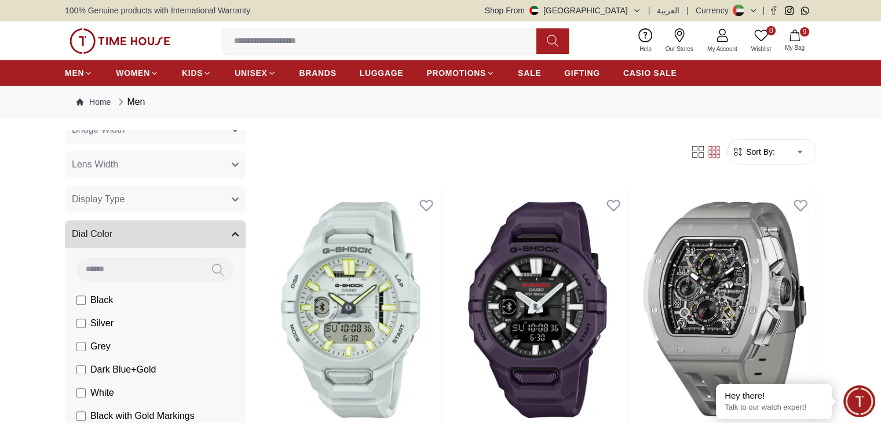
click at [232, 235] on icon "button" at bounding box center [235, 233] width 7 height 7
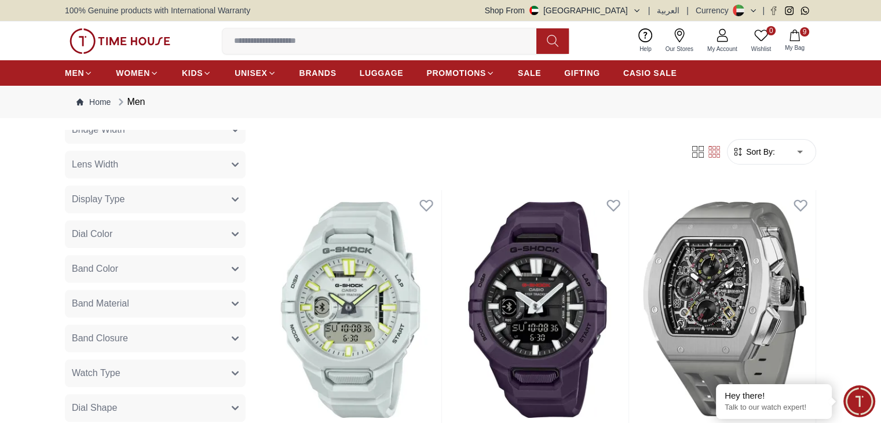
click at [229, 205] on button "Display Type" at bounding box center [155, 199] width 181 height 28
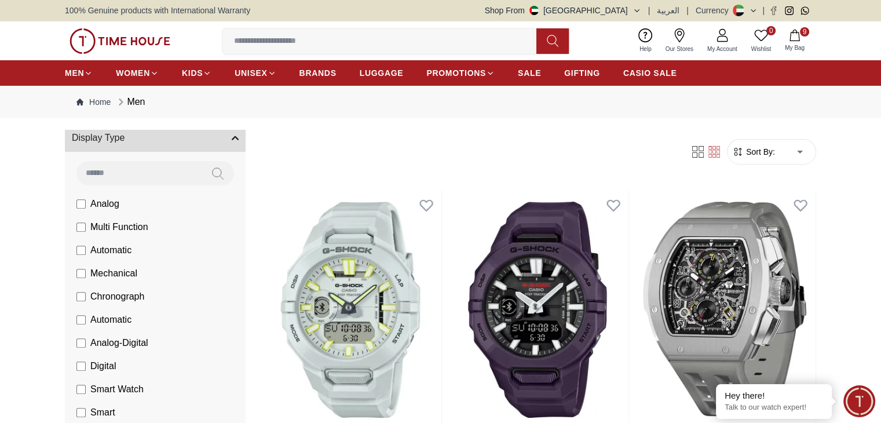
scroll to position [748, 0]
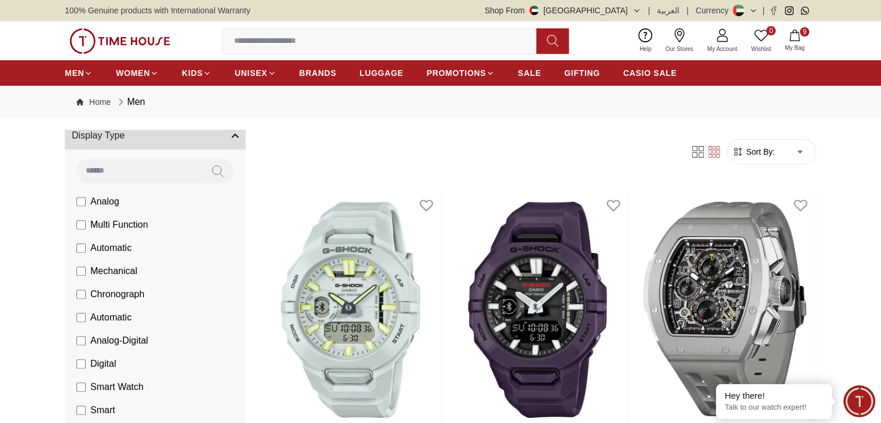
click at [81, 252] on label "Automatic" at bounding box center [103, 248] width 55 height 14
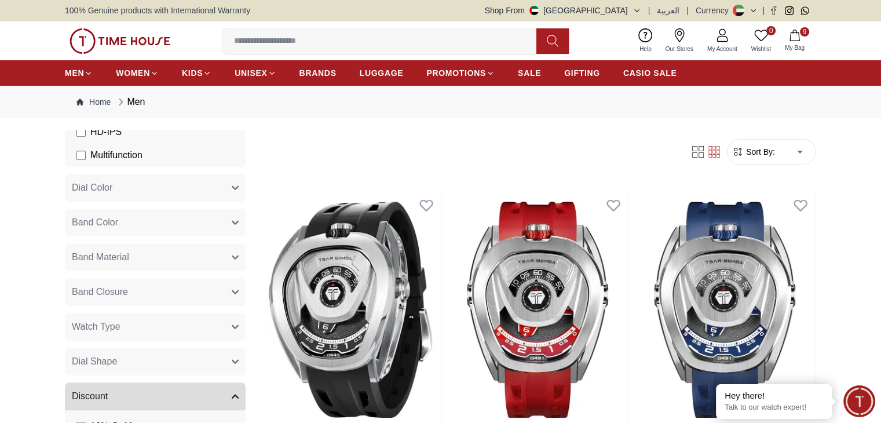
scroll to position [424, 0]
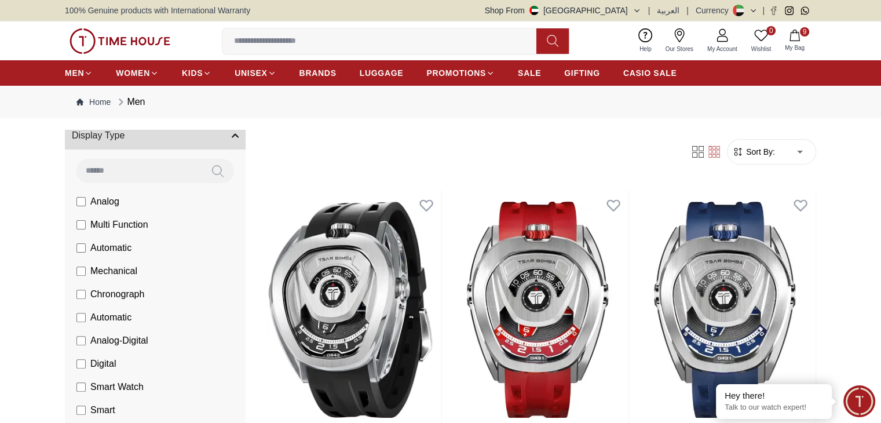
click at [79, 283] on li "Chronograph" at bounding box center [157, 294] width 176 height 23
click at [81, 276] on label "Mechanical" at bounding box center [106, 271] width 61 height 14
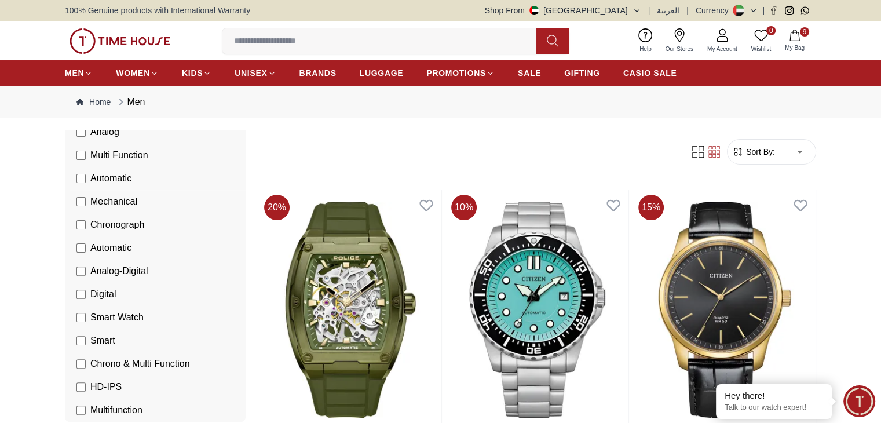
scroll to position [354, 0]
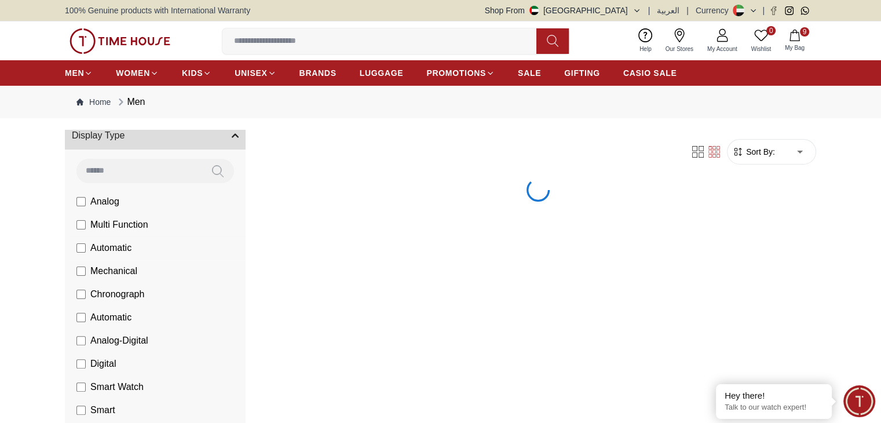
scroll to position [308, 0]
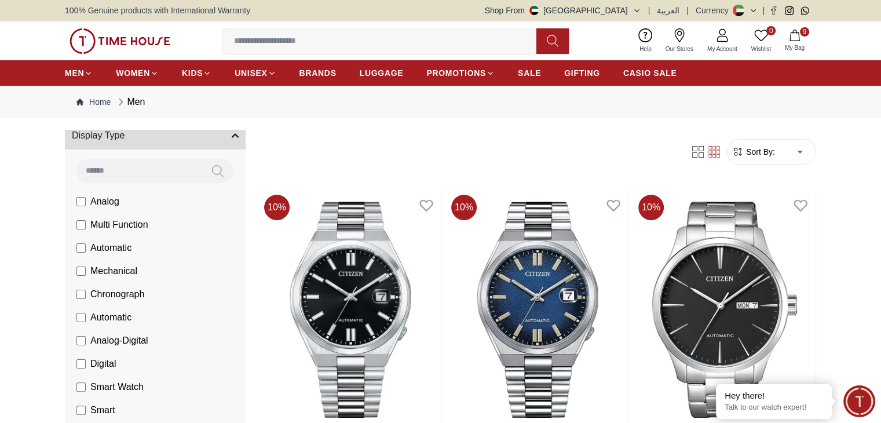
click at [75, 259] on li "Mechanical" at bounding box center [157, 270] width 176 height 23
click at [78, 264] on label "Mechanical" at bounding box center [106, 271] width 61 height 14
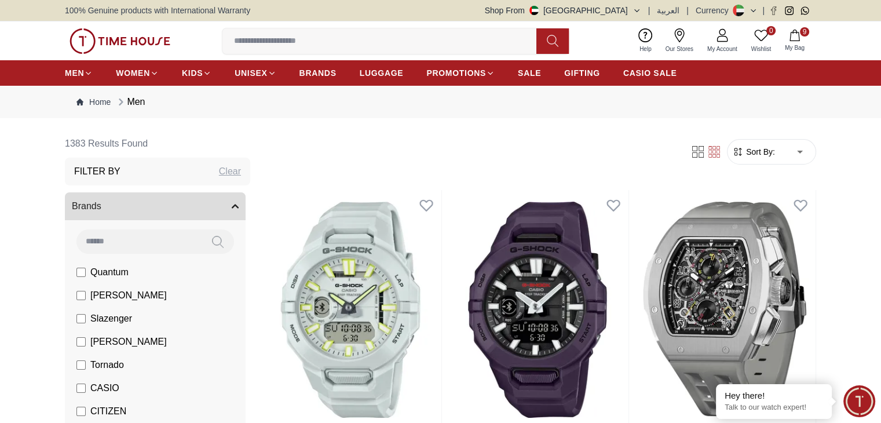
click at [785, 43] on span "My Bag" at bounding box center [794, 47] width 29 height 9
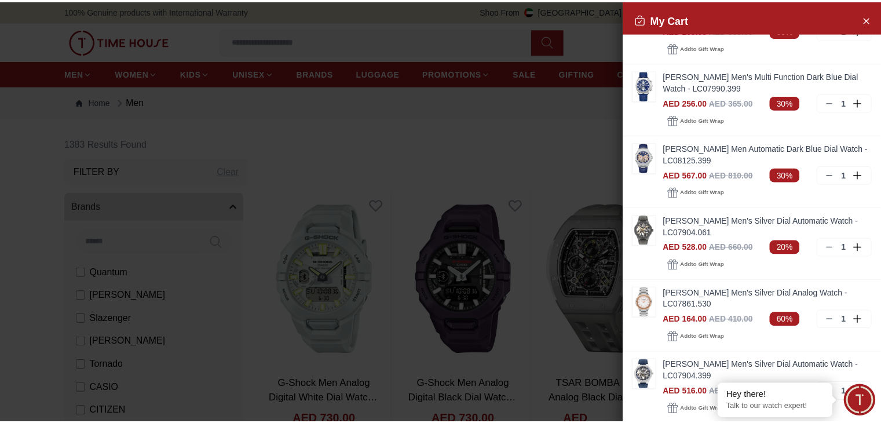
scroll to position [261, 0]
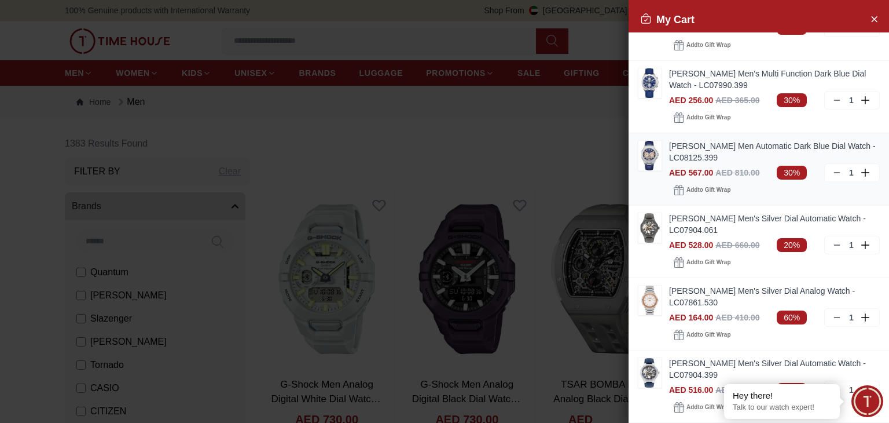
click at [652, 156] on img at bounding box center [650, 156] width 23 height 30
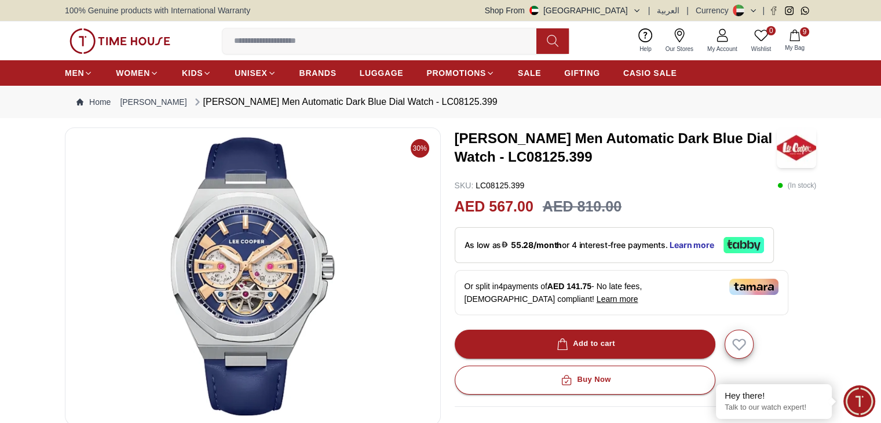
scroll to position [6, 0]
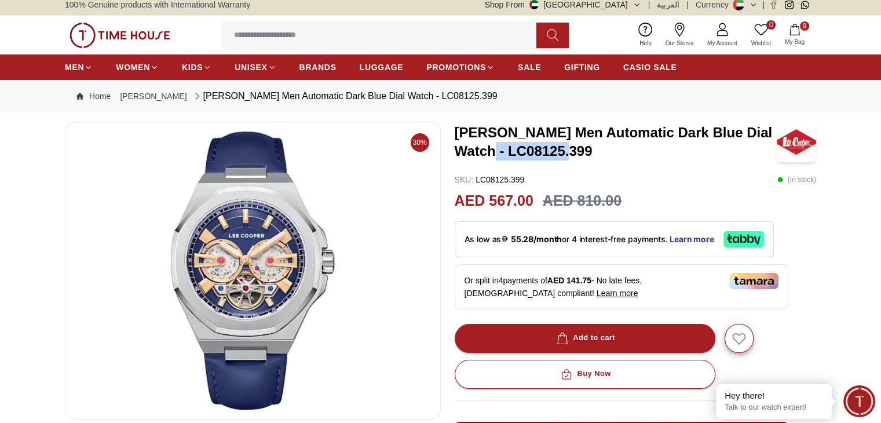
drag, startPoint x: 591, startPoint y: 149, endPoint x: 508, endPoint y: 153, distance: 82.9
click at [508, 153] on h3 "[PERSON_NAME] Men Automatic Dark Blue Dial Watch - LC08125.399" at bounding box center [615, 141] width 322 height 37
copy h3 "LC08125.399"
